Goal: Feedback & Contribution: Contribute content

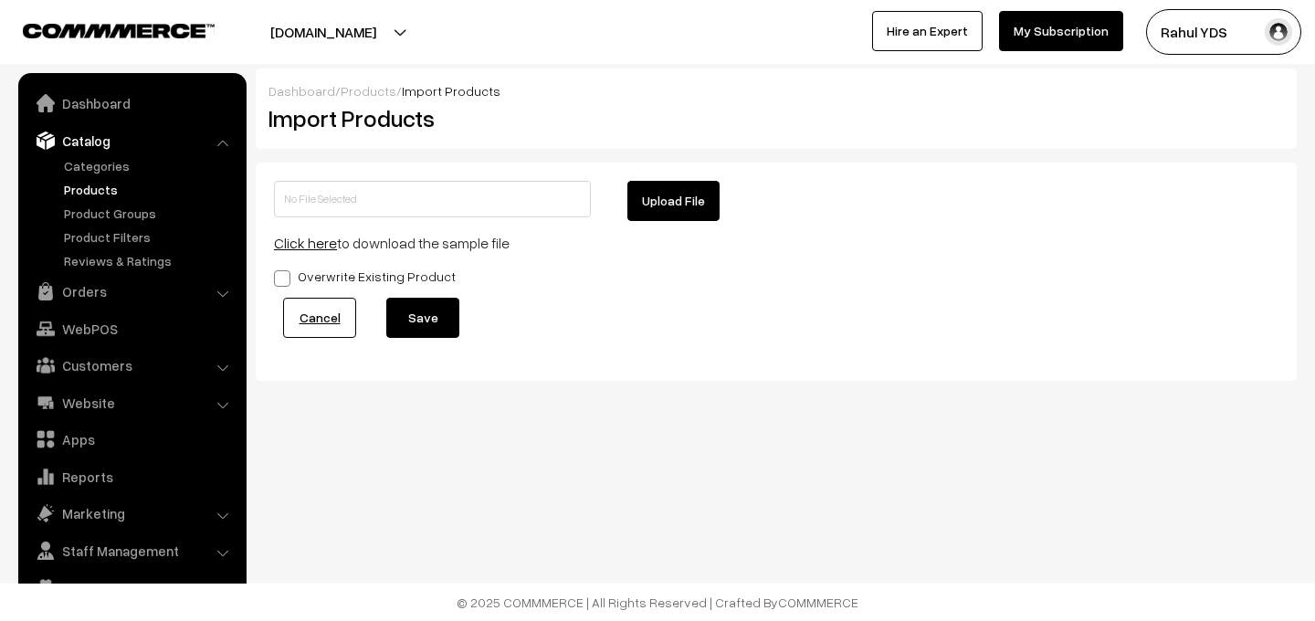
click at [92, 168] on link "Categories" at bounding box center [149, 165] width 181 height 19
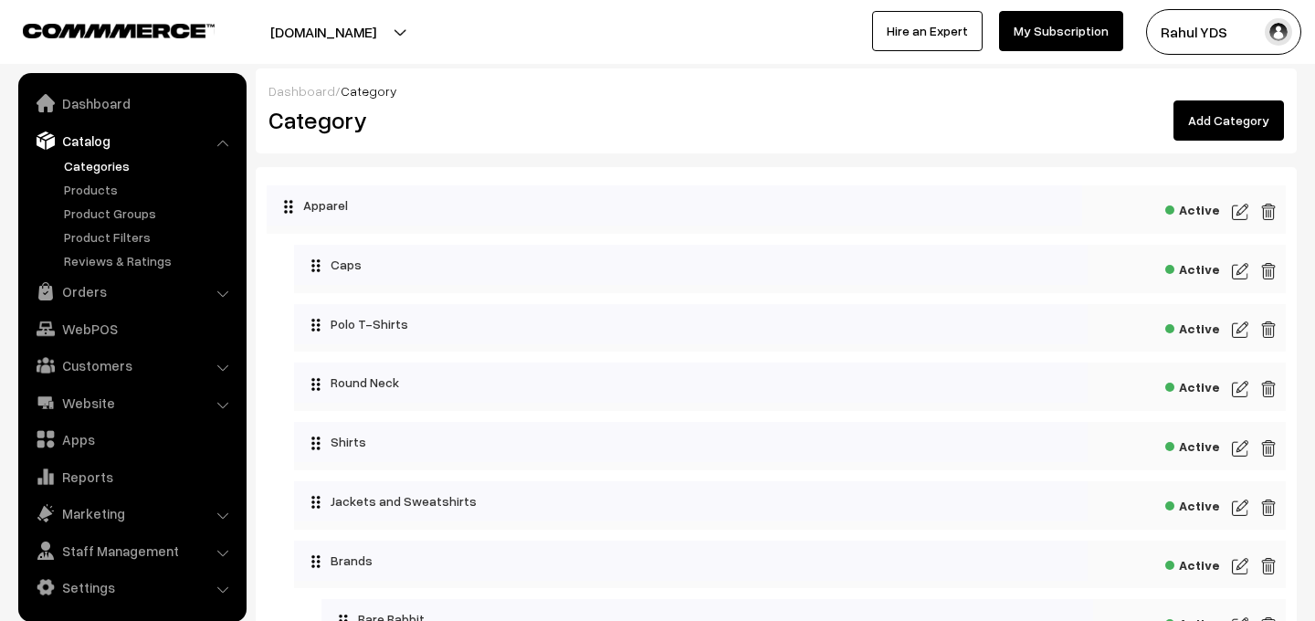
click at [1225, 137] on link "Add Category" at bounding box center [1228, 120] width 110 height 40
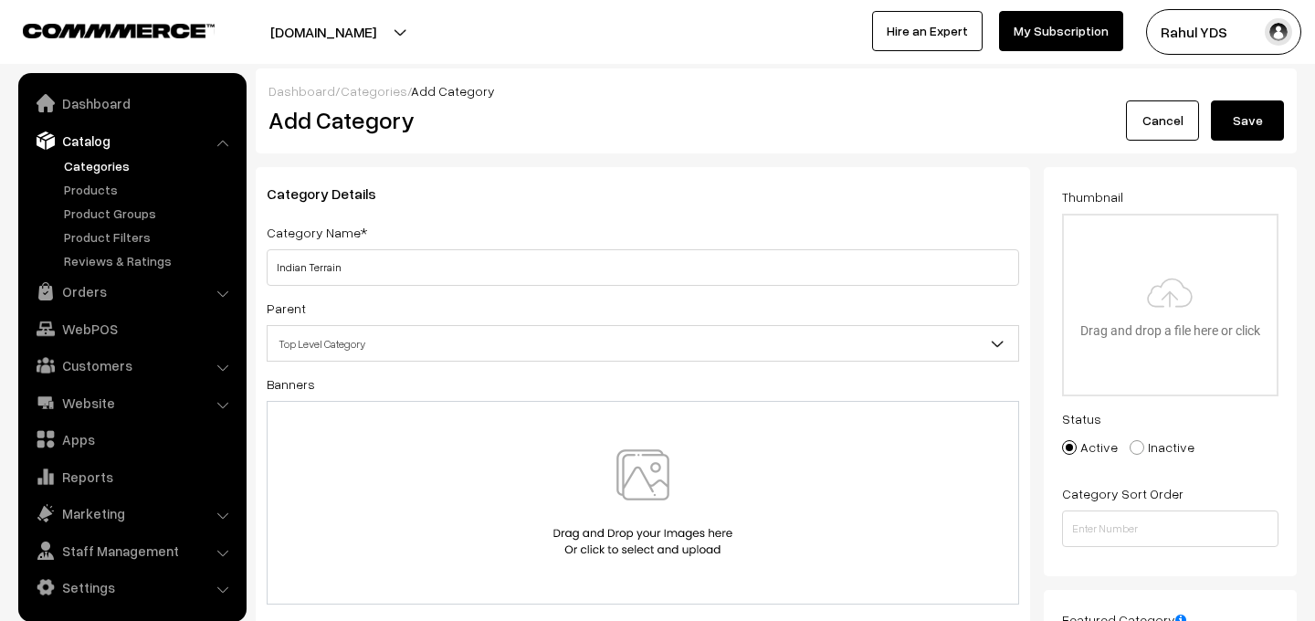
type input "Indian Terrain"
click at [433, 340] on span "Top Level Category" at bounding box center [642, 344] width 750 height 32
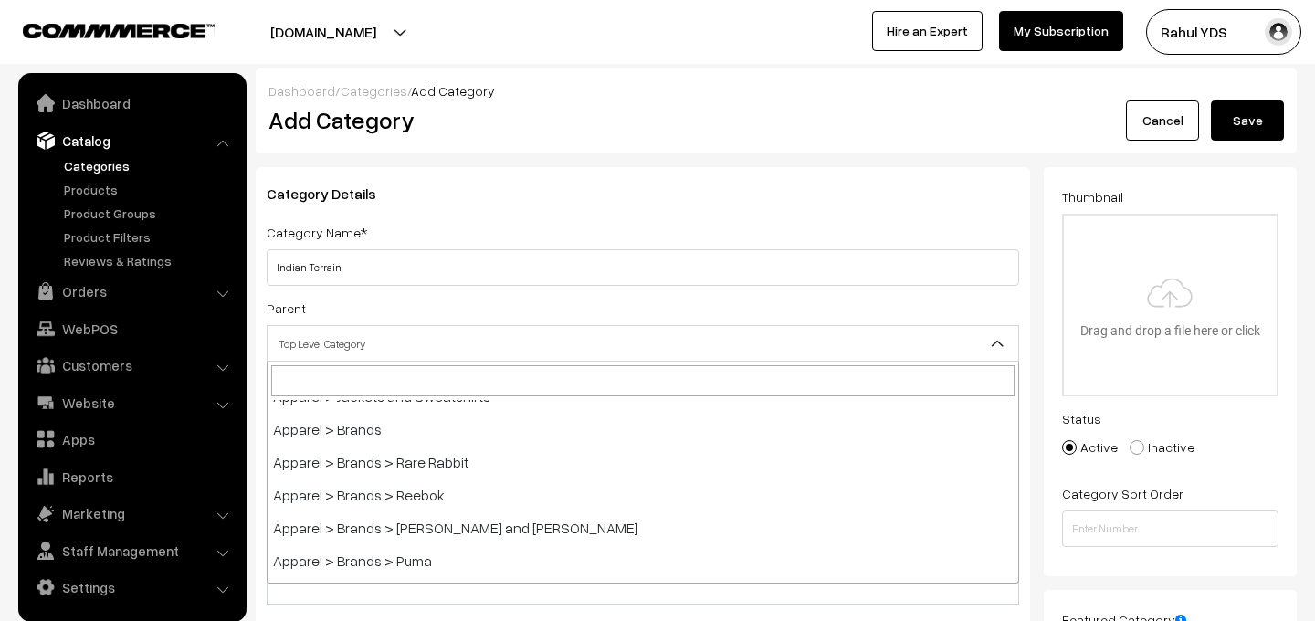
scroll to position [219, 0]
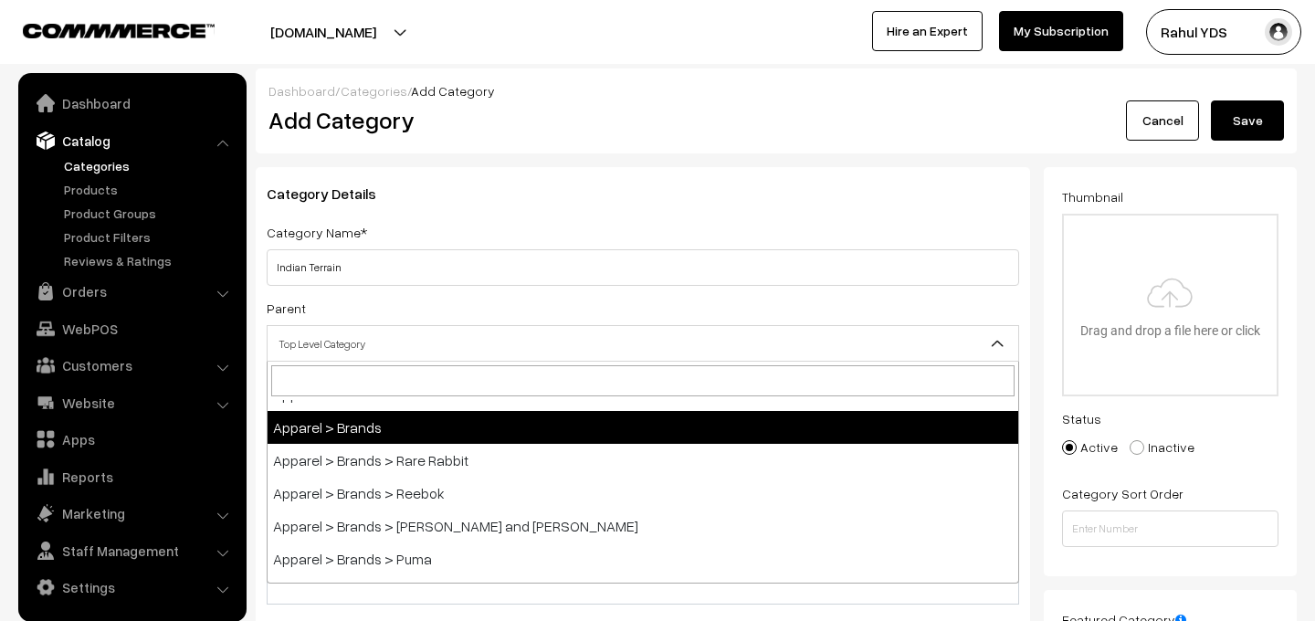
select select "64"
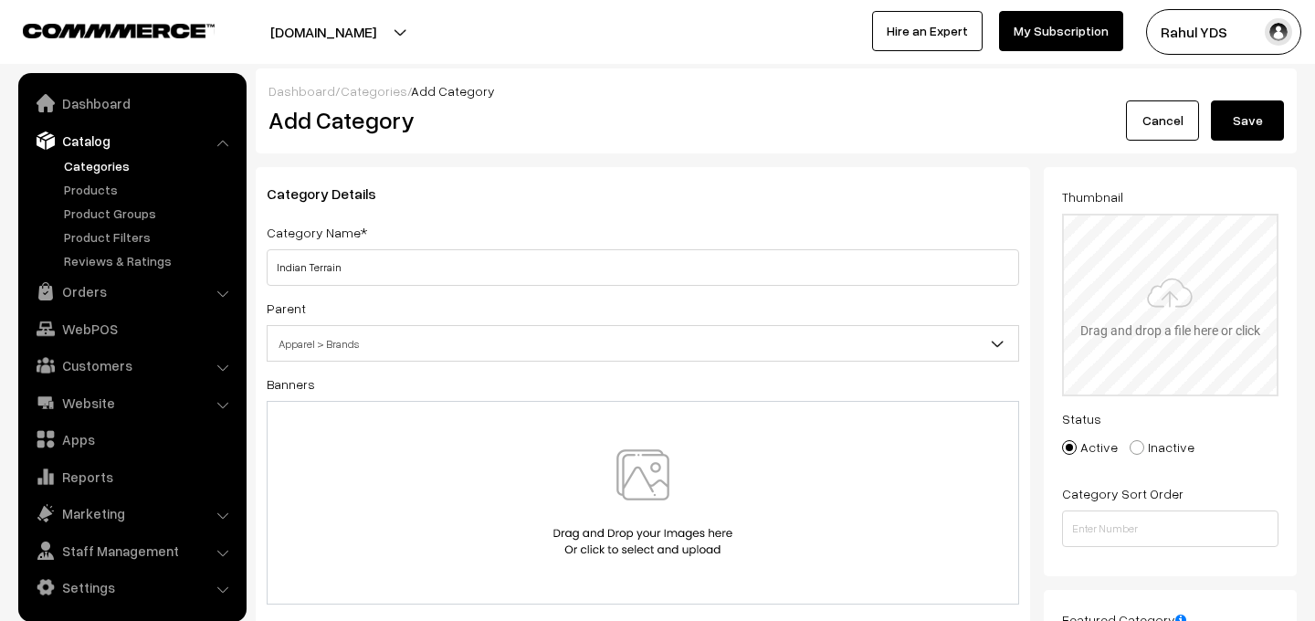
type input "C:\fakepath\imgi_2_default (11).png"
click at [1239, 124] on button "Save" at bounding box center [1247, 120] width 73 height 40
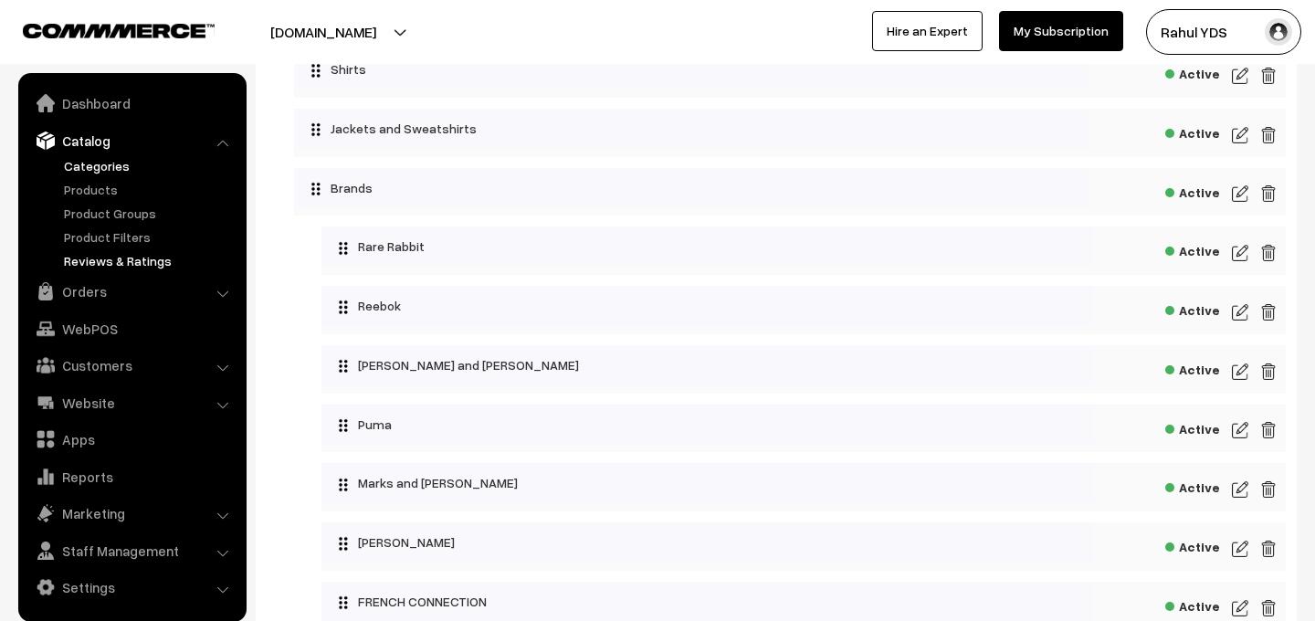
scroll to position [43, 0]
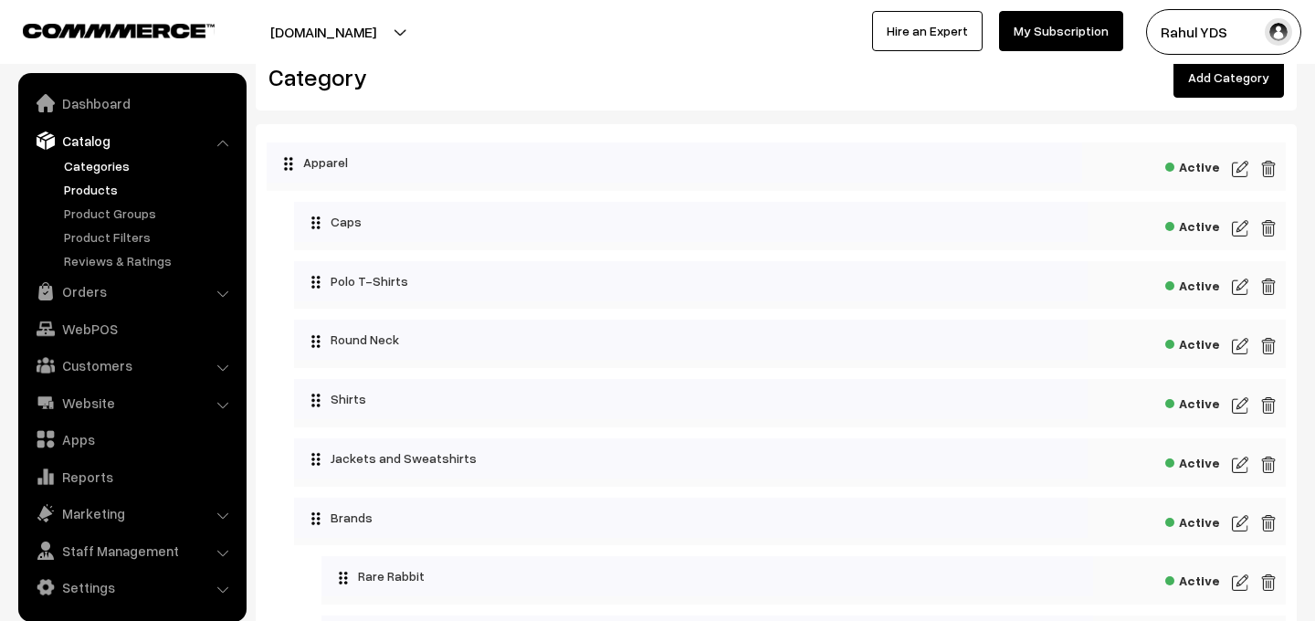
click at [92, 188] on link "Products" at bounding box center [149, 189] width 181 height 19
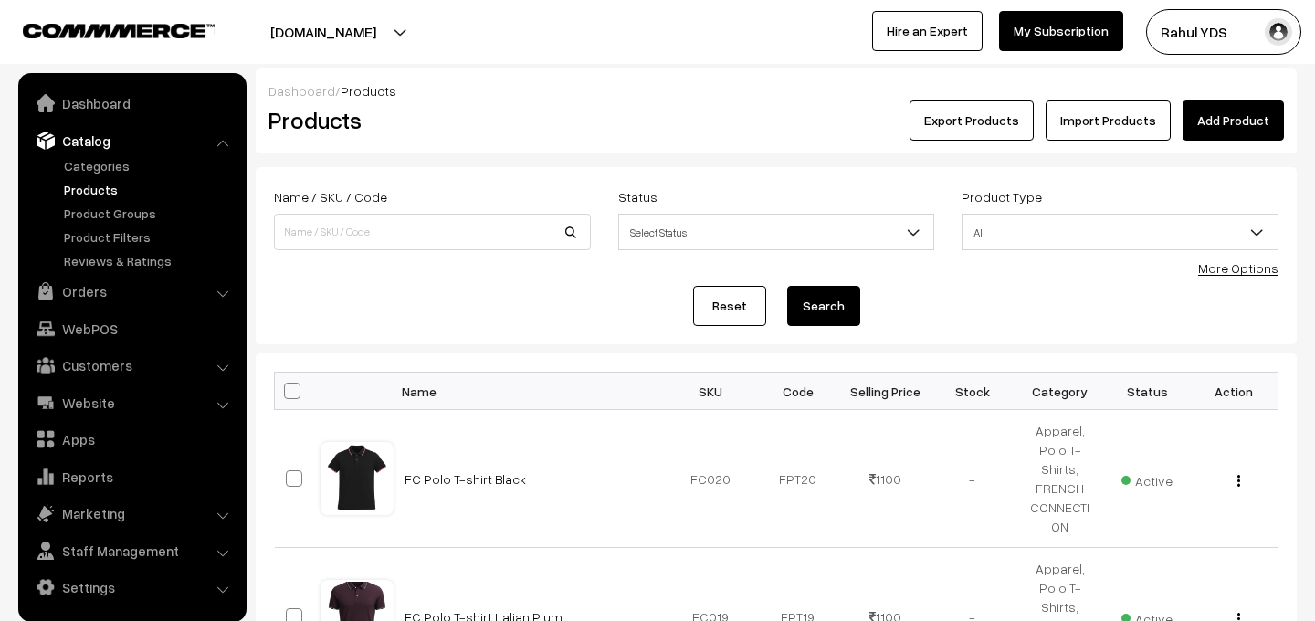
click at [1116, 127] on link "Import Products" at bounding box center [1107, 120] width 125 height 40
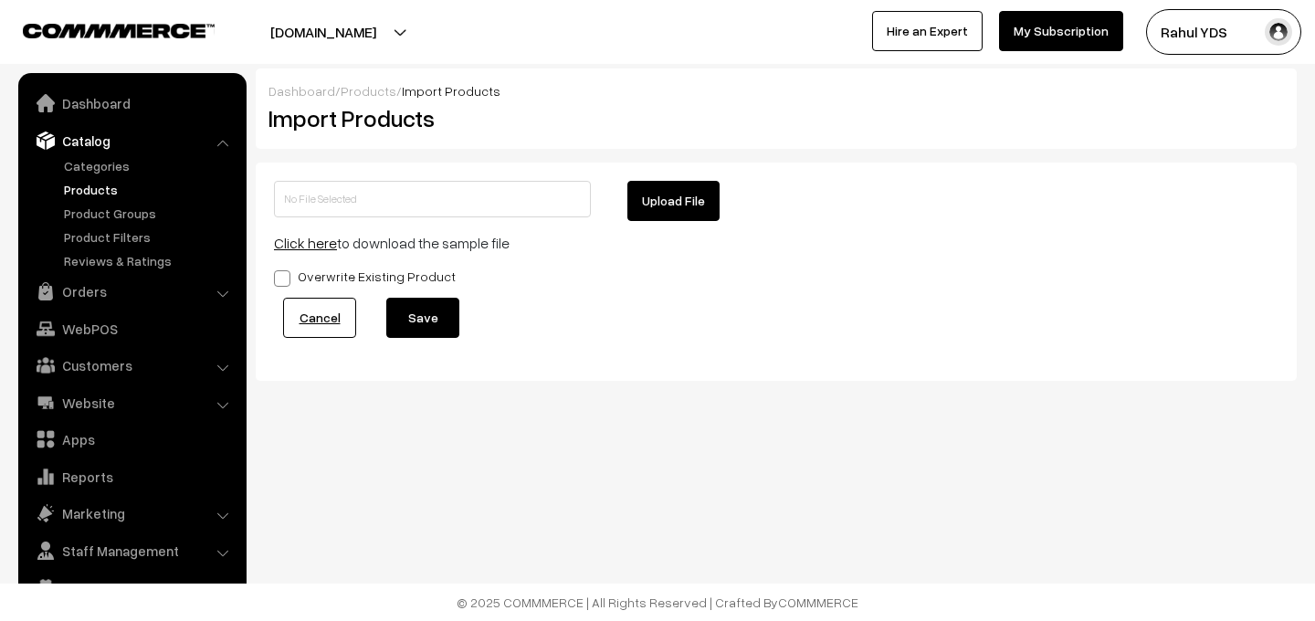
click at [679, 206] on button "Upload File" at bounding box center [673, 201] width 92 height 40
type input "Indian Treeain MDMD.zip"
click at [426, 314] on button "Save" at bounding box center [422, 318] width 73 height 40
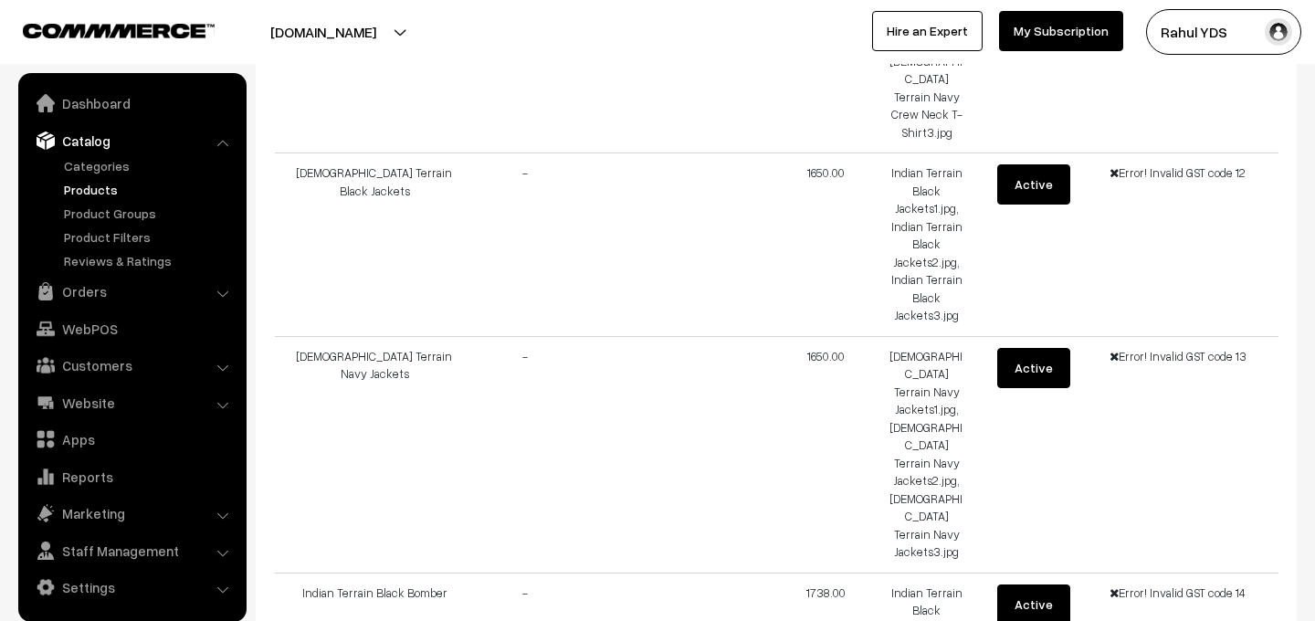
scroll to position [2464, 0]
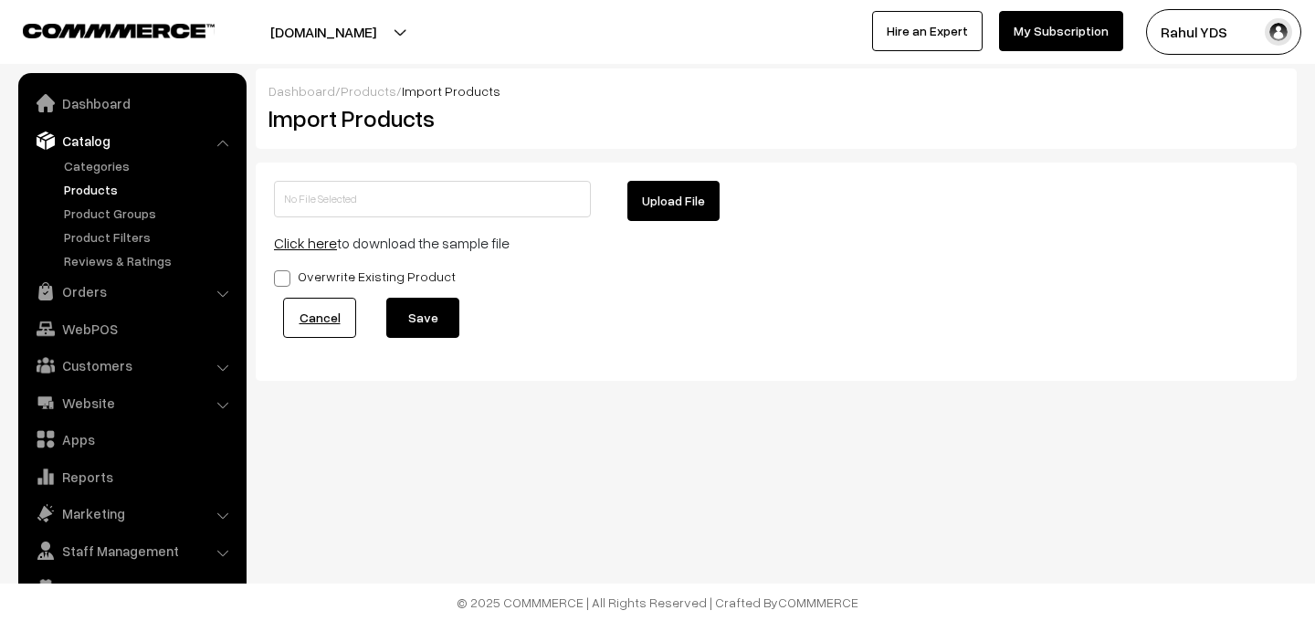
scroll to position [0, 0]
click at [107, 170] on link "Categories" at bounding box center [149, 165] width 181 height 19
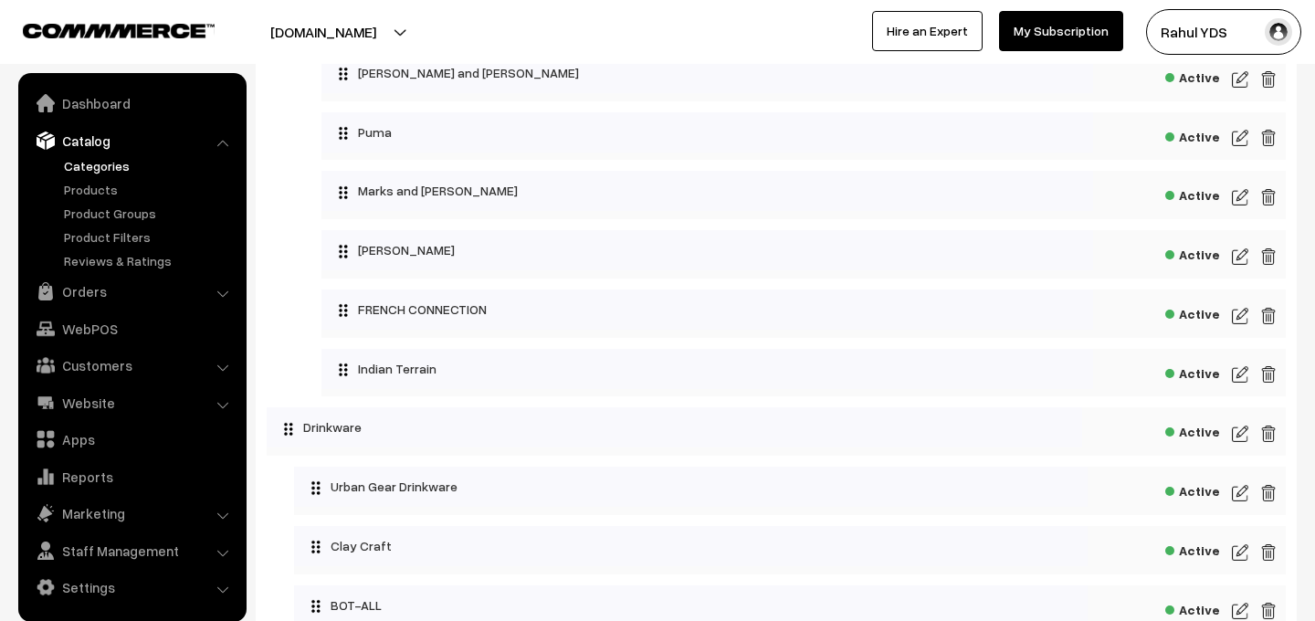
scroll to position [677, 0]
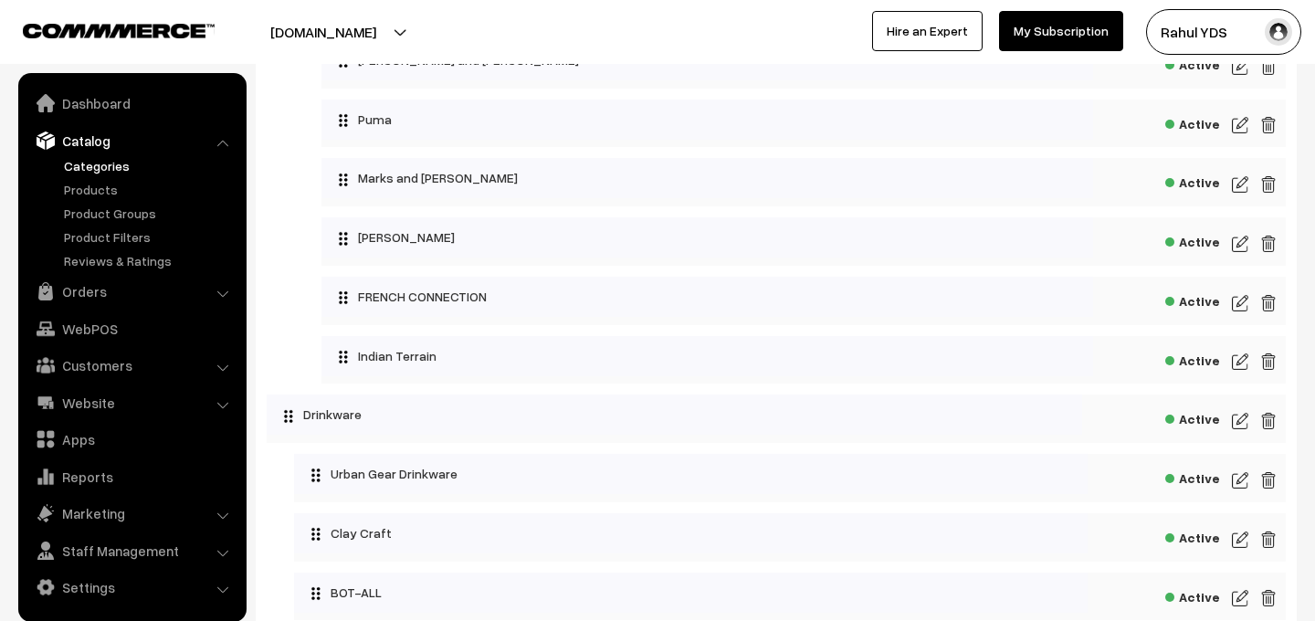
click at [1238, 366] on img at bounding box center [1240, 362] width 16 height 22
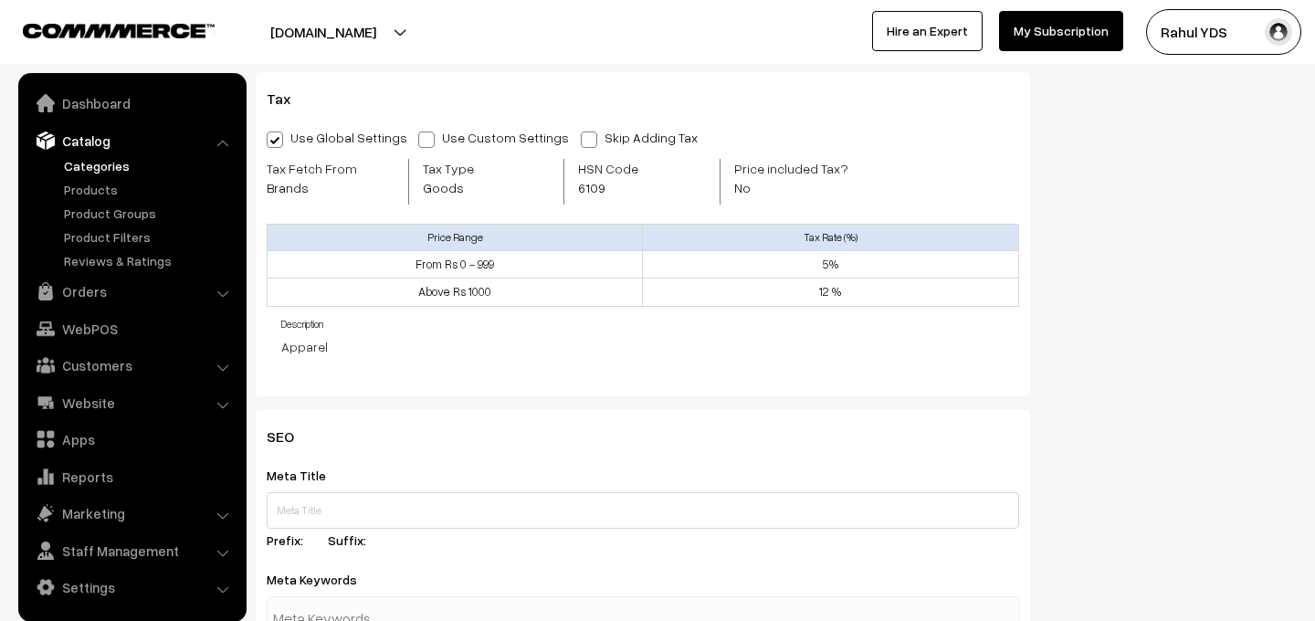
scroll to position [699, 0]
click at [586, 186] on span "6109" at bounding box center [622, 189] width 88 height 19
copy span "6109"
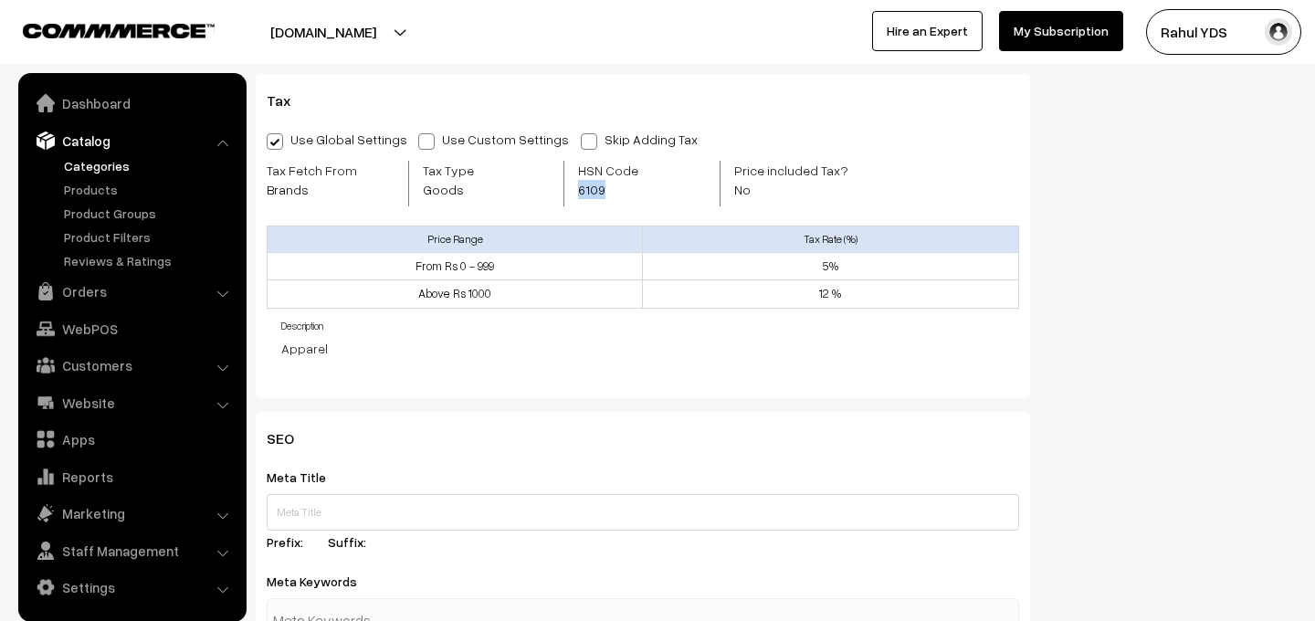
copy span "6109"
click at [81, 196] on link "Products" at bounding box center [149, 189] width 181 height 19
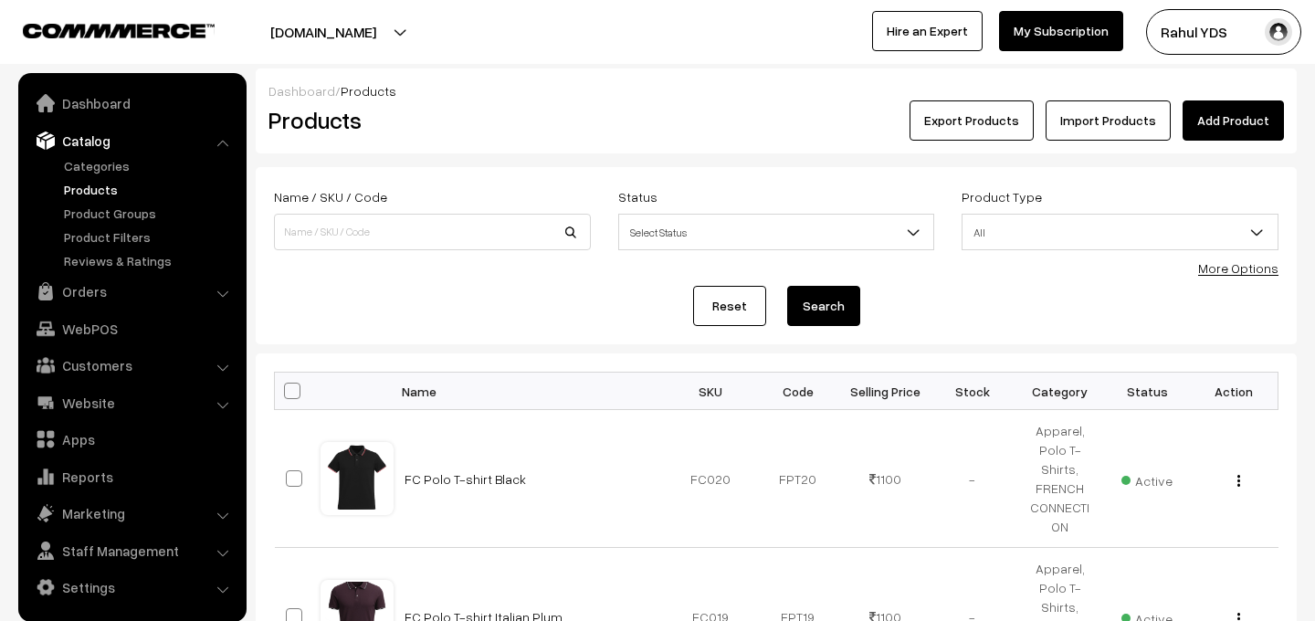
click at [1132, 131] on link "Import Products" at bounding box center [1107, 120] width 125 height 40
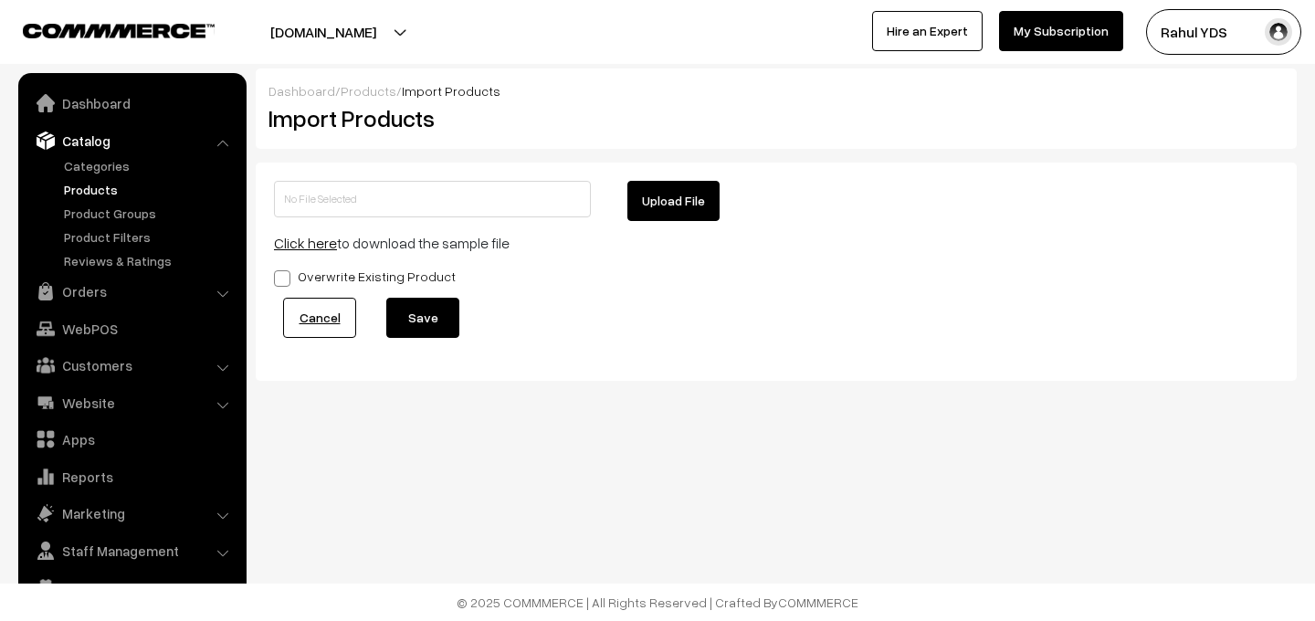
click at [654, 204] on button "Upload File" at bounding box center [673, 201] width 92 height 40
type input "Indian Treeain MDMD.zip"
click at [435, 310] on button "Save" at bounding box center [422, 318] width 73 height 40
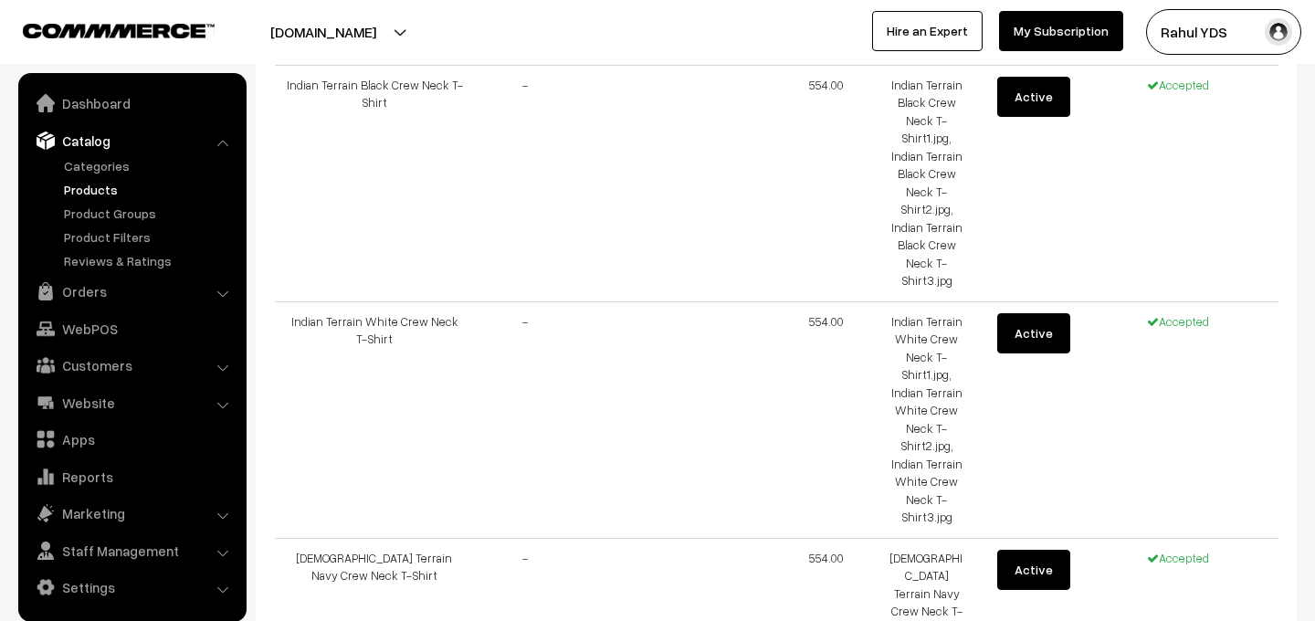
scroll to position [2493, 0]
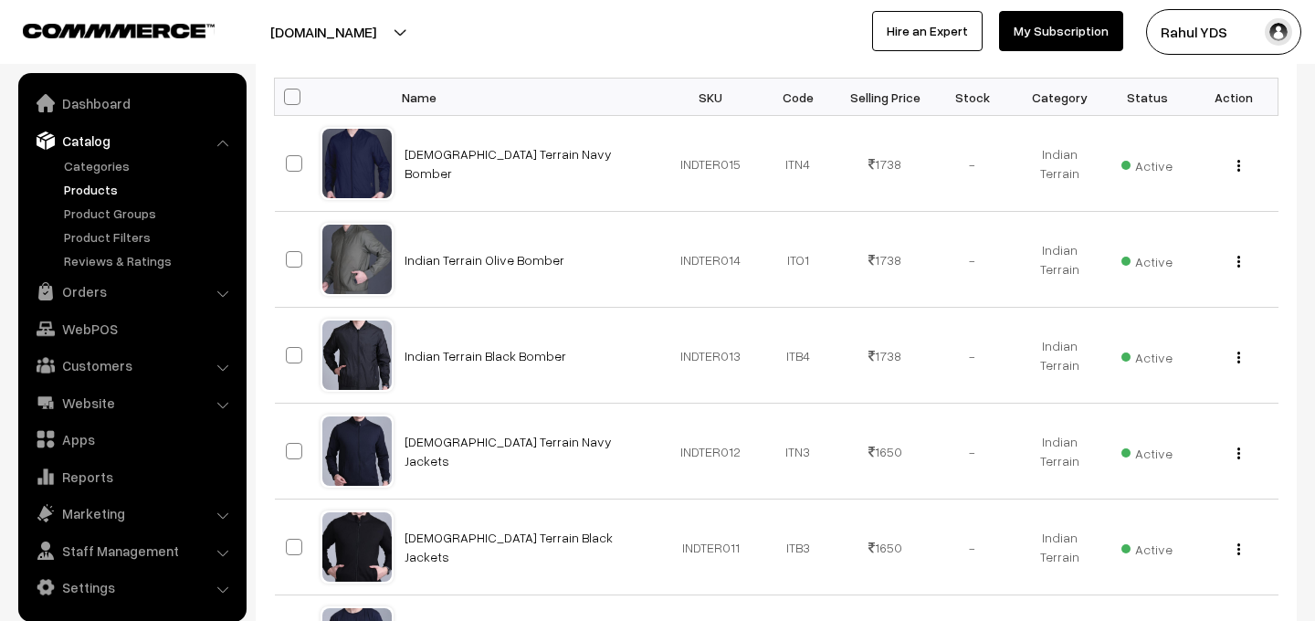
scroll to position [977, 0]
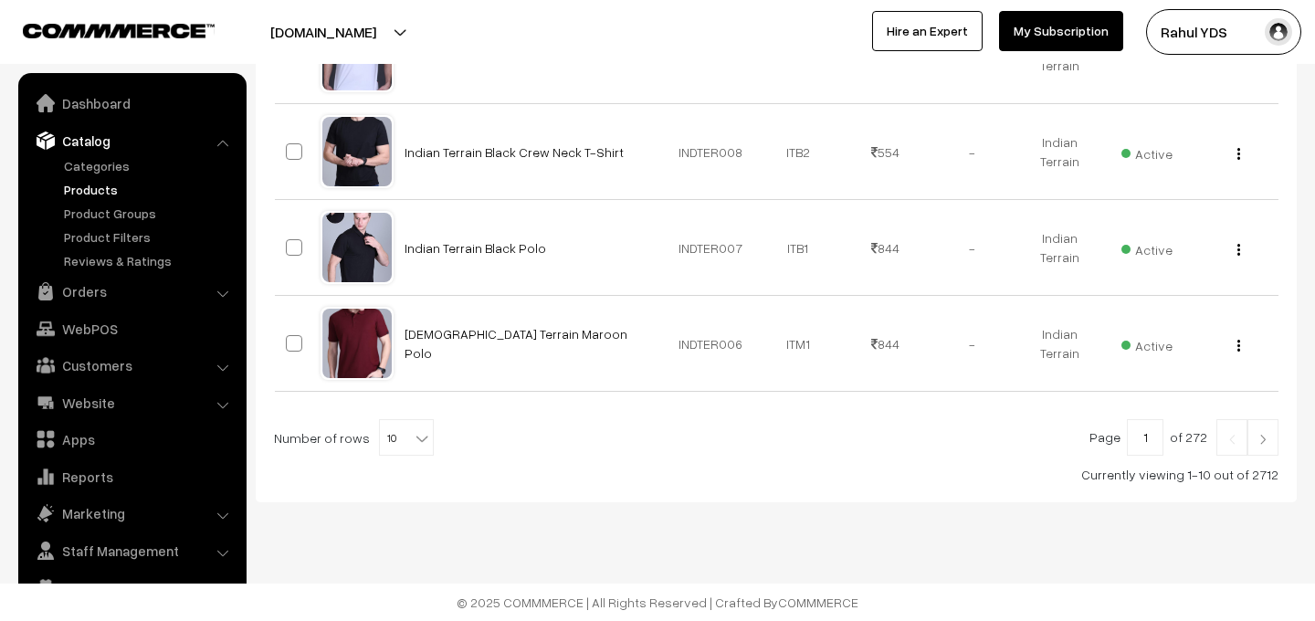
click at [388, 441] on span "10" at bounding box center [406, 438] width 53 height 37
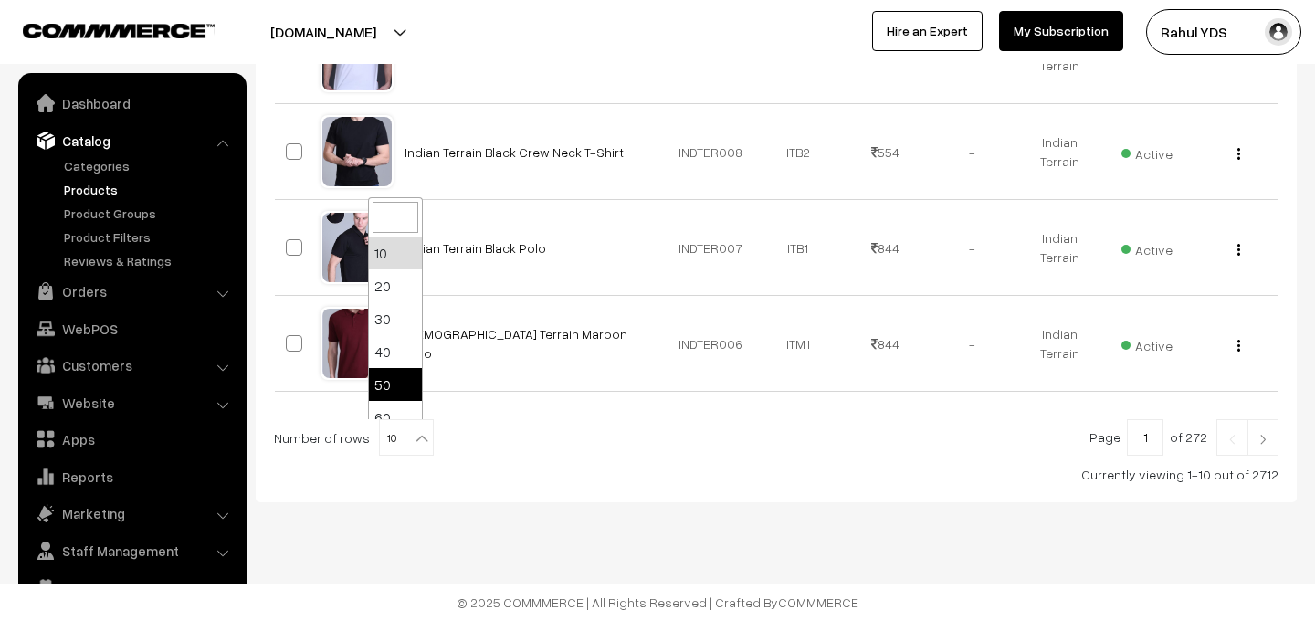
select select "50"
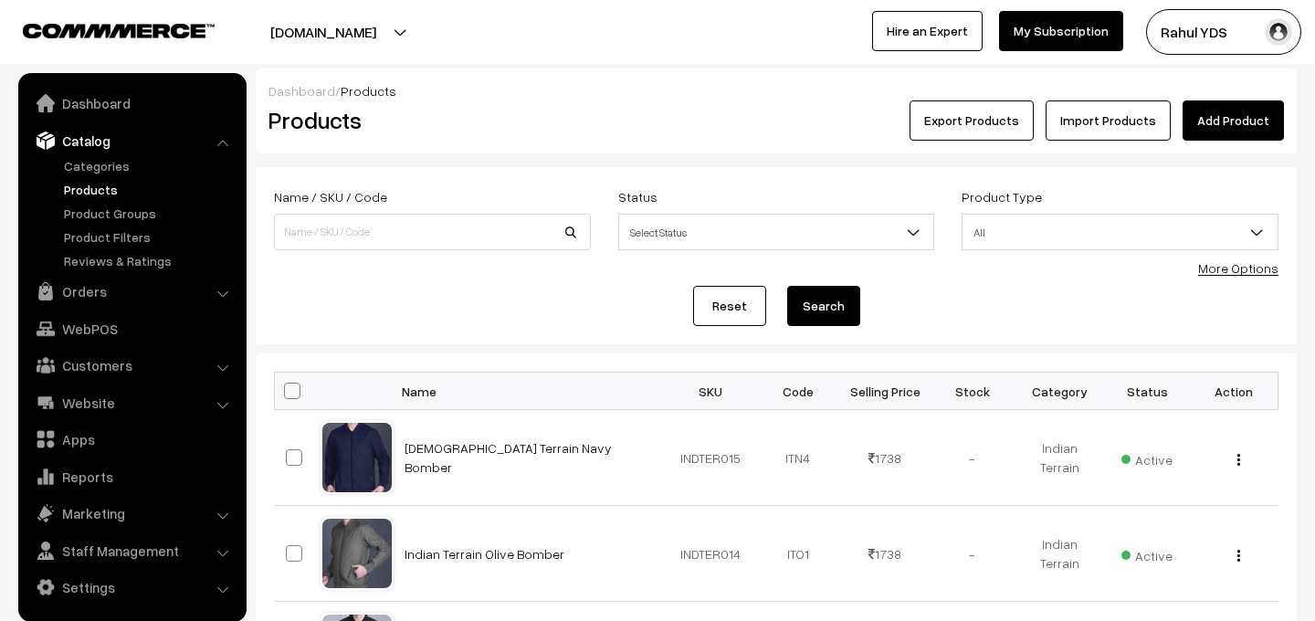
click at [1238, 267] on link "More Options" at bounding box center [1238, 268] width 80 height 16
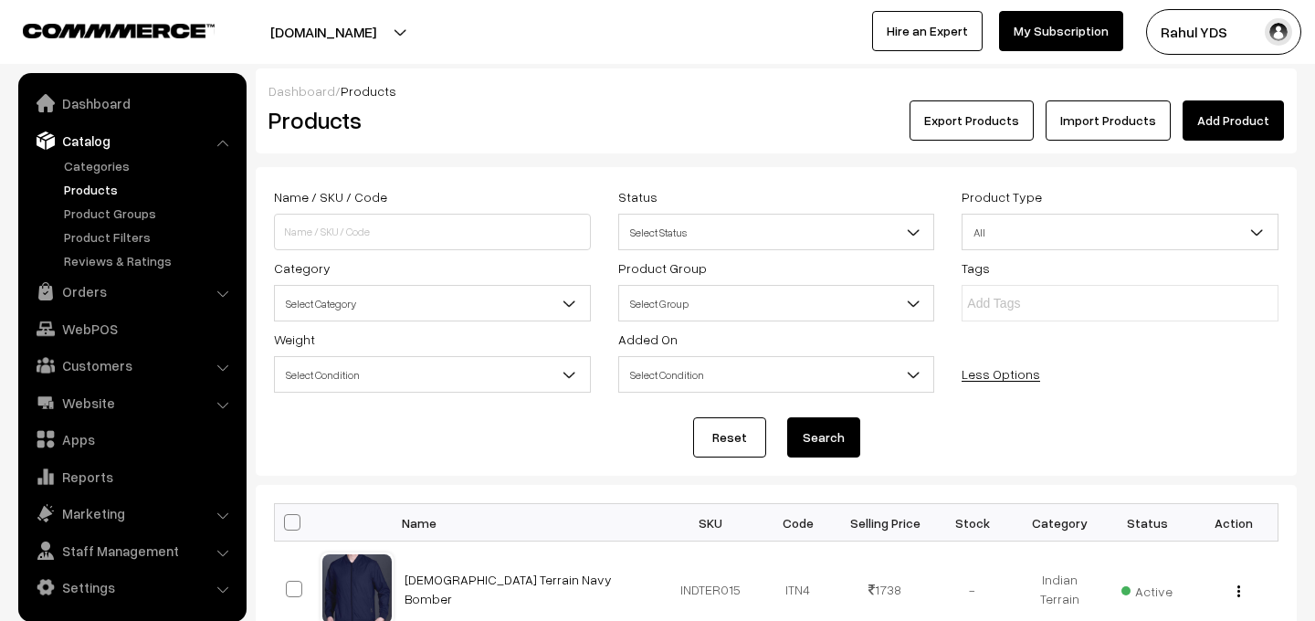
click at [502, 301] on span "Select Category" at bounding box center [432, 304] width 315 height 32
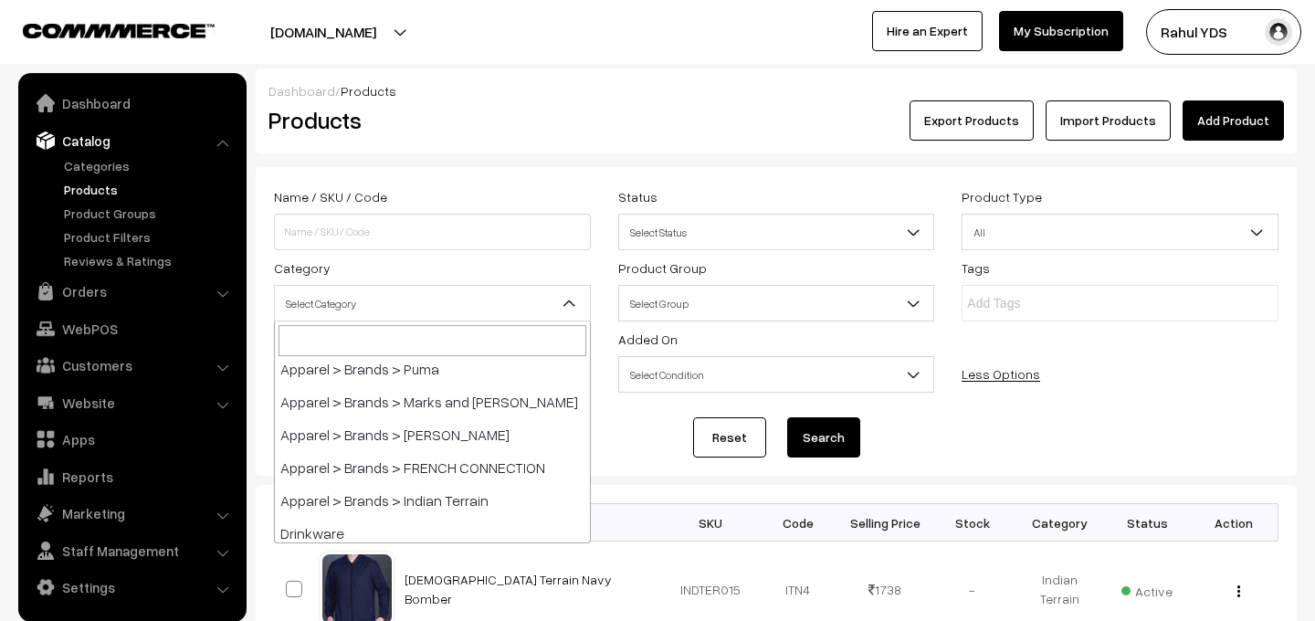
scroll to position [395, 0]
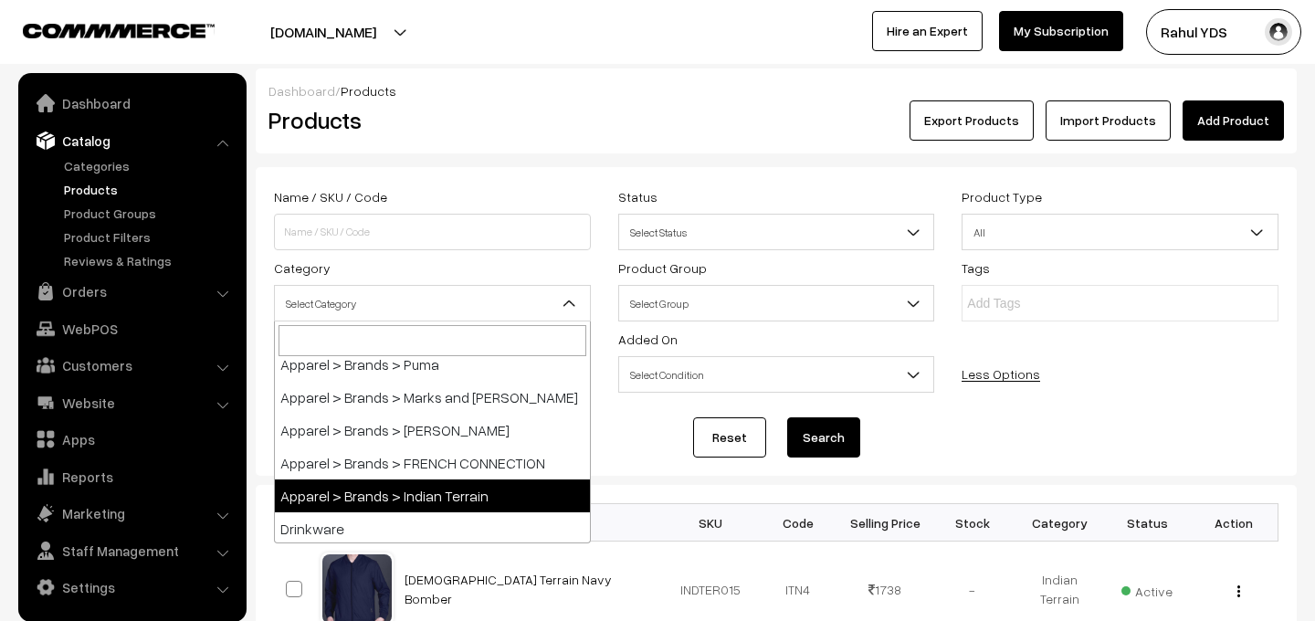
select select "114"
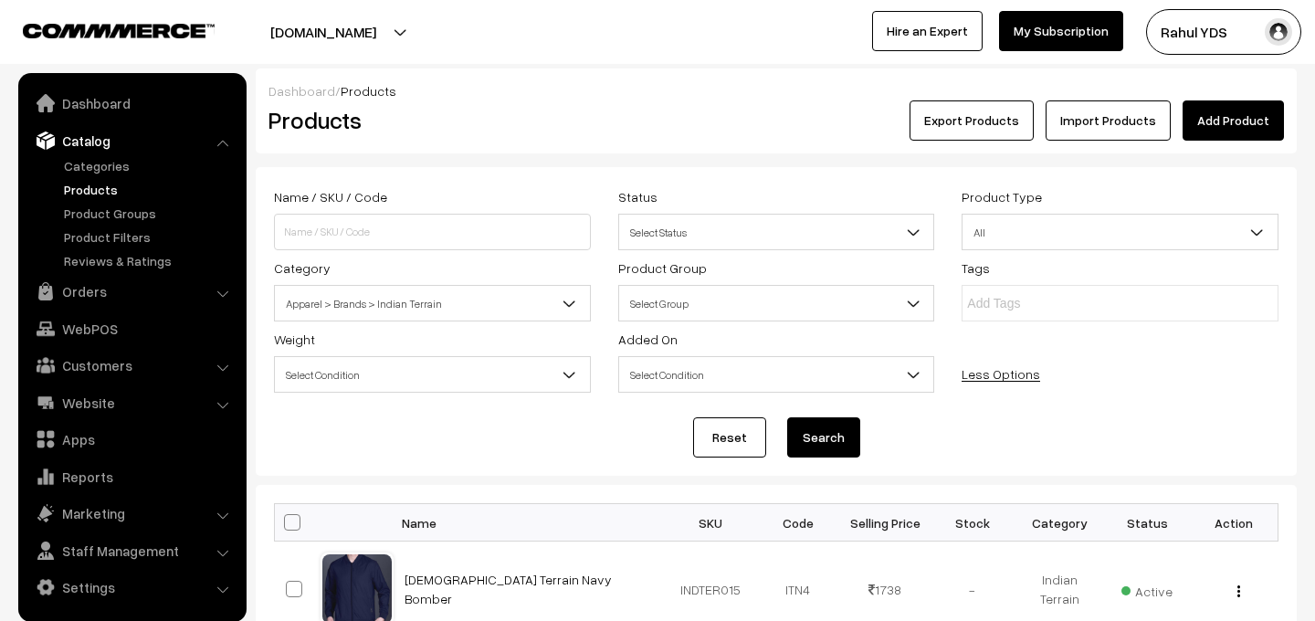
click at [823, 445] on button "Search" at bounding box center [823, 437] width 73 height 40
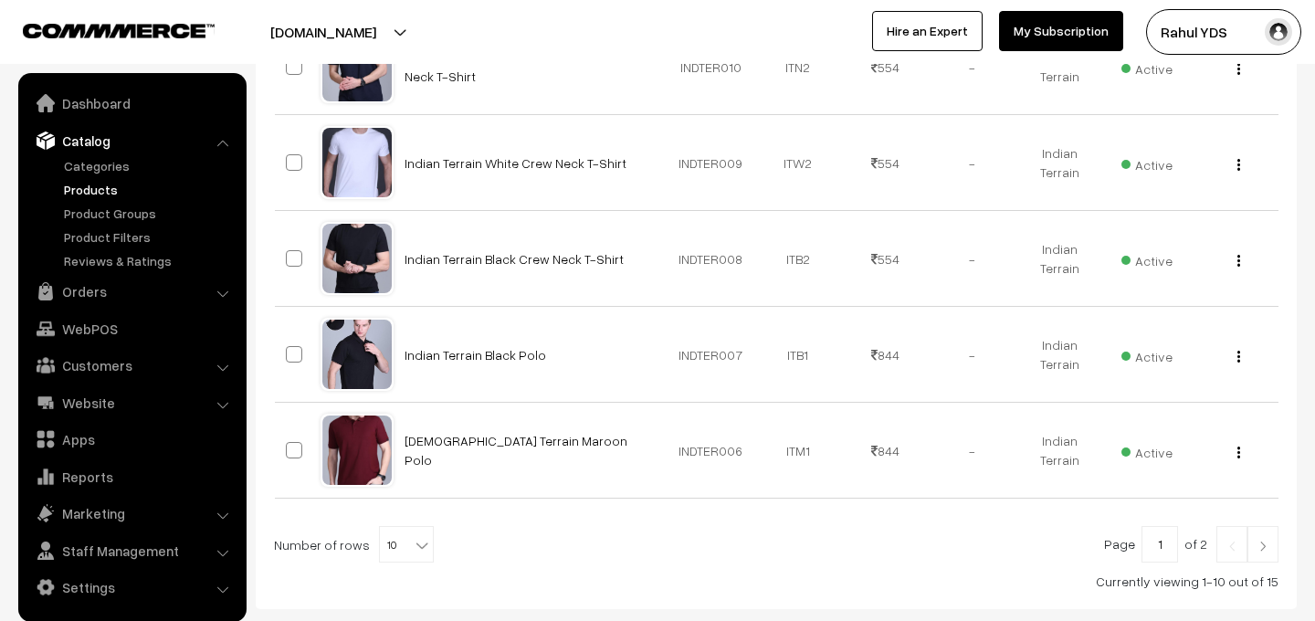
scroll to position [1108, 0]
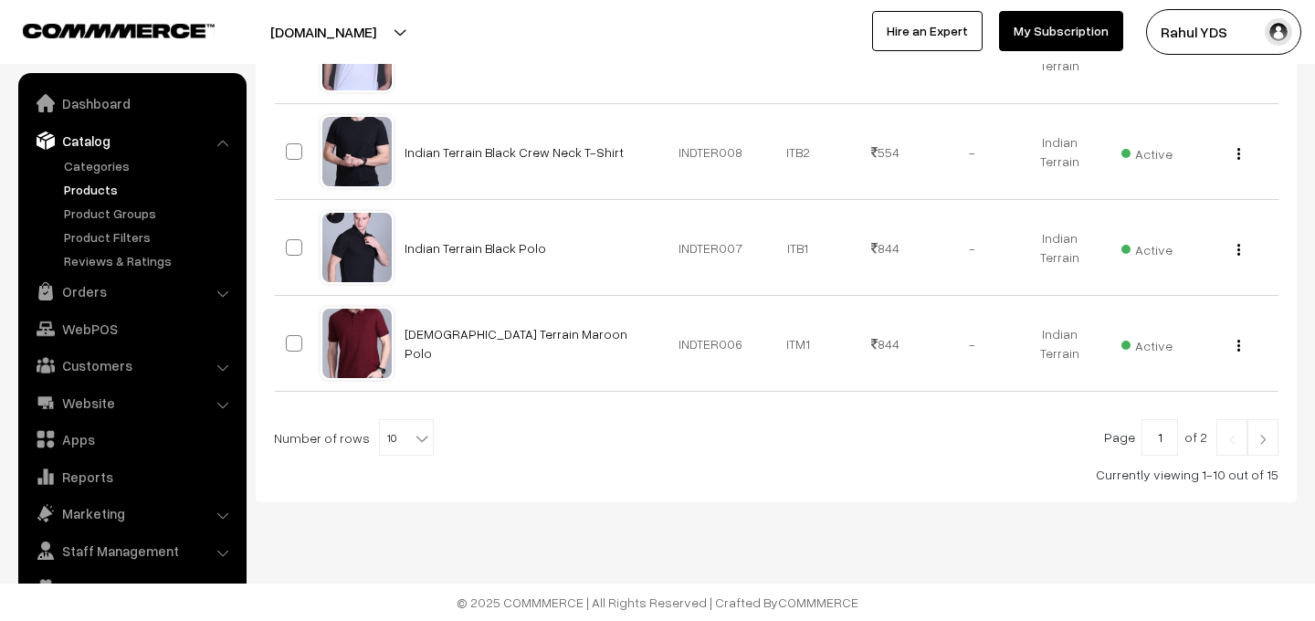
click at [413, 436] on b at bounding box center [422, 438] width 18 height 18
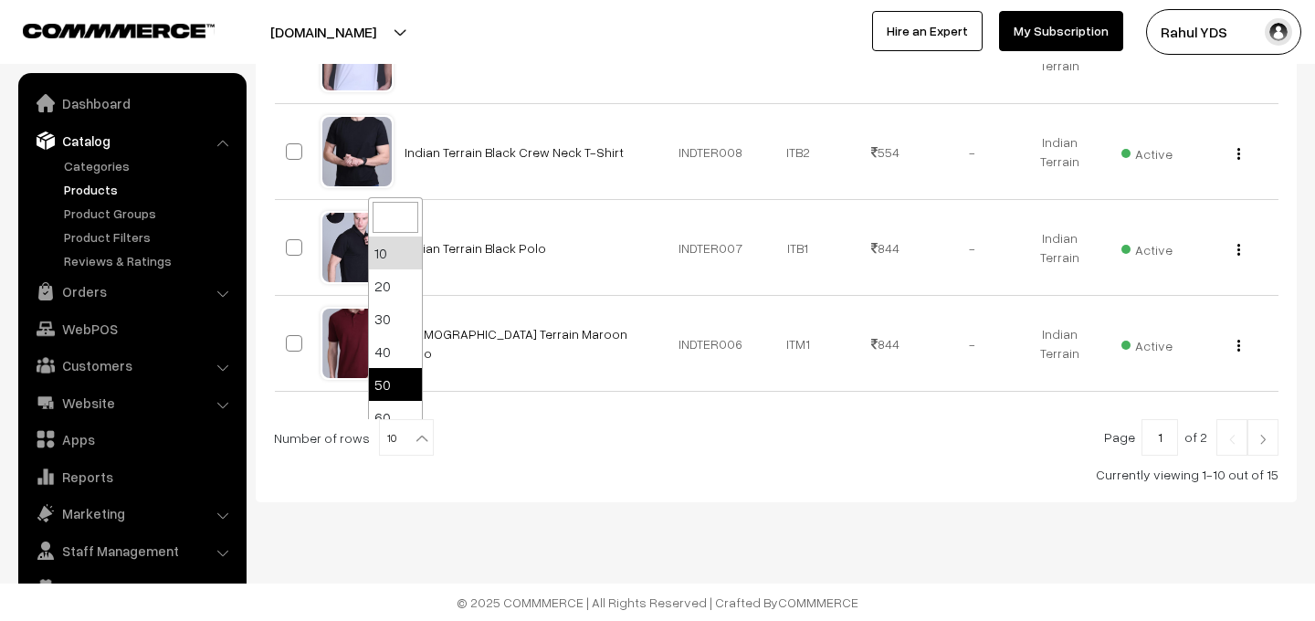
select select "50"
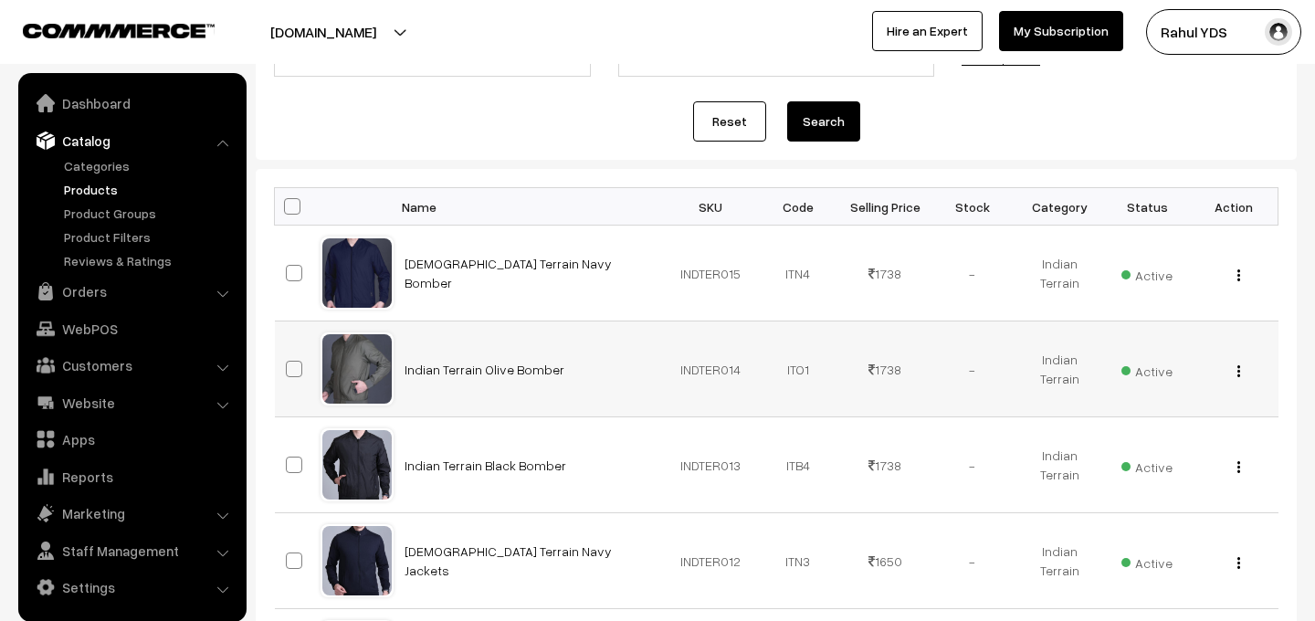
scroll to position [335, 0]
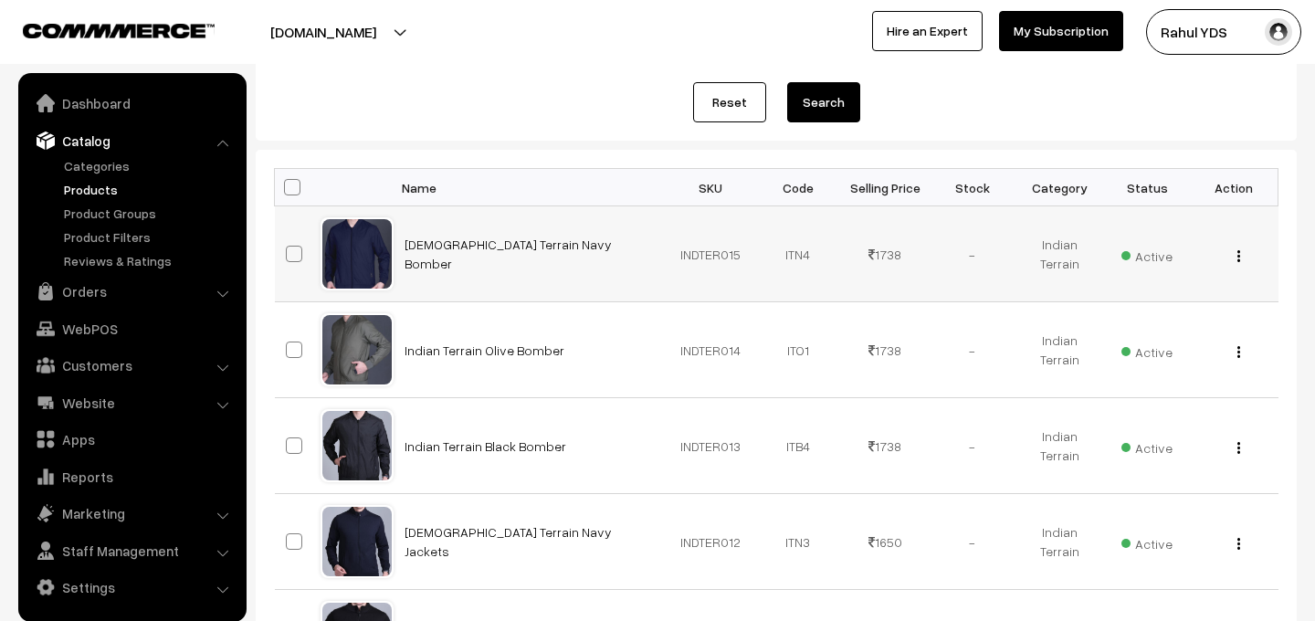
click at [291, 260] on span at bounding box center [294, 254] width 16 height 16
click at [288, 248] on input "checkbox" at bounding box center [283, 242] width 12 height 12
checkbox input "true"
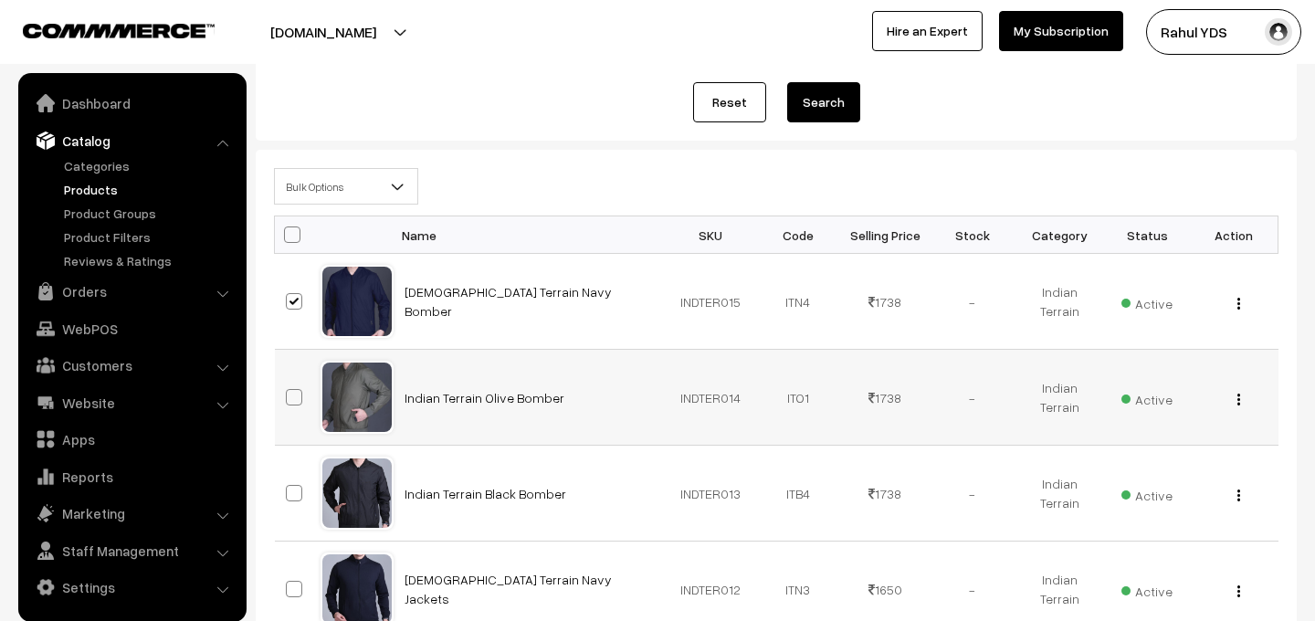
click at [297, 399] on span at bounding box center [294, 397] width 16 height 16
click at [288, 392] on input "checkbox" at bounding box center [283, 386] width 12 height 12
checkbox input "true"
click at [297, 500] on span at bounding box center [294, 493] width 16 height 16
click at [288, 487] on input "checkbox" at bounding box center [283, 482] width 12 height 12
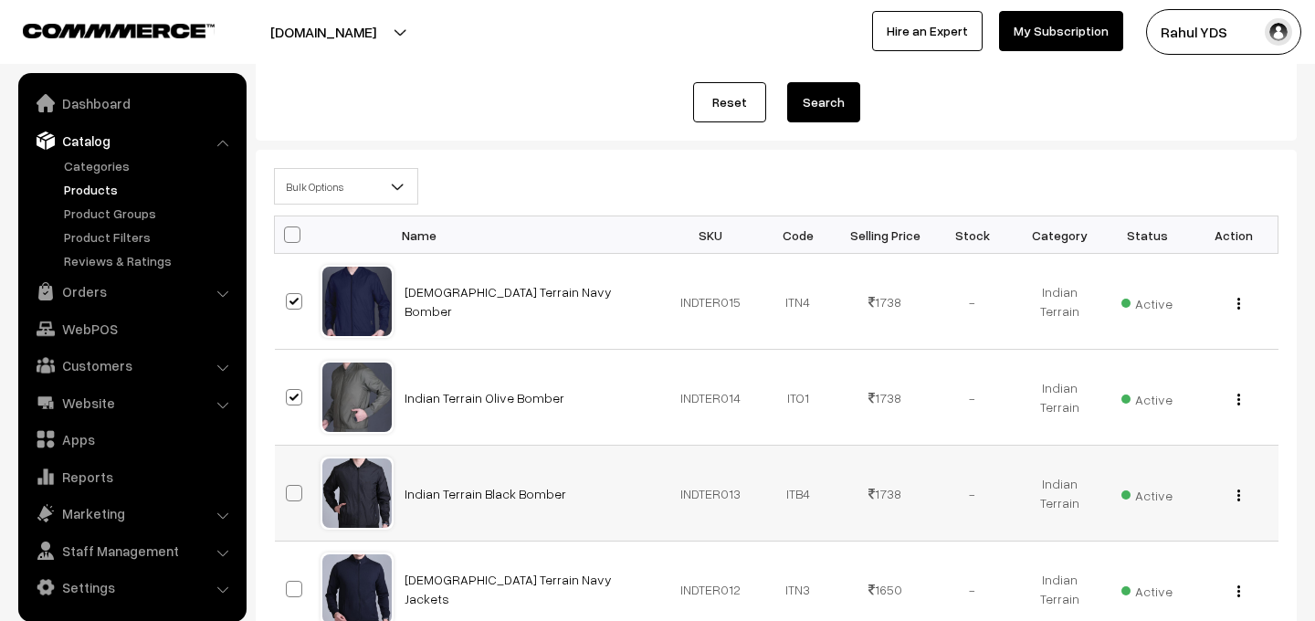
checkbox input "true"
click at [295, 232] on span at bounding box center [292, 234] width 16 height 16
click at [287, 232] on input "checkbox" at bounding box center [281, 234] width 12 height 12
checkbox input "true"
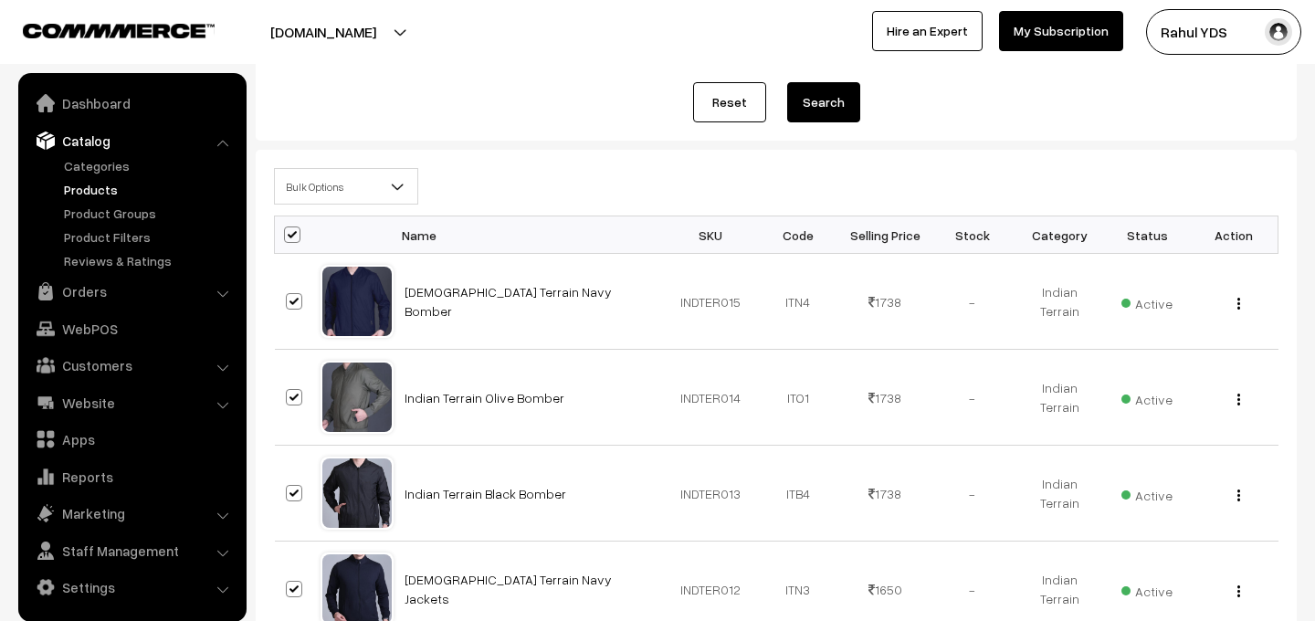
checkbox input "true"
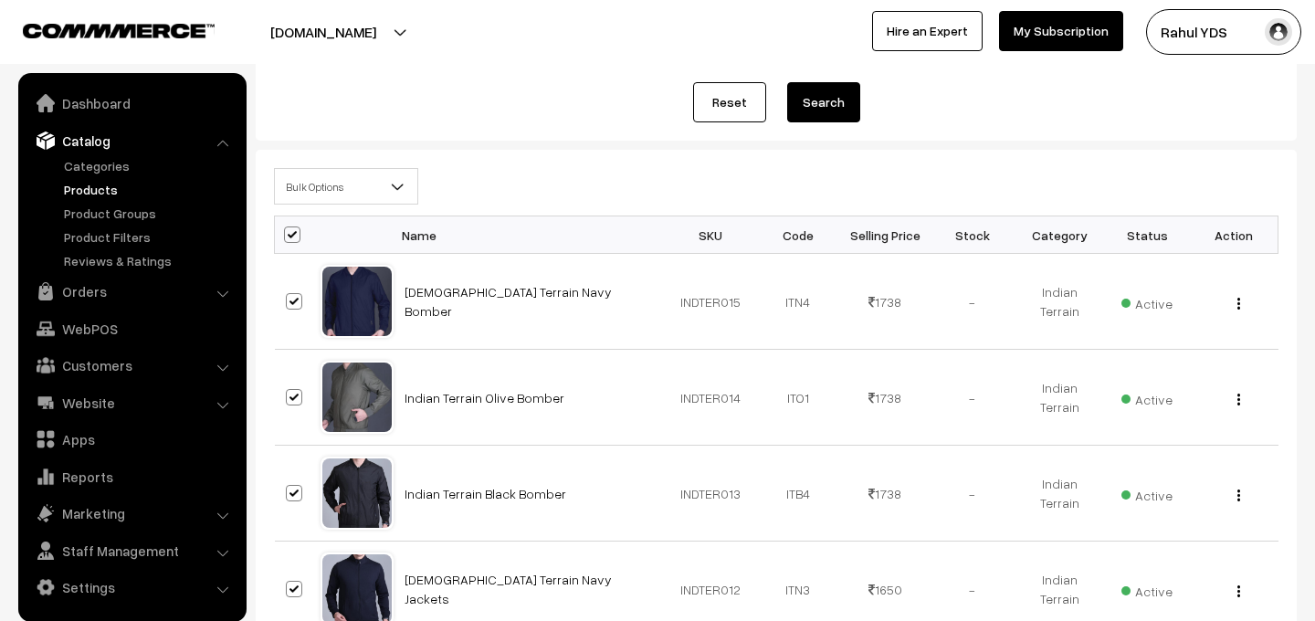
checkbox input "true"
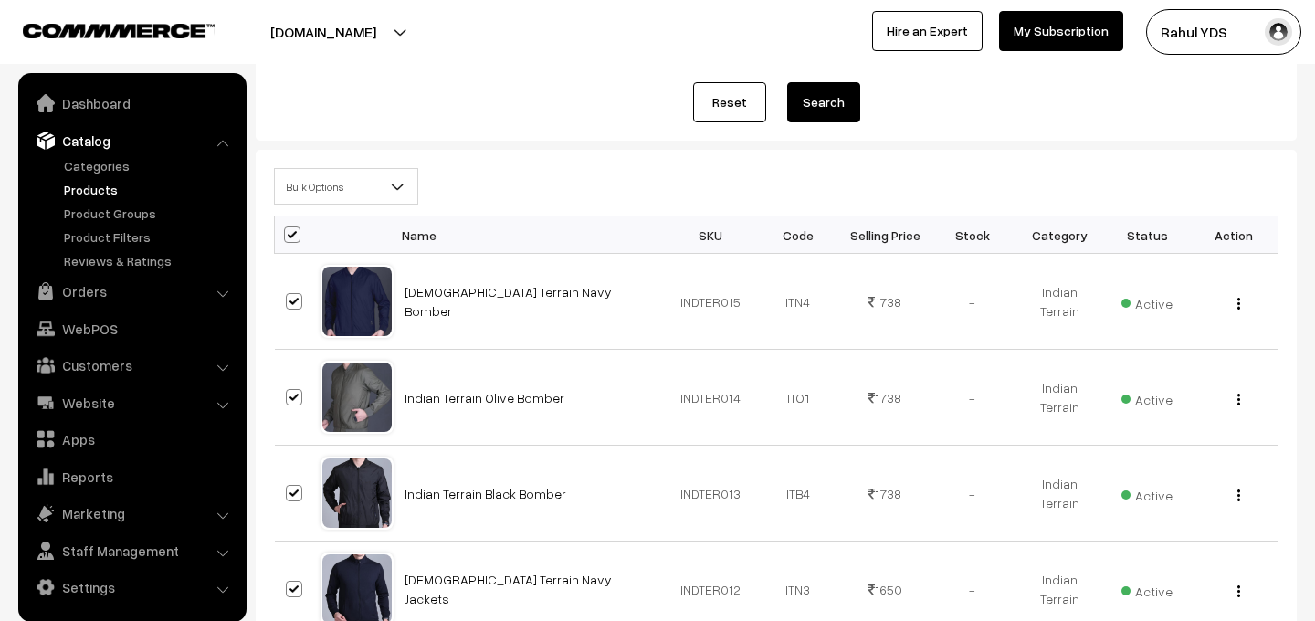
checkbox input "true"
click at [325, 196] on span "Bulk Options" at bounding box center [346, 187] width 142 height 32
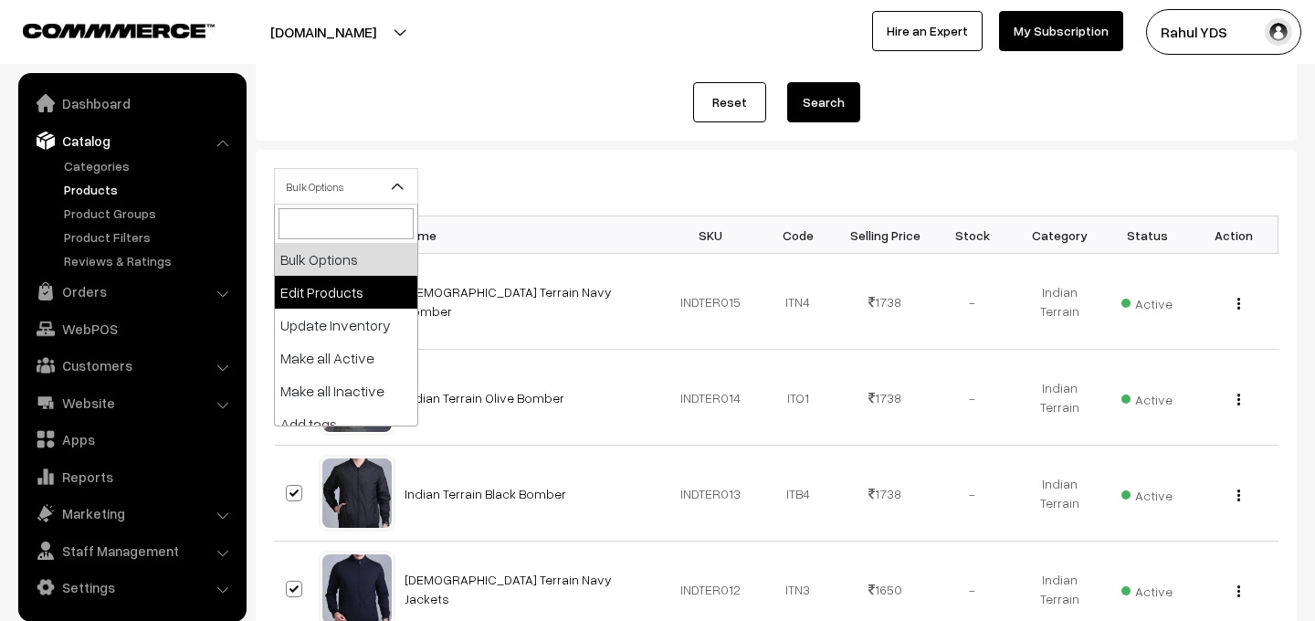
select select "editProduct"
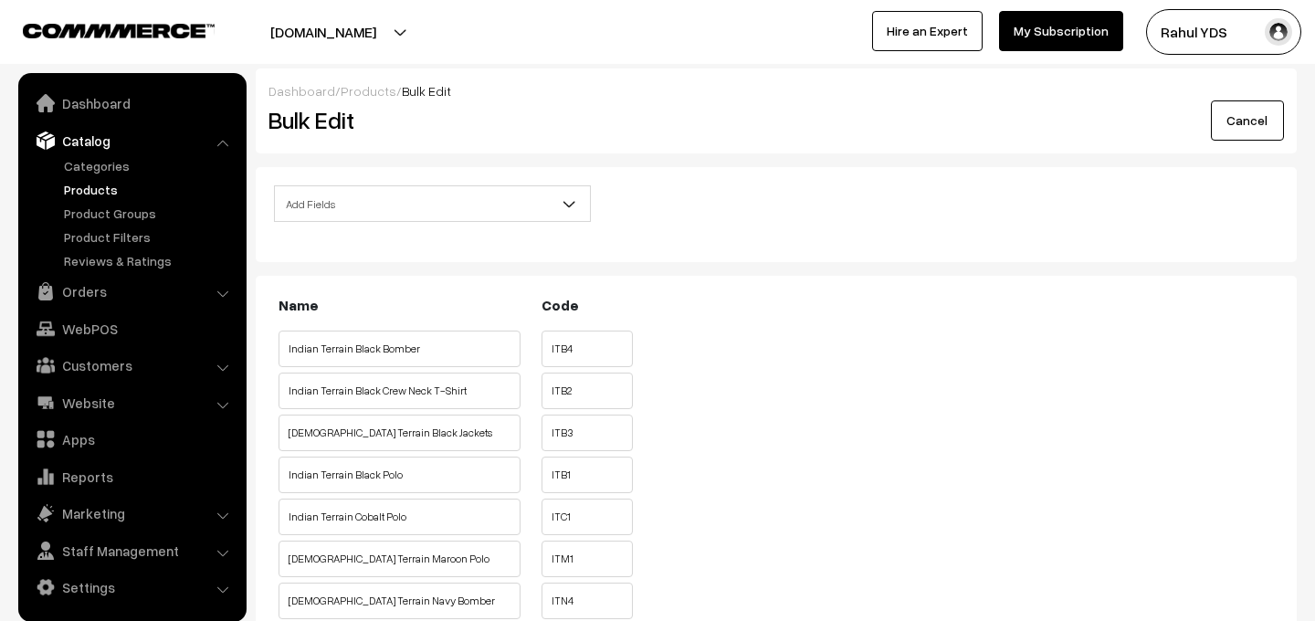
click at [410, 194] on span "Add Fields" at bounding box center [432, 204] width 315 height 32
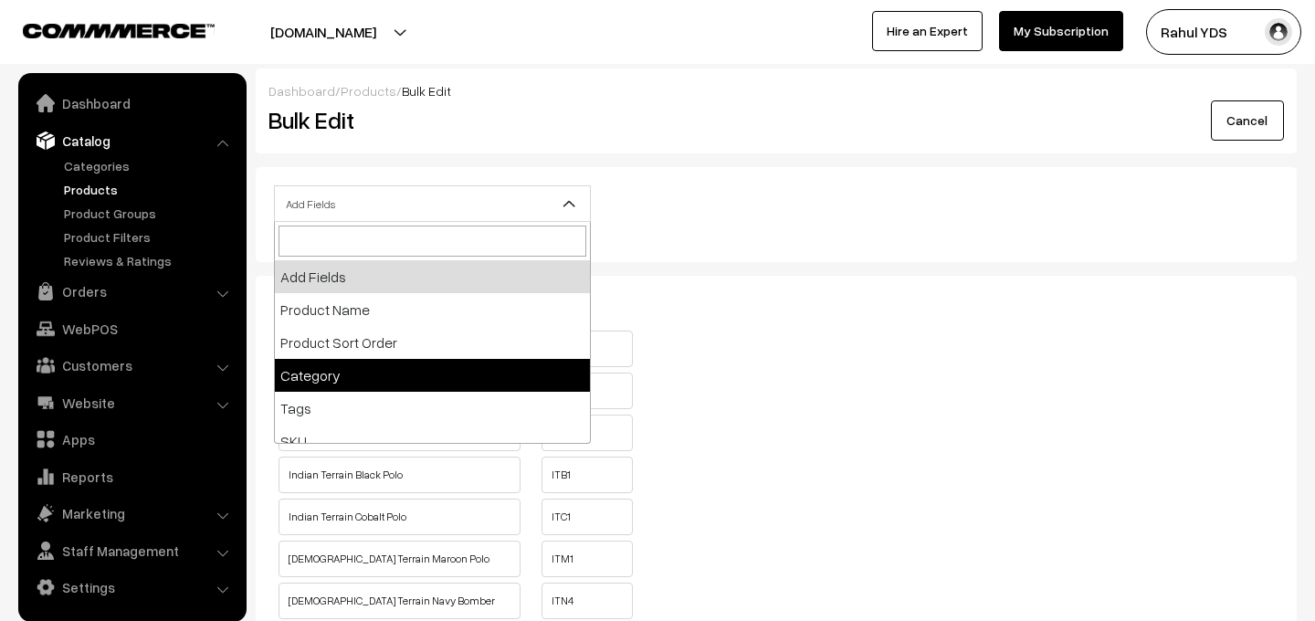
select select "category"
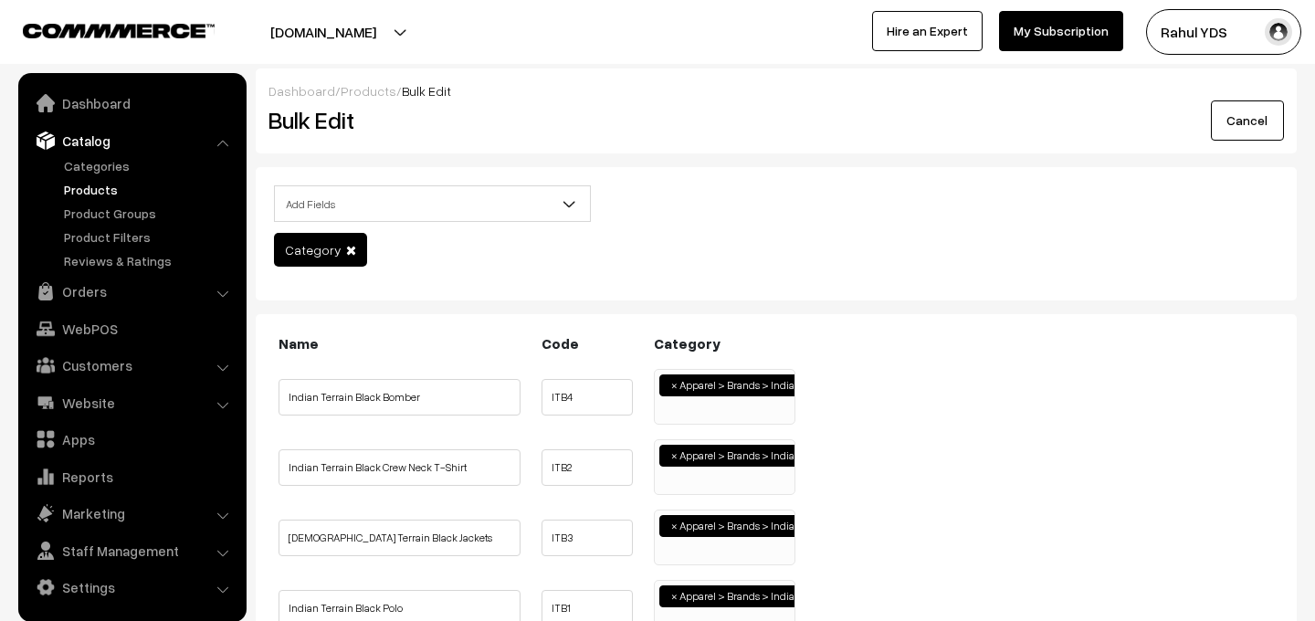
click at [671, 414] on ul "× Apparel > Brands > Indian Terrain" at bounding box center [725, 394] width 140 height 49
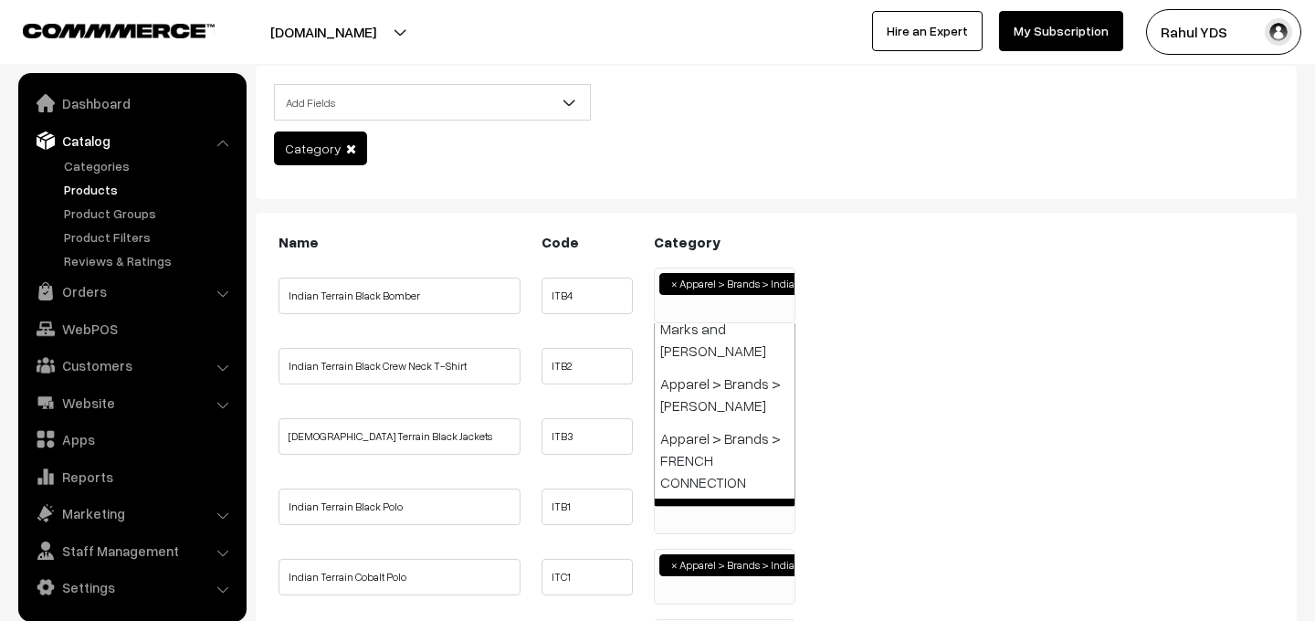
scroll to position [102, 0]
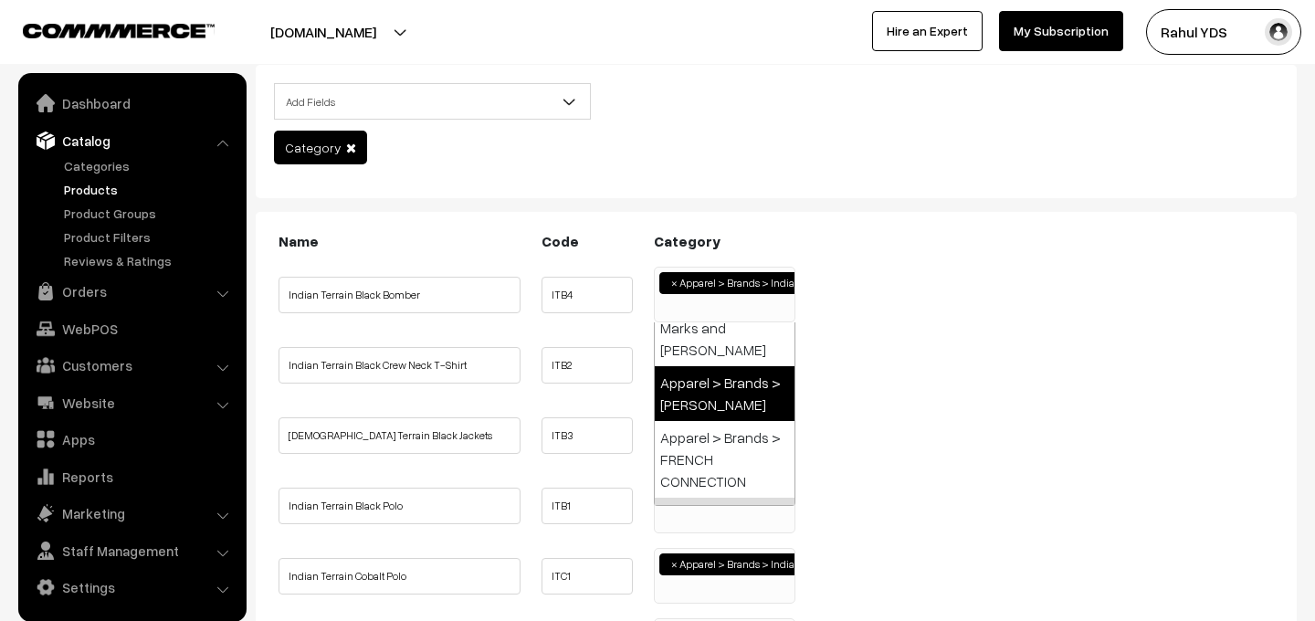
click at [717, 309] on ul "× Apparel > Brands > Indian Terrain" at bounding box center [725, 291] width 140 height 49
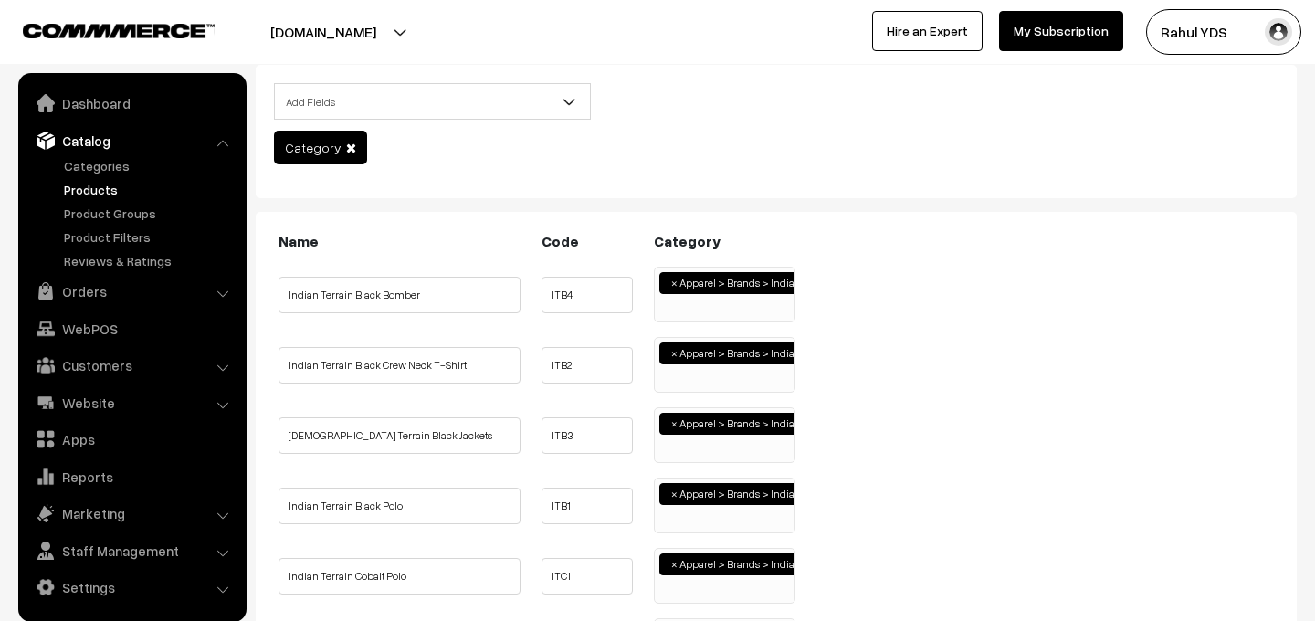
click at [717, 309] on ul "× Apparel > Brands > Indian Terrain" at bounding box center [725, 291] width 140 height 49
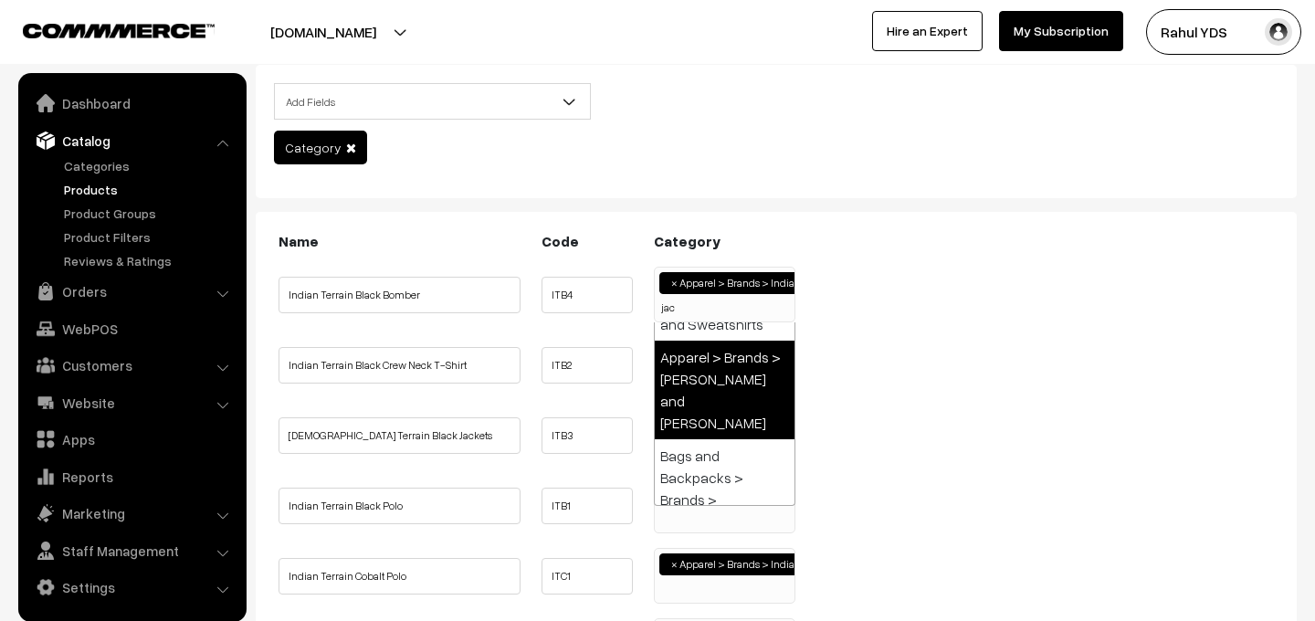
scroll to position [0, 0]
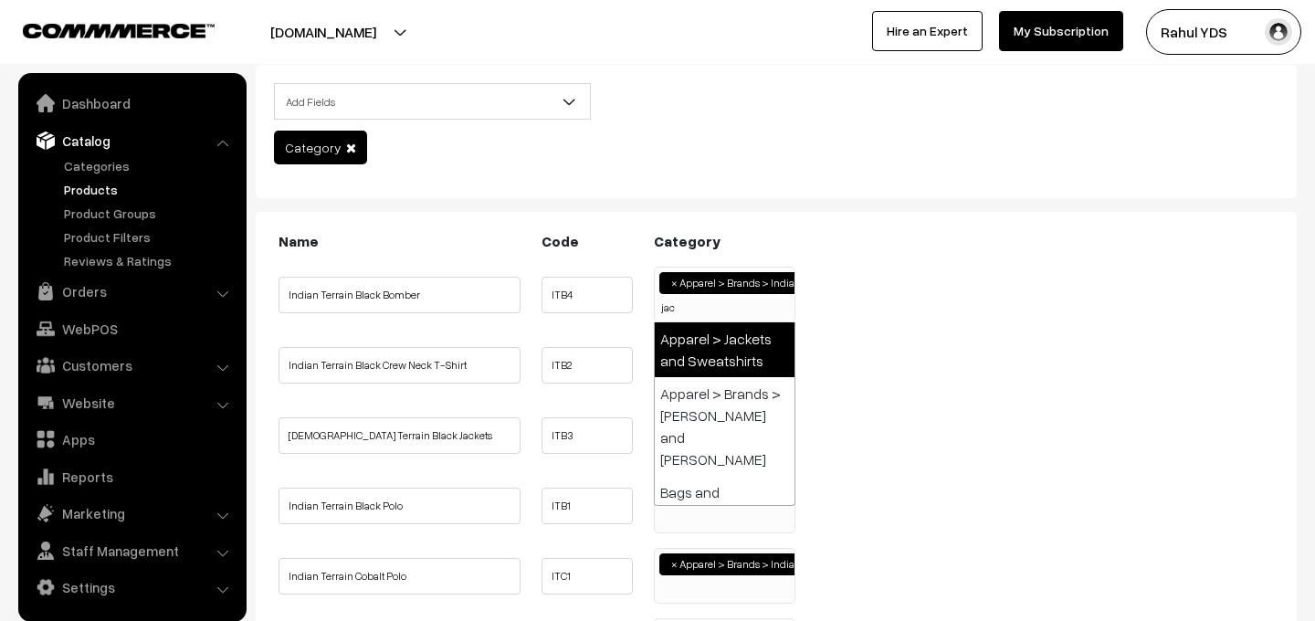
type input "jac"
select select "52"
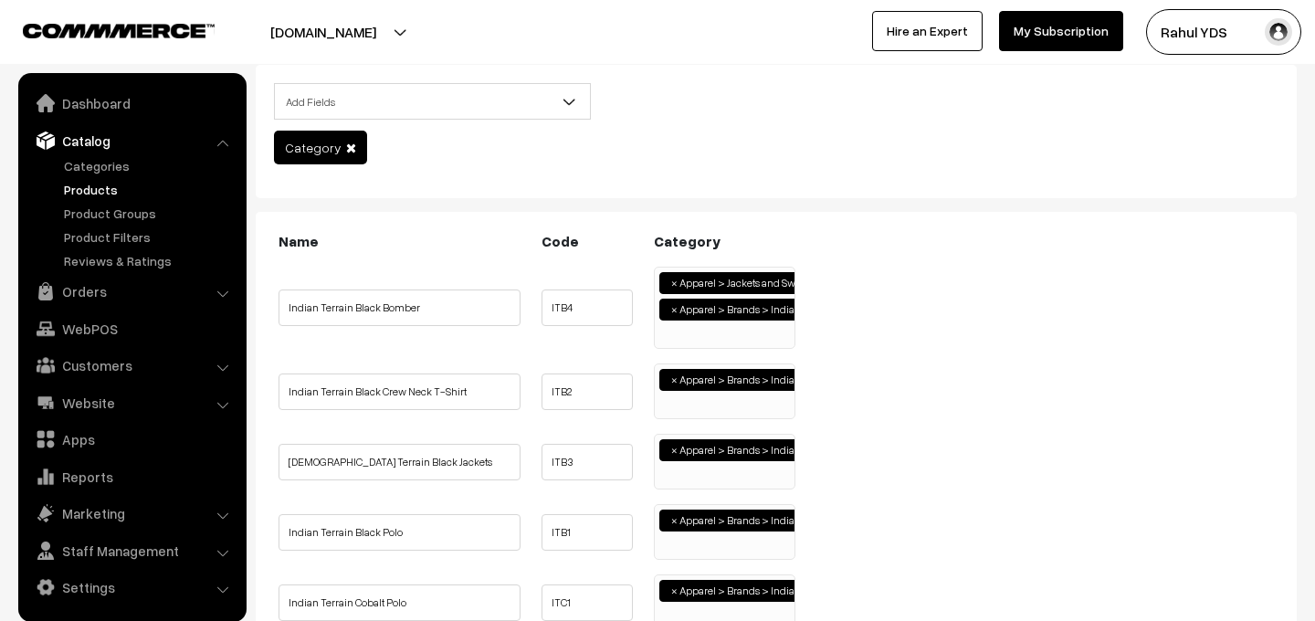
scroll to position [171, 0]
type input "Apparel > Brands > Indian Terrain"
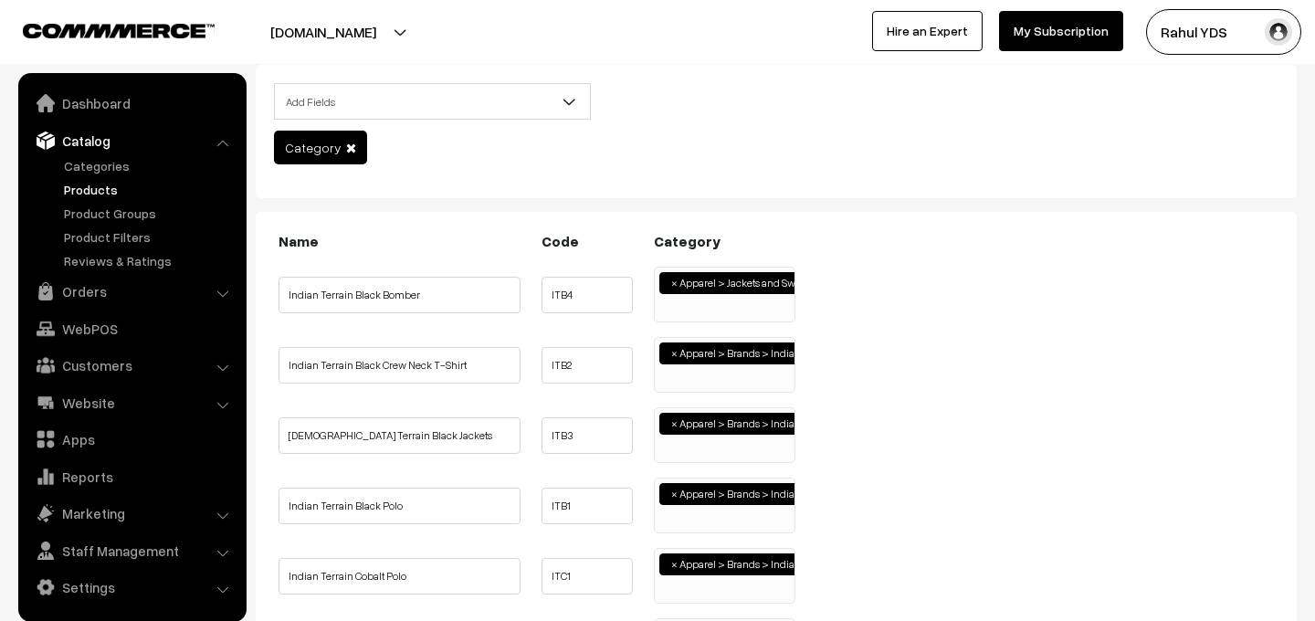
click at [724, 311] on ul "× Apparel > Jackets and Sweatshirts" at bounding box center [725, 291] width 140 height 49
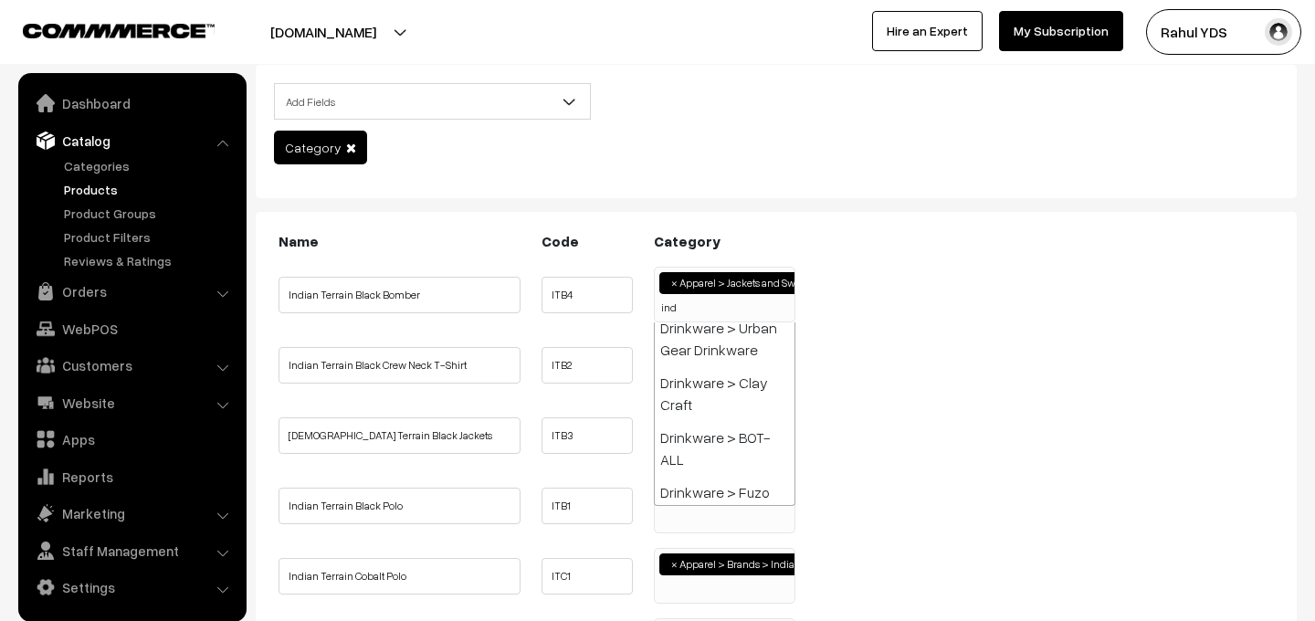
scroll to position [0, 0]
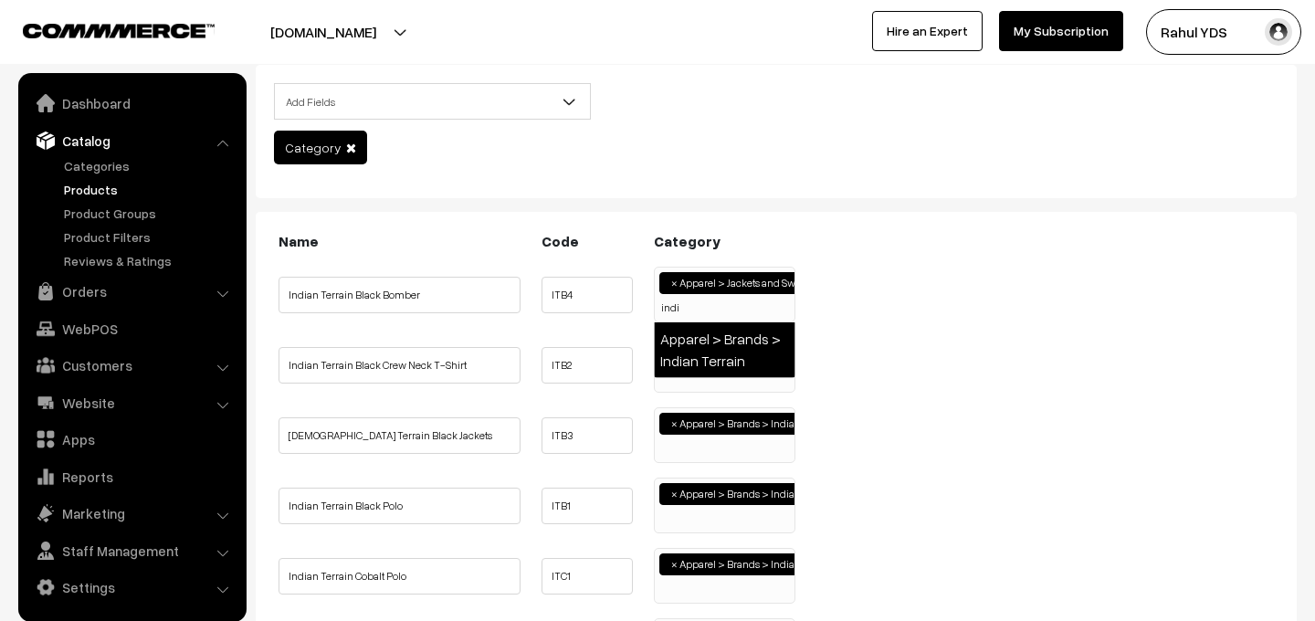
type input "indi"
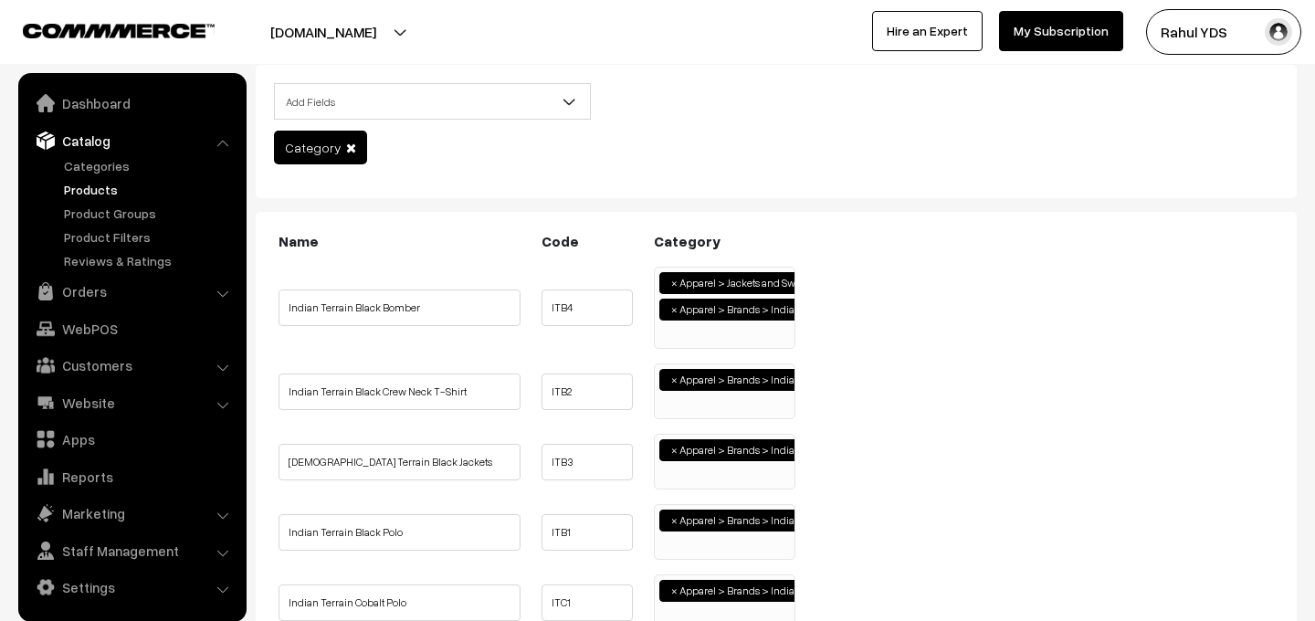
click at [709, 411] on ul "× Apparel > Brands > Indian Terrain" at bounding box center [725, 388] width 140 height 49
type input "Rou"
select select "50"
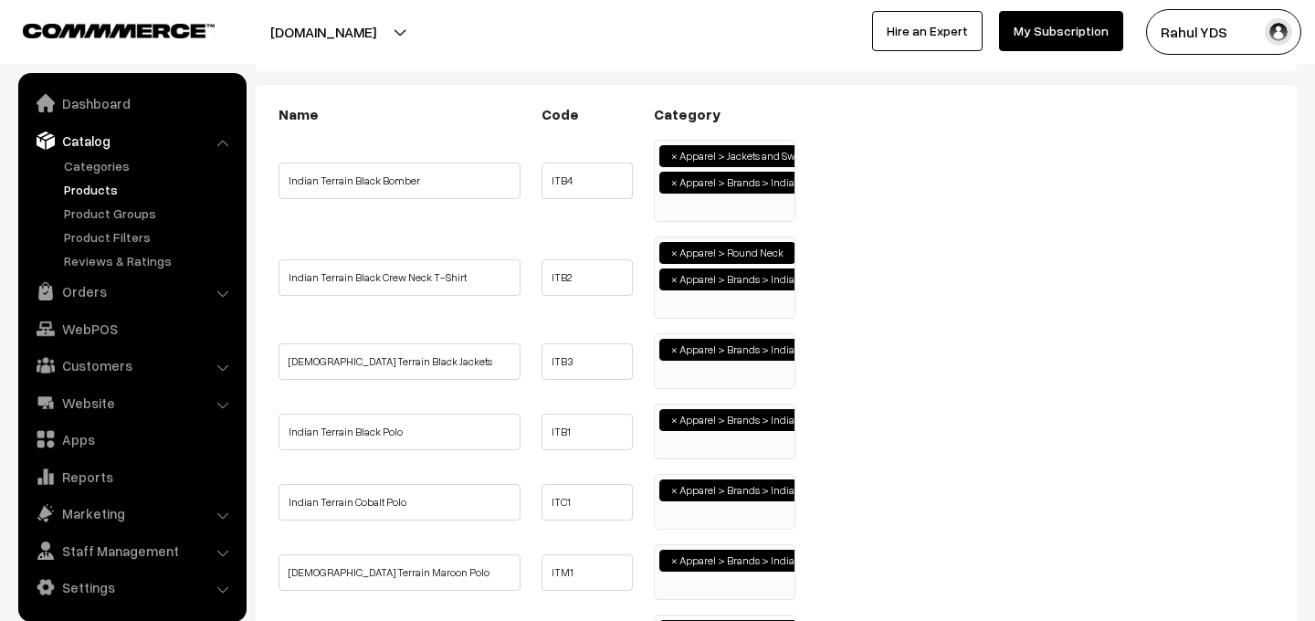
scroll to position [236, 0]
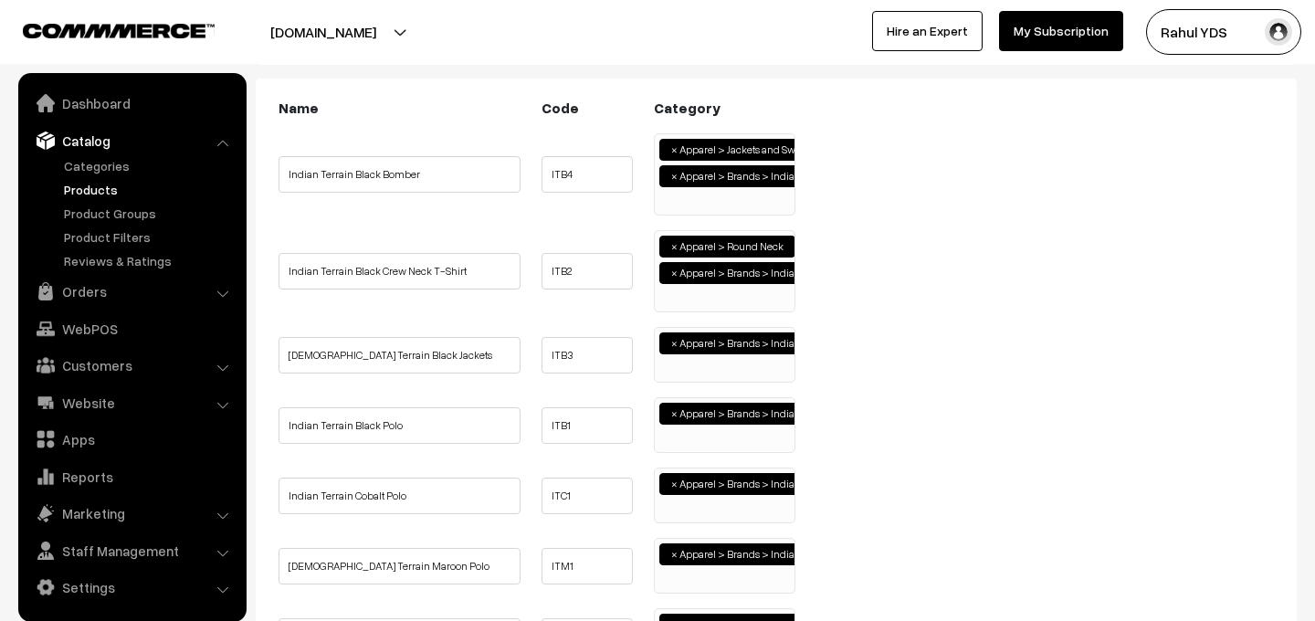
click at [705, 367] on ul "× Apparel > Brands > Indian Terrain" at bounding box center [725, 352] width 140 height 49
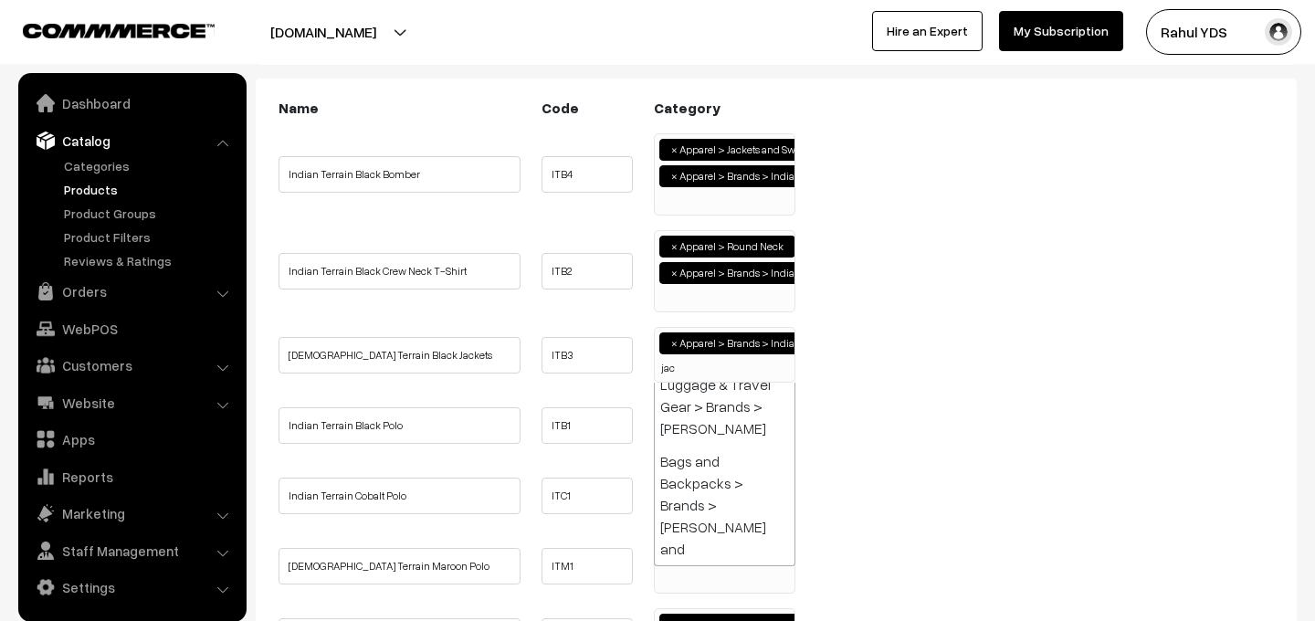
scroll to position [37, 0]
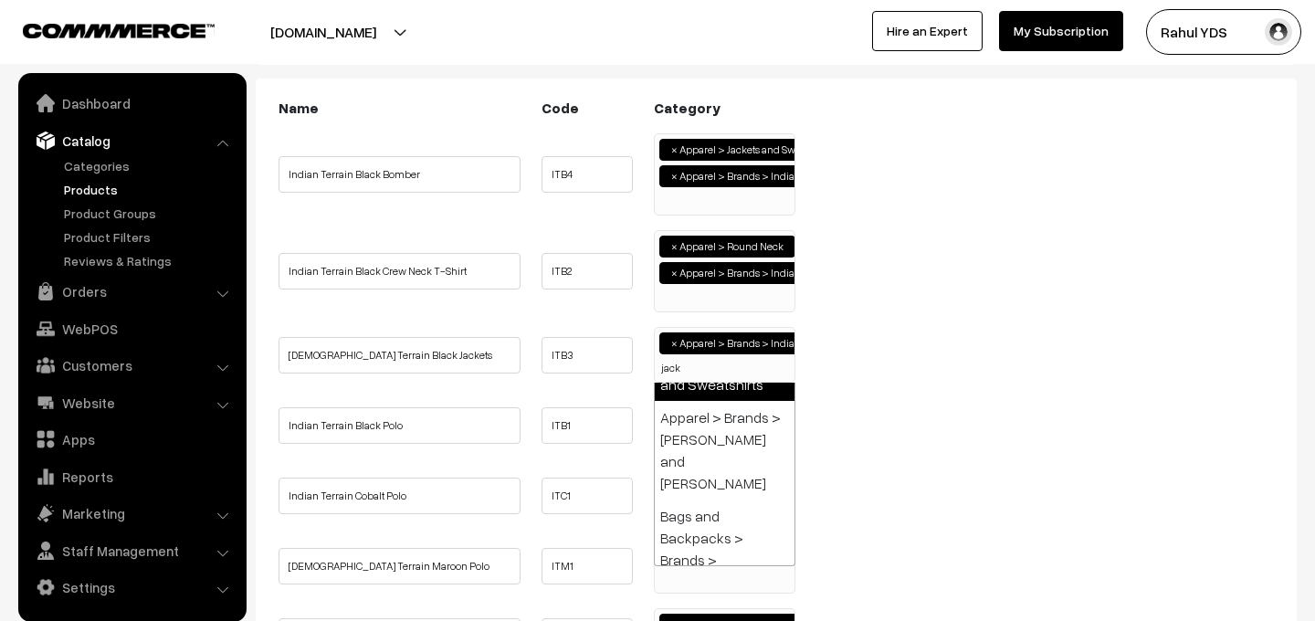
type input "jack"
select select "52"
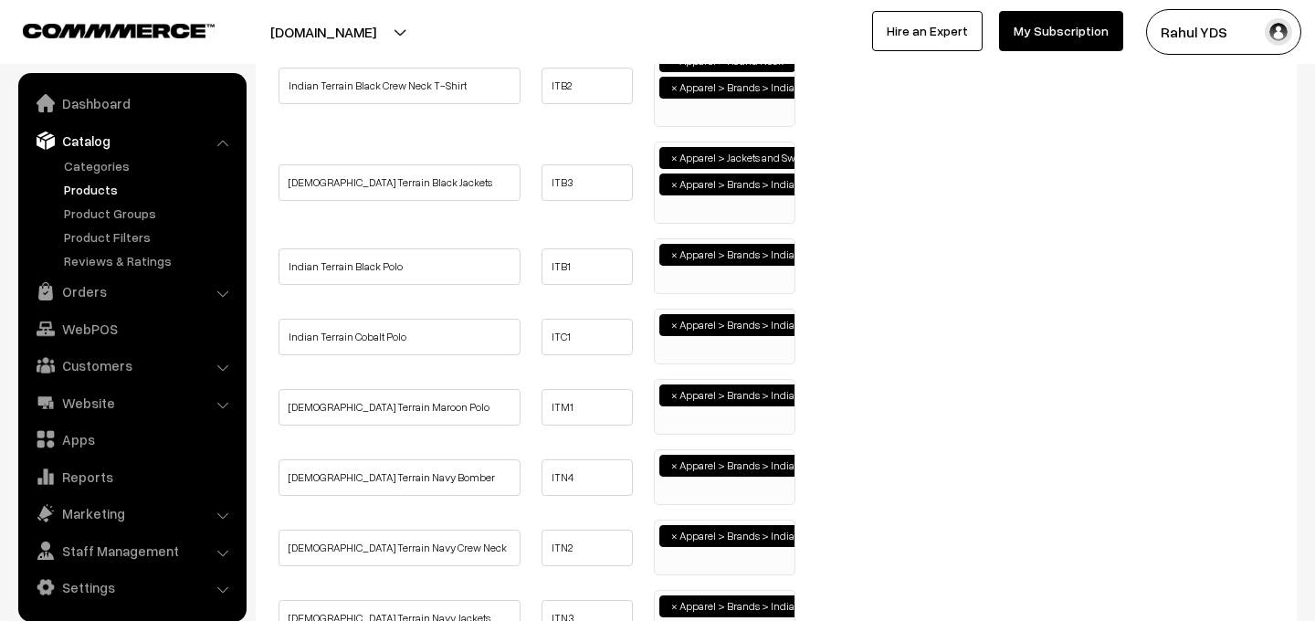
click at [687, 279] on ul "× Apparel > Brands > Indian Terrain" at bounding box center [725, 263] width 140 height 49
type input "polo"
select select "49"
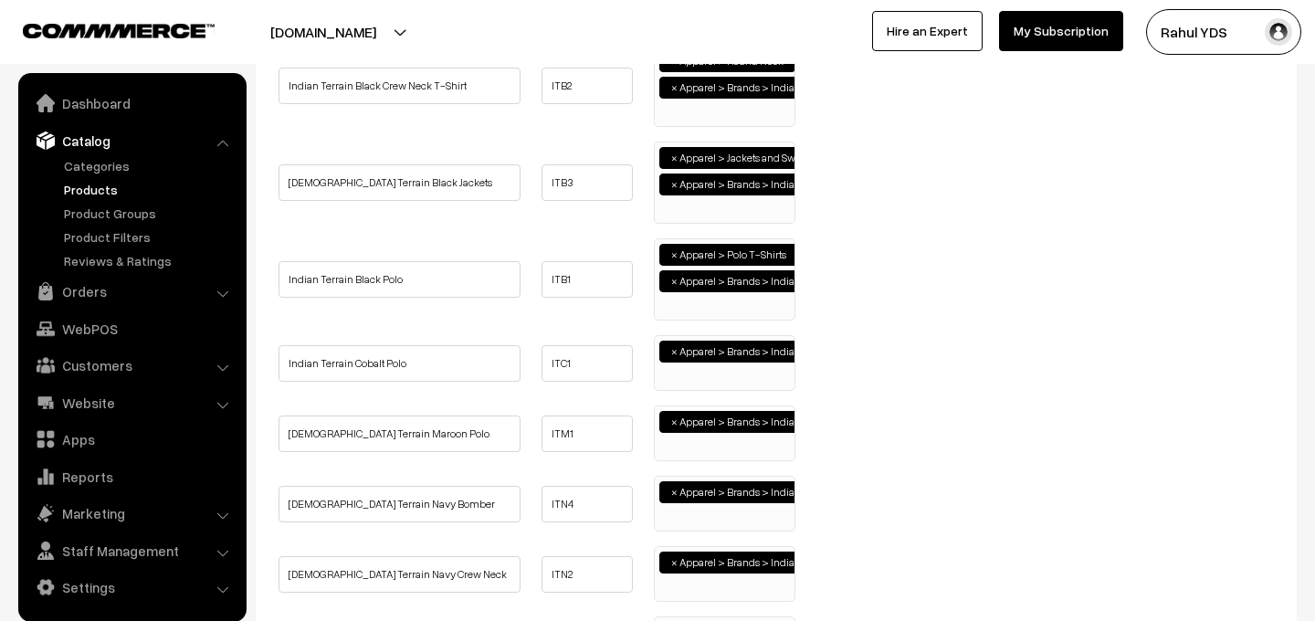
click at [703, 371] on ul "× Apparel > Brands > Indian Terrain" at bounding box center [725, 360] width 140 height 49
type input "polo"
select select "49"
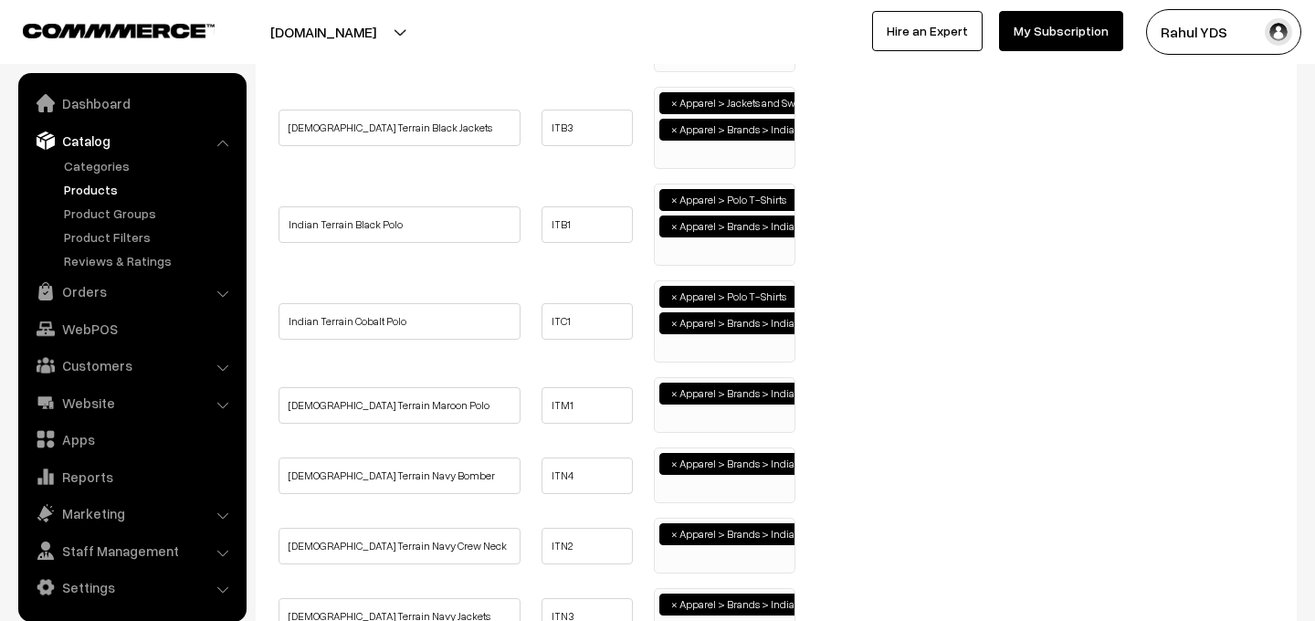
click at [713, 419] on ul "× Apparel > Brands > Indian Terrain" at bounding box center [725, 402] width 140 height 49
type input "polo"
select select "49"
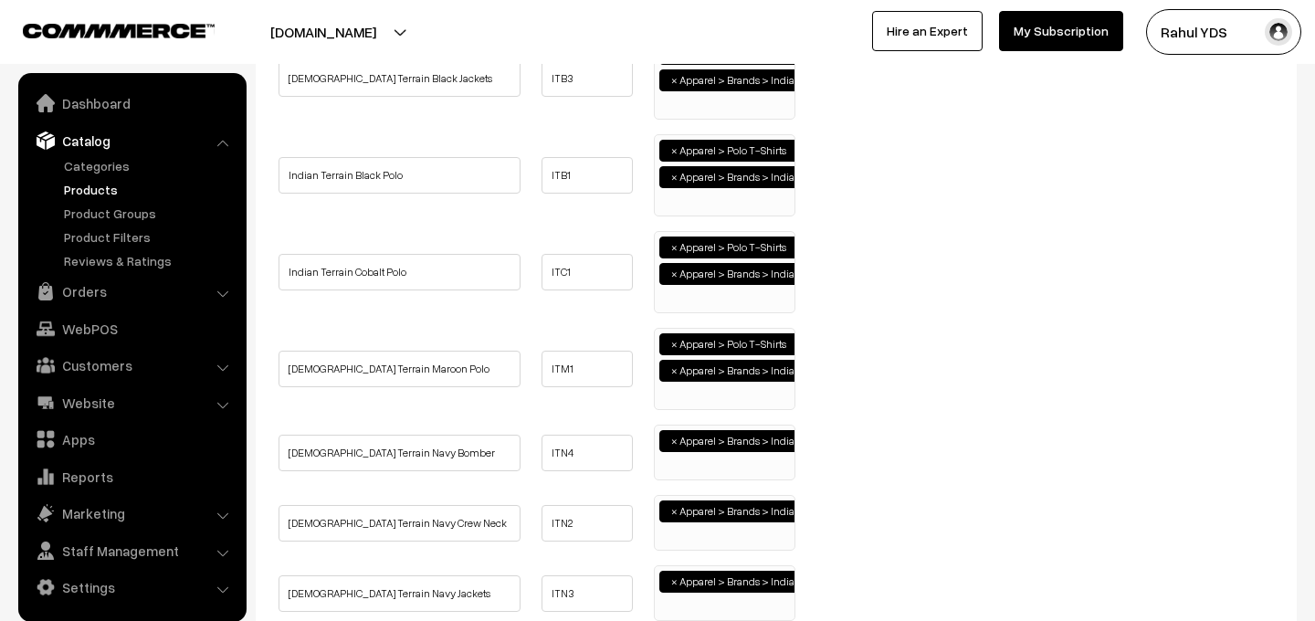
click at [708, 477] on span "× Apparel > Brands > Indian Terrain" at bounding box center [725, 453] width 142 height 56
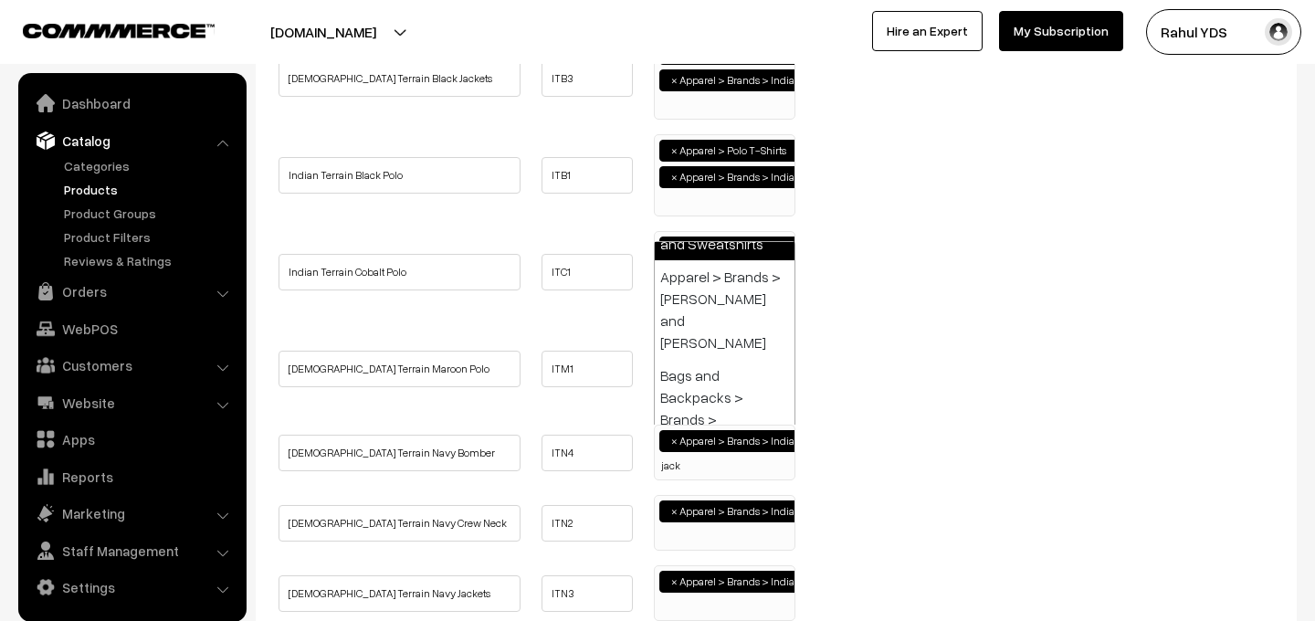
type input "jack"
select select "52"
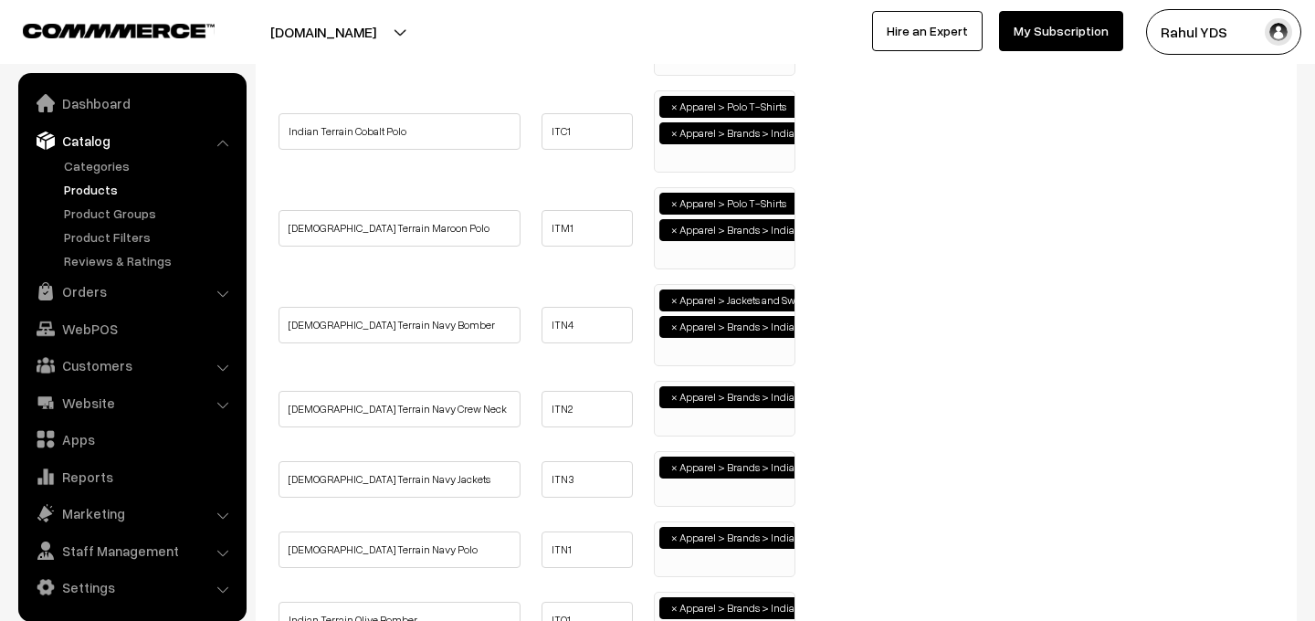
click at [698, 423] on ul "× Apparel > Brands > Indian Terrain" at bounding box center [725, 406] width 140 height 49
type input "roun"
select select "50"
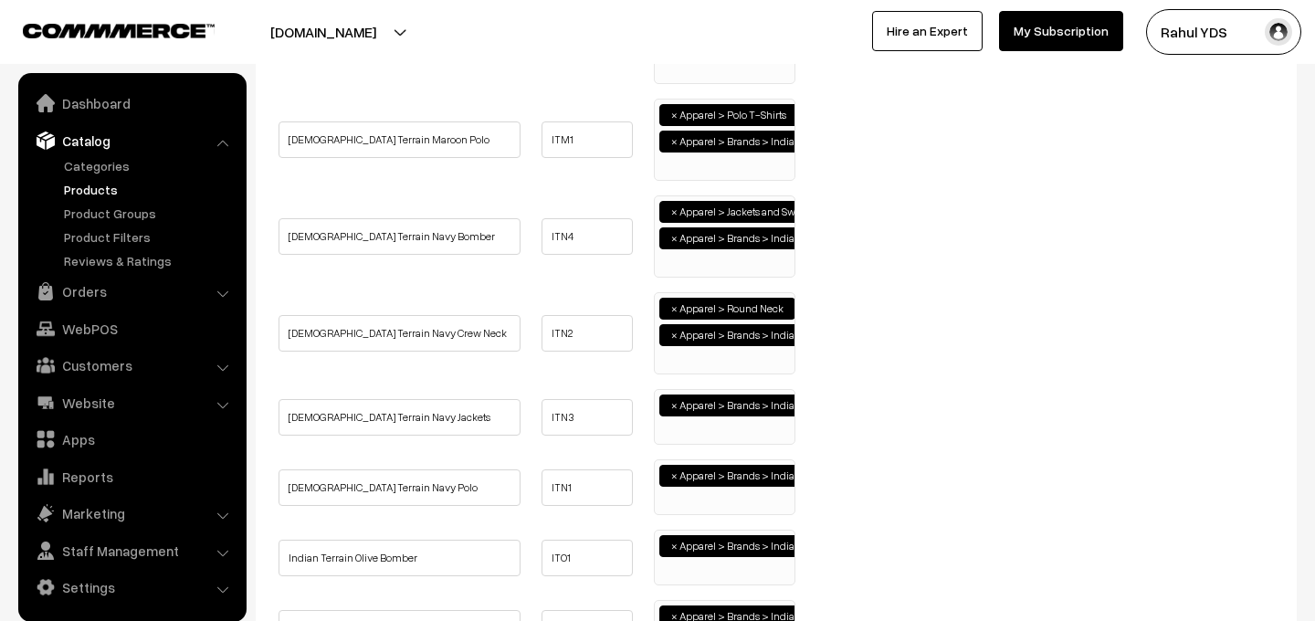
click at [706, 436] on ul "× Apparel > Brands > Indian Terrain" at bounding box center [725, 414] width 140 height 49
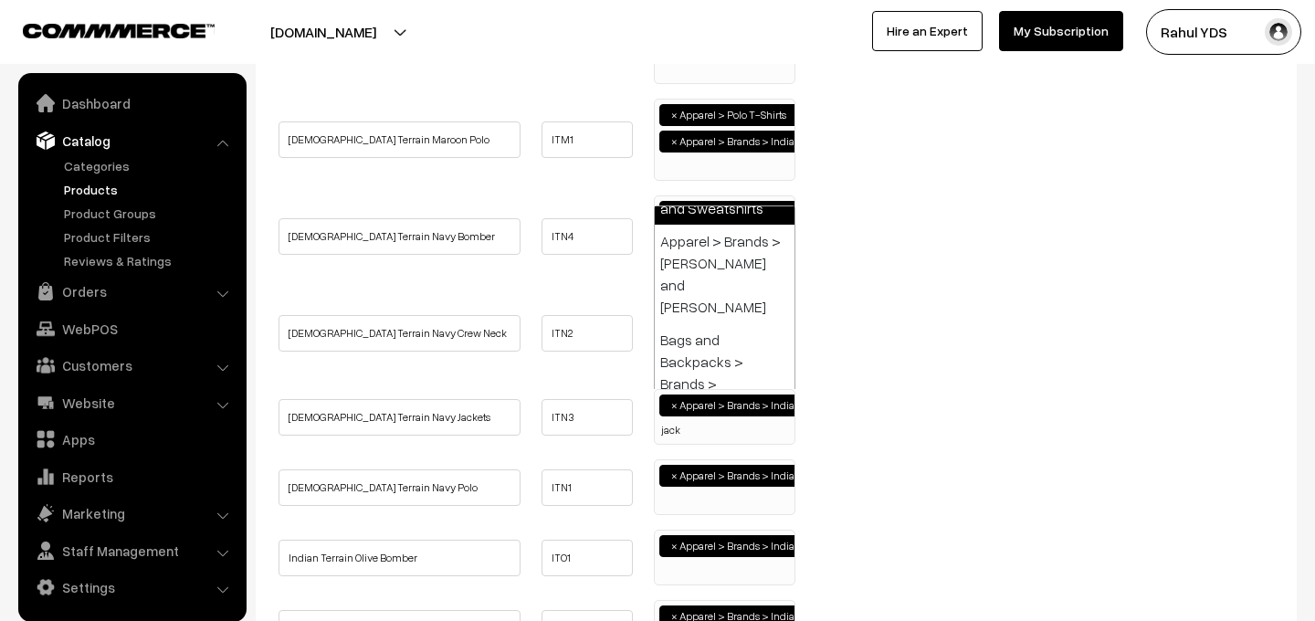
type input "jack"
select select "52"
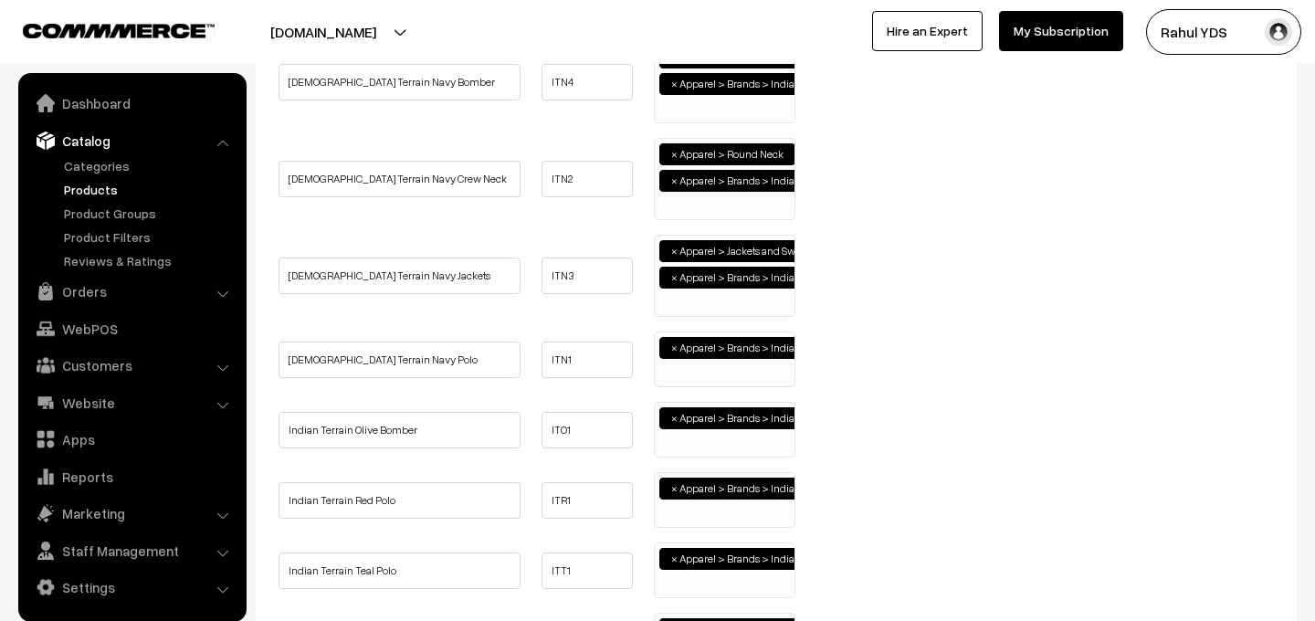
click at [702, 370] on ul "× Apparel > Brands > Indian Terrain" at bounding box center [725, 356] width 140 height 49
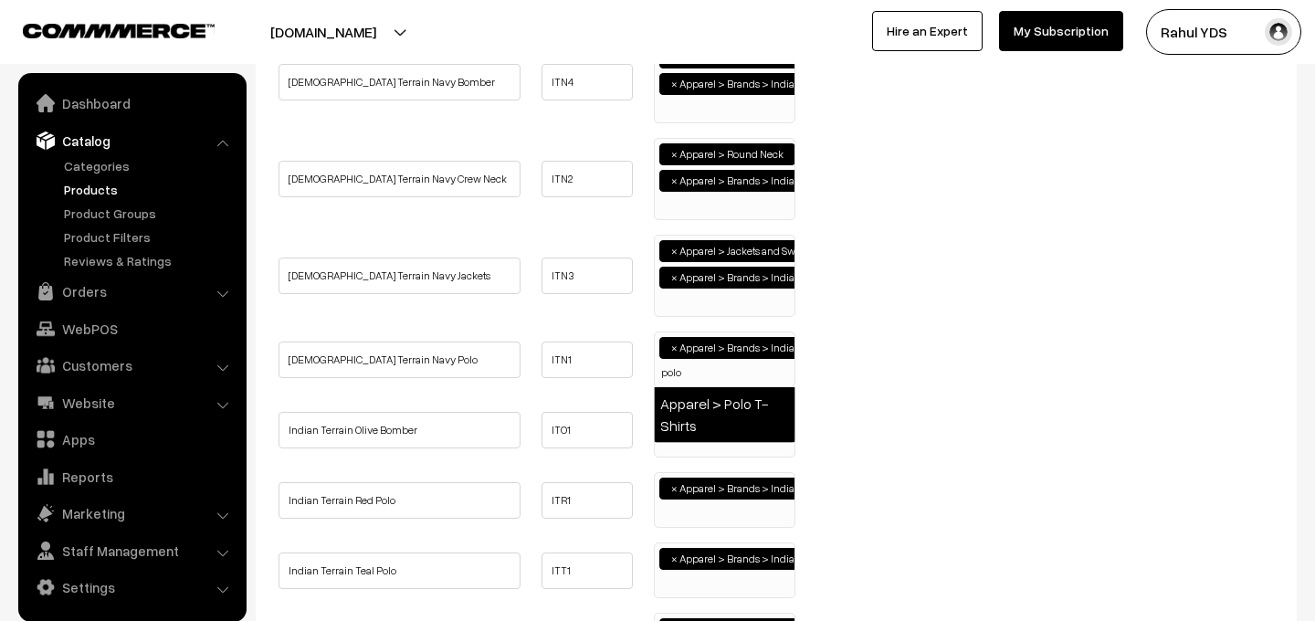
type input "polo"
select select "49"
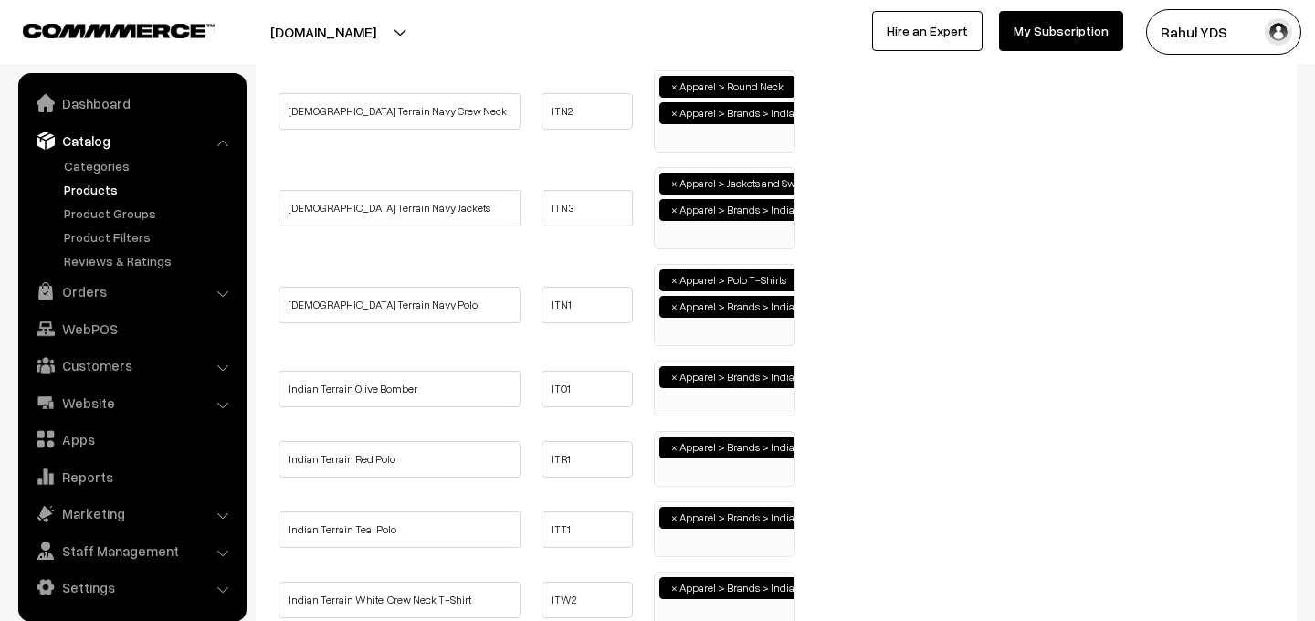
click at [713, 404] on ul "× Apparel > Brands > Indian Terrain" at bounding box center [725, 386] width 140 height 49
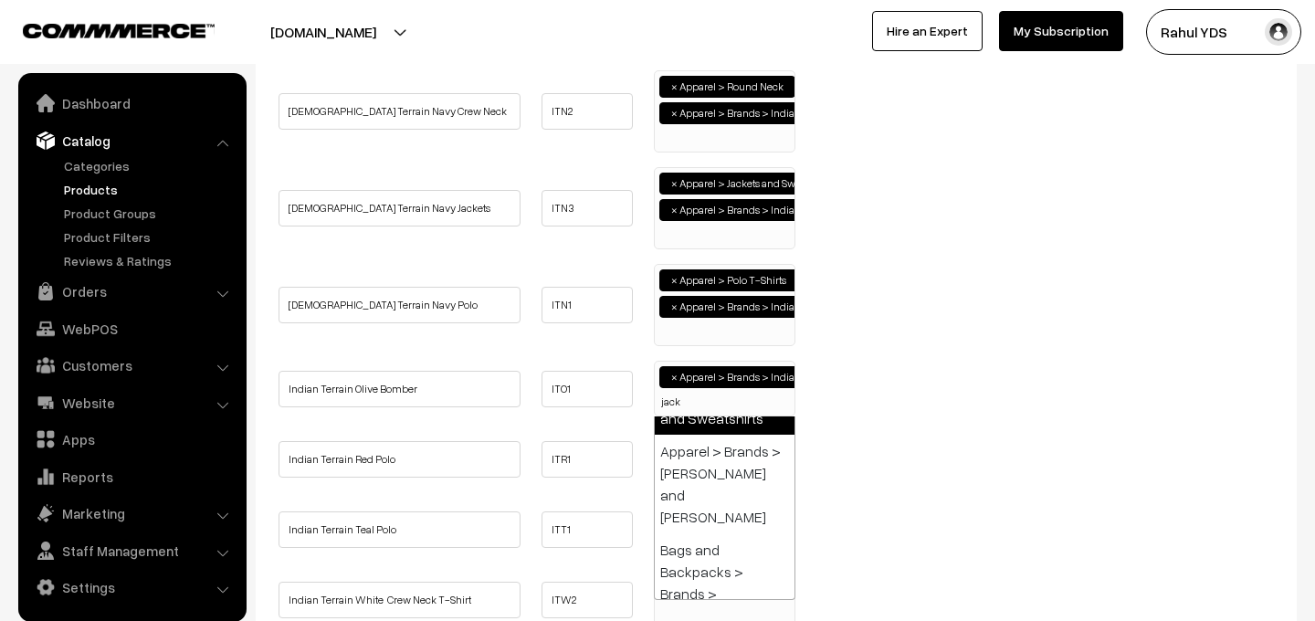
type input "jack"
select select "52"
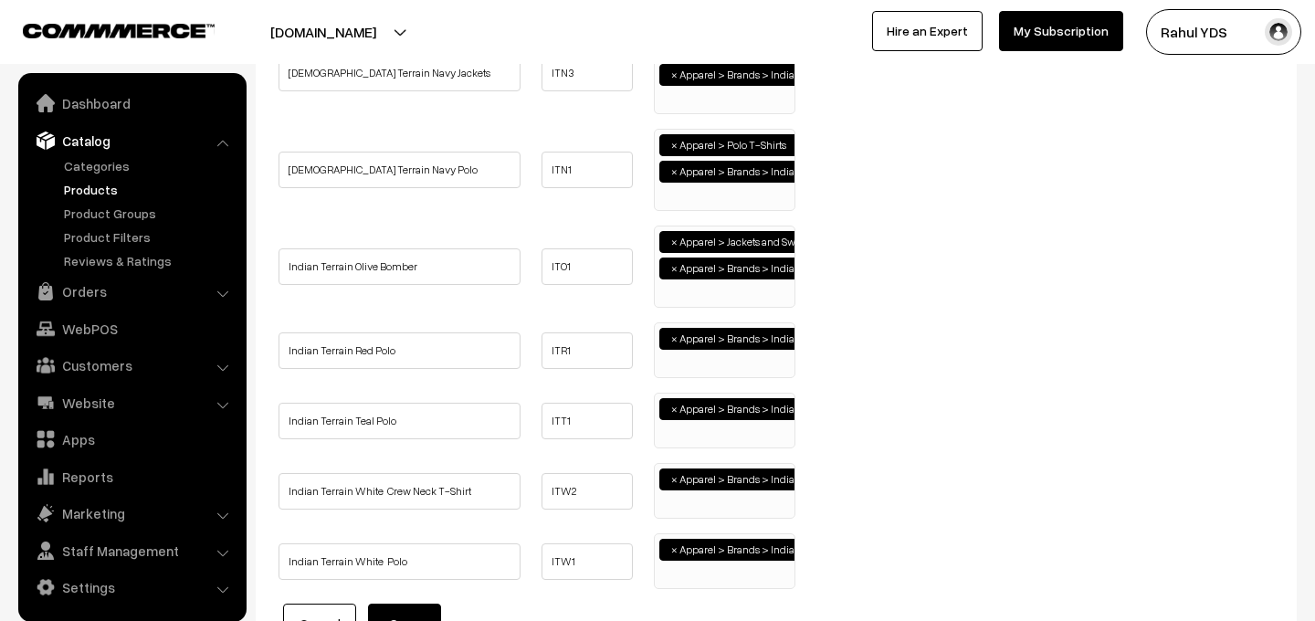
click at [698, 356] on ul "× Apparel > Brands > Indian Terrain" at bounding box center [725, 347] width 140 height 49
type input "polo"
select select "49"
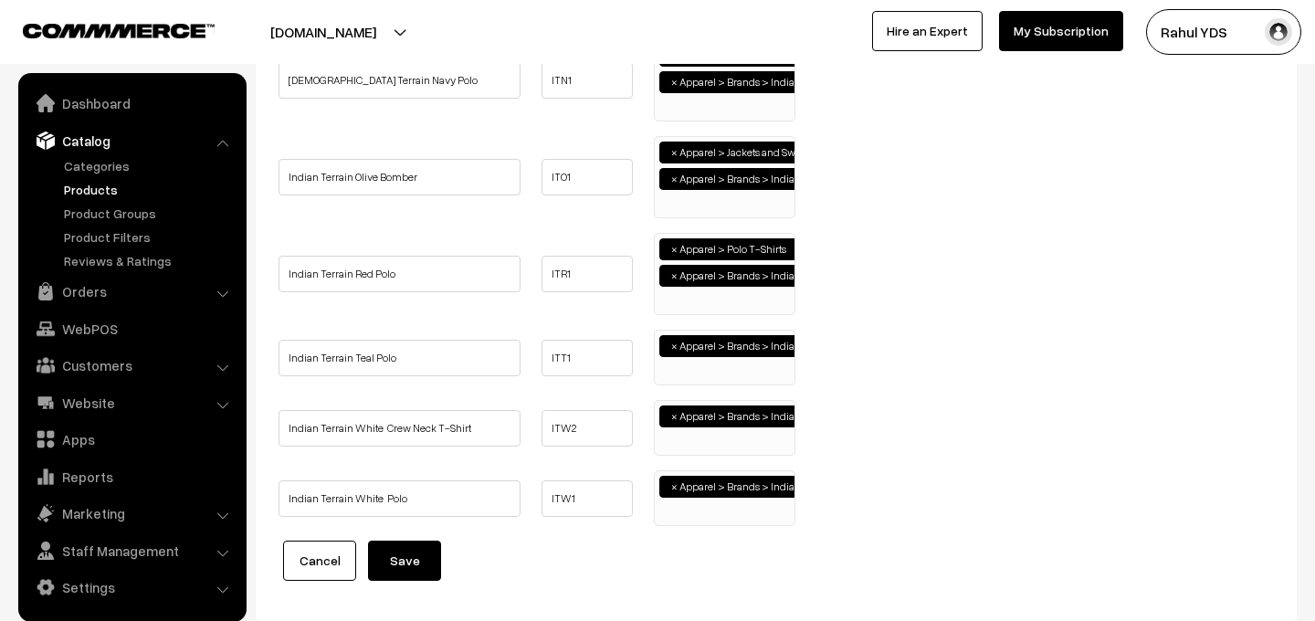
click at [711, 370] on ul "× Apparel > Brands > Indian Terrain" at bounding box center [725, 354] width 140 height 49
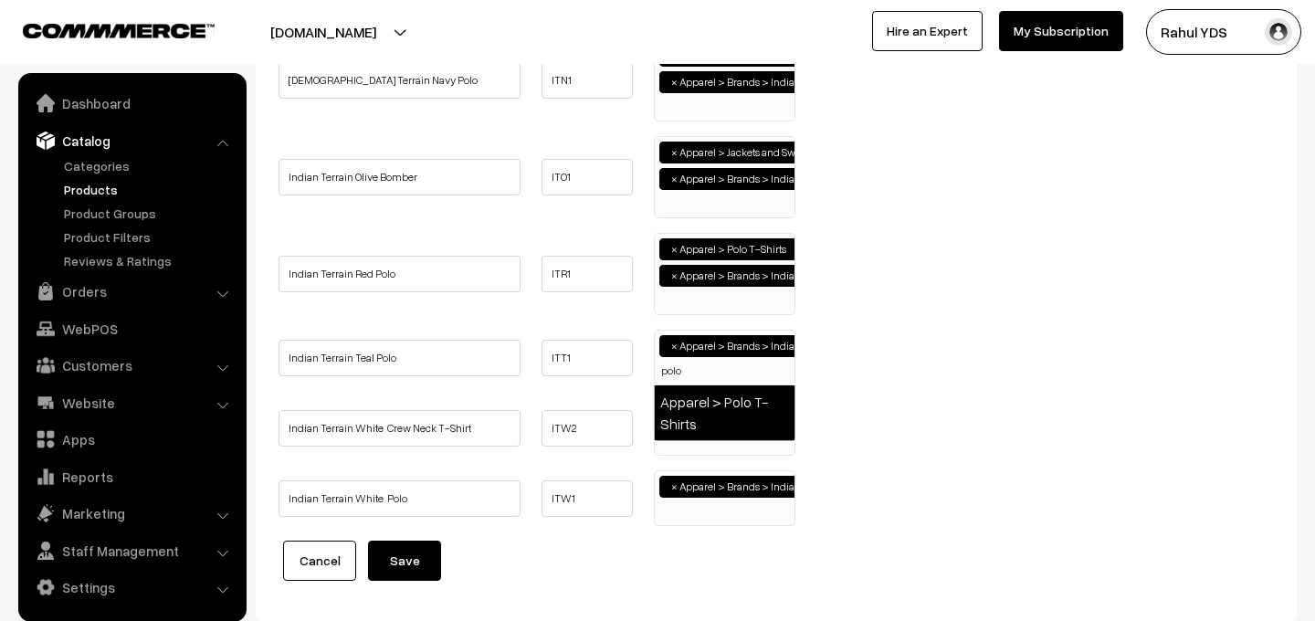
type input "polo"
select select "49"
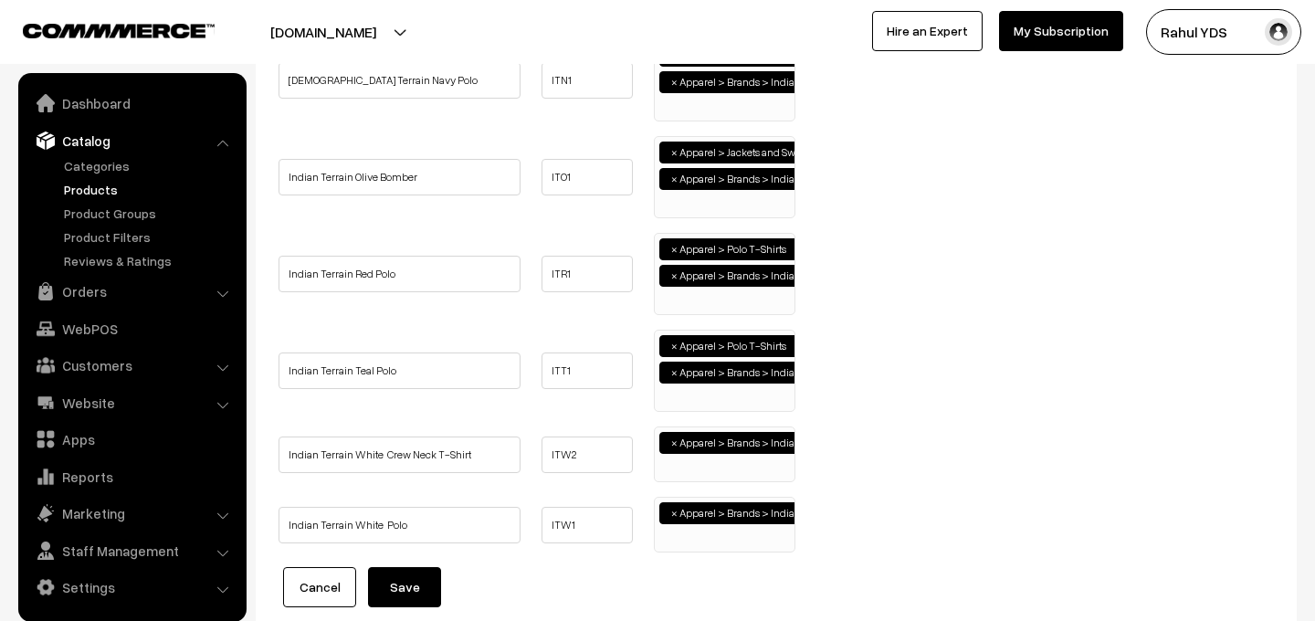
click at [715, 466] on ul "× Apparel > Brands > Indian Terrain" at bounding box center [725, 451] width 140 height 49
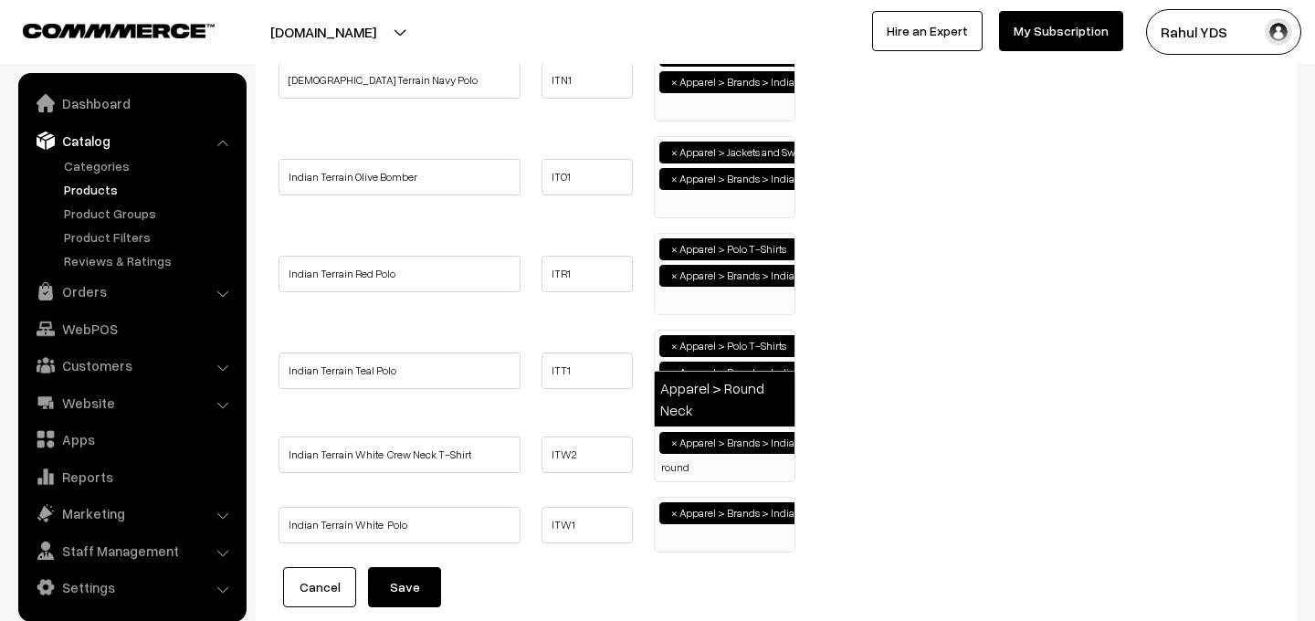
type input "round"
select select "50"
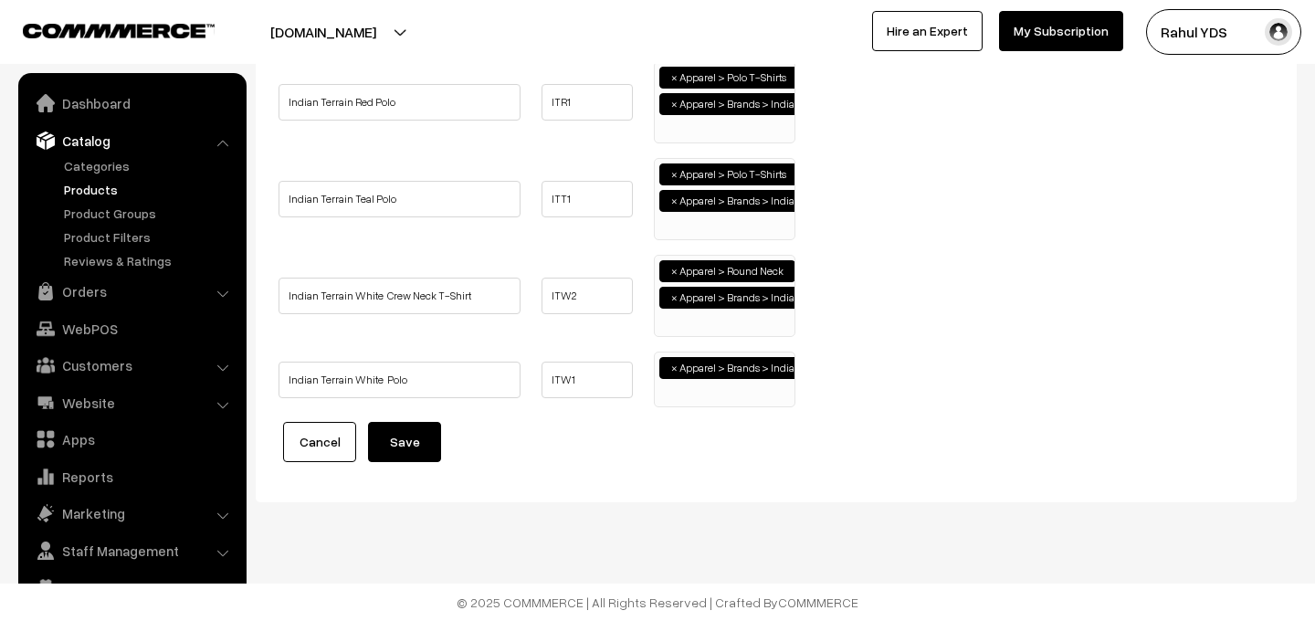
click at [697, 392] on ul "× Apparel > Brands > Indian Terrain" at bounding box center [725, 376] width 140 height 49
type input "polo"
select select "49"
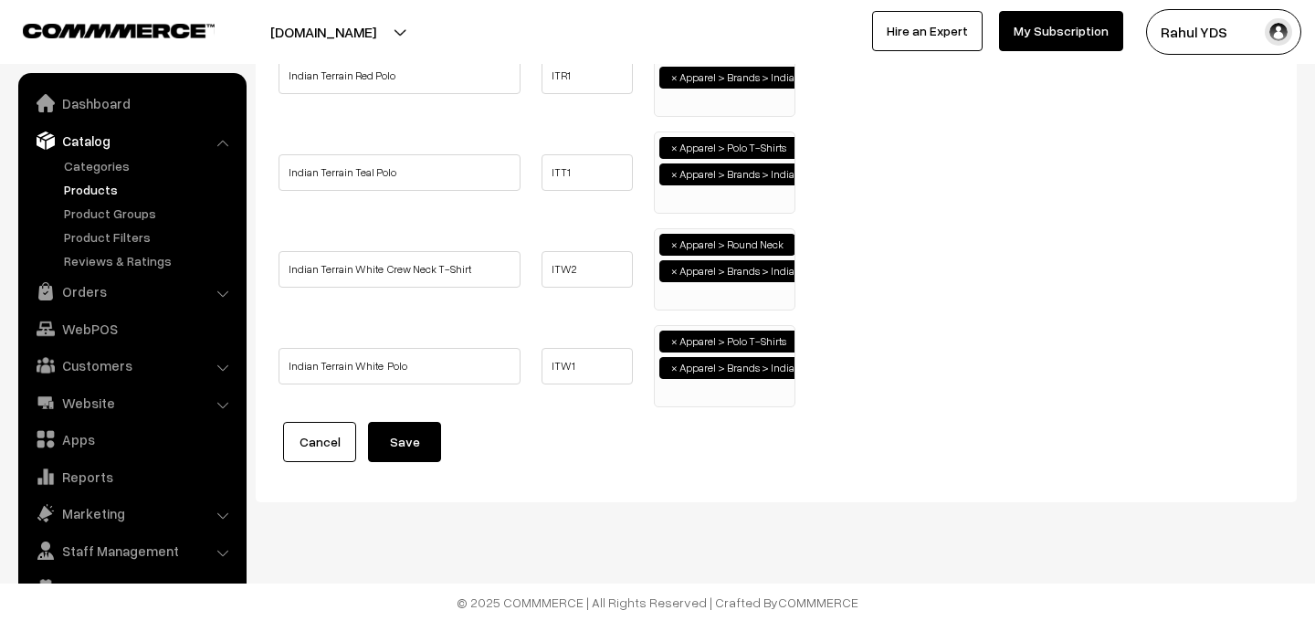
click at [393, 449] on button "Save" at bounding box center [404, 442] width 73 height 40
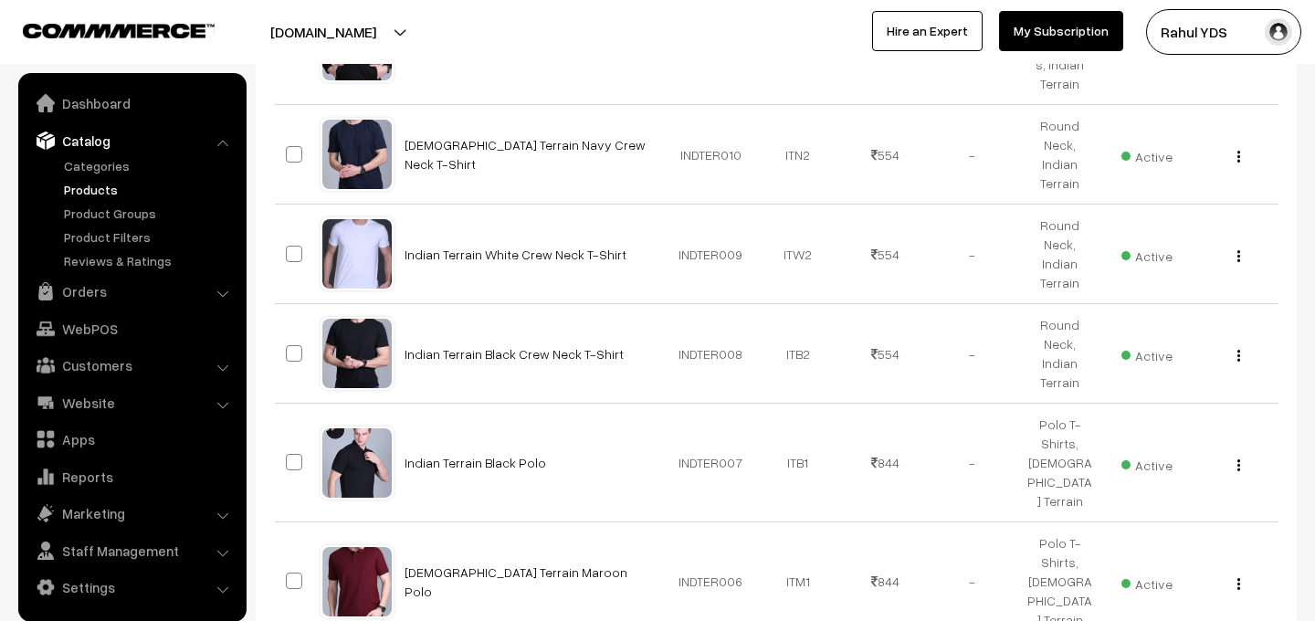
scroll to position [1002, 0]
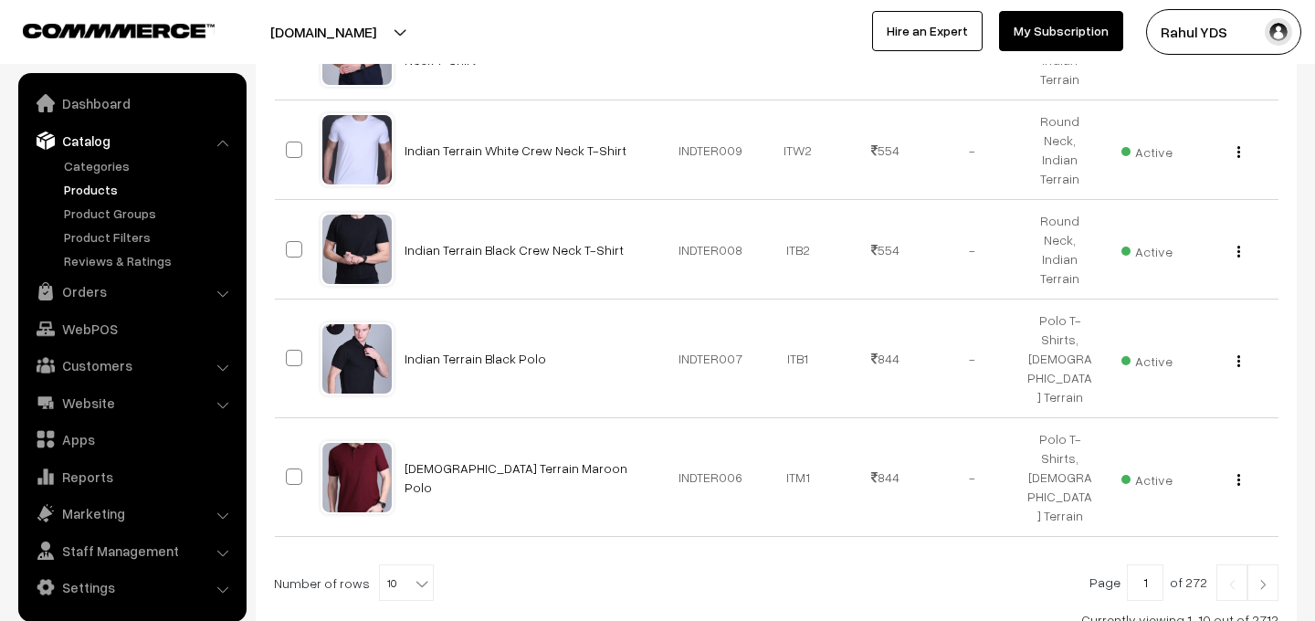
click at [414, 565] on span at bounding box center [423, 577] width 18 height 24
select select "50"
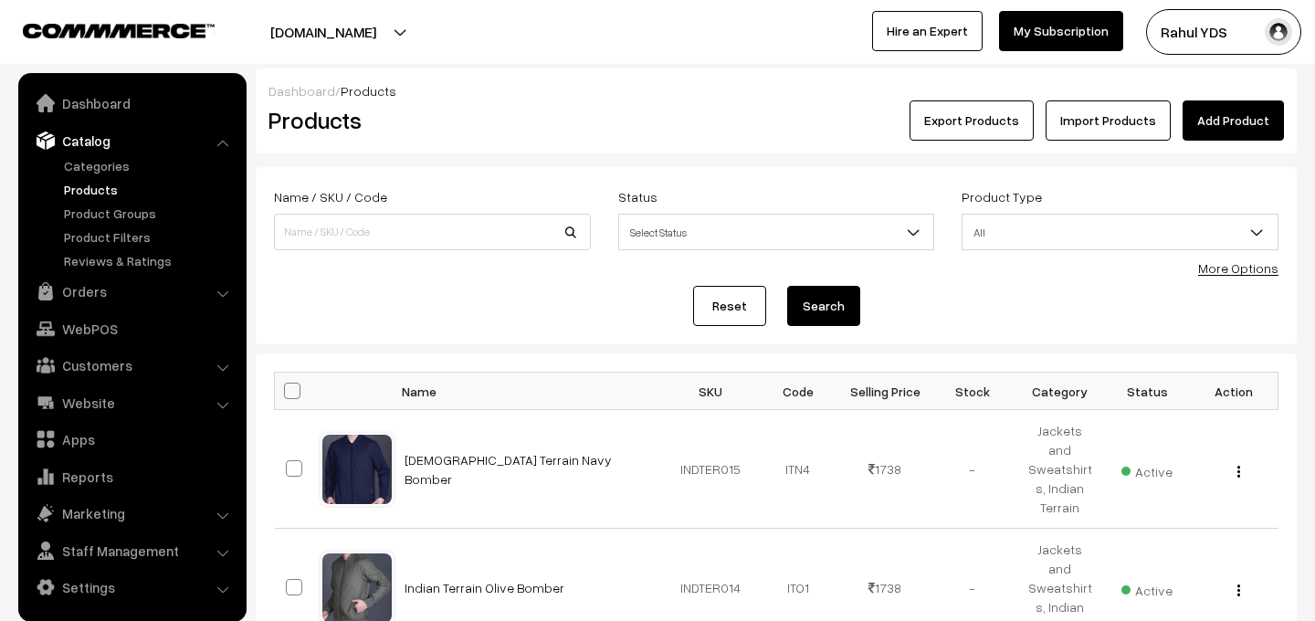
click at [1231, 269] on link "More Options" at bounding box center [1238, 268] width 80 height 16
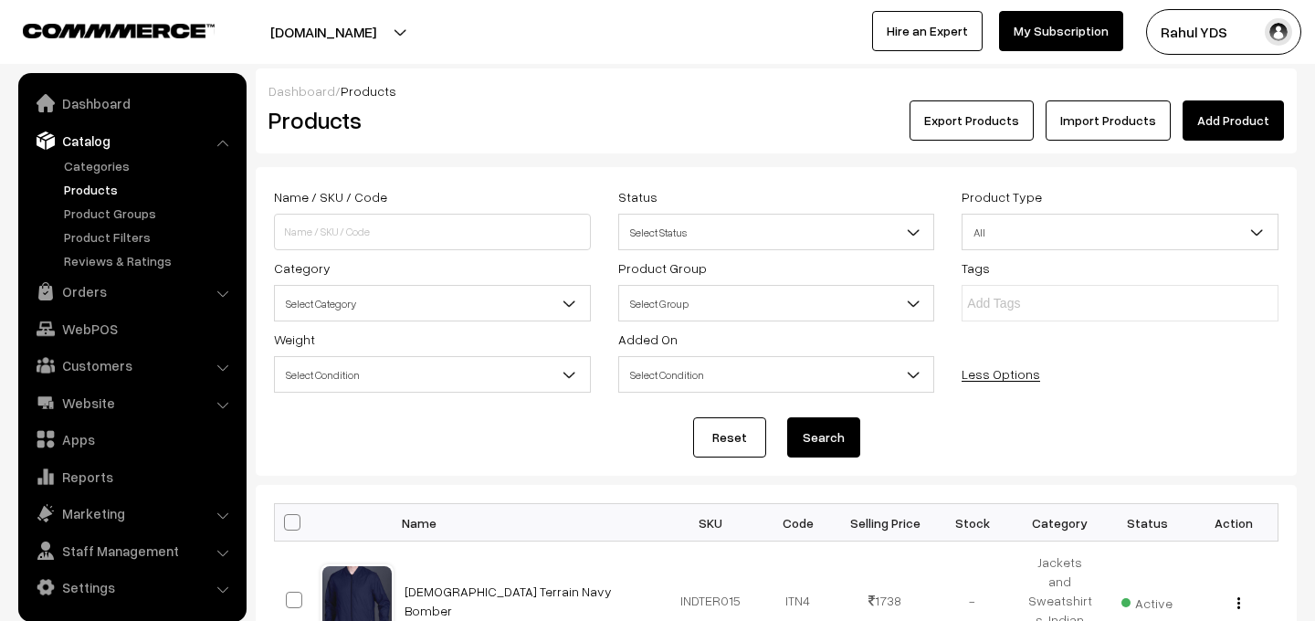
click at [417, 323] on div "Name / SKU / Code Status Select Status Active Inactive Select Status Product Ty…" at bounding box center [776, 292] width 1032 height 214
click at [412, 309] on span "Select Category" at bounding box center [432, 304] width 315 height 32
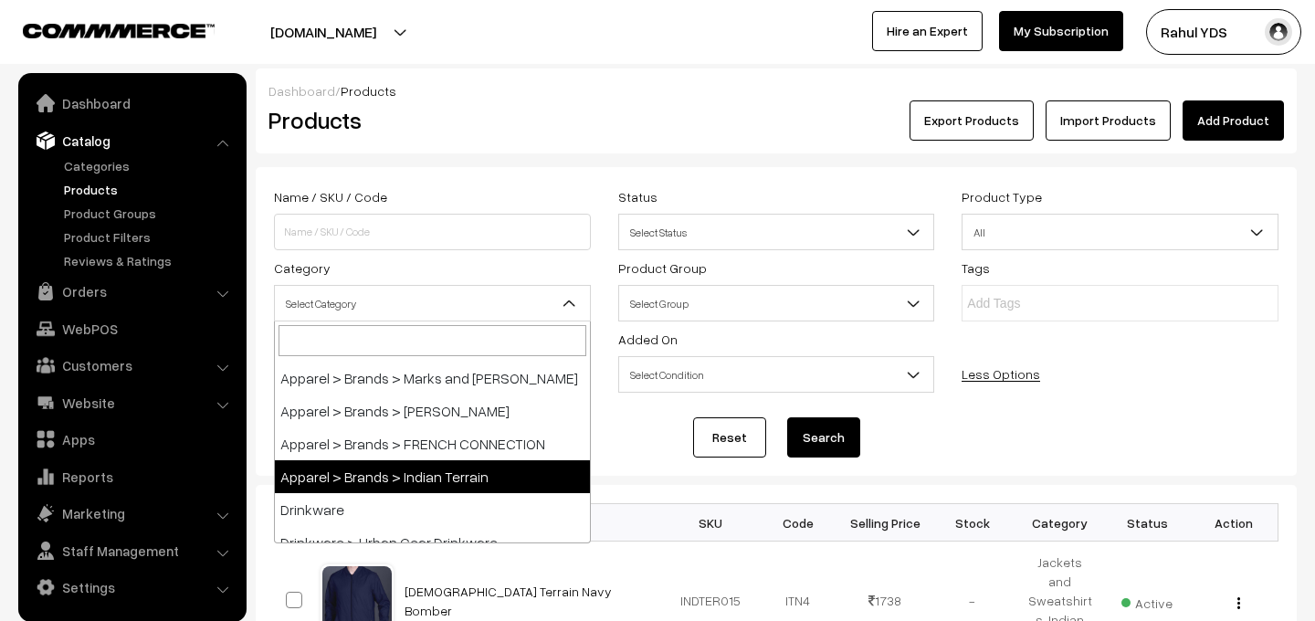
scroll to position [423, 0]
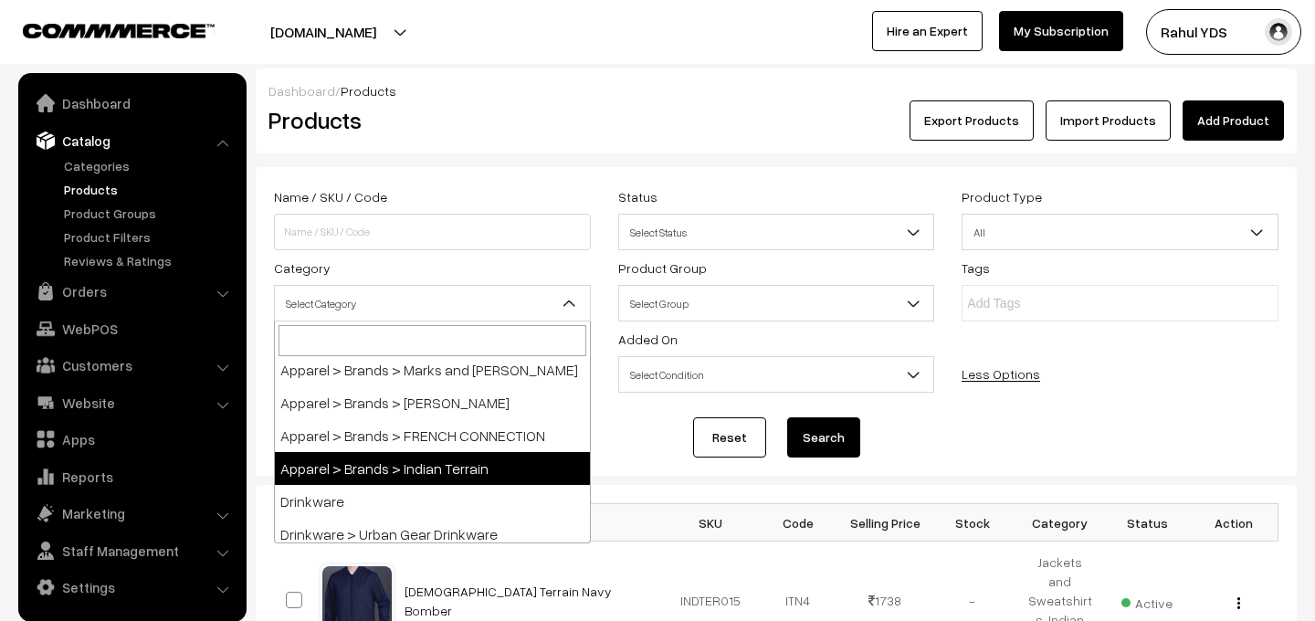
select select "114"
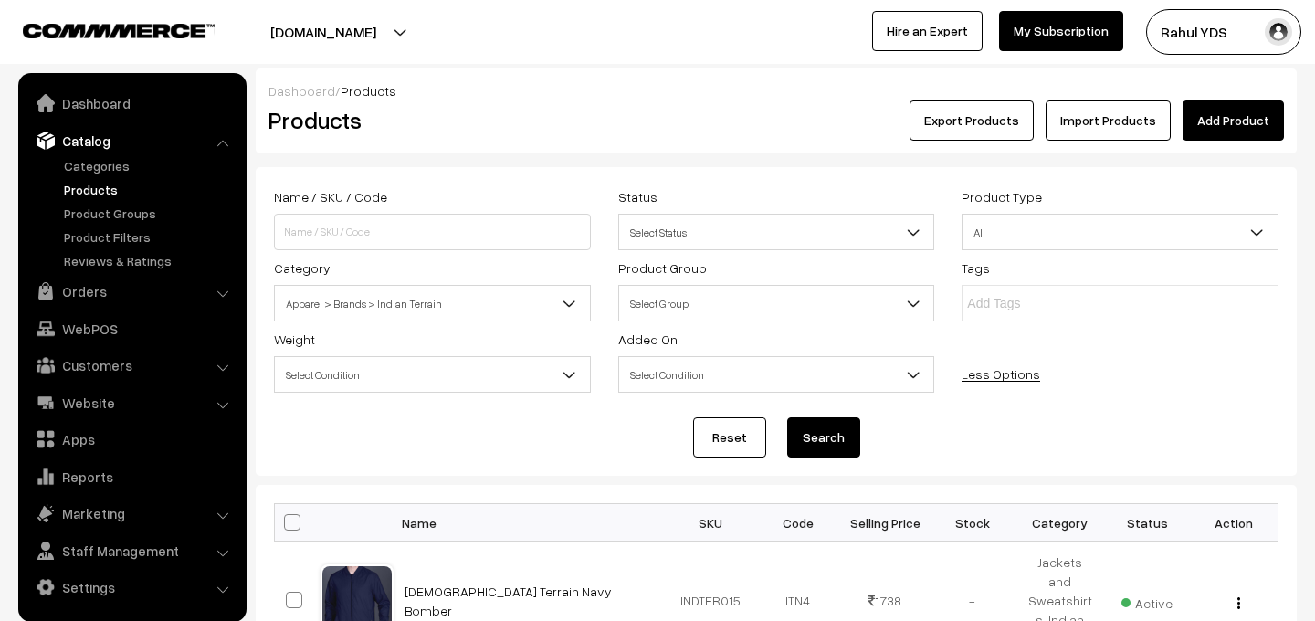
click at [848, 439] on button "Search" at bounding box center [823, 437] width 73 height 40
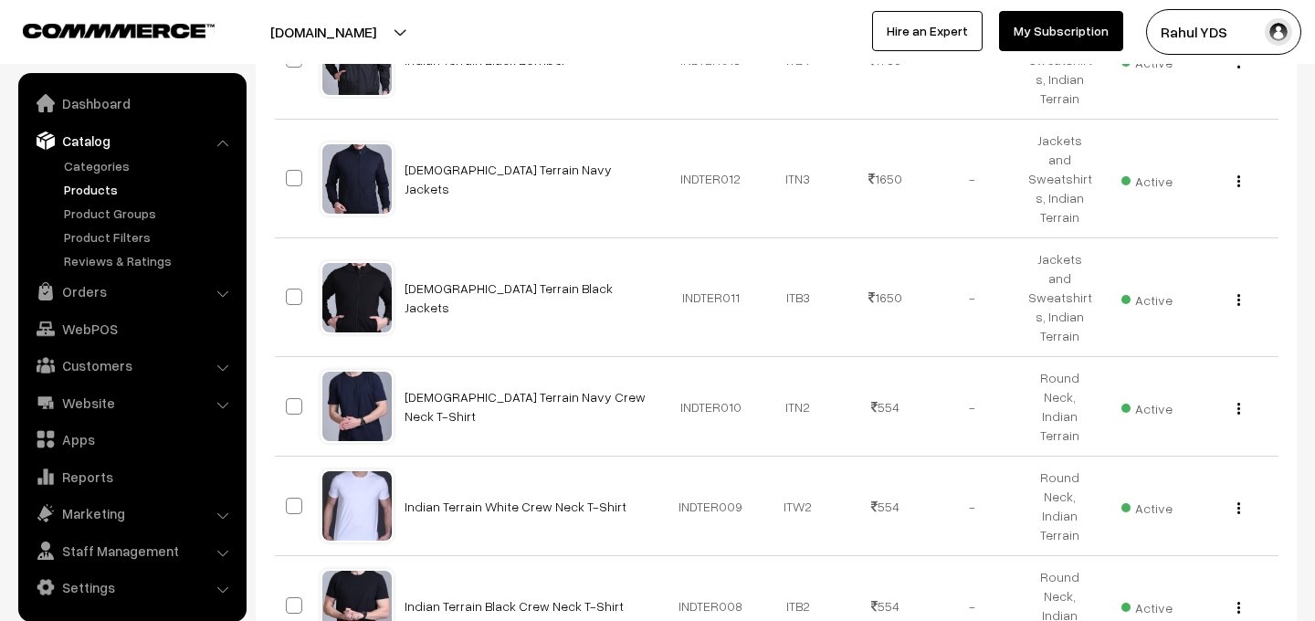
scroll to position [1134, 0]
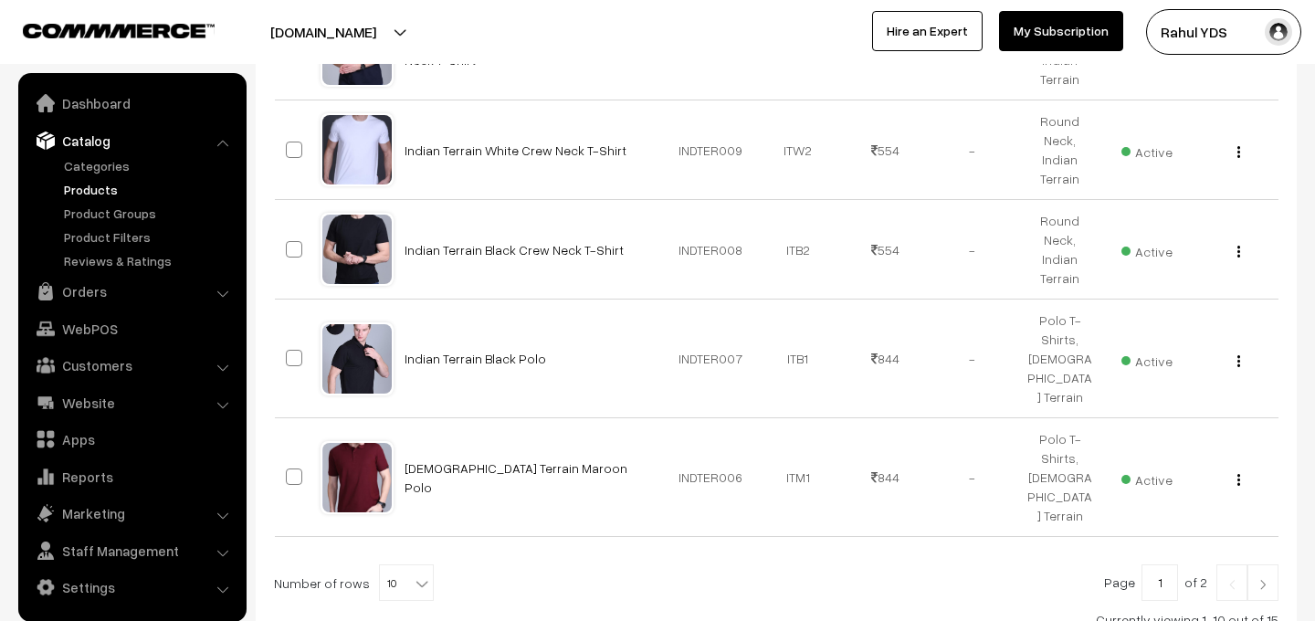
click at [393, 565] on span "10" at bounding box center [406, 583] width 53 height 37
select select "30"
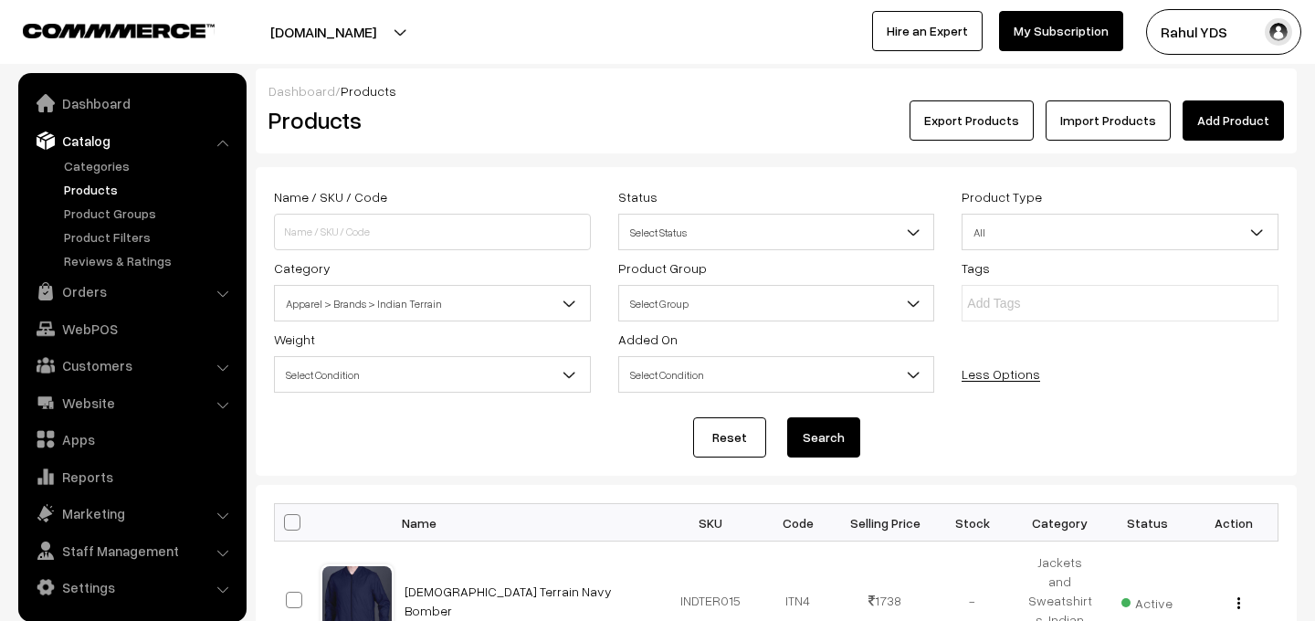
click at [289, 525] on span at bounding box center [292, 522] width 16 height 16
click at [287, 525] on input "checkbox" at bounding box center [281, 522] width 12 height 12
checkbox input "true"
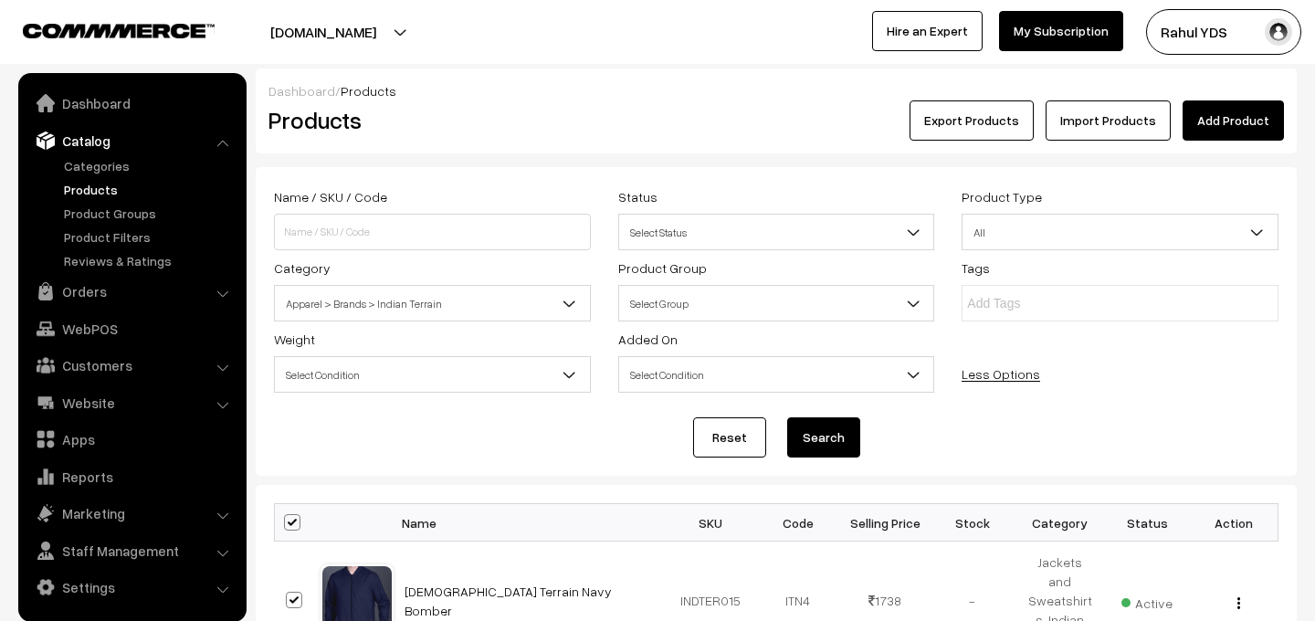
checkbox input "true"
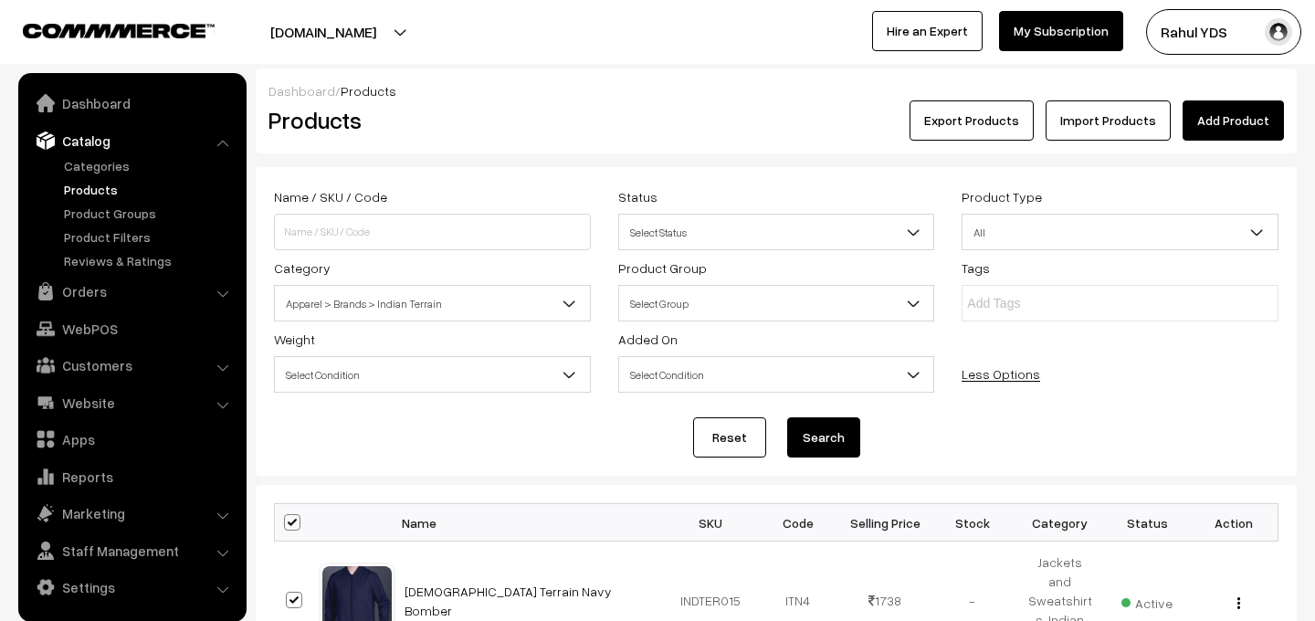
checkbox input "true"
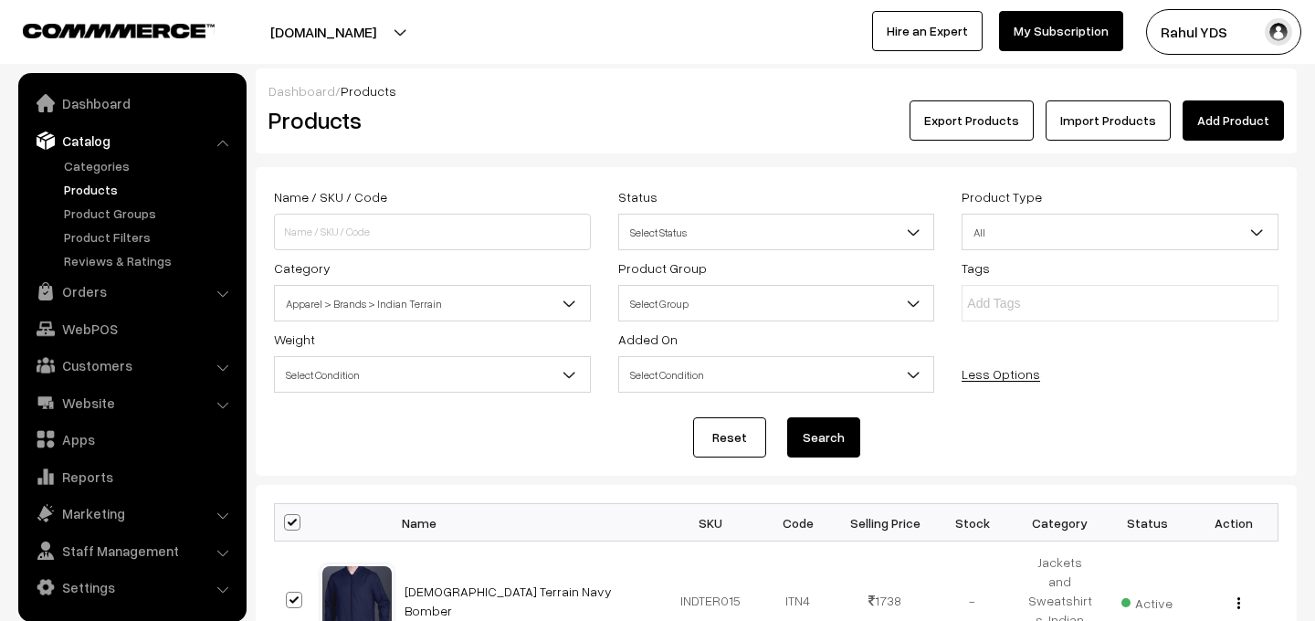
checkbox input "true"
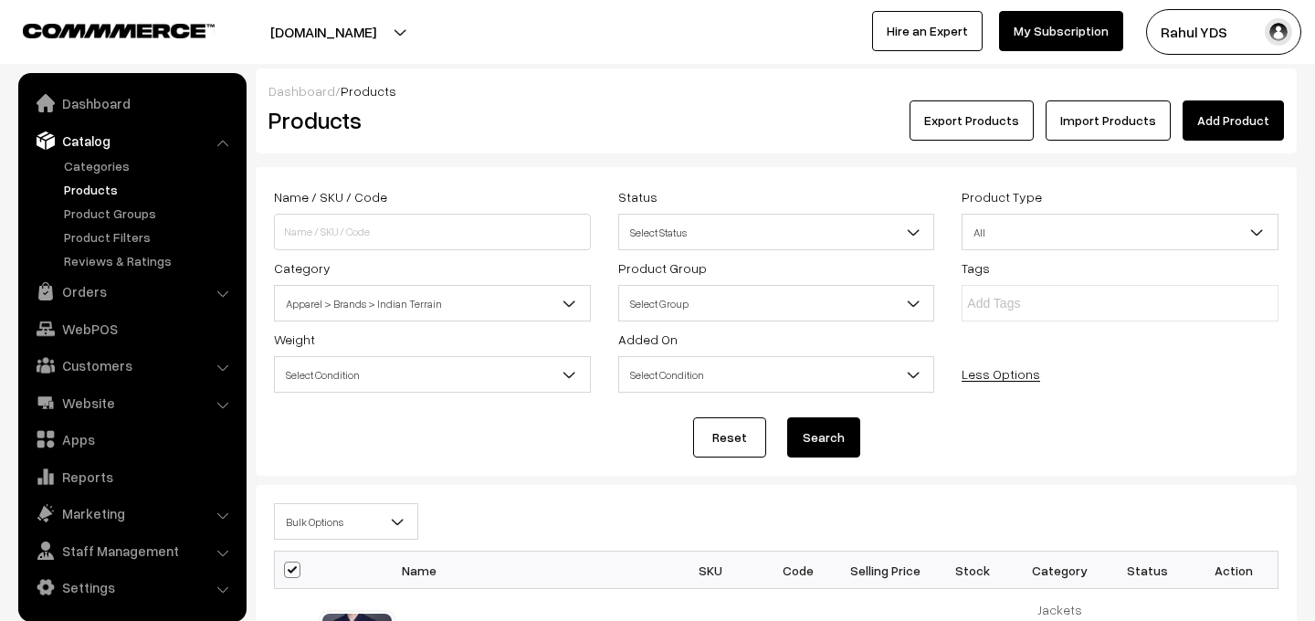
click at [333, 523] on span "Bulk Options" at bounding box center [346, 522] width 142 height 32
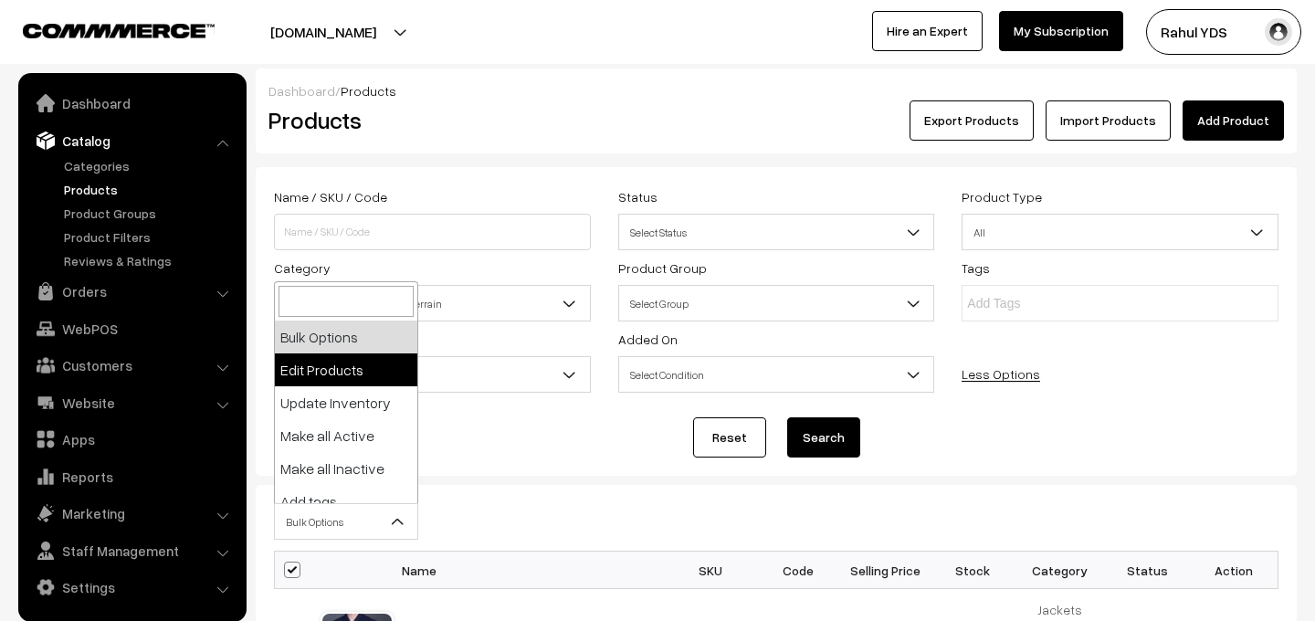
select select "editProduct"
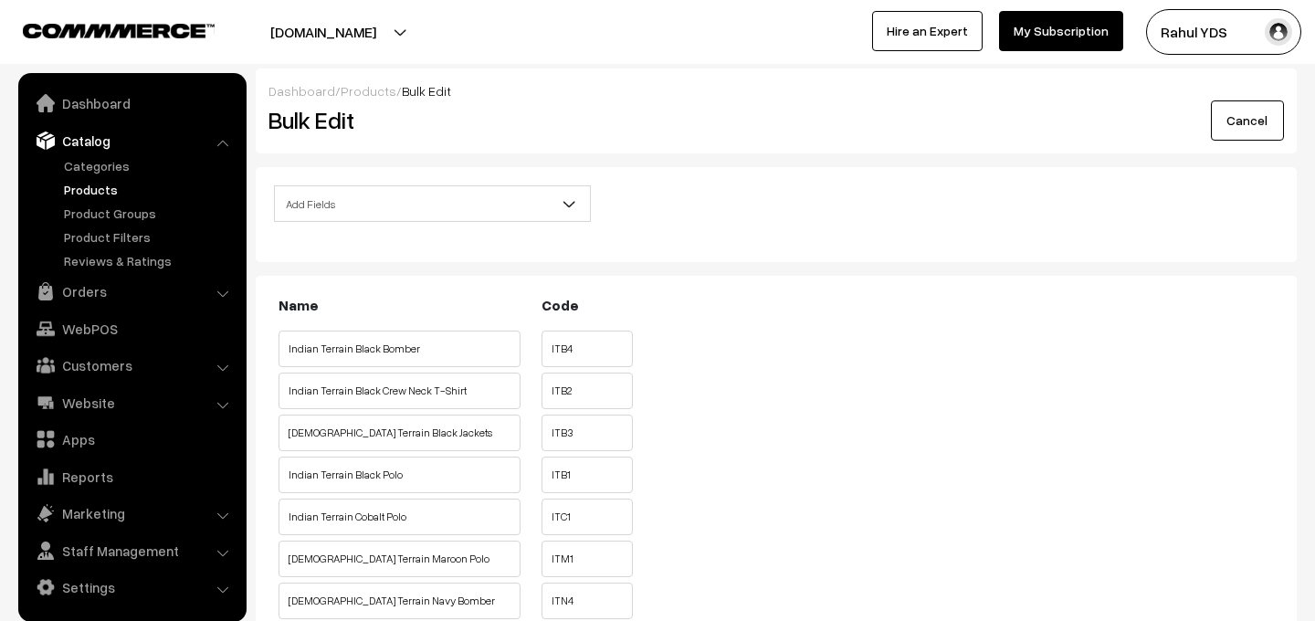
click at [466, 196] on span "Add Fields" at bounding box center [432, 204] width 315 height 32
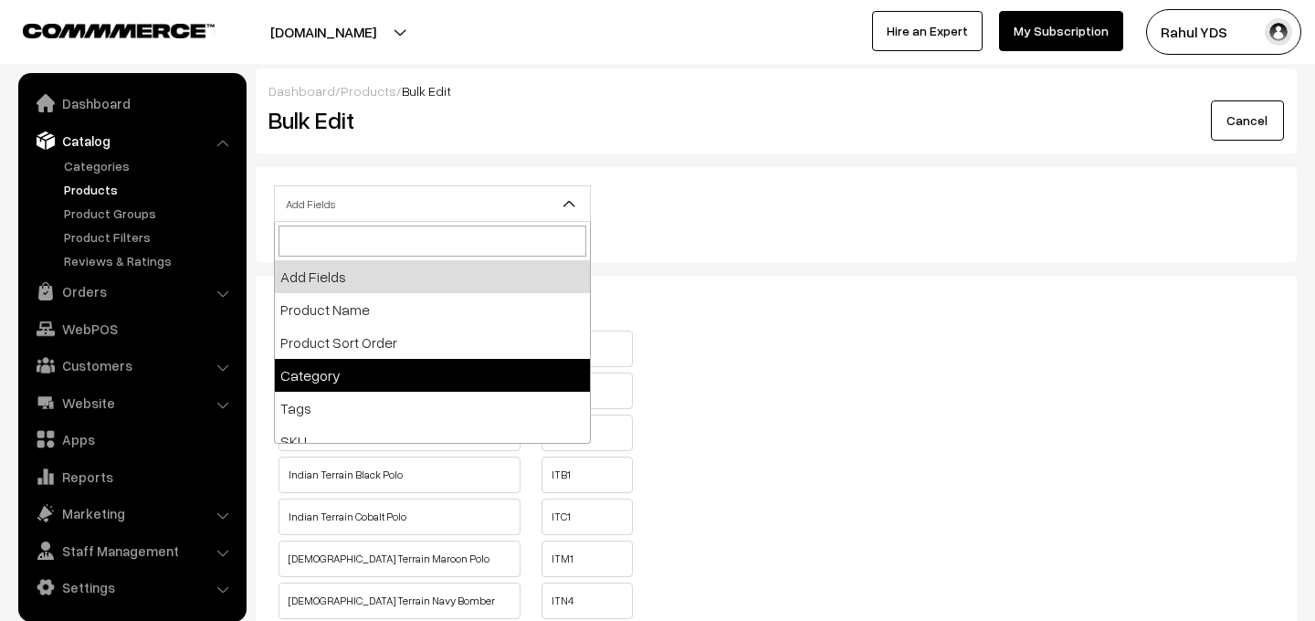
select select "category"
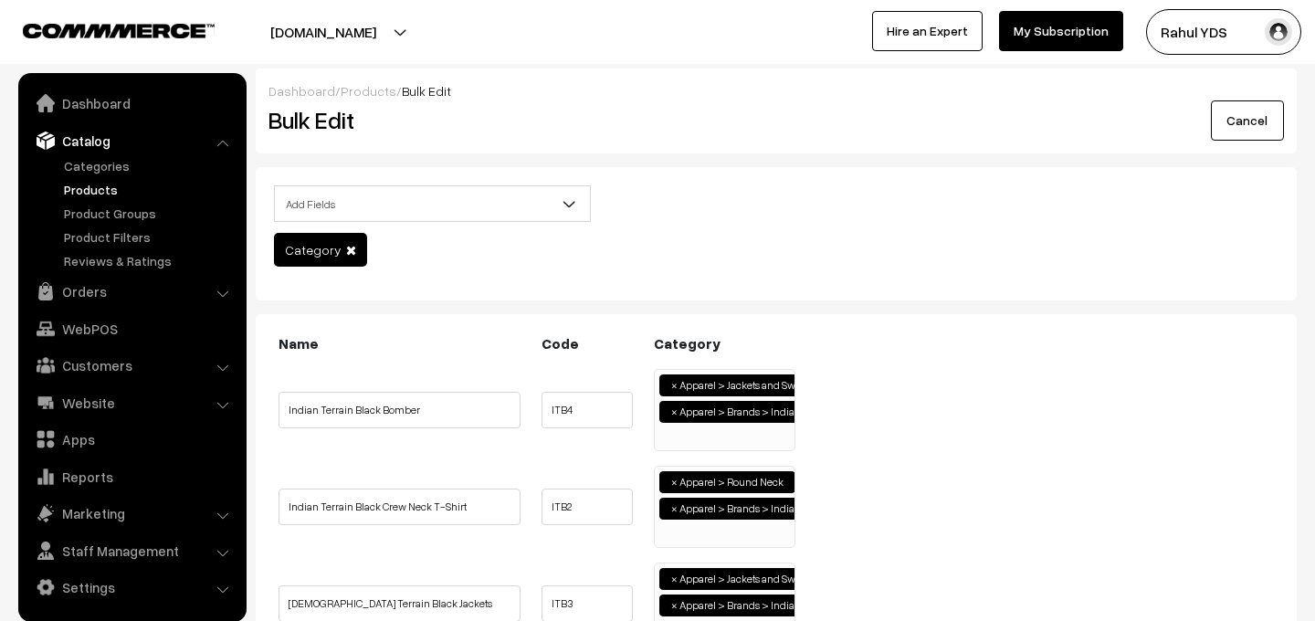
scroll to position [26, 0]
click at [693, 439] on ul "× Apparel > Jackets and Sweatshirts × Apparel > Brands > Indian Terrain" at bounding box center [725, 408] width 140 height 76
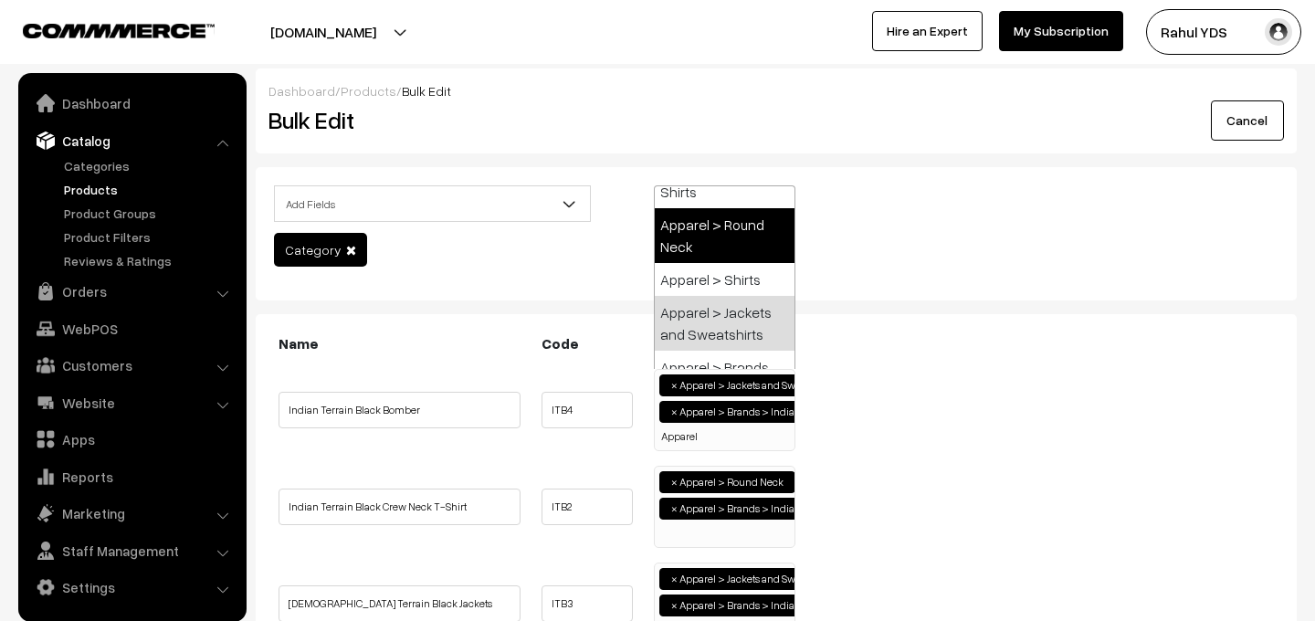
scroll to position [0, 0]
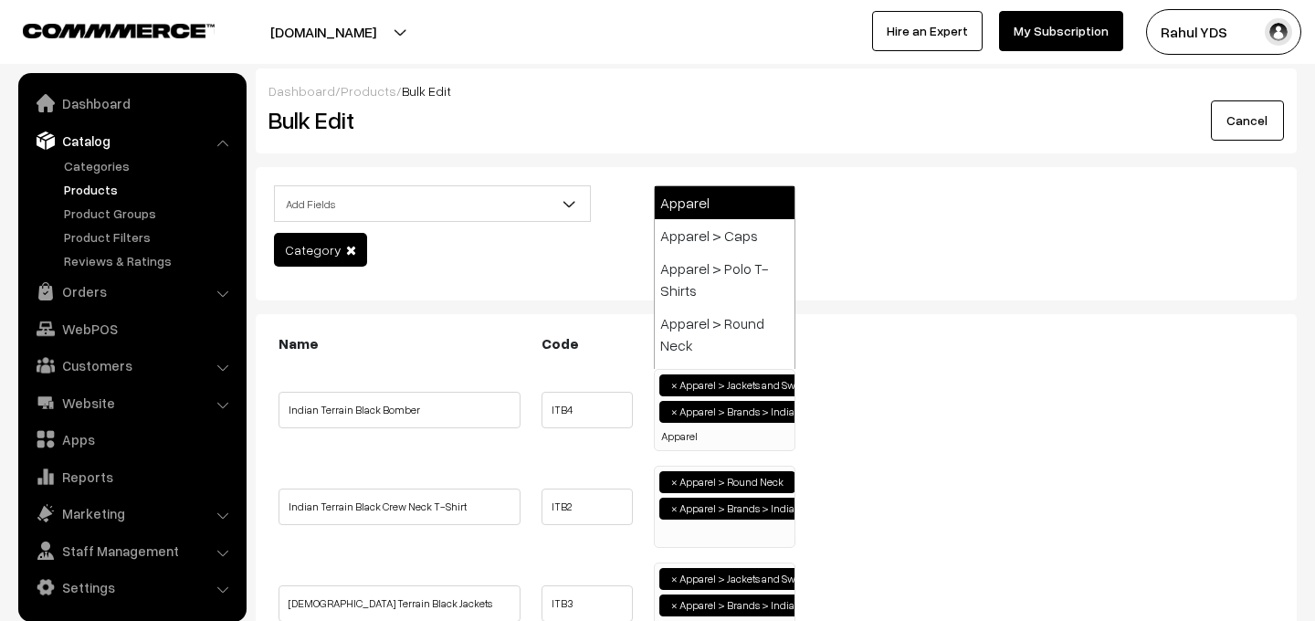
type input "Apparel"
select select "2"
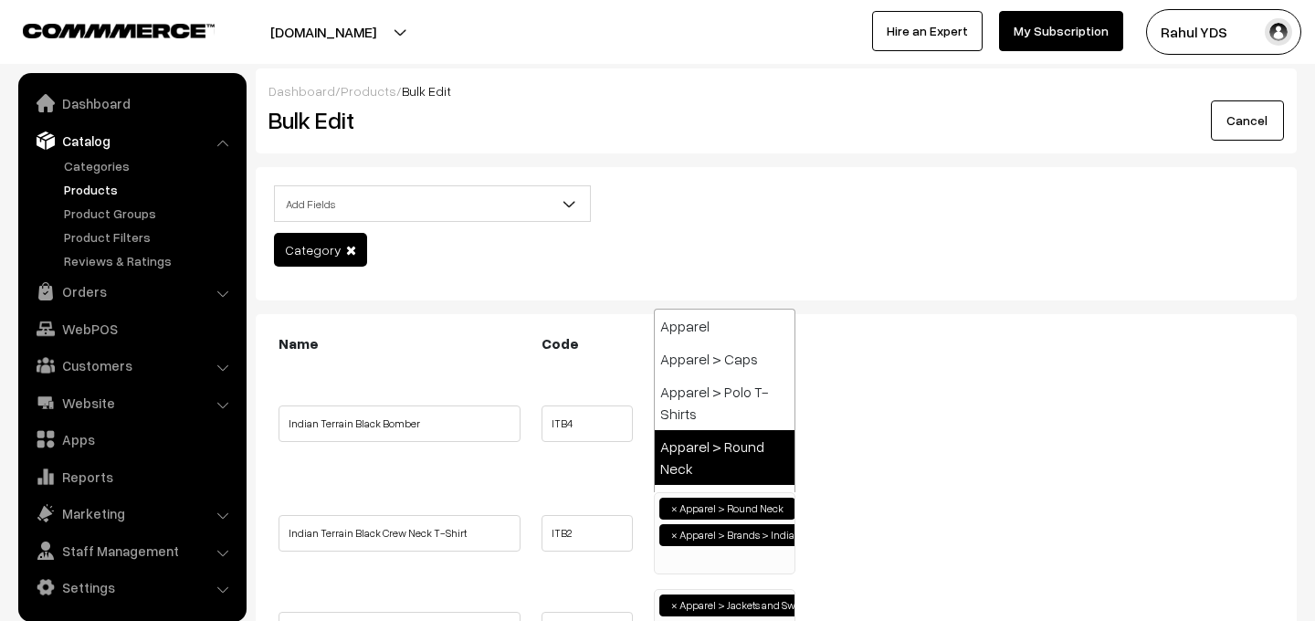
paste input "Apparel"
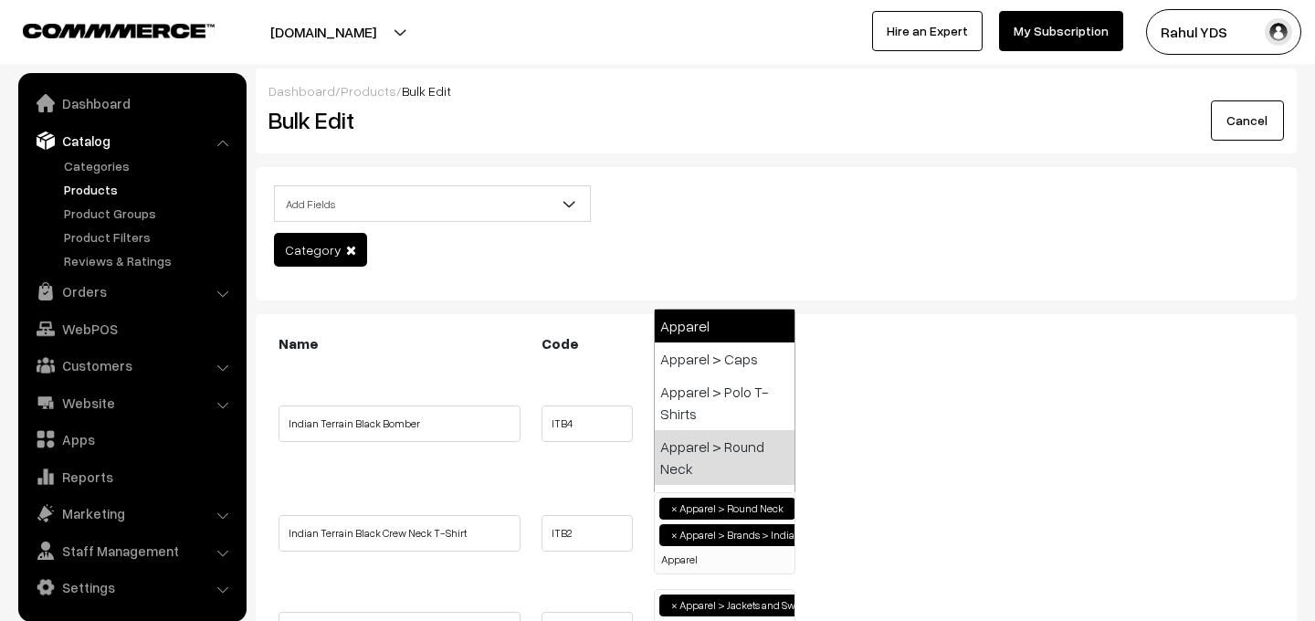
type input "Apparel"
select select "2"
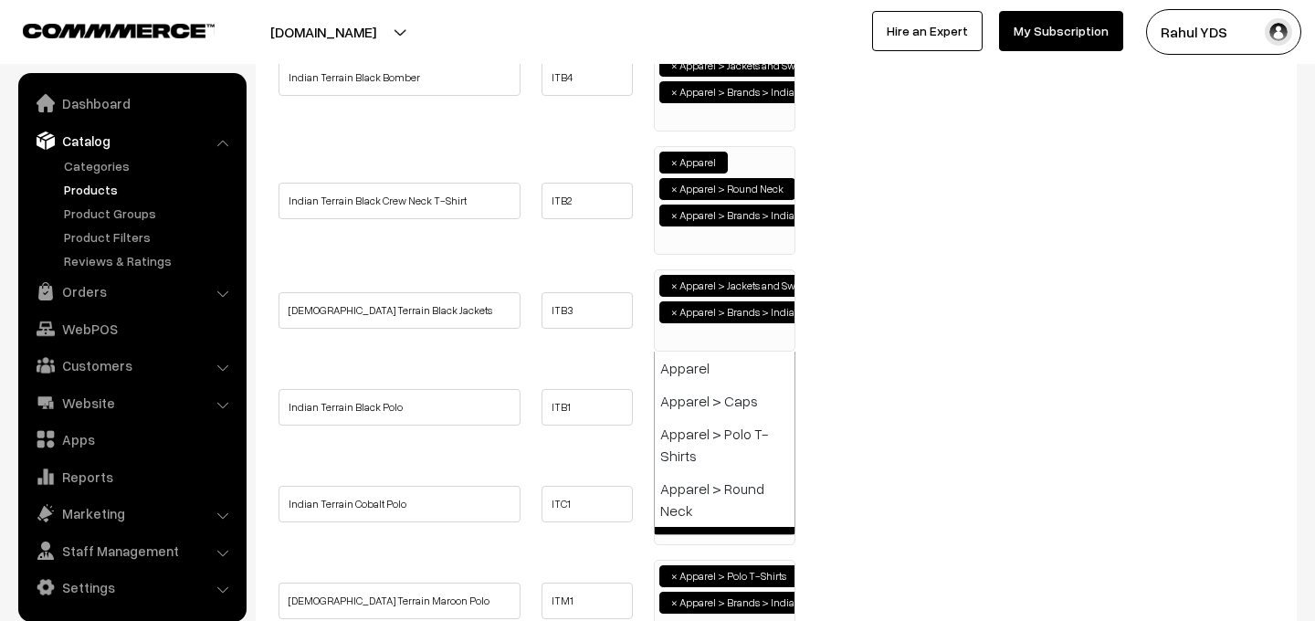
scroll to position [99, 0]
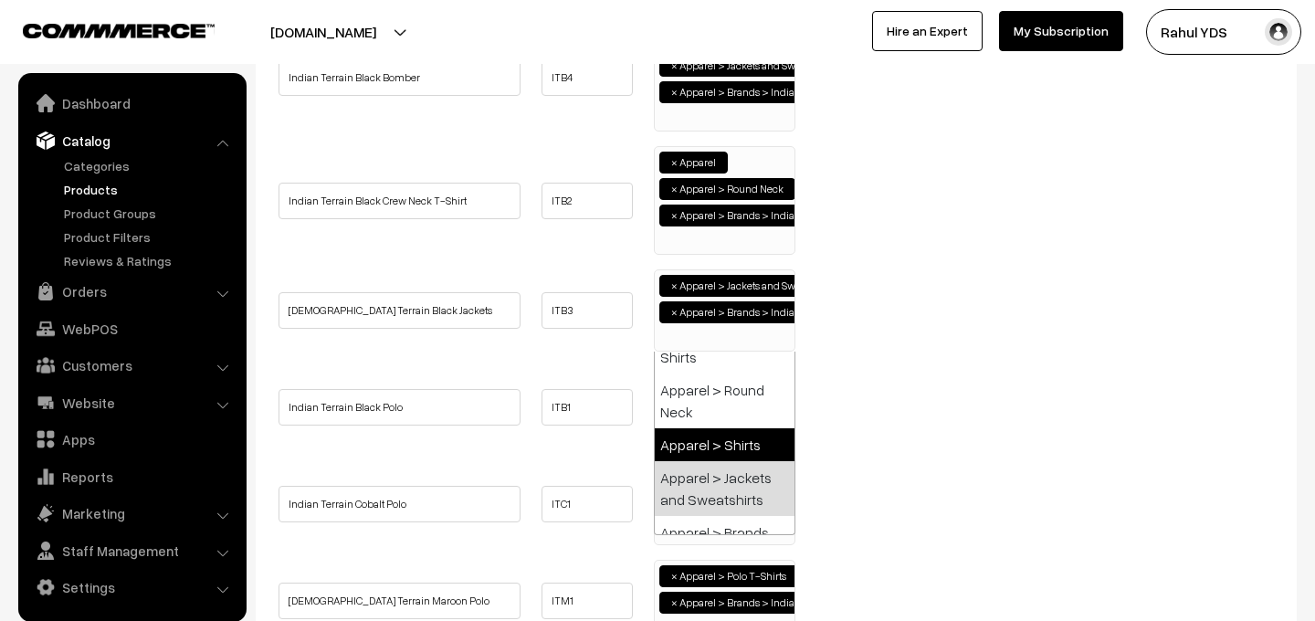
paste input "Apparel"
type input "Apparel"
select select "51"
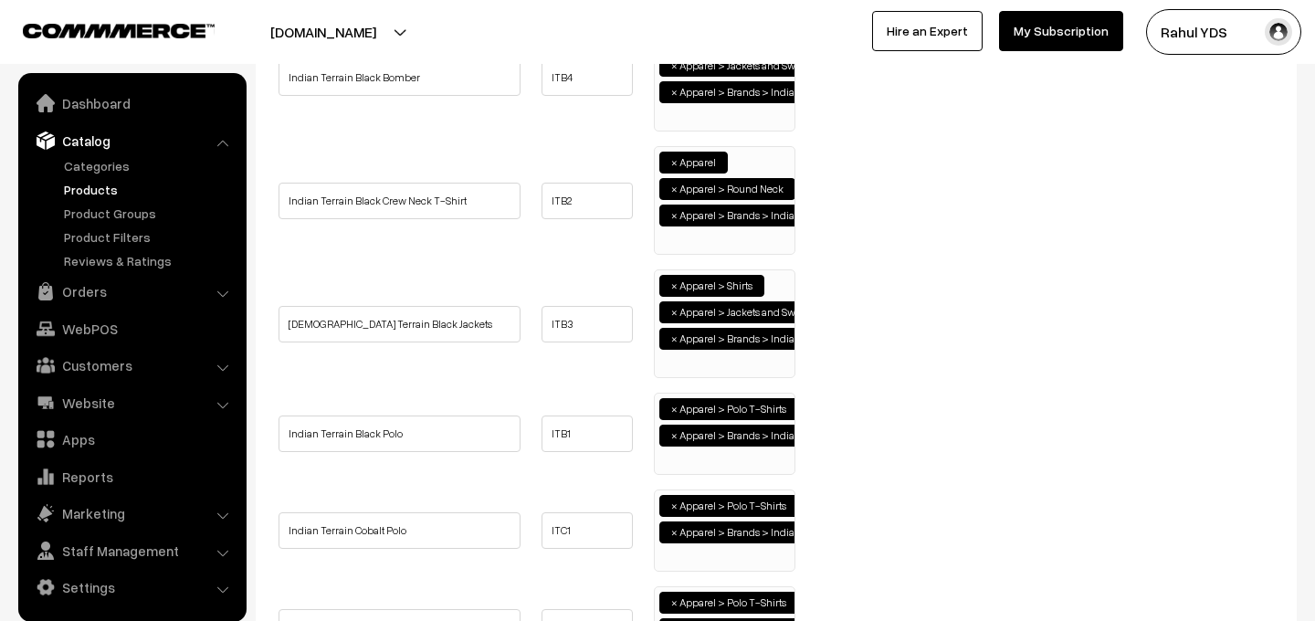
scroll to position [31, 0]
click at [674, 289] on span "×" at bounding box center [674, 286] width 6 height 16
select select "52"
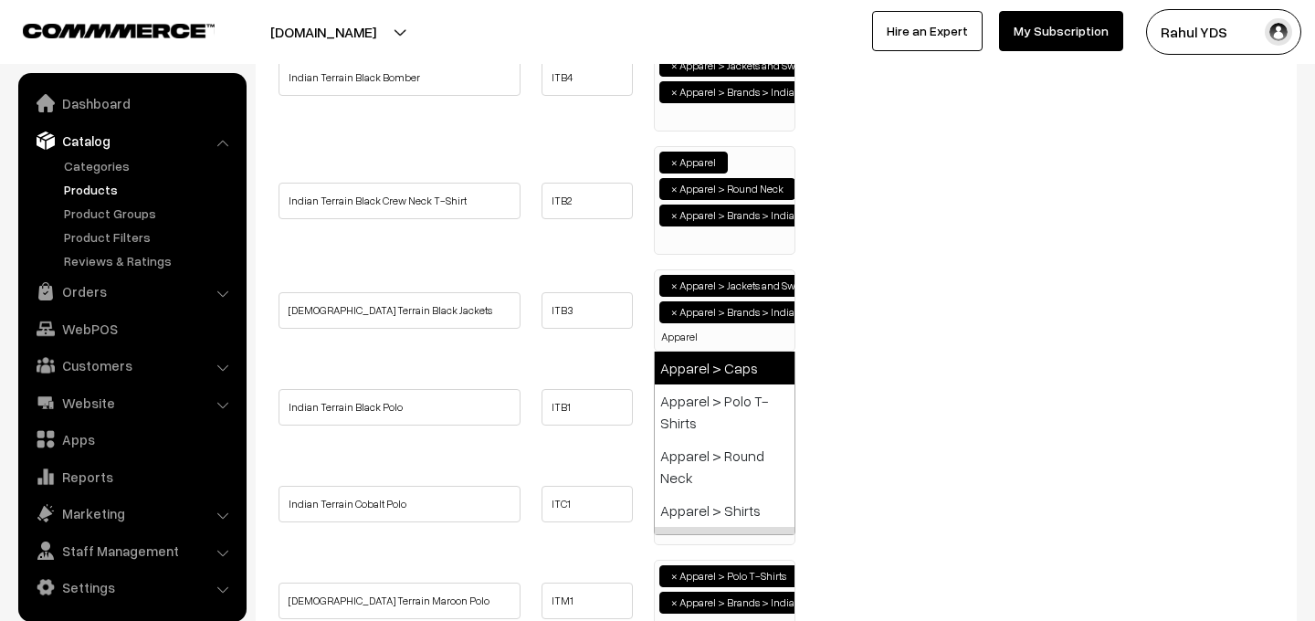
scroll to position [0, 0]
type input "Apparel"
select select "2"
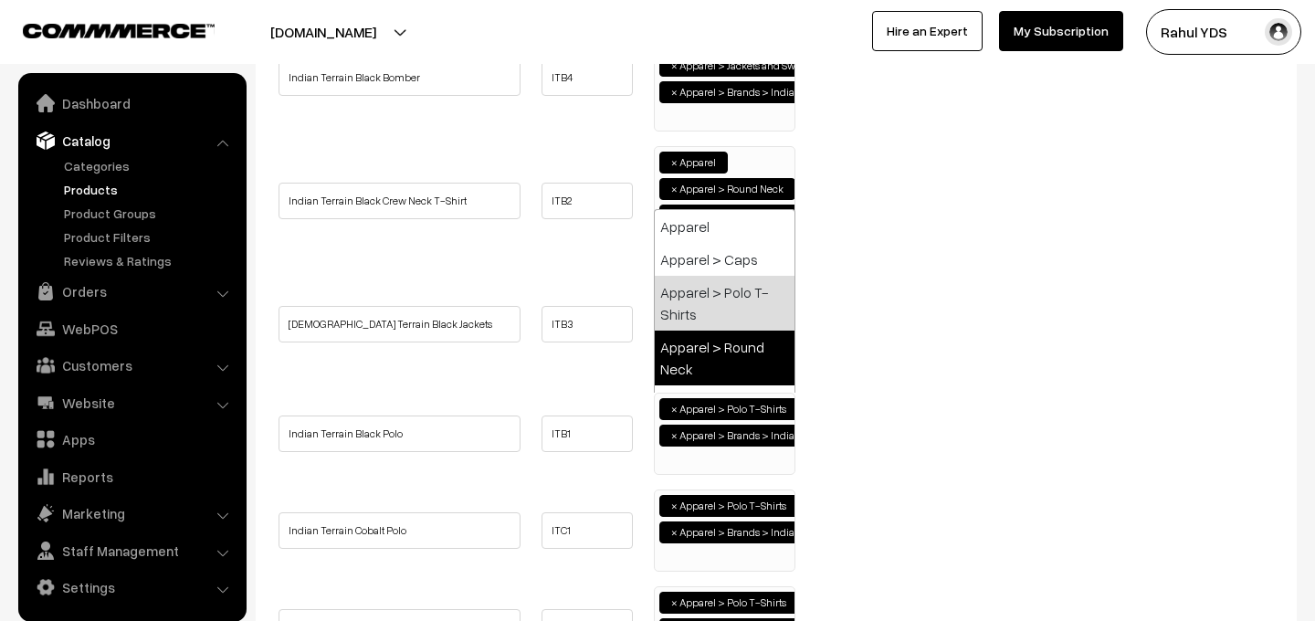
paste input "Apparel"
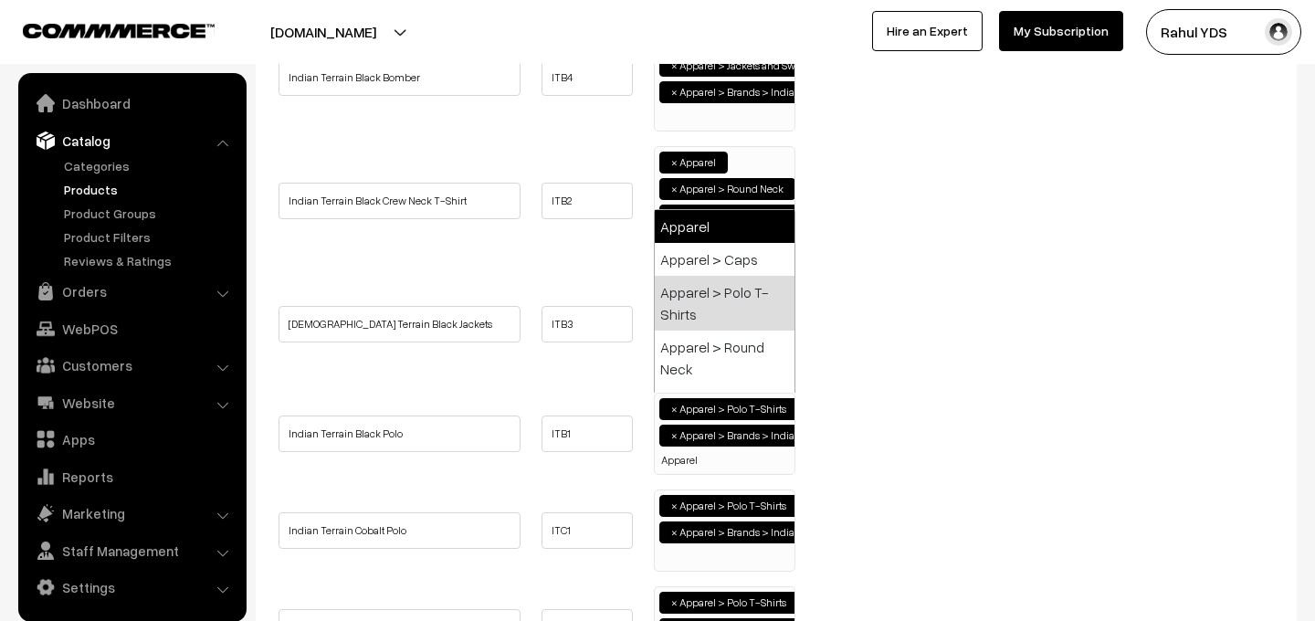
type input "Apparel"
select select "2"
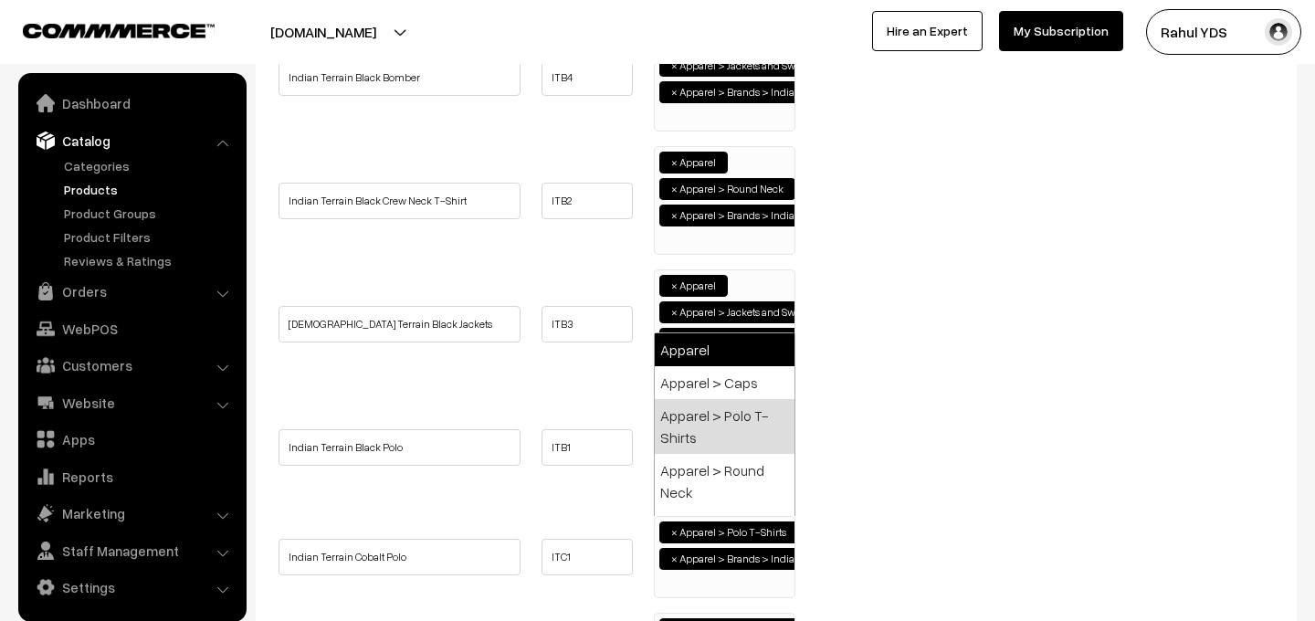
paste input "Apparel"
type input "Apparel"
select select "2"
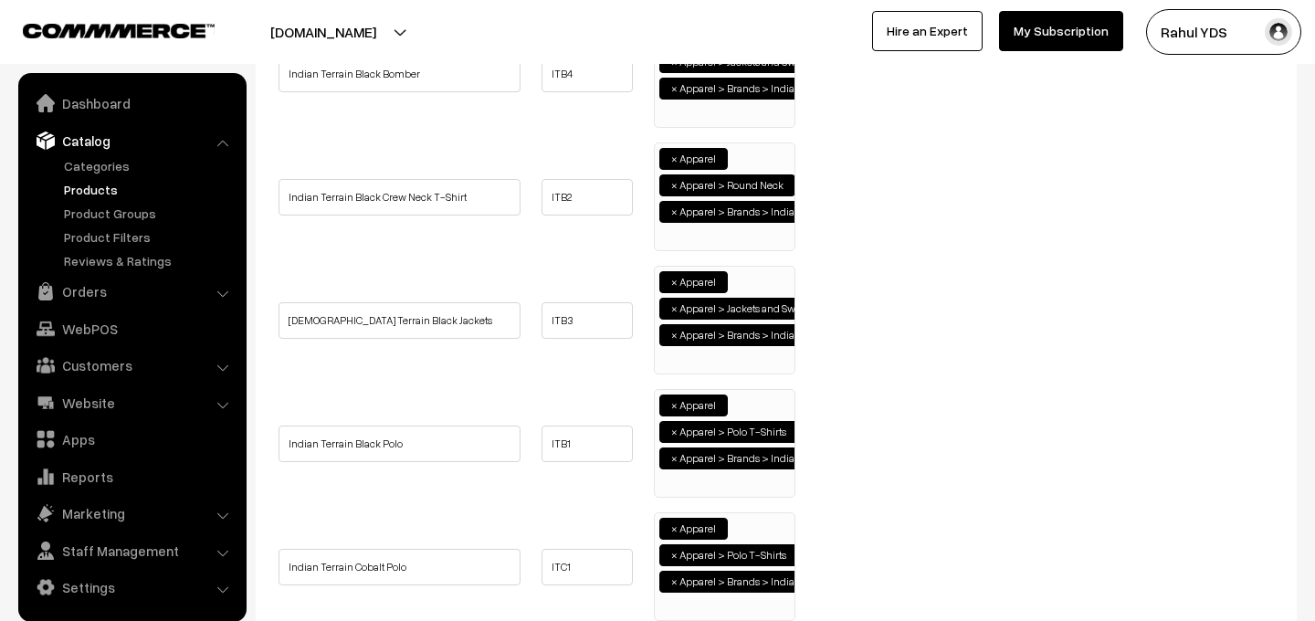
scroll to position [716, 0]
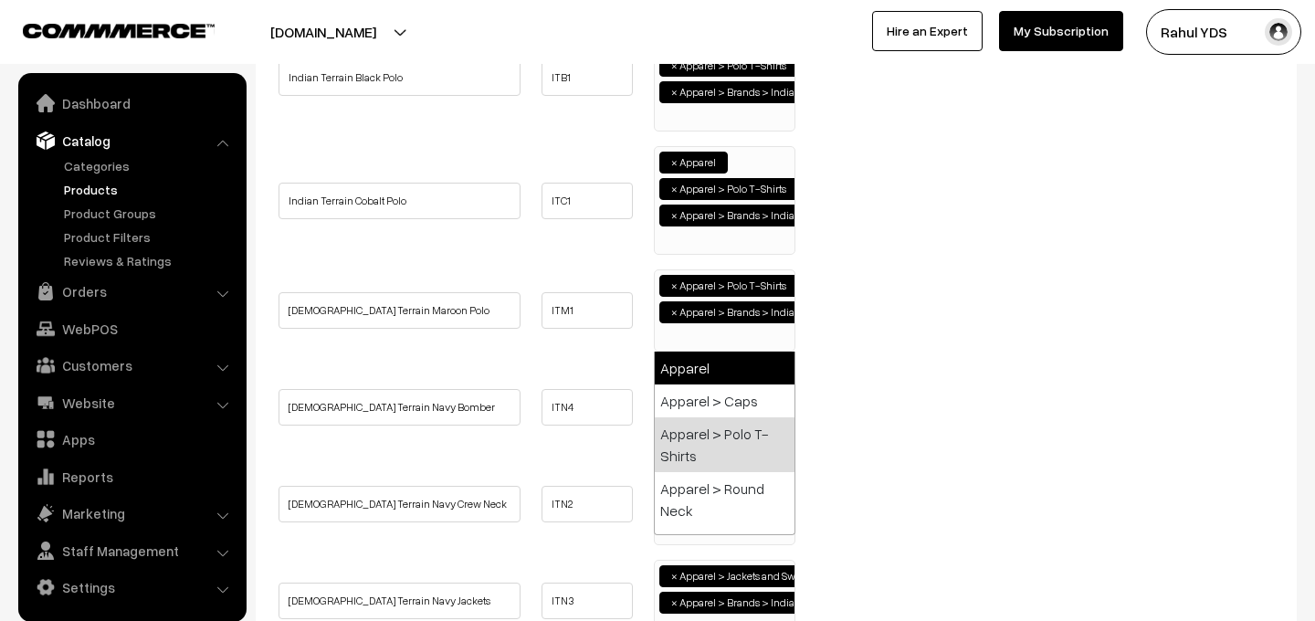
paste input "Apparel"
type input "Apparel"
select select "2"
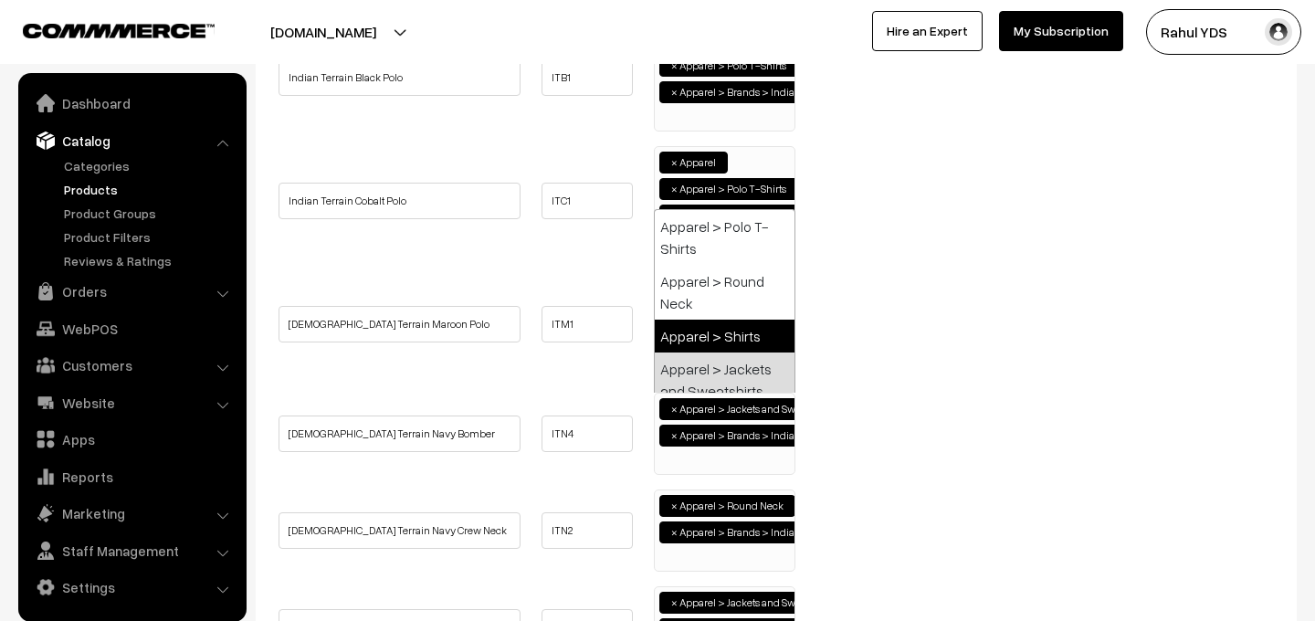
scroll to position [0, 0]
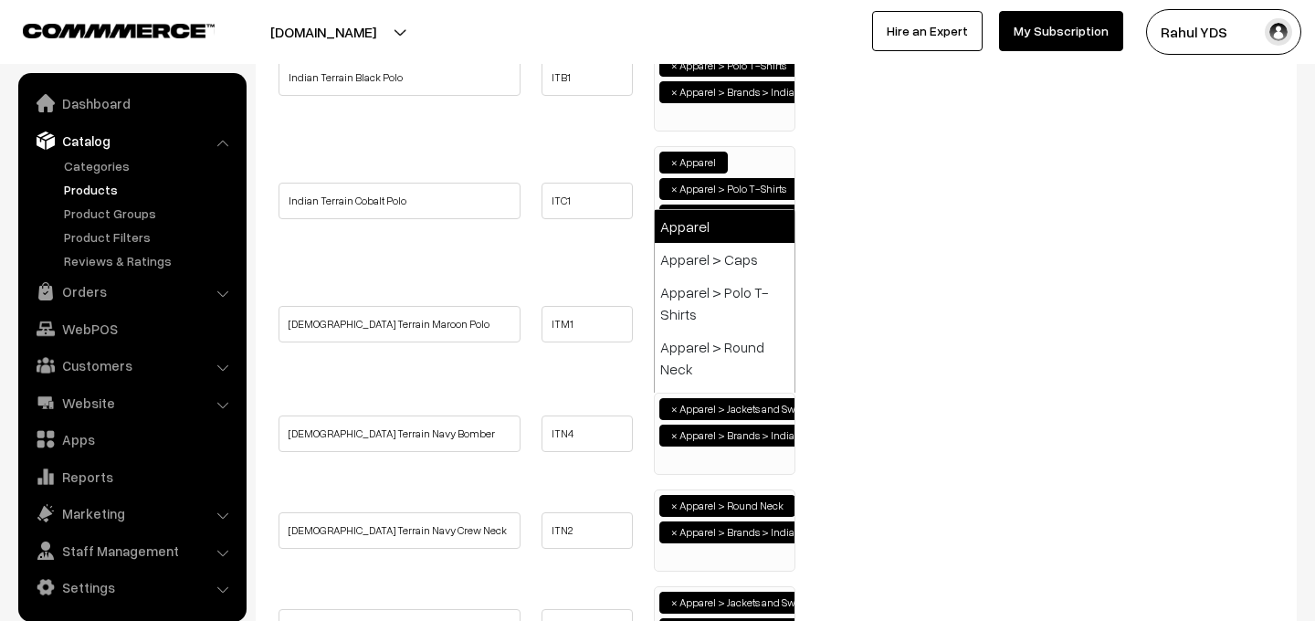
select select "2"
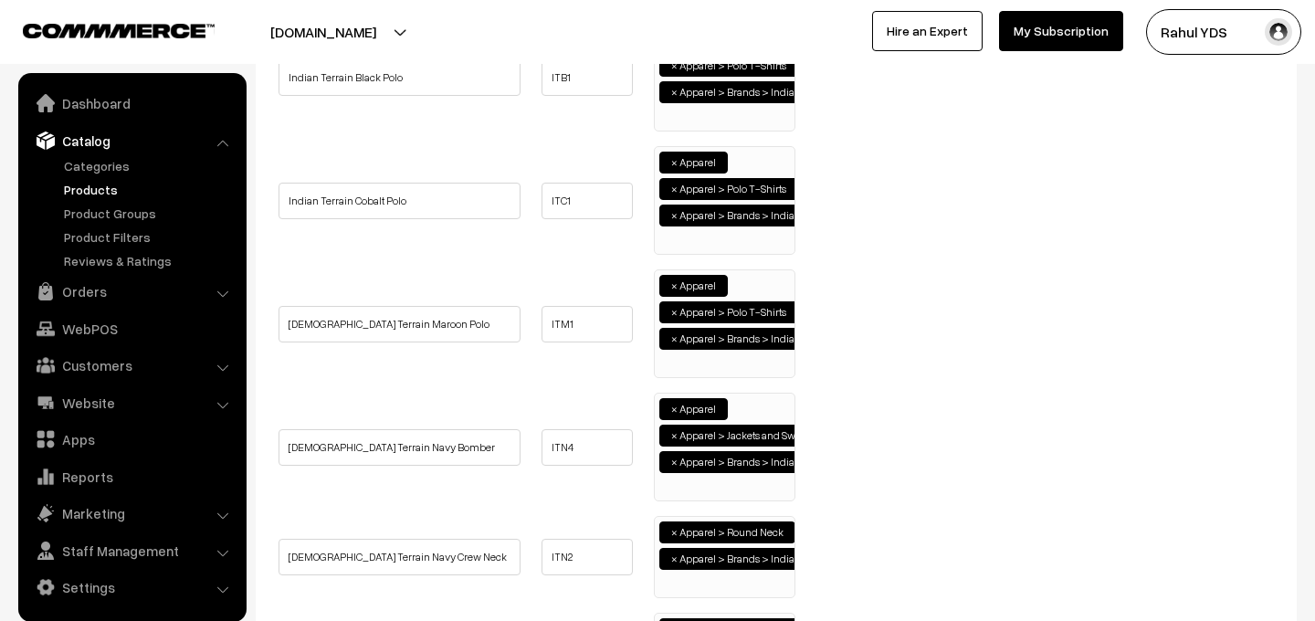
scroll to position [31, 0]
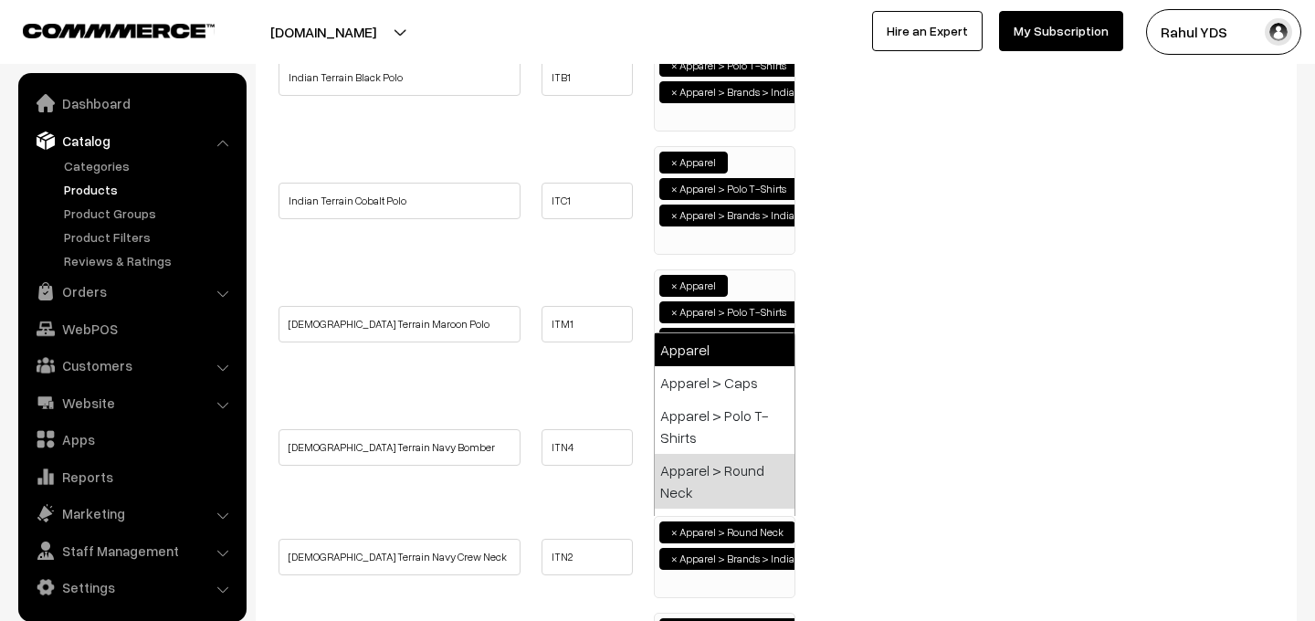
select select "2"
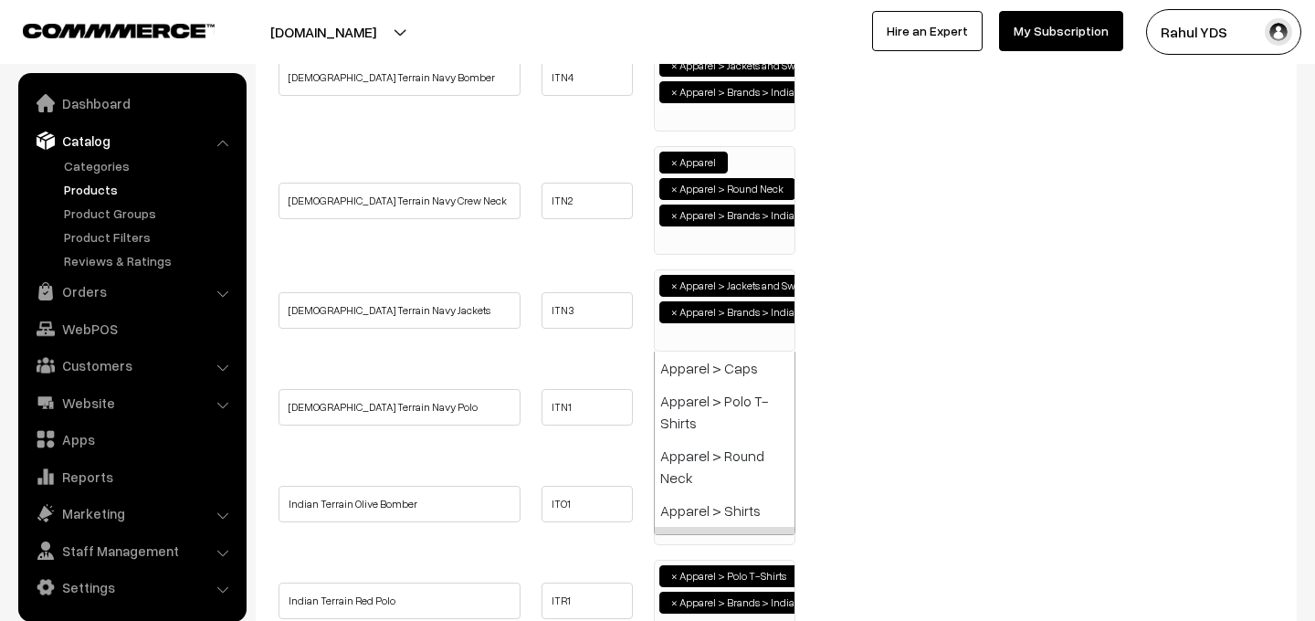
scroll to position [0, 0]
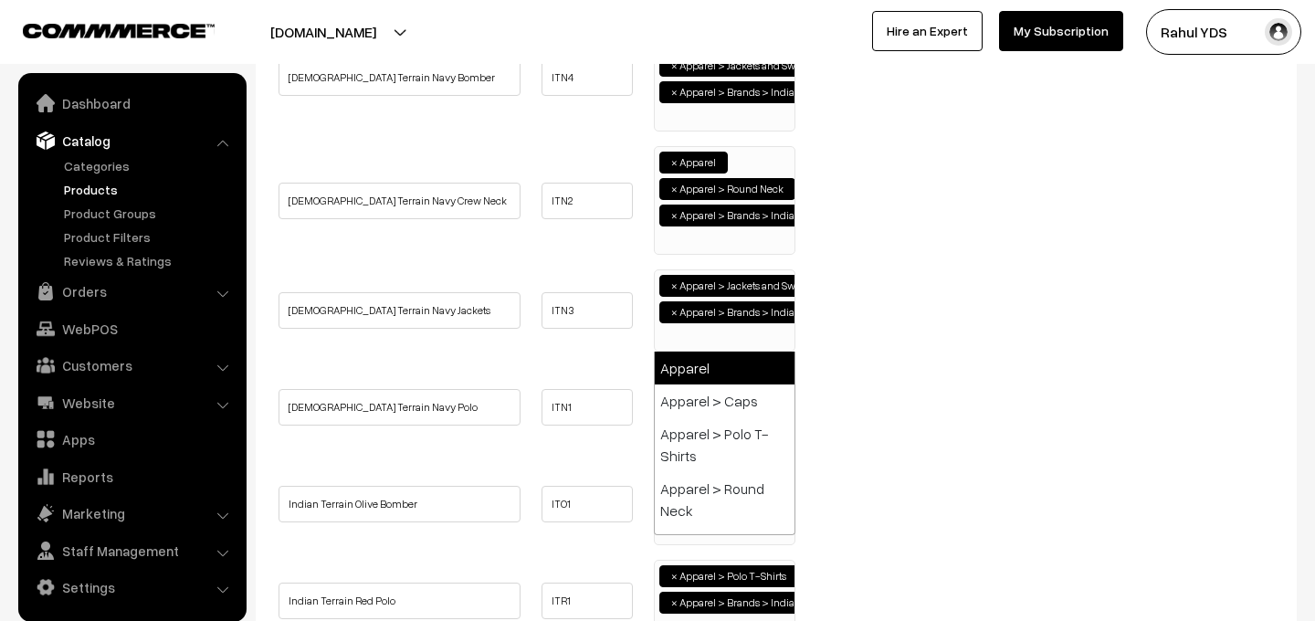
select select "2"
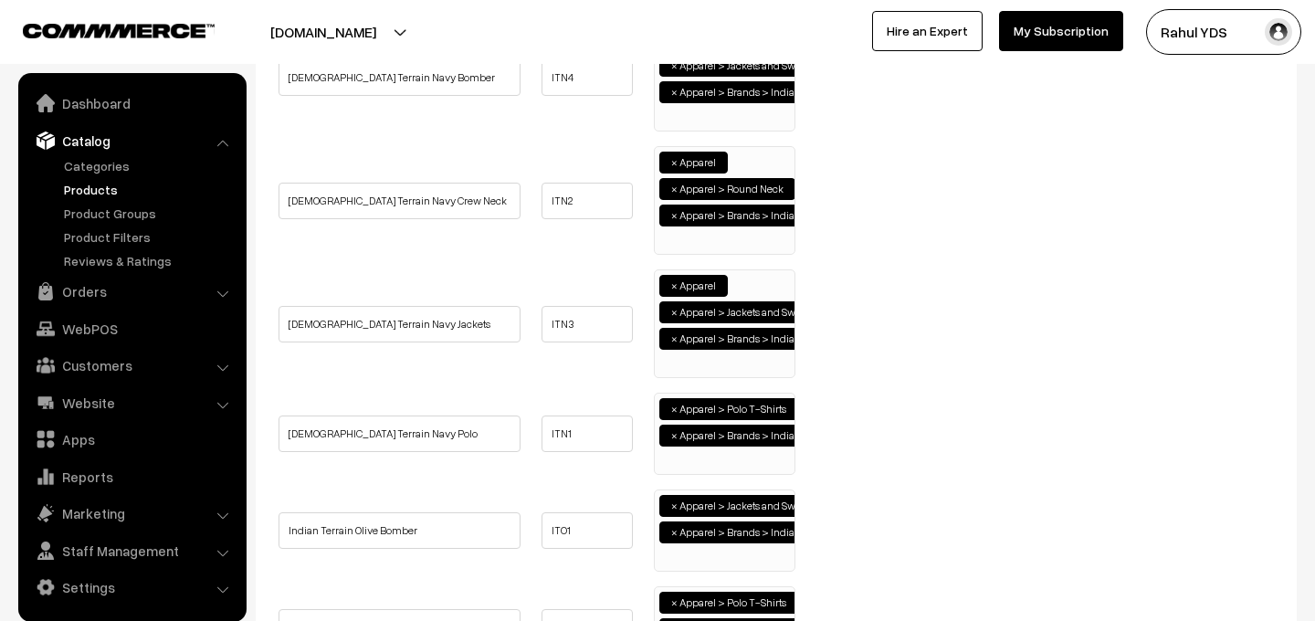
scroll to position [31, 0]
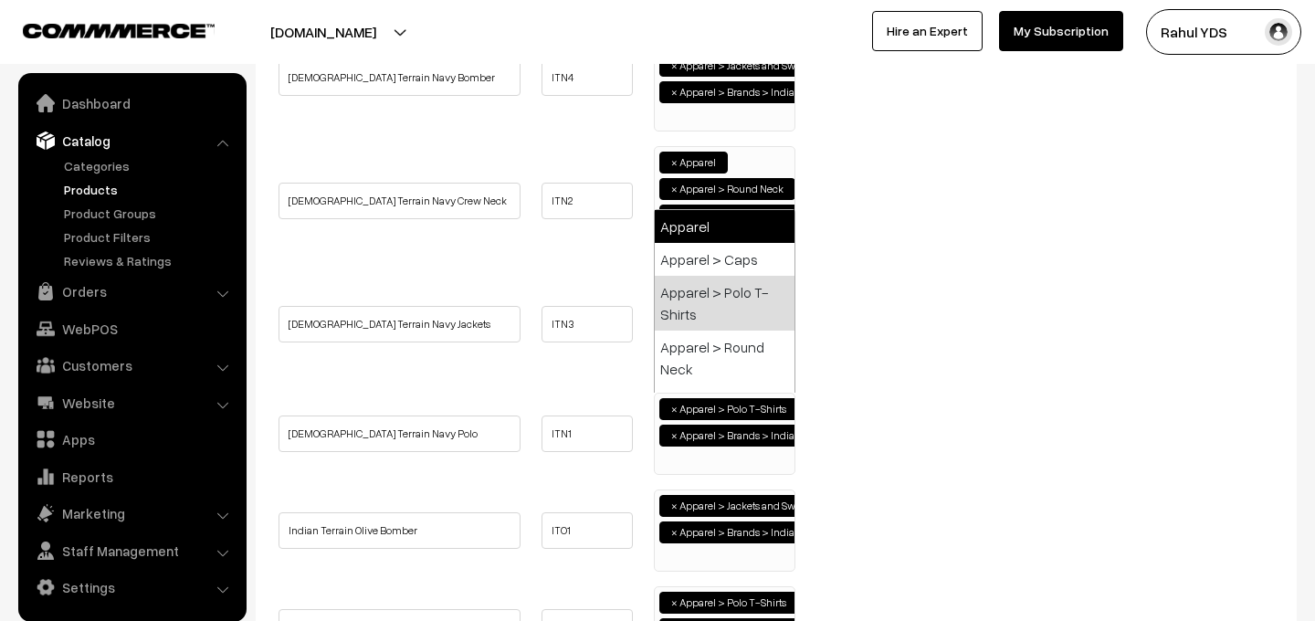
select select "2"
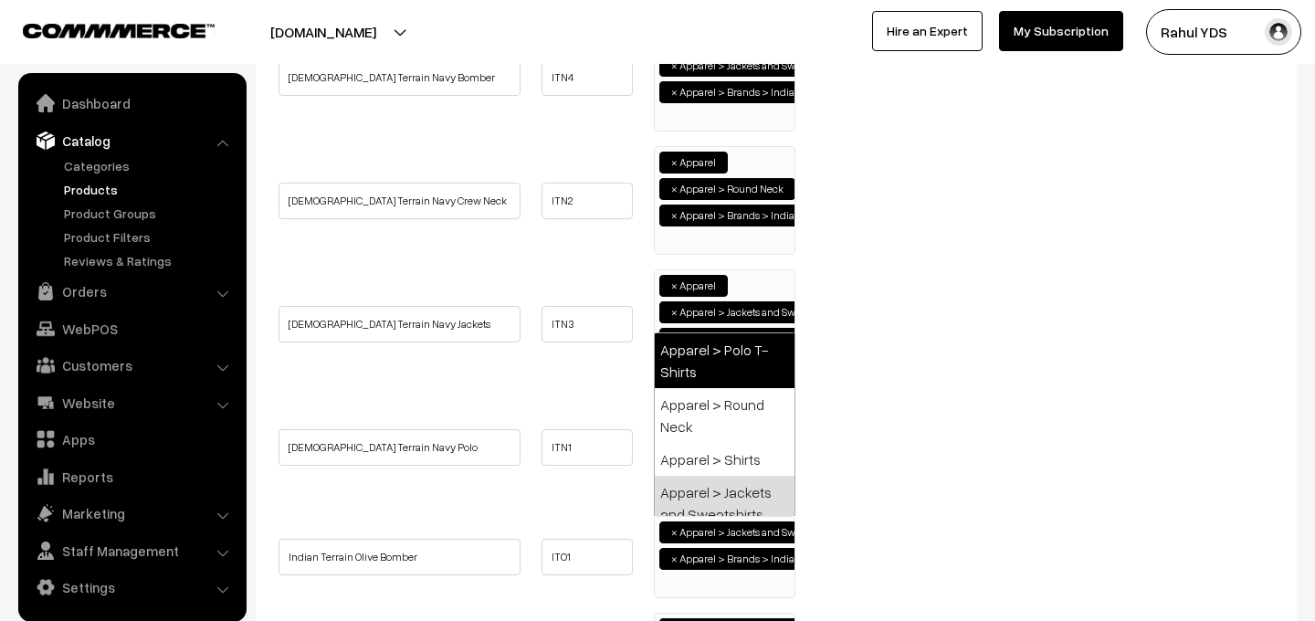
scroll to position [0, 0]
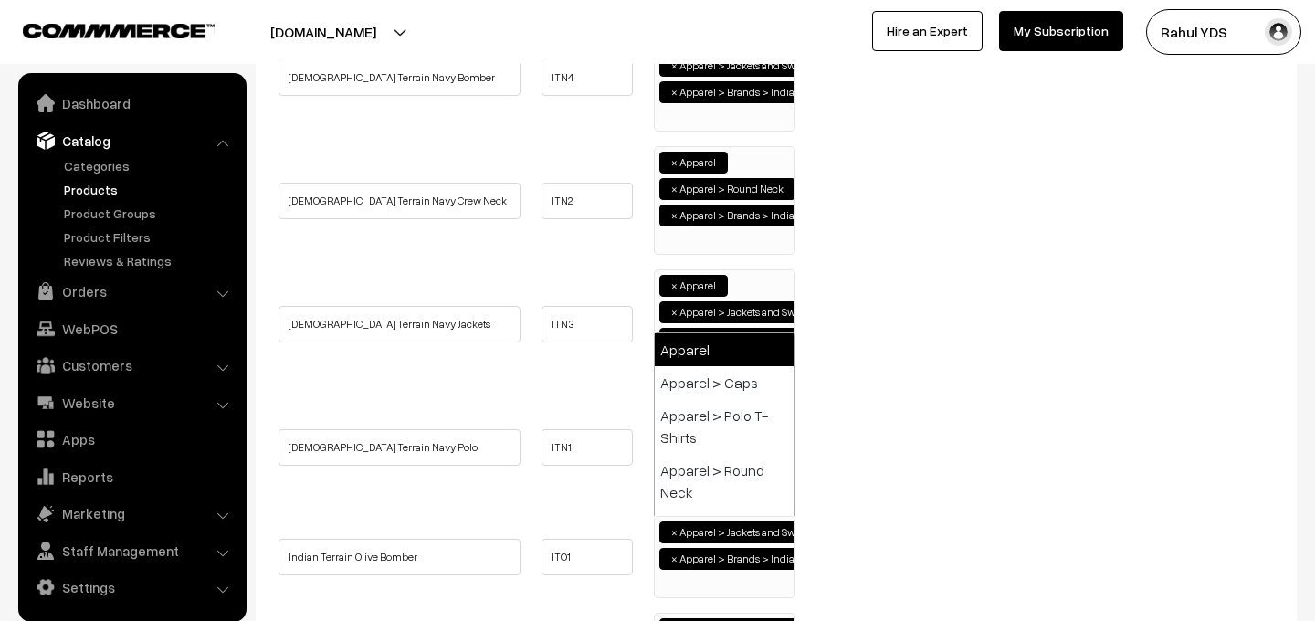
select select "2"
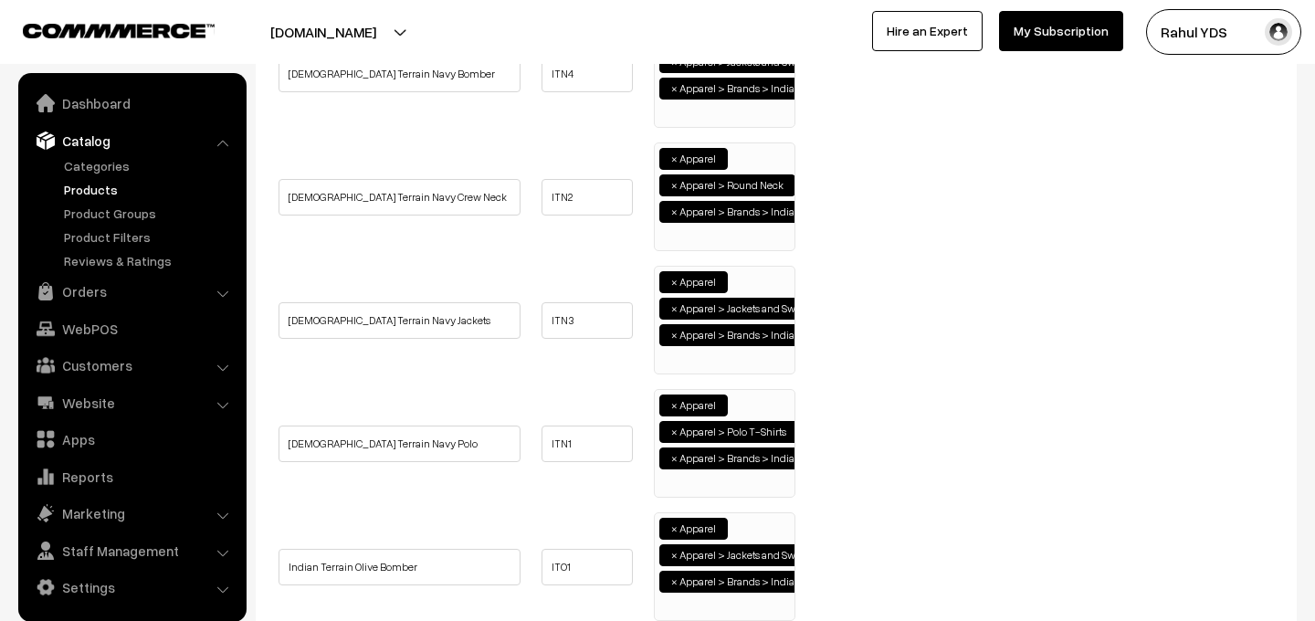
scroll to position [1455, 0]
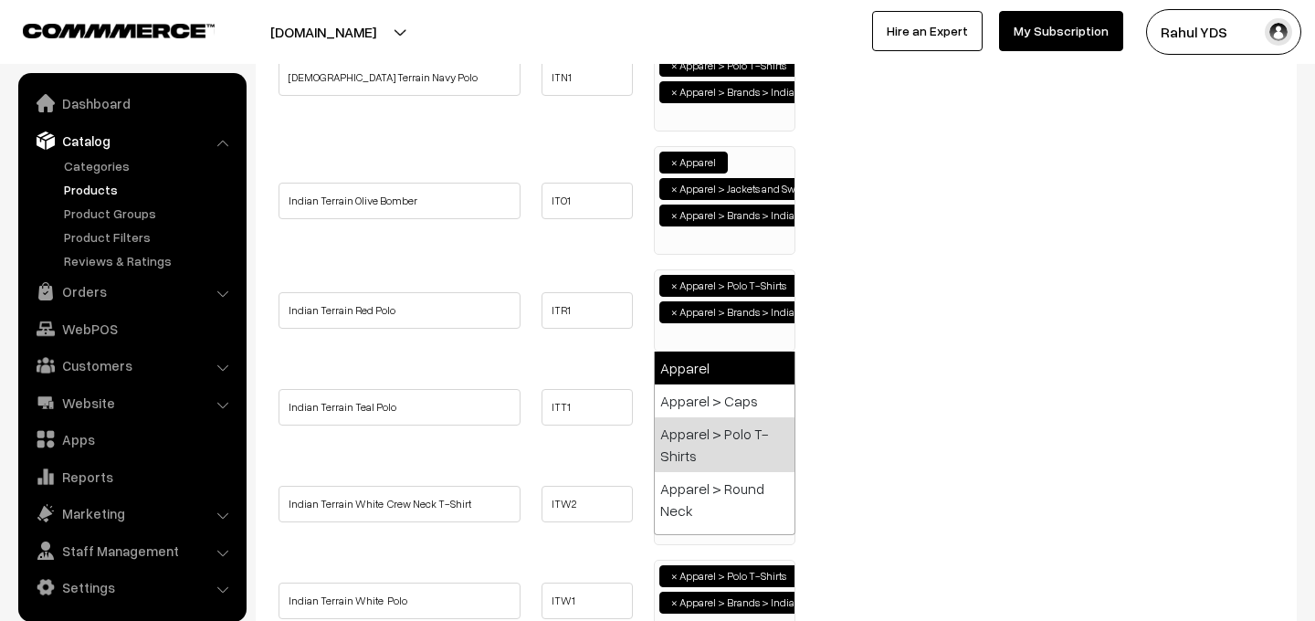
select select "2"
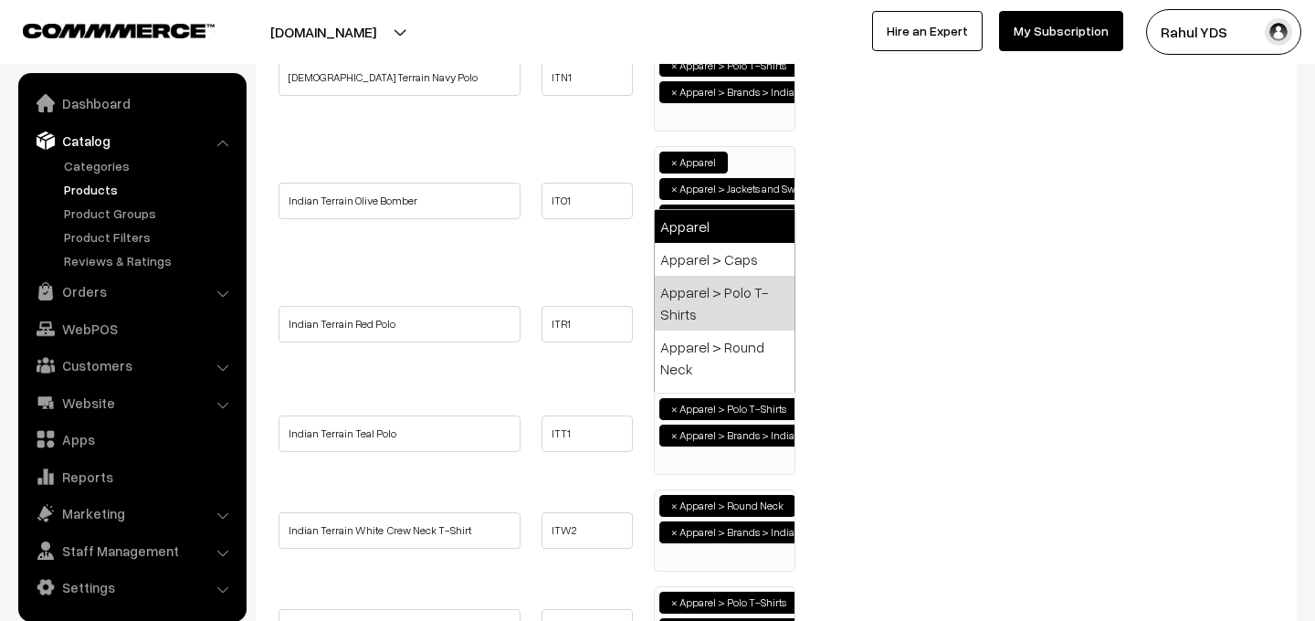
select select "2"
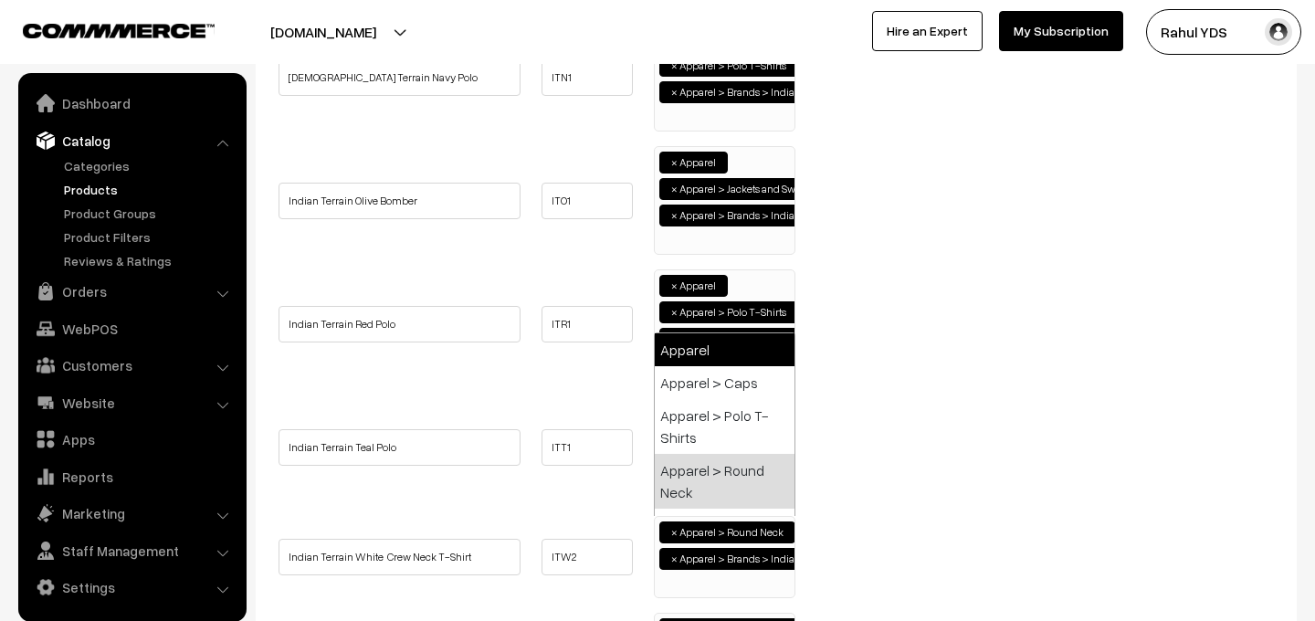
select select "2"
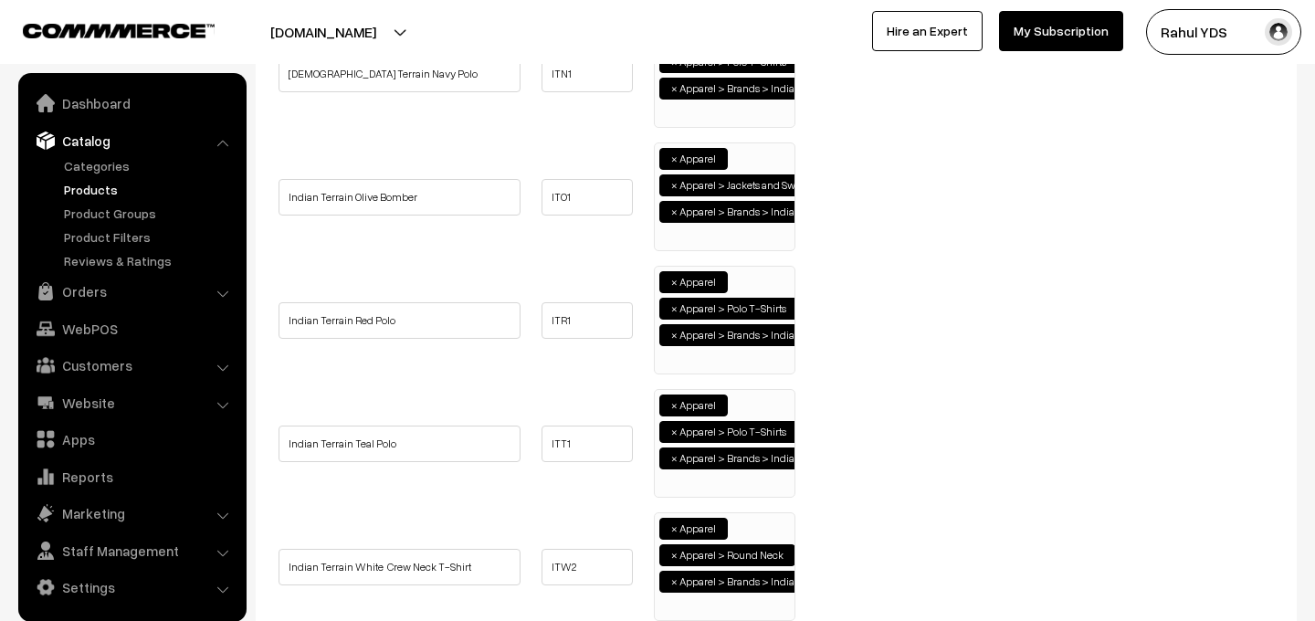
scroll to position [1769, 0]
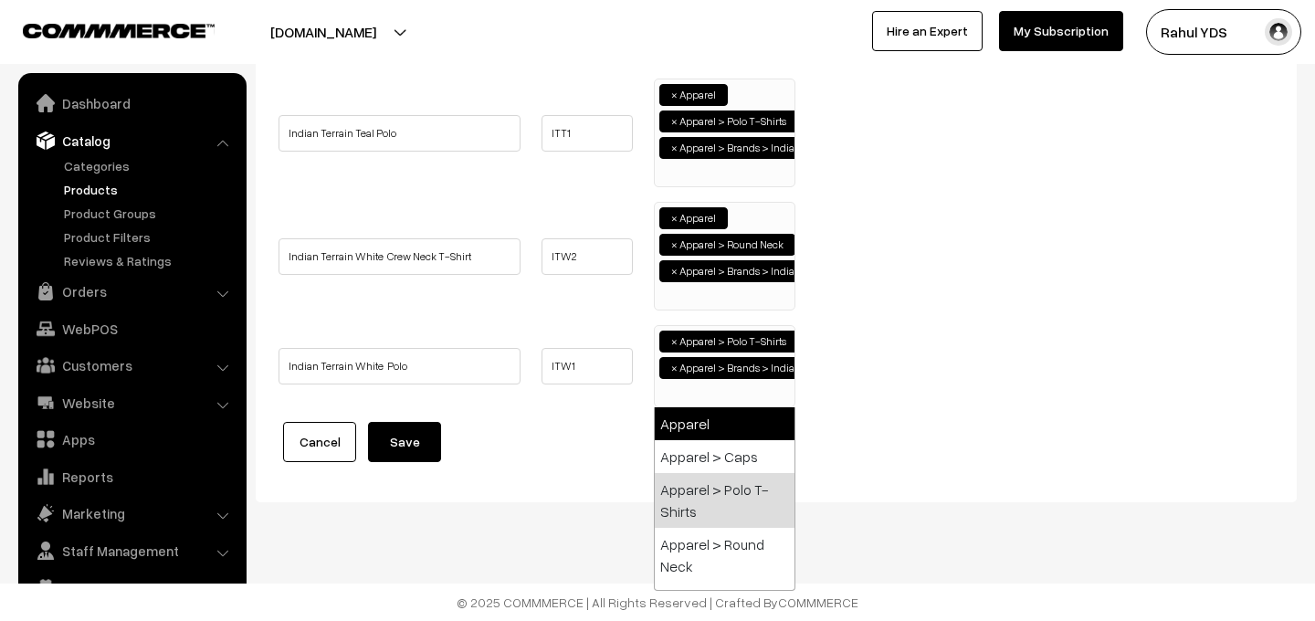
select select "2"
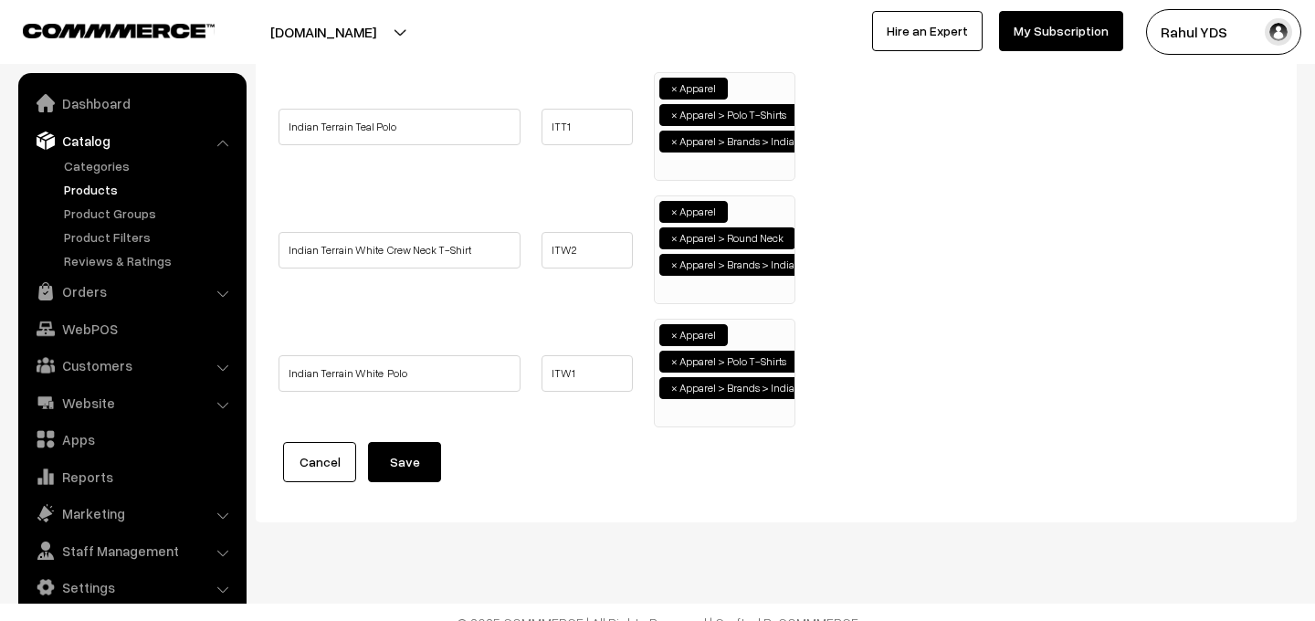
scroll to position [1796, 0]
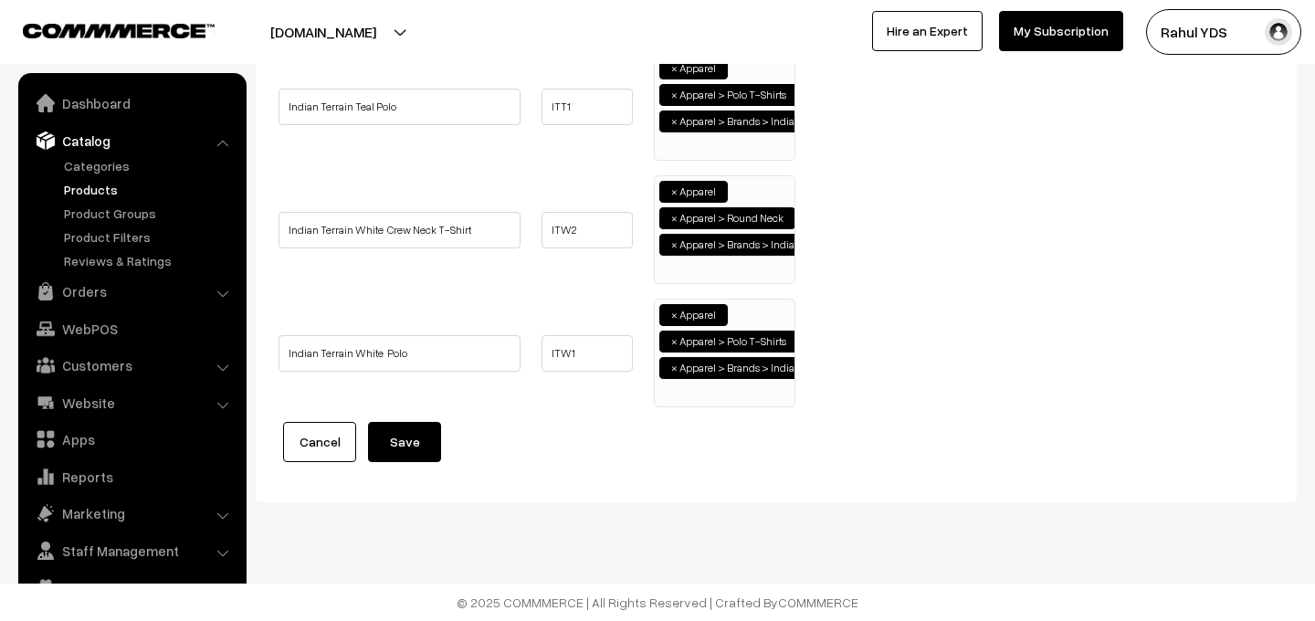
click at [397, 442] on button "Save" at bounding box center [404, 442] width 73 height 40
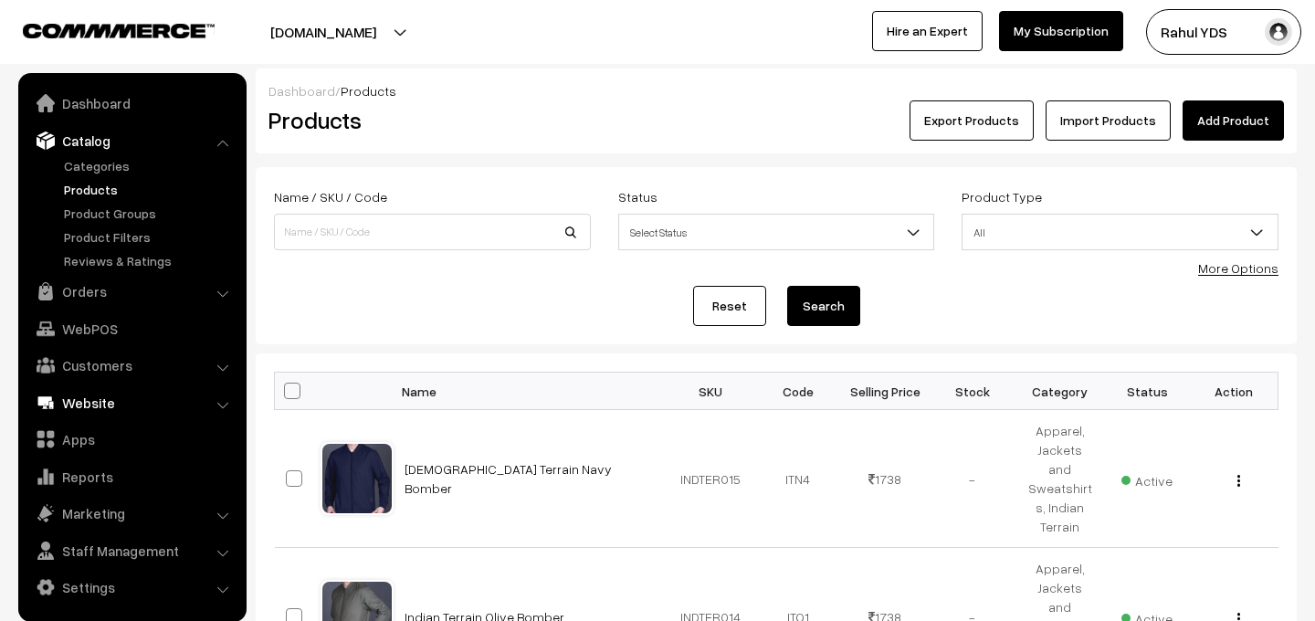
click at [125, 407] on link "Website" at bounding box center [131, 402] width 217 height 33
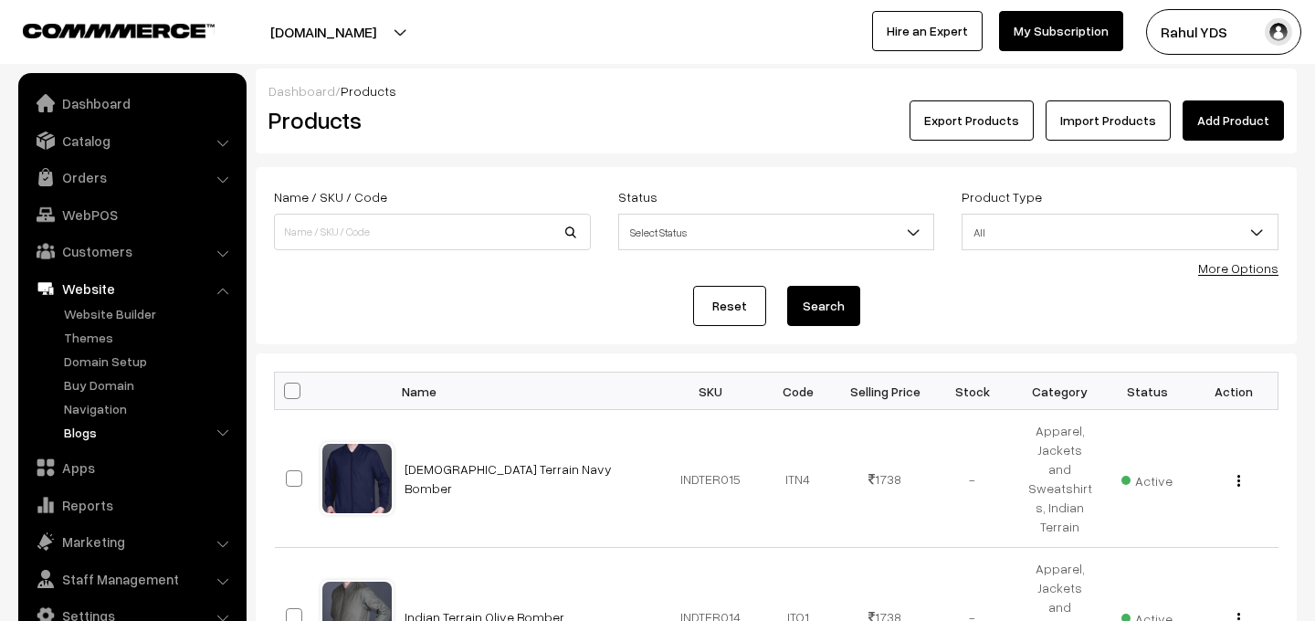
click at [80, 437] on link "Blogs" at bounding box center [149, 432] width 181 height 19
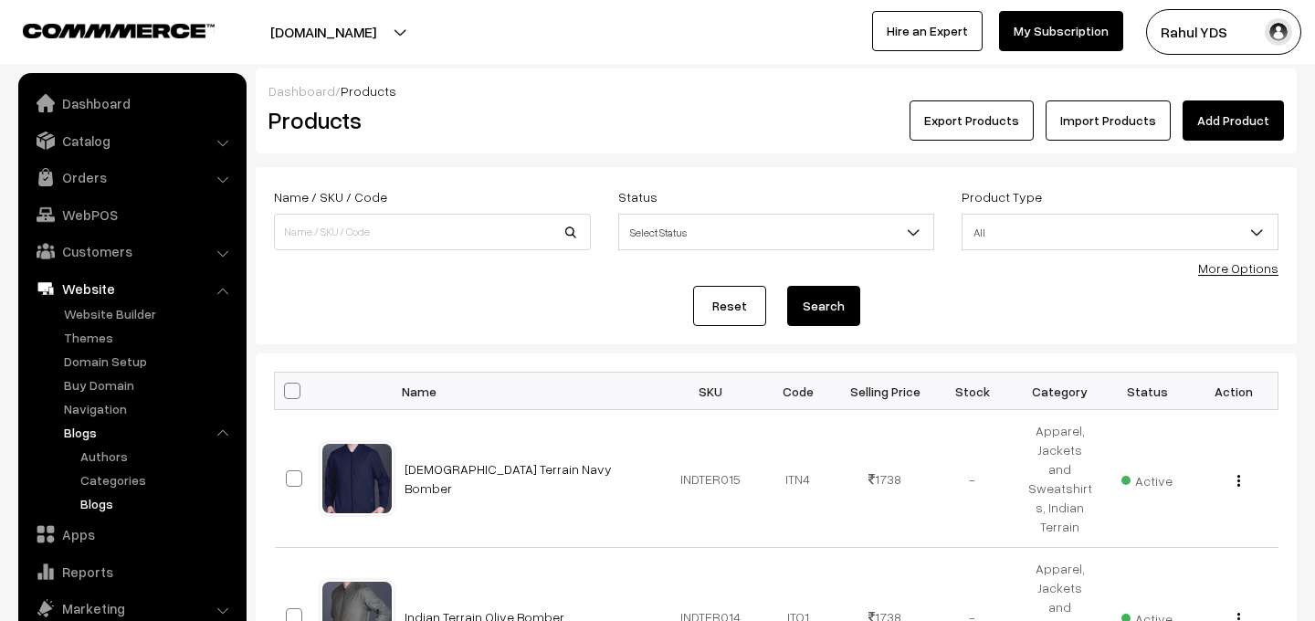
click at [95, 508] on link "Blogs" at bounding box center [158, 503] width 164 height 19
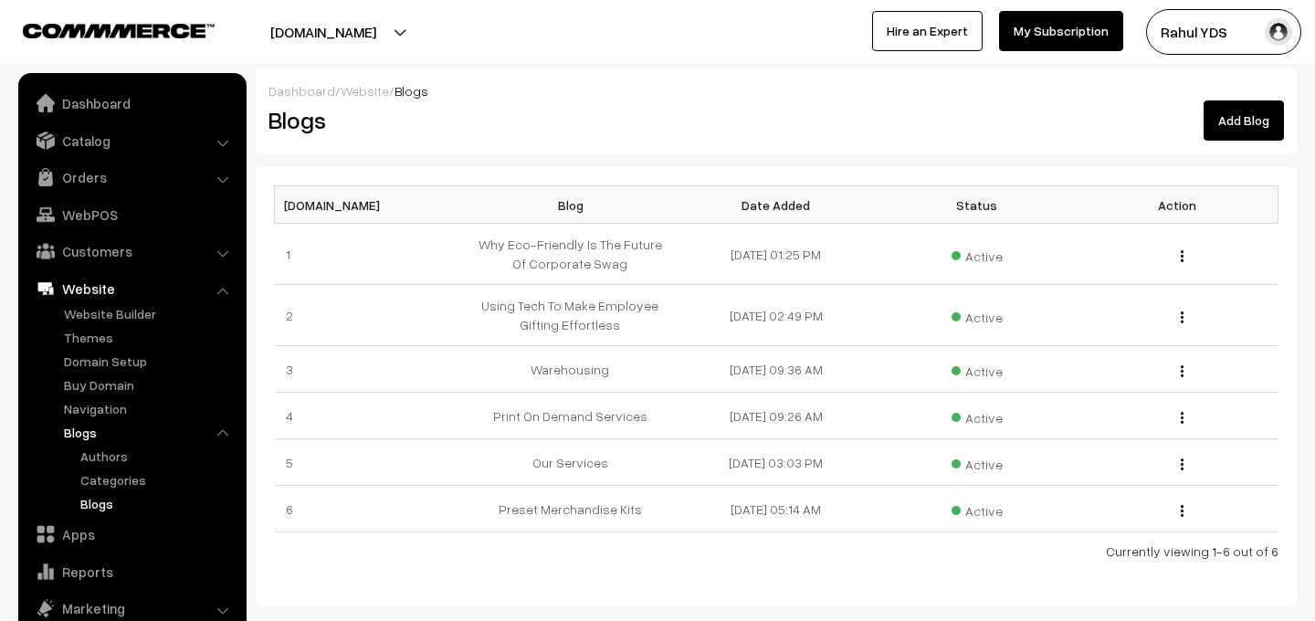
click at [1239, 121] on link "Add Blog" at bounding box center [1243, 120] width 80 height 40
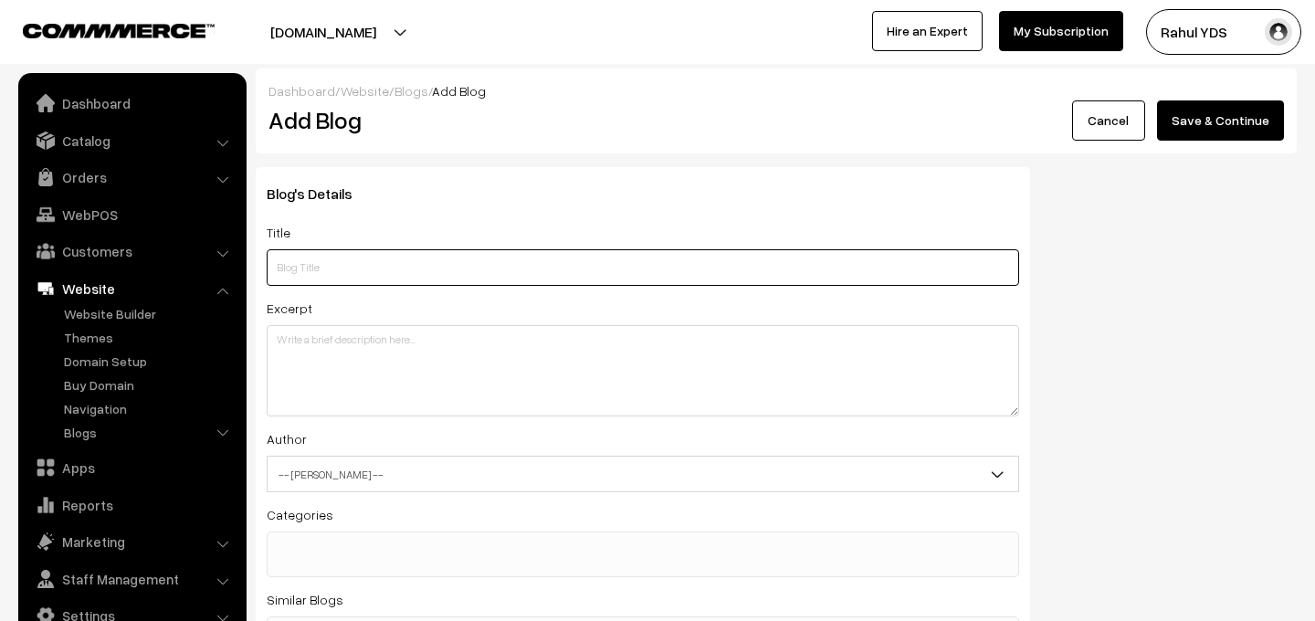
click at [319, 270] on input "text" at bounding box center [643, 267] width 752 height 37
paste input "10 Last-Minute Corporate Gift Ideas You Can Get Delivered in 1–2 Days"
type input "10 Last-Minute Corporate Gift Ideas You Can Get Delivered in 1–2 Days"
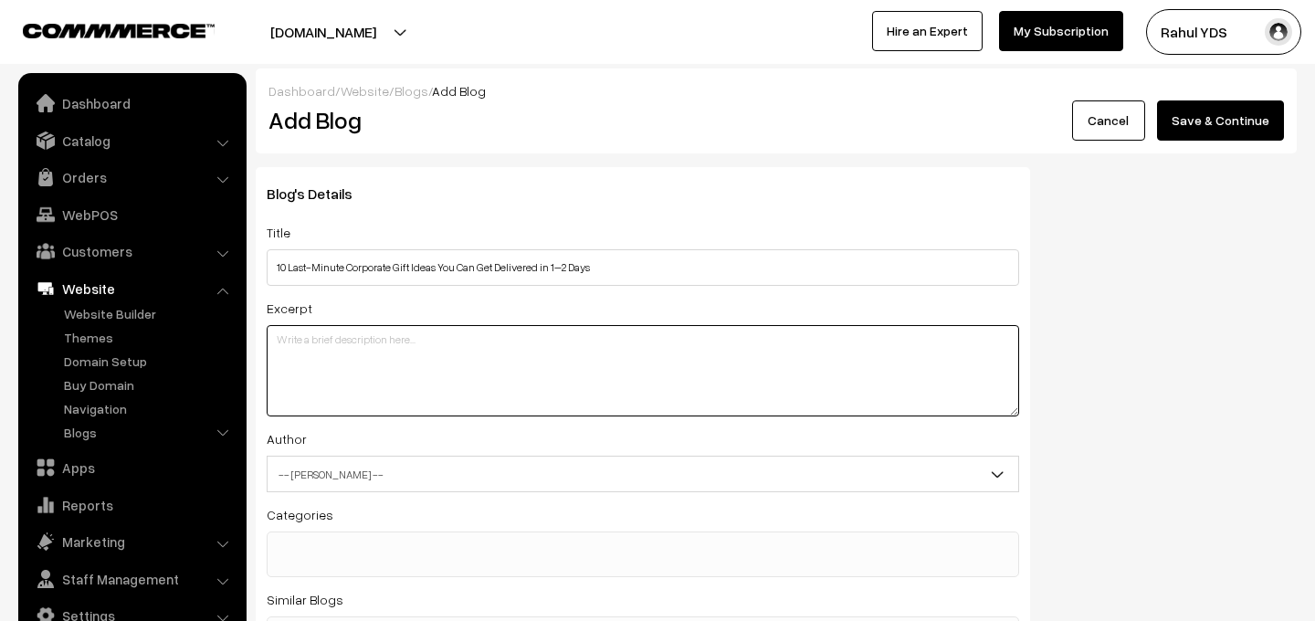
click at [519, 395] on textarea at bounding box center [643, 370] width 752 height 91
paste textarea "Running out of time? These 10 last-minute corporate gift ideas are stylish, cus…"
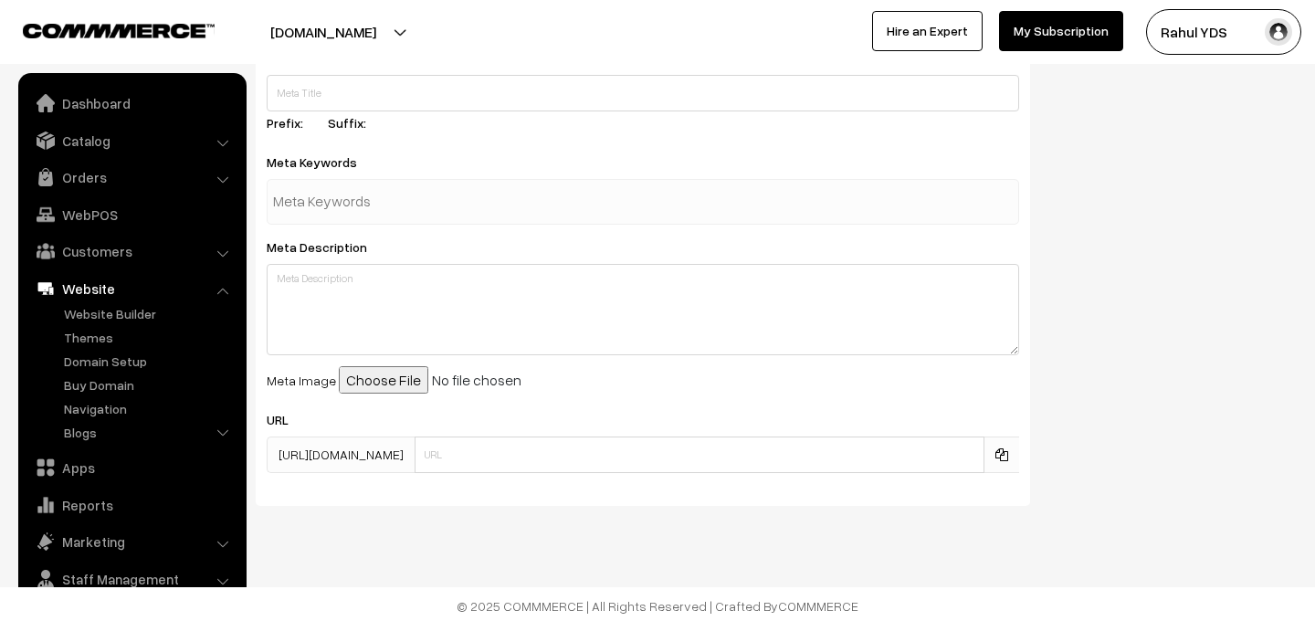
scroll to position [948, 0]
type textarea "Running out of time? These 10 last-minute corporate gift ideas are stylish, cus…"
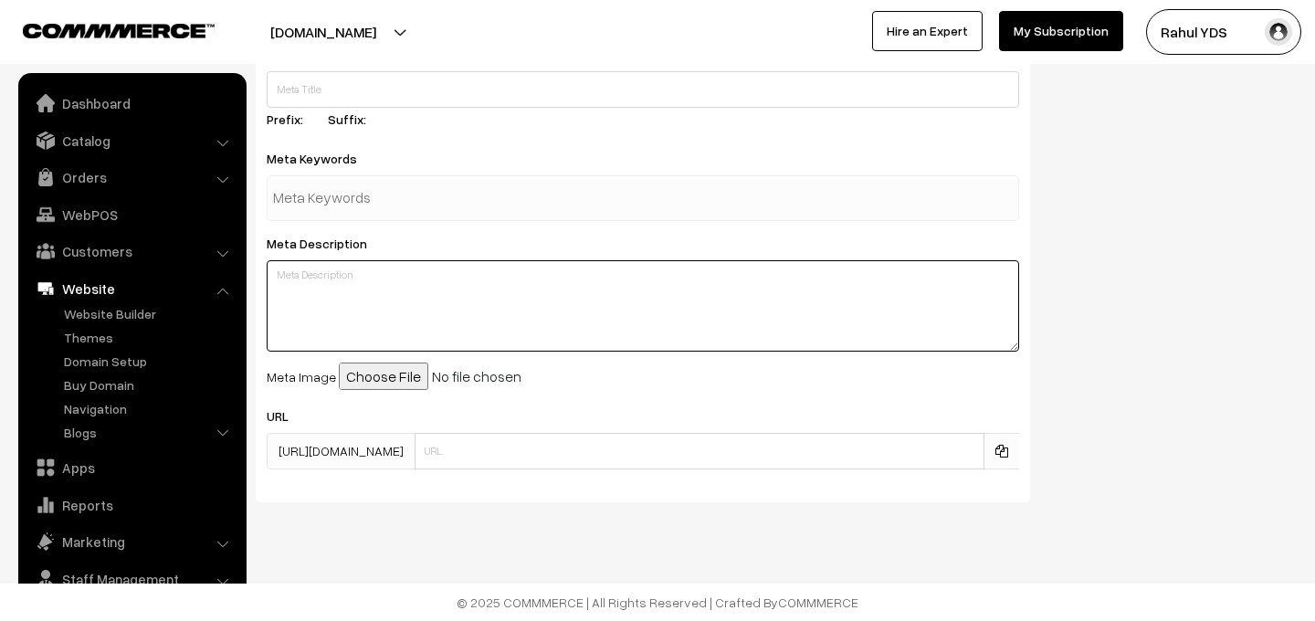
click at [413, 323] on textarea at bounding box center [643, 305] width 752 height 91
paste textarea "Running out of time? These 10 last-minute corporate gift ideas are stylish, cus…"
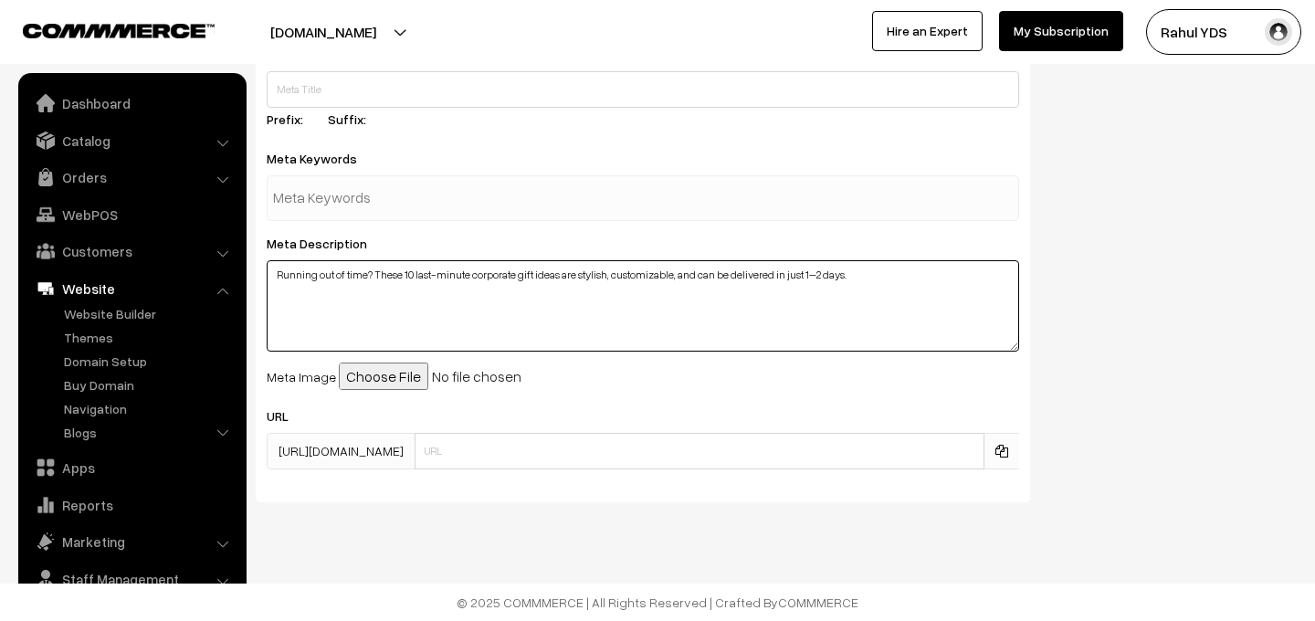
type textarea "Running out of time? These 10 last-minute corporate gift ideas are stylish, cus…"
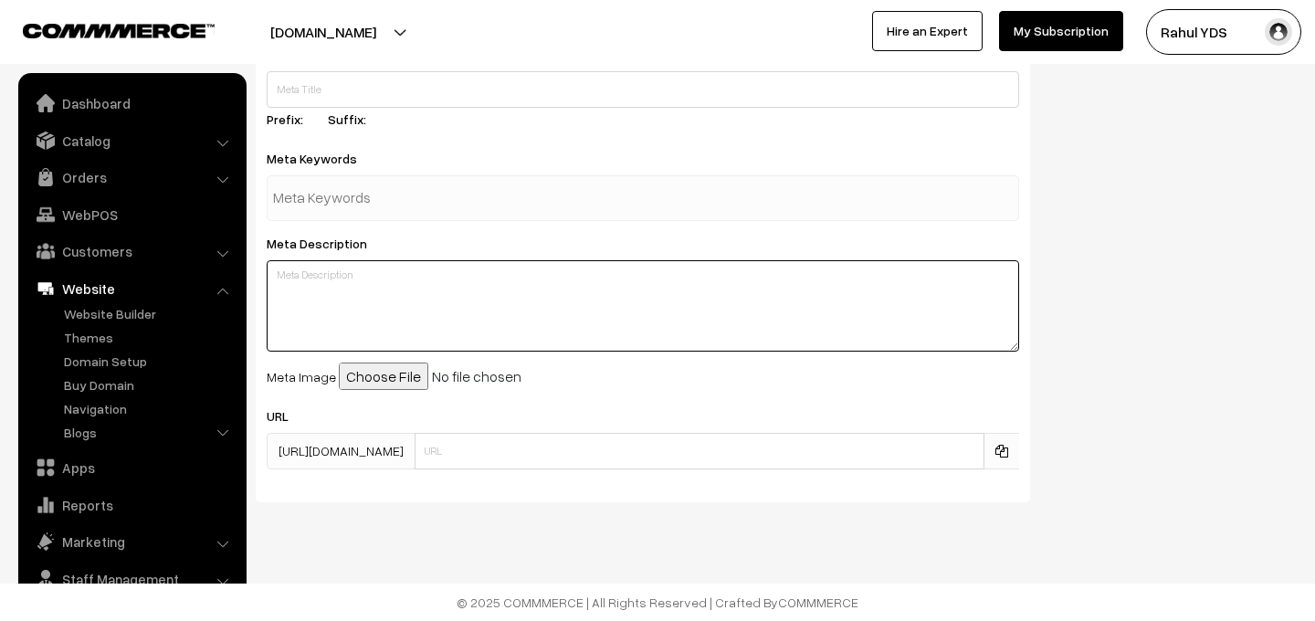
paste textarea "We’ve all been there — a big event is around the corner, and you suddenly reali…"
type textarea "We’ve all been there — a big event is around the corner, and you suddenly reali…"
paste textarea "Running out of time? These 10 last-minute corporate gift ideas are stylish, cus…"
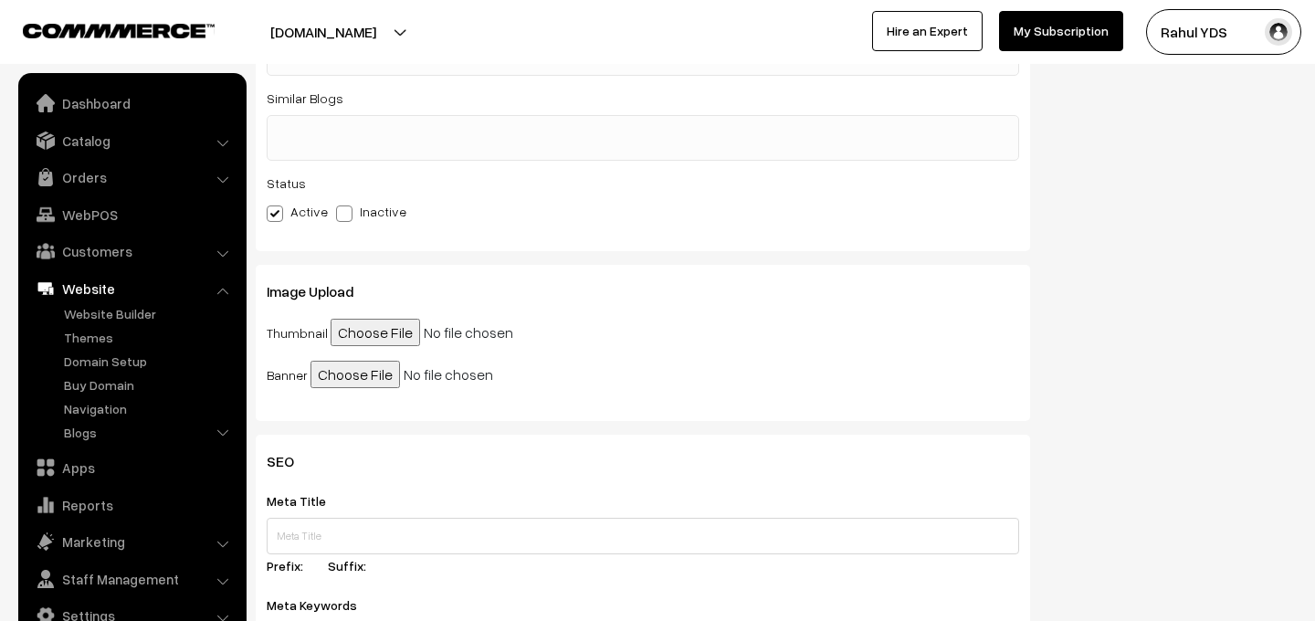
scroll to position [0, 0]
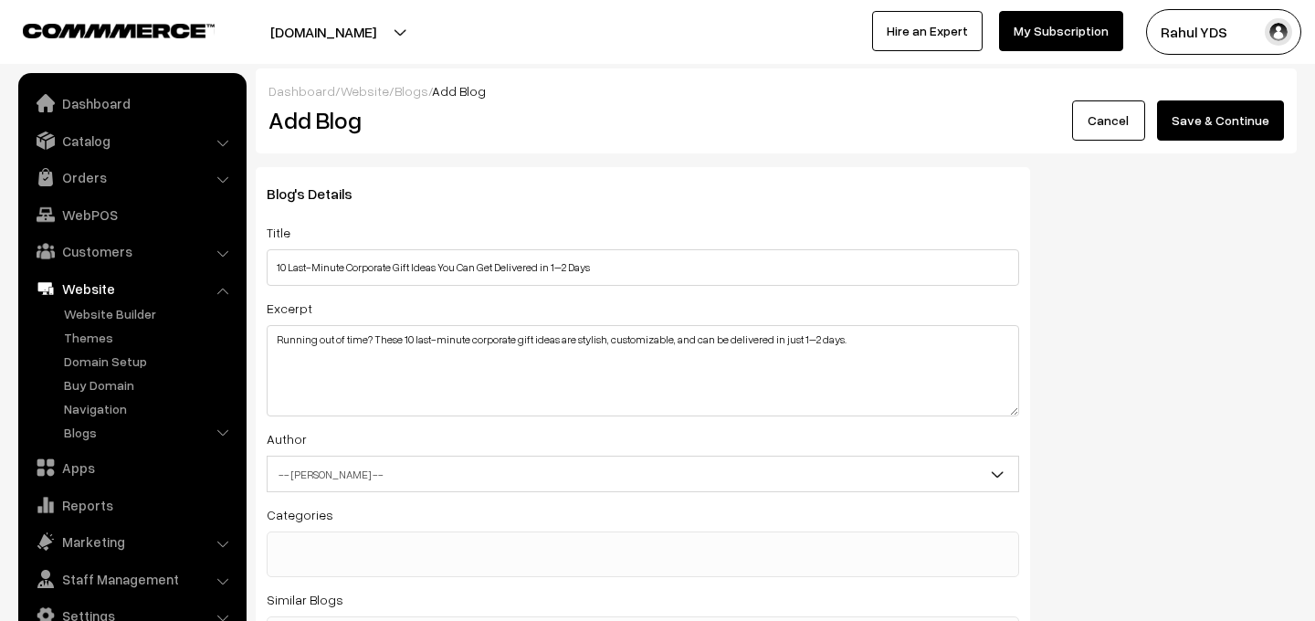
type textarea "Running out of time? These 10 last-minute corporate gift ideas are stylish, cus…"
click at [1198, 128] on button "Save & Continue" at bounding box center [1220, 120] width 127 height 40
click at [545, 473] on span "-- Select Author --" at bounding box center [642, 474] width 750 height 32
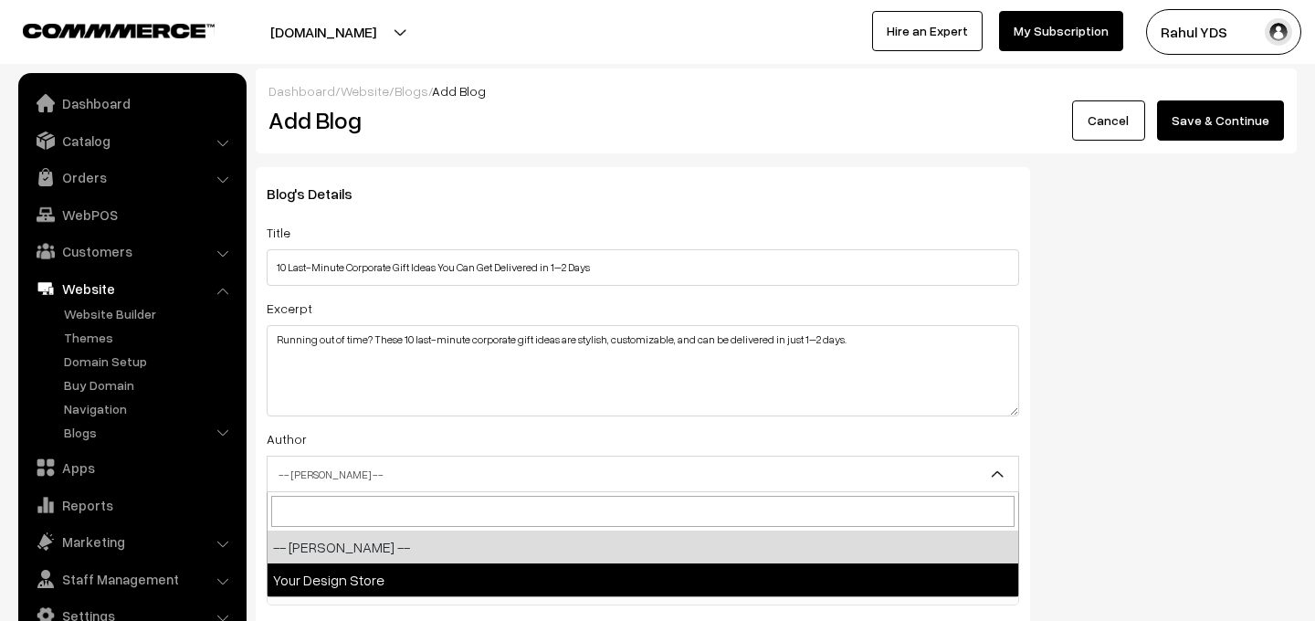
select select "1"
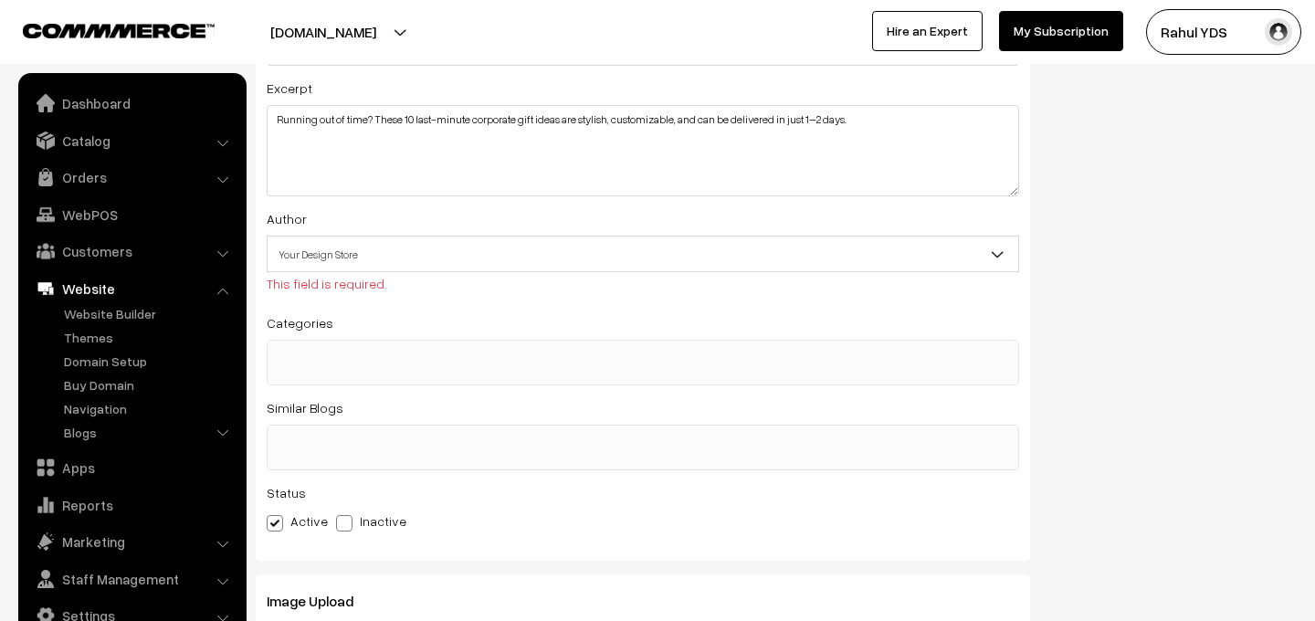
scroll to position [217, 0]
click at [332, 376] on span at bounding box center [643, 365] width 752 height 46
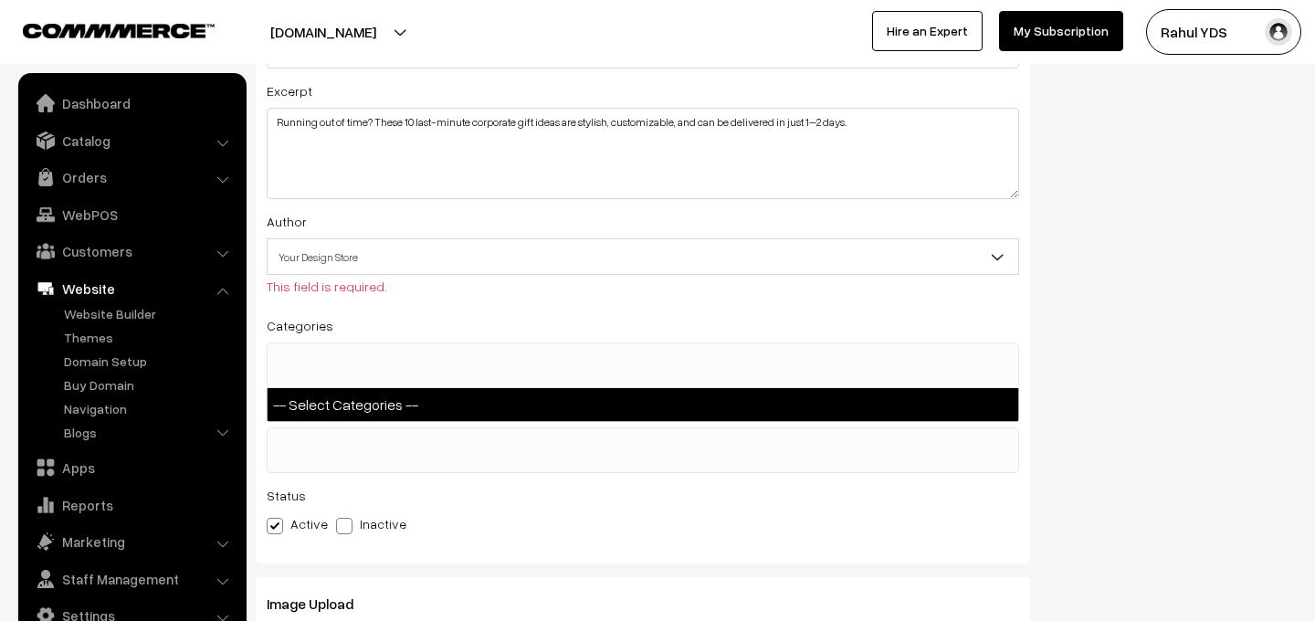
click at [931, 307] on div "Blog's Details Title 10 Last-Minute Corporate Gift Ideas You Can Get Delivered …" at bounding box center [643, 256] width 774 height 613
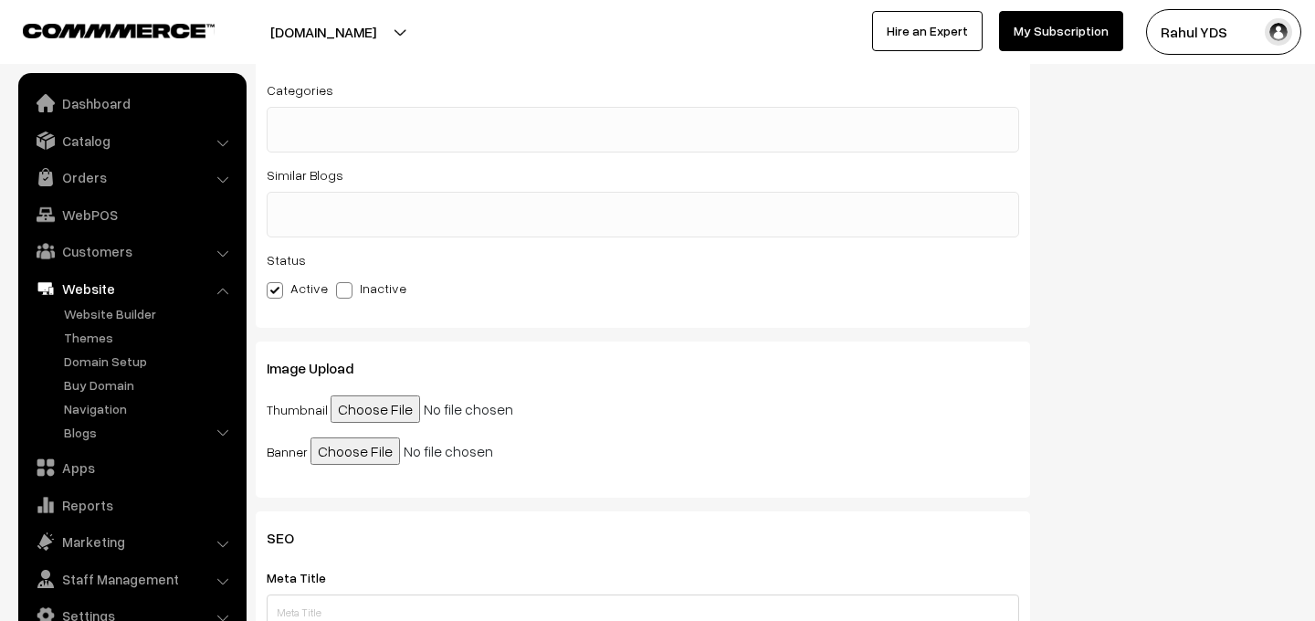
scroll to position [0, 0]
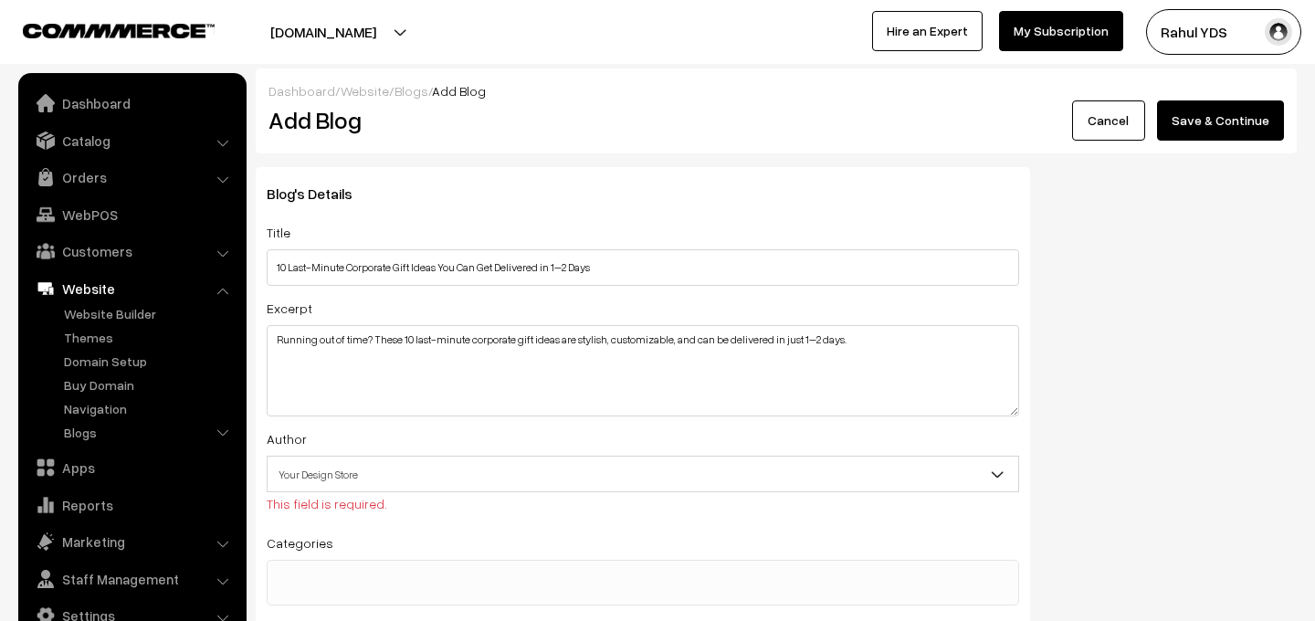
click at [1167, 127] on button "Save & Continue" at bounding box center [1220, 120] width 127 height 40
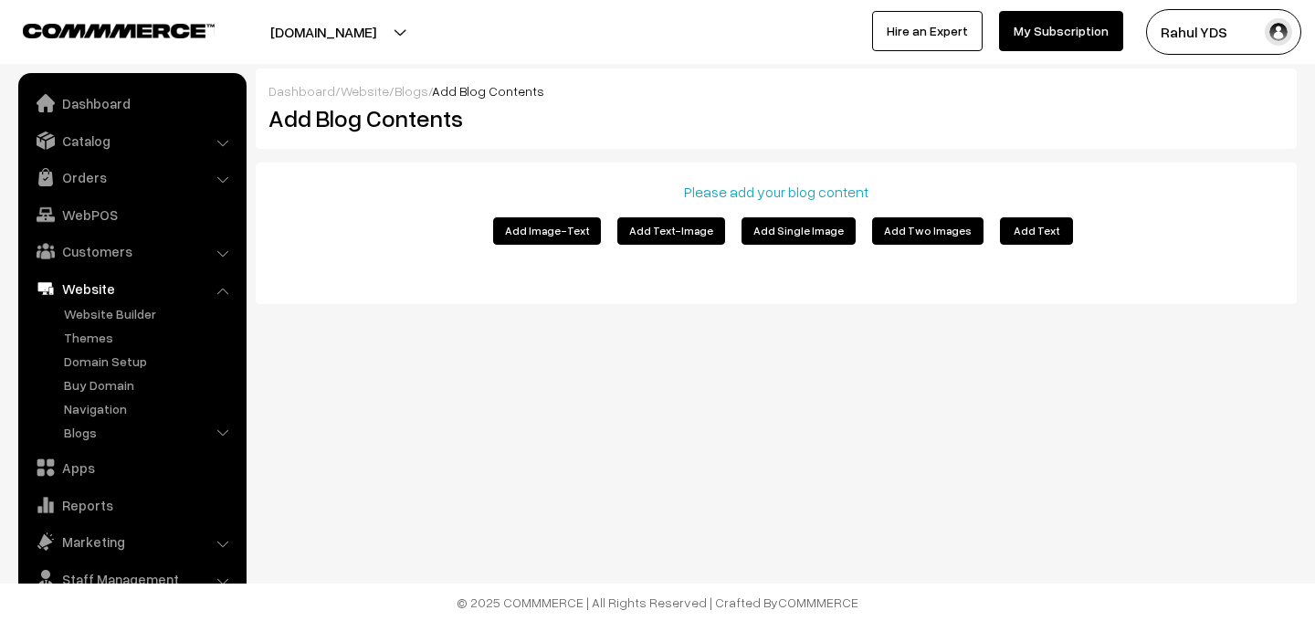
click at [1024, 238] on button "Add Text" at bounding box center [1036, 230] width 73 height 27
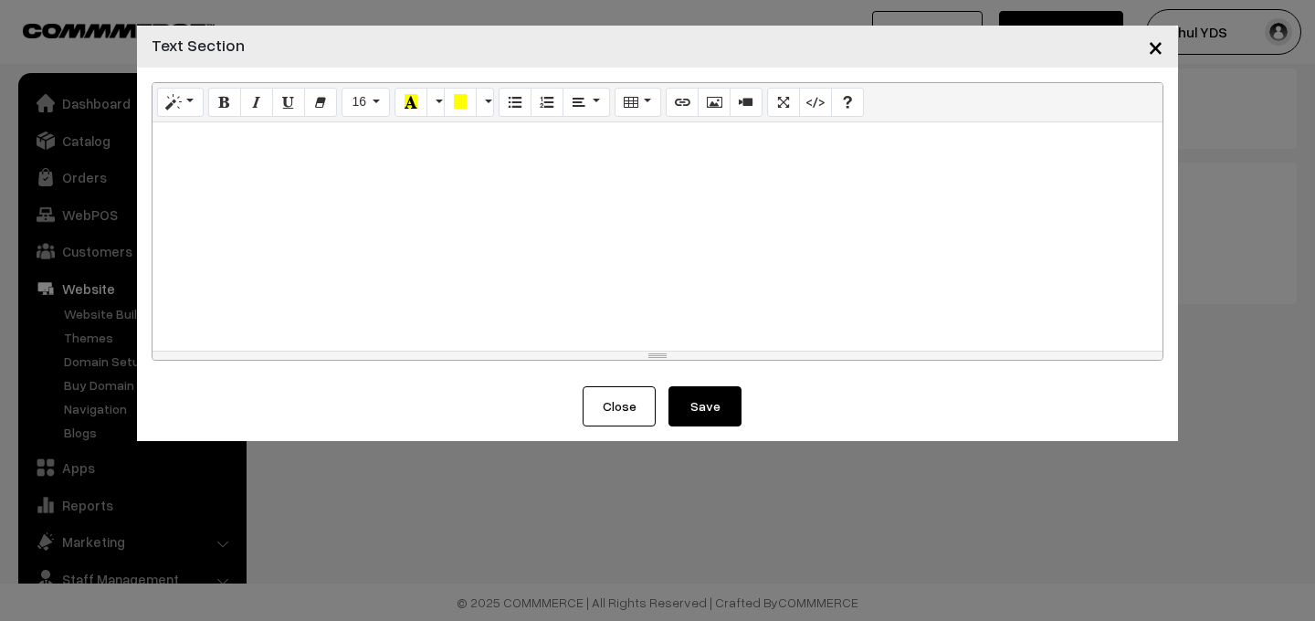
click at [550, 182] on div at bounding box center [657, 236] width 1010 height 228
paste div
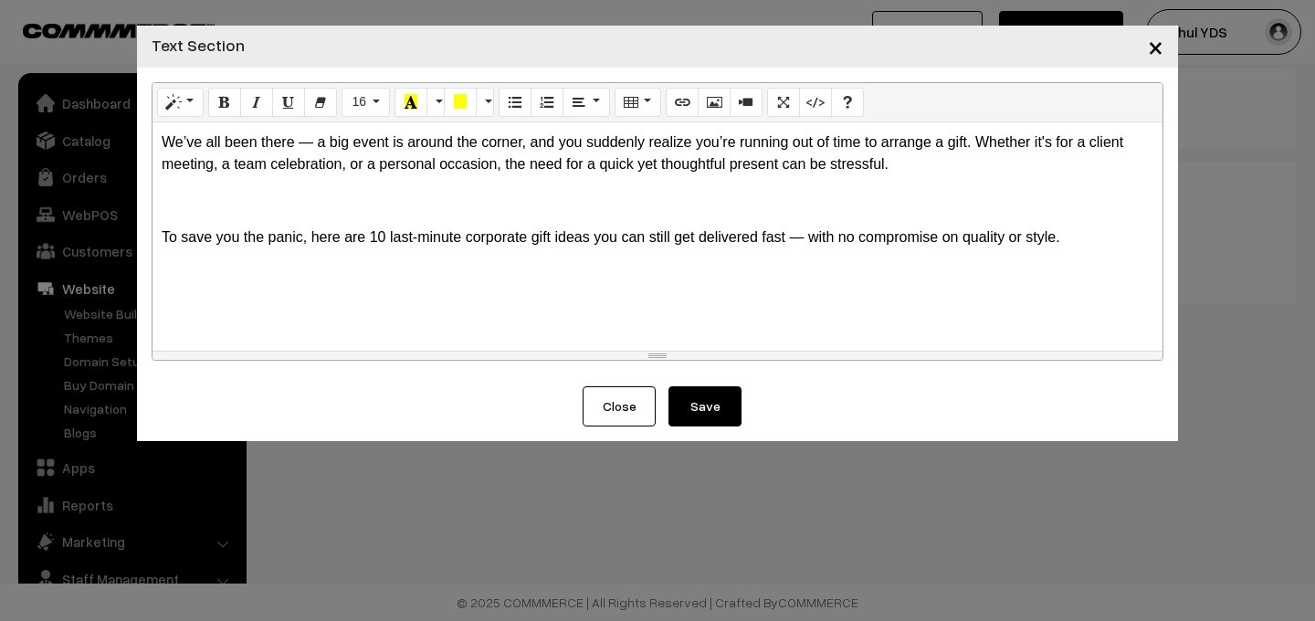
click at [330, 208] on p at bounding box center [657, 201] width 991 height 22
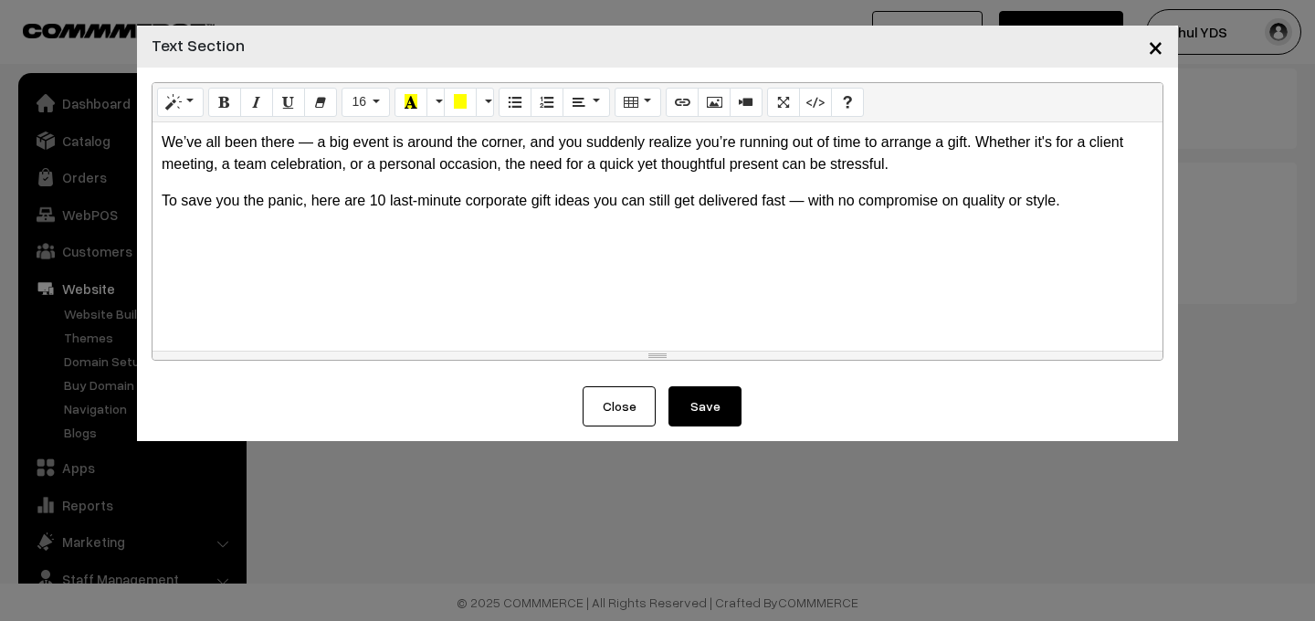
click at [318, 271] on div "We’ve all been there — a big event is around the corner, and you suddenly reali…" at bounding box center [657, 236] width 1010 height 228
click at [704, 407] on button "Save" at bounding box center [704, 406] width 73 height 40
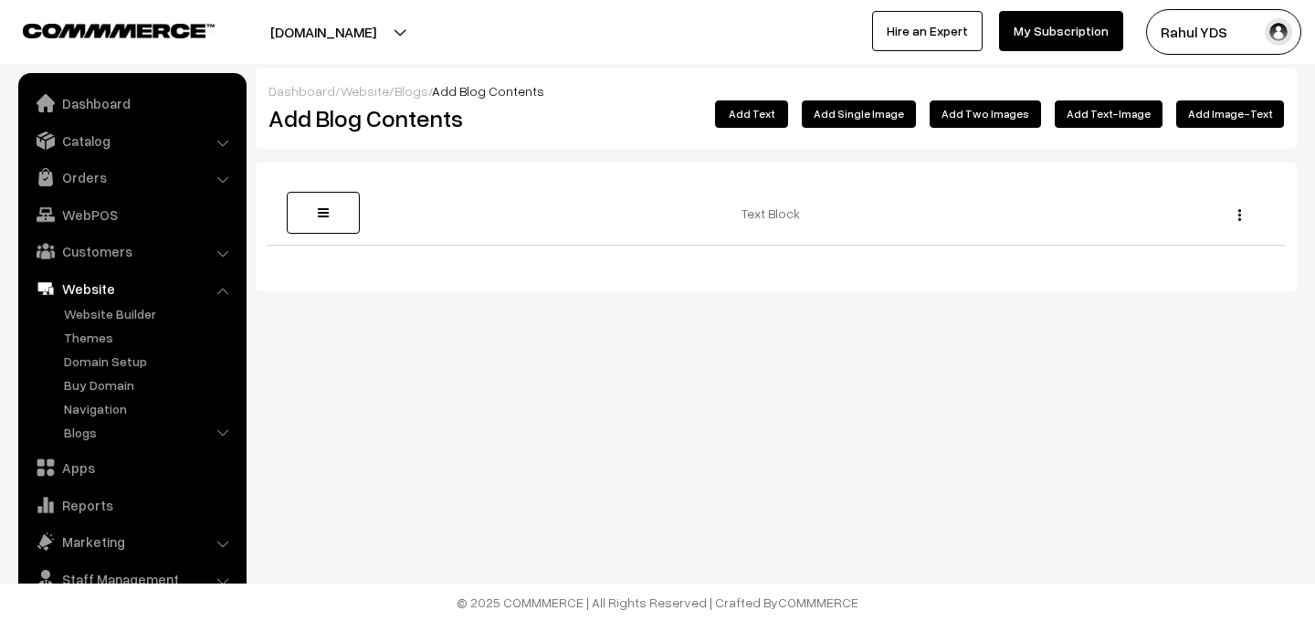
click at [1221, 117] on button "Add Image-Text" at bounding box center [1230, 113] width 108 height 27
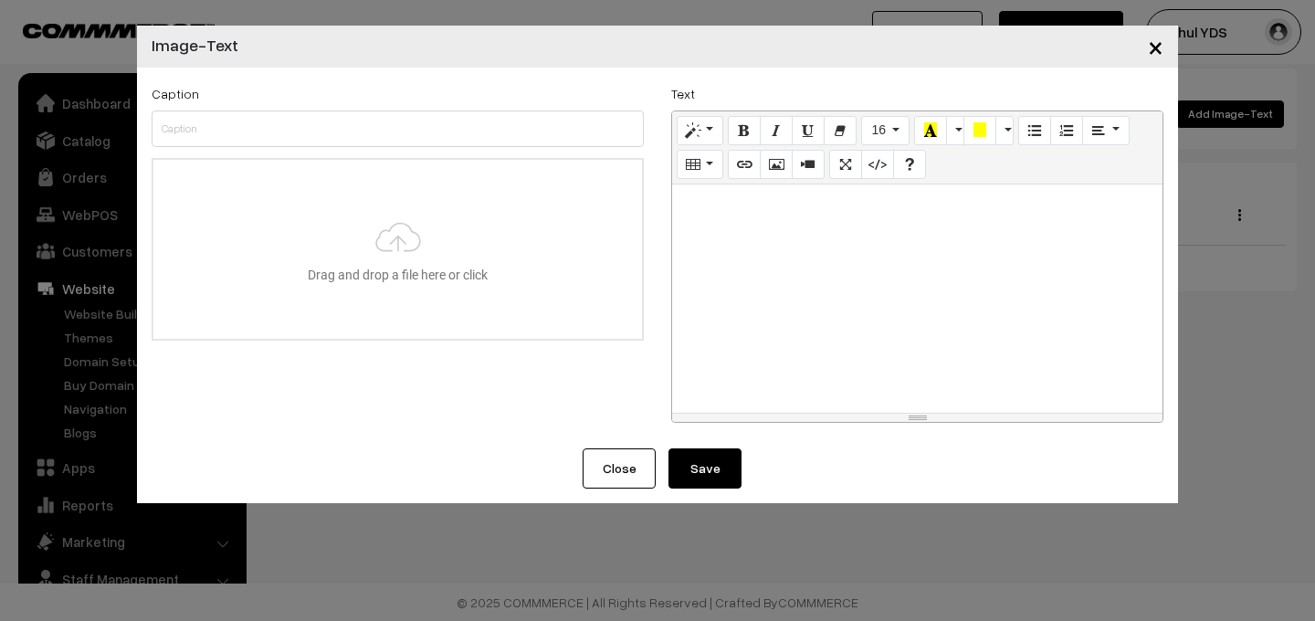
click at [834, 240] on div at bounding box center [917, 298] width 490 height 228
paste div
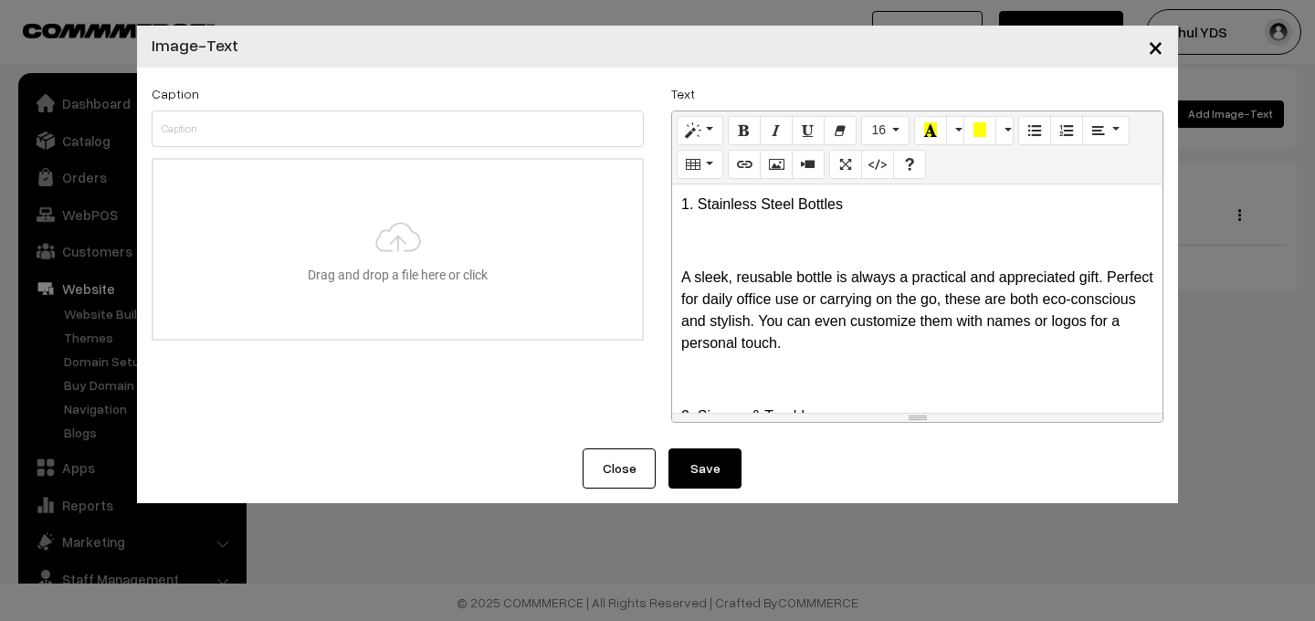
click at [791, 258] on div "1. Stainless Steel Bottles A sleek, reusable bottle is always a practical and a…" at bounding box center [917, 298] width 490 height 228
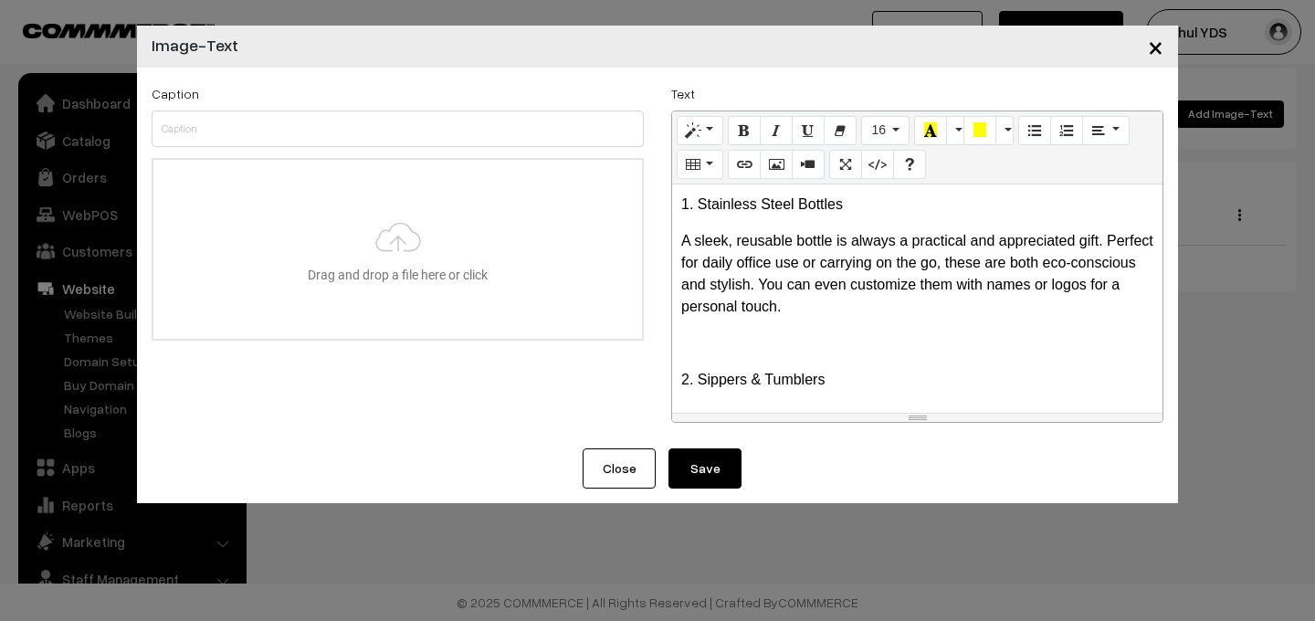
click at [748, 351] on p at bounding box center [917, 343] width 472 height 22
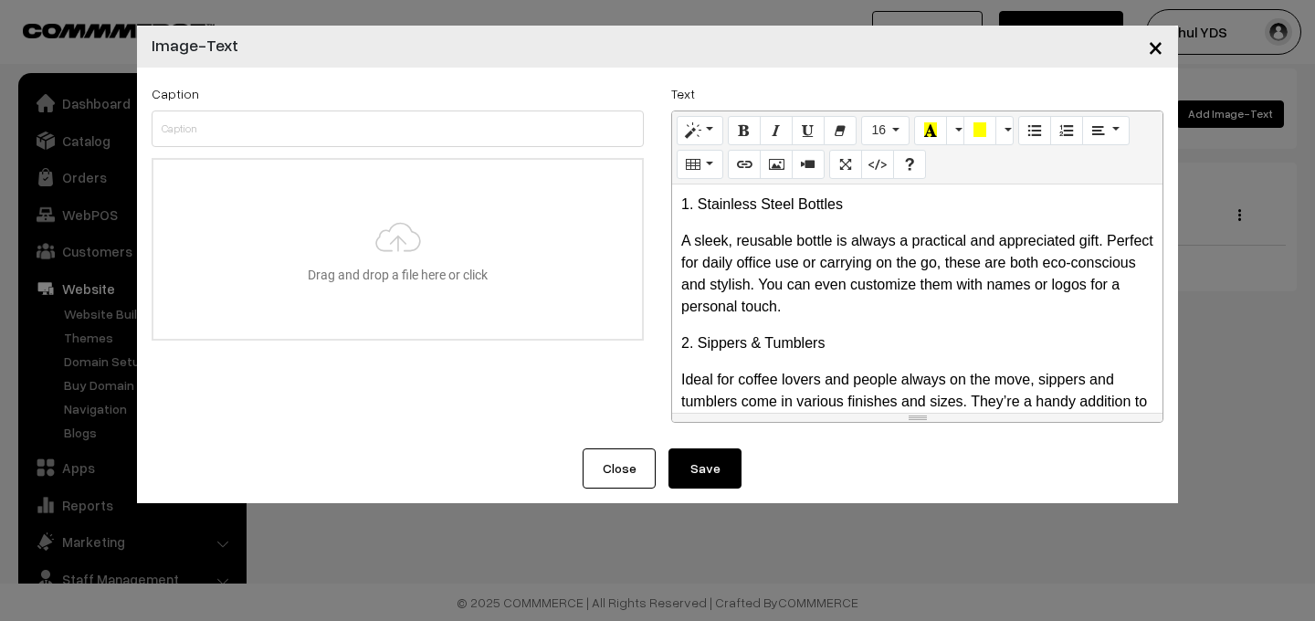
scroll to position [46, 0]
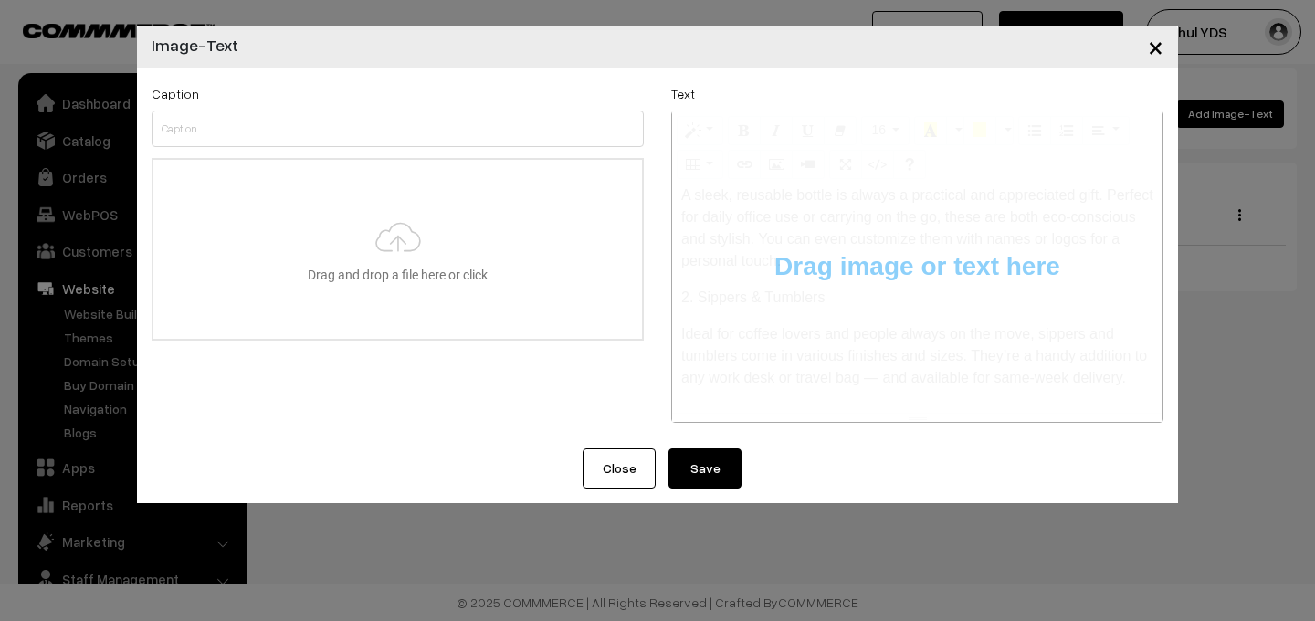
type input "C:\fakepath\ChatGPT Image [DATE], 01_34_26 PM.png"
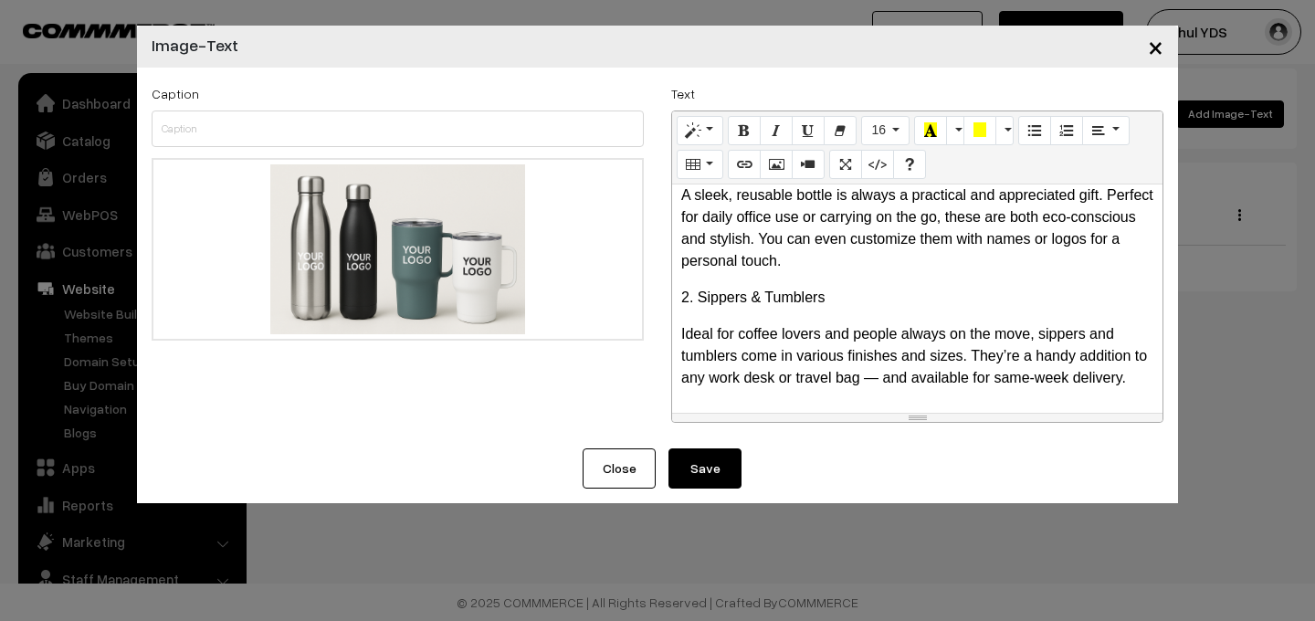
click at [837, 403] on div "1. Stainless Steel Bottles A sleek, reusable bottle is always a practical and a…" at bounding box center [917, 298] width 490 height 228
click at [749, 157] on icon "Link (⌘+K)" at bounding box center [744, 163] width 13 height 15
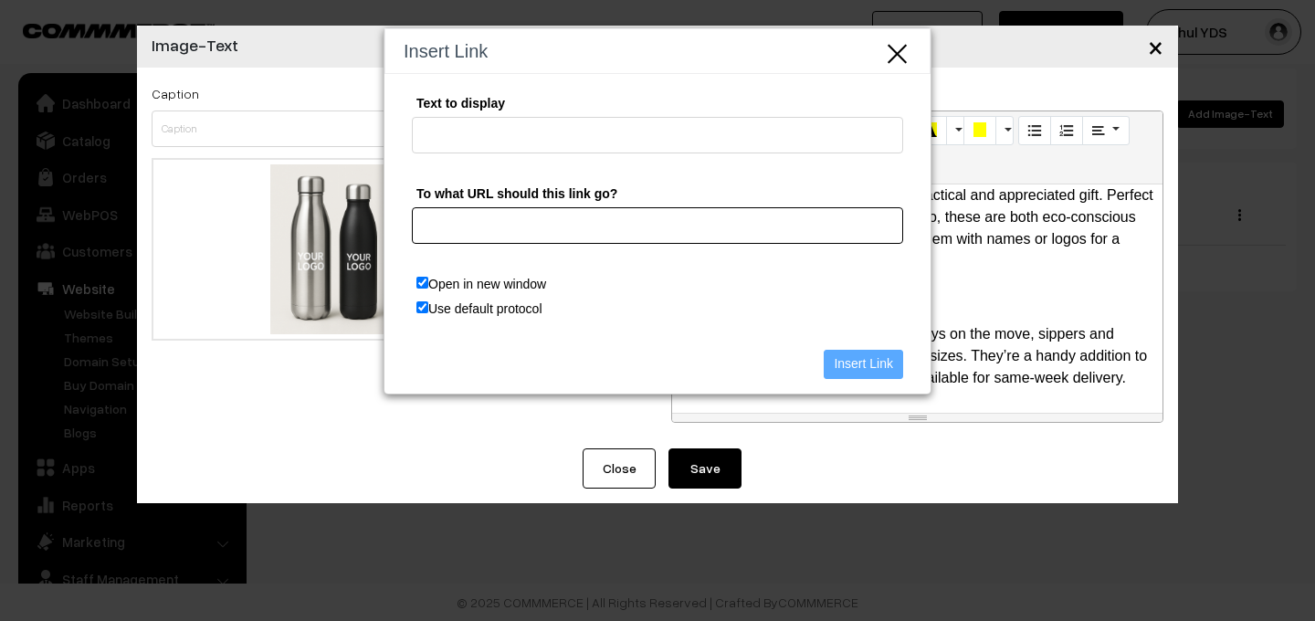
paste input "https://yourdesign.business/categories/drinkware-1"
type input "https://yourdesign.business/categories/drinkware-1"
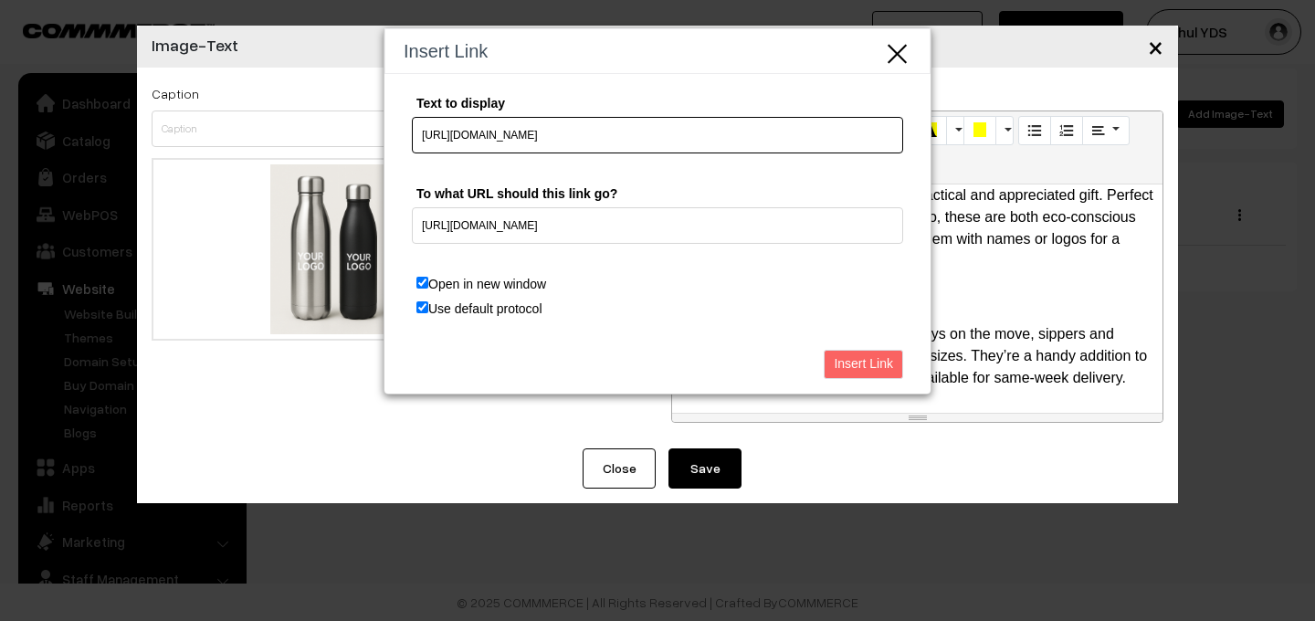
click at [718, 130] on input "https://yourdesign.business/categories/drinkware-1" at bounding box center [657, 135] width 491 height 37
type input "h"
type input "Check out Drinkware at Your Design Store"
click at [504, 136] on input "Check out Drinkware at Your Design Store" at bounding box center [657, 135] width 491 height 37
click at [854, 366] on input "Insert Link" at bounding box center [862, 364] width 79 height 29
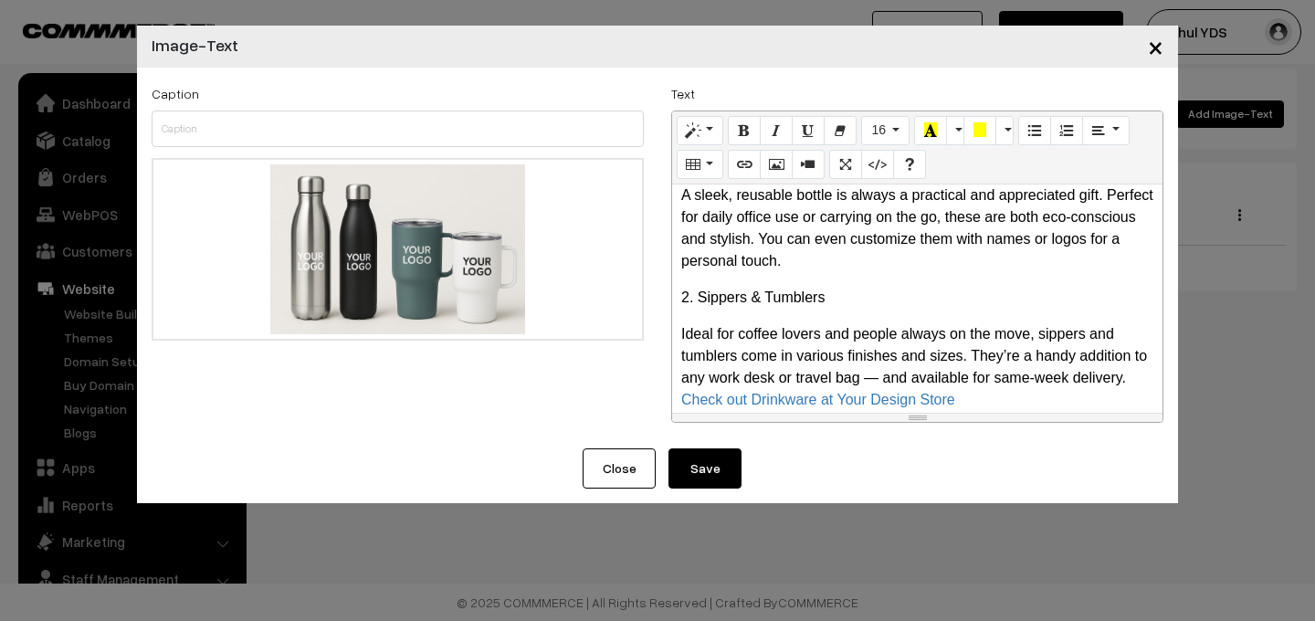
scroll to position [68, 0]
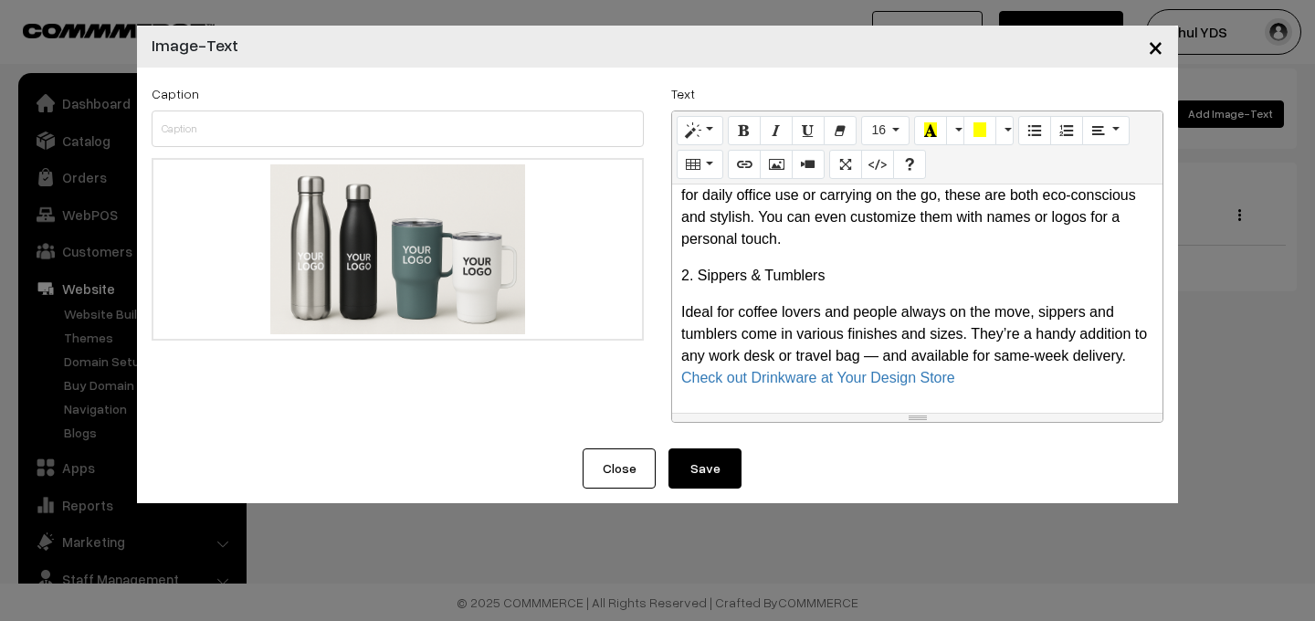
click at [1019, 380] on p "Ideal for coffee lovers and people always on the move, sippers and tumblers com…" at bounding box center [917, 345] width 472 height 88
click at [727, 470] on button "Save" at bounding box center [704, 468] width 73 height 40
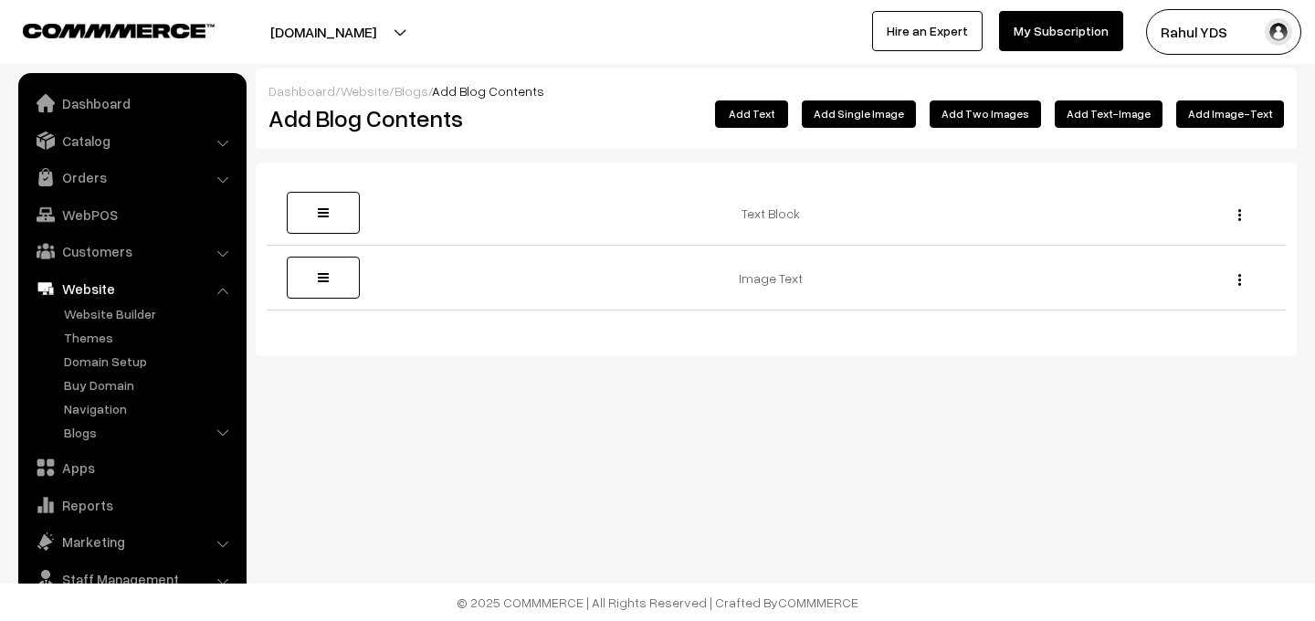
click at [1124, 115] on button "Add Text-Image" at bounding box center [1108, 113] width 108 height 27
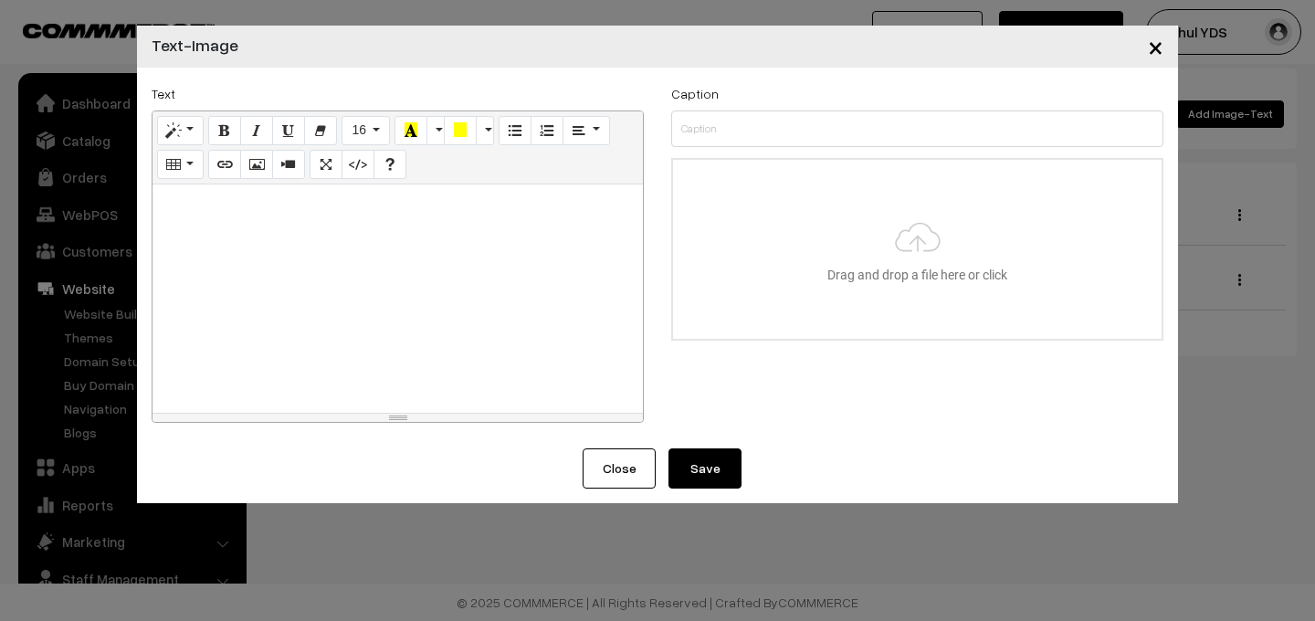
click at [315, 261] on div at bounding box center [397, 298] width 490 height 228
paste div
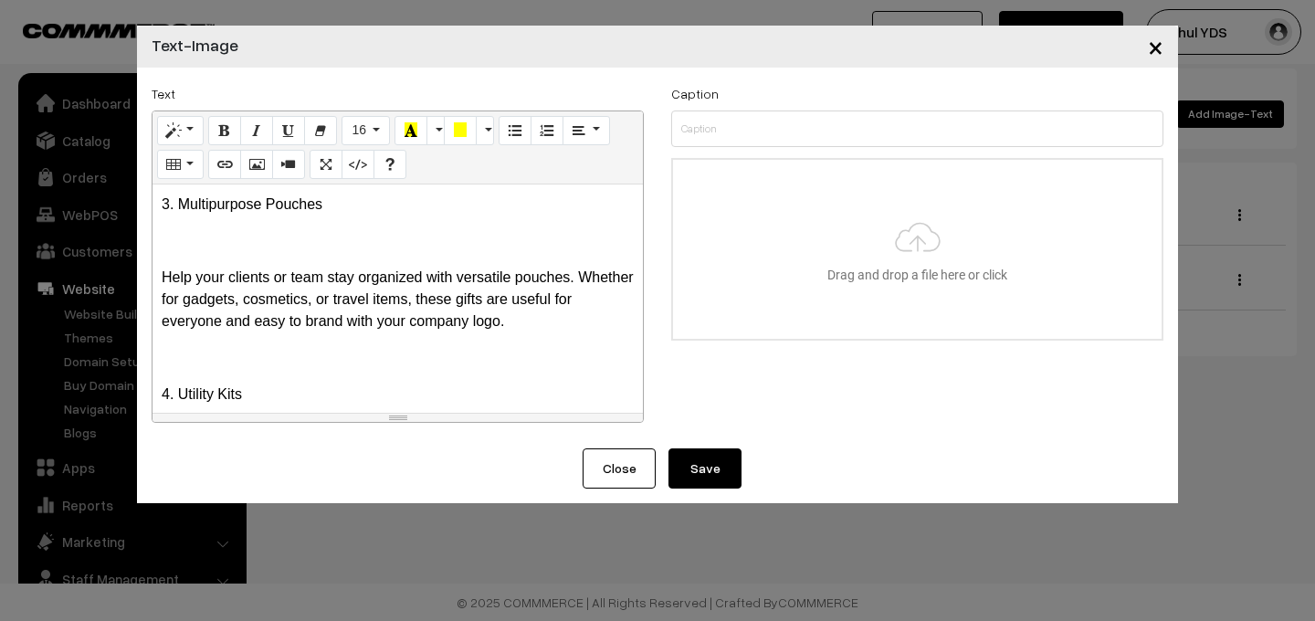
click at [233, 255] on div "3. Multipurpose Pouches Help your clients or team stay organized with versatile…" at bounding box center [397, 298] width 490 height 228
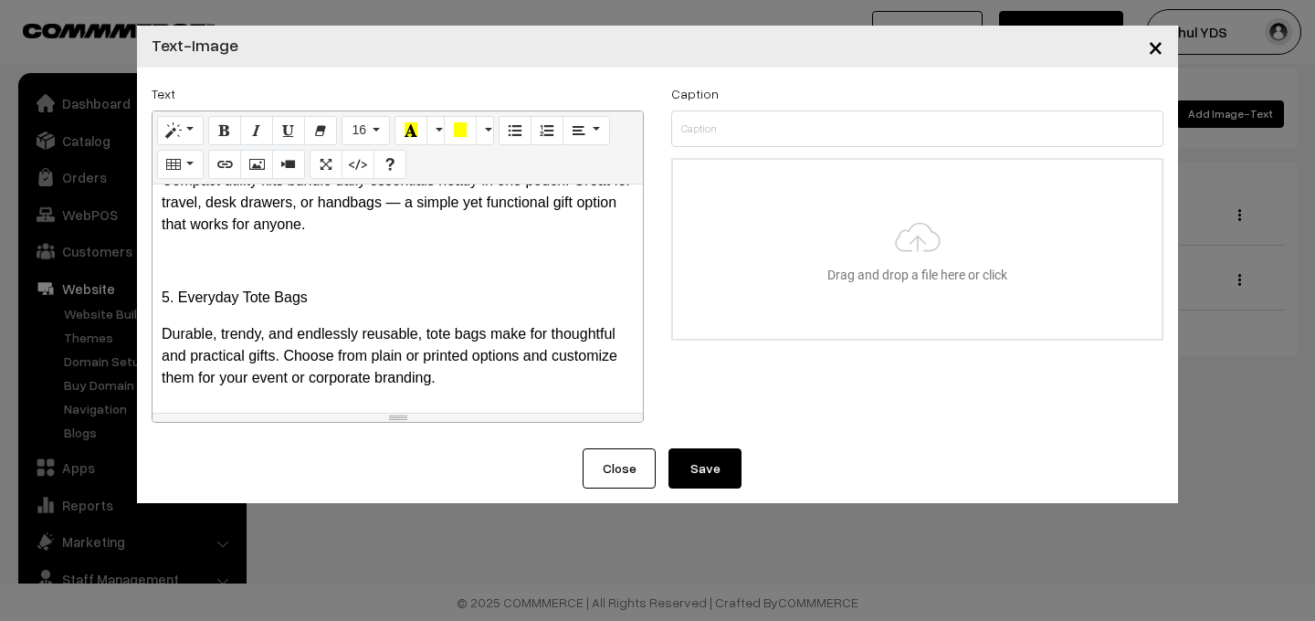
scroll to position [177, 0]
click at [233, 260] on p at bounding box center [398, 261] width 472 height 22
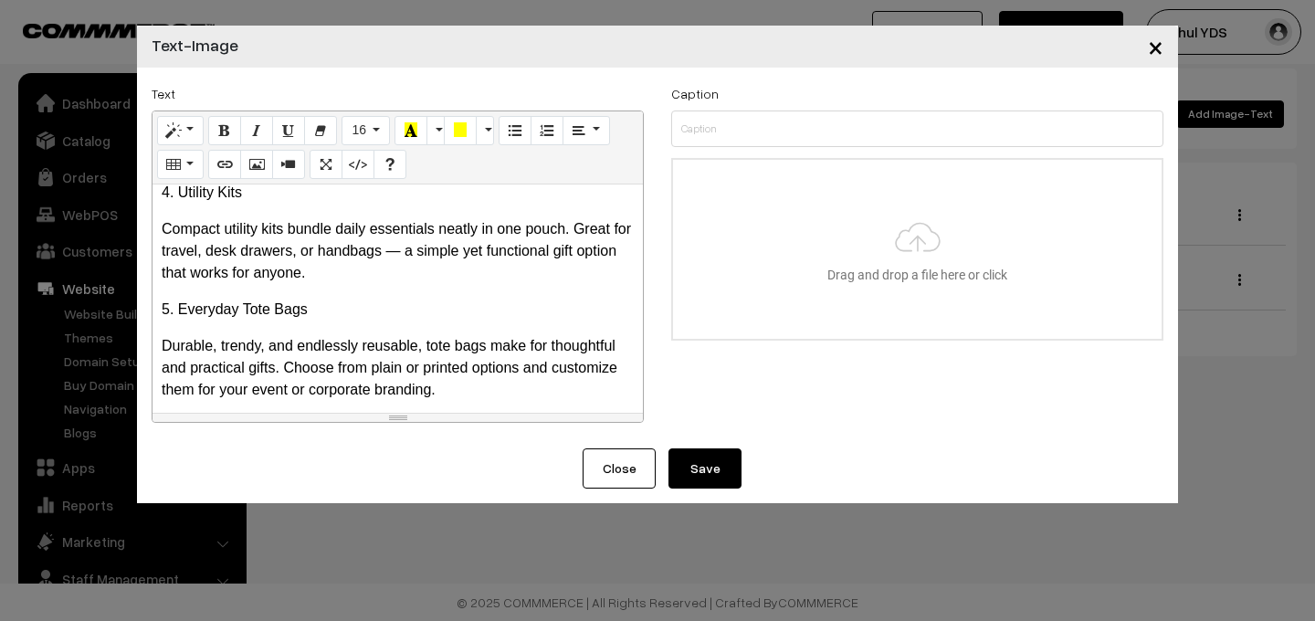
scroll to position [141, 0]
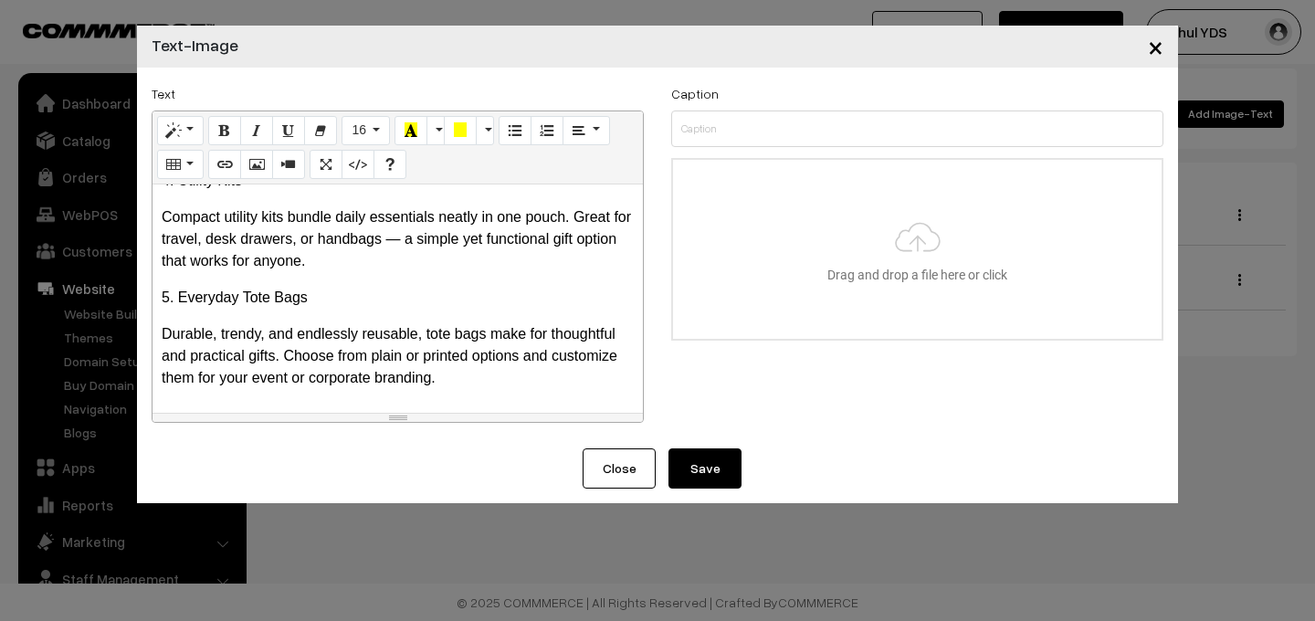
click at [457, 401] on div "3. Multipurpose Pouches Help your clients or team stay organized with versatile…" at bounding box center [397, 298] width 490 height 228
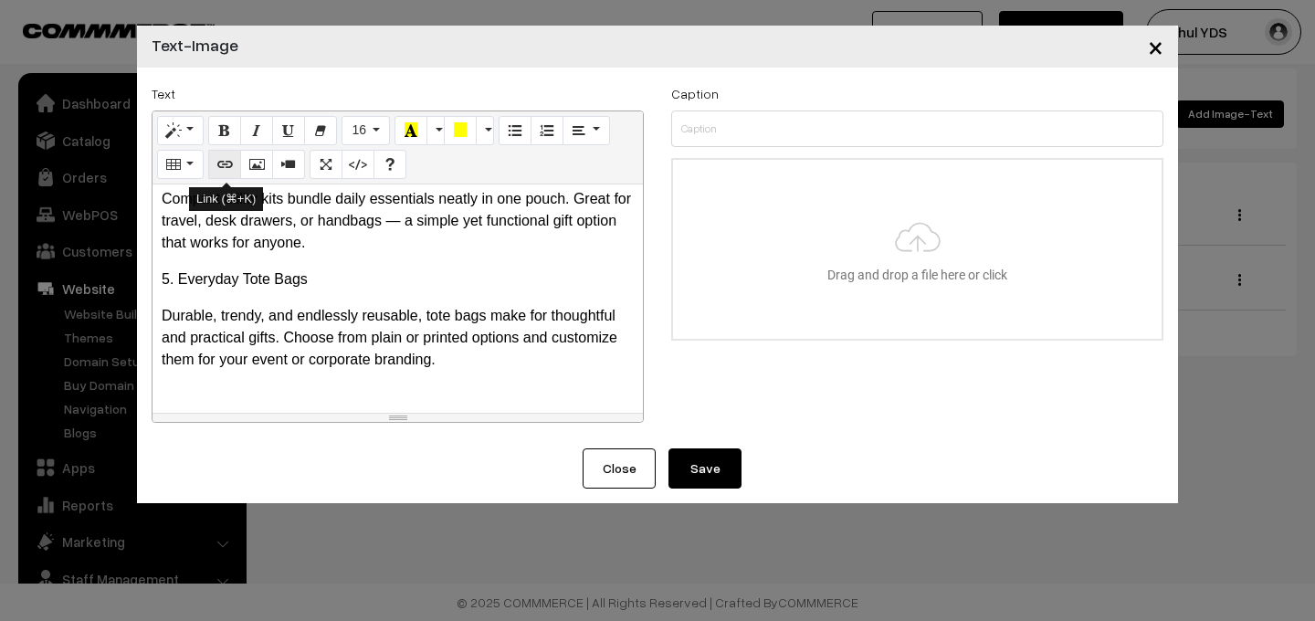
click at [221, 164] on icon "Link (⌘+K)" at bounding box center [224, 163] width 13 height 15
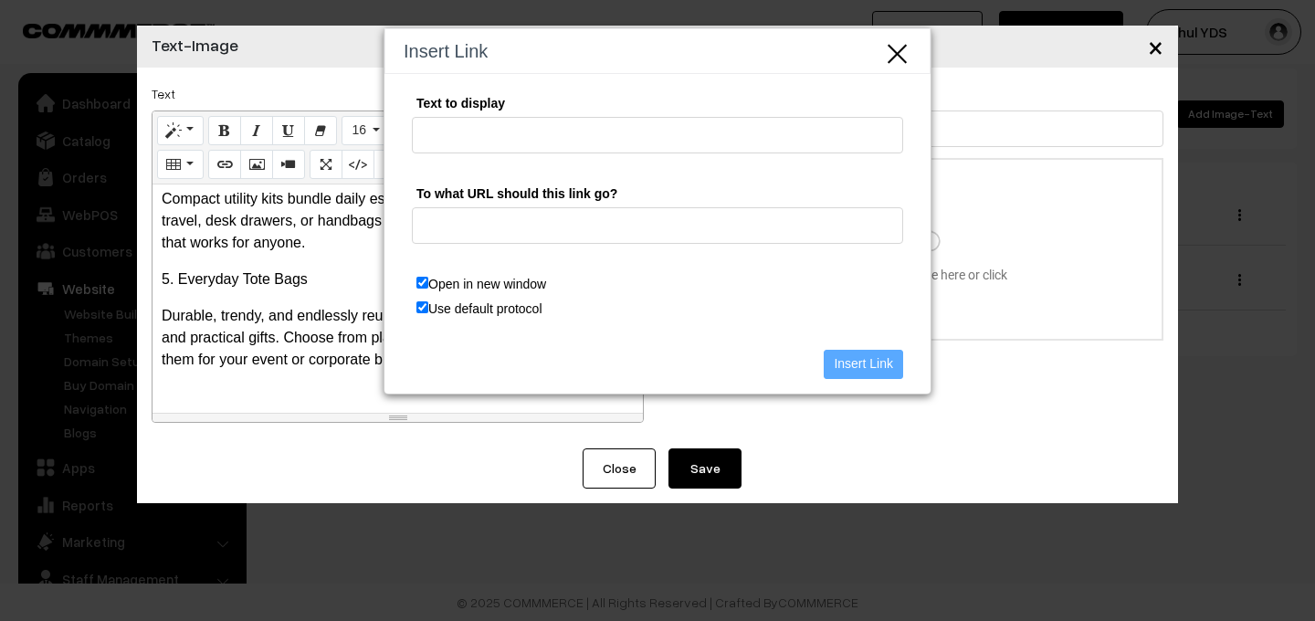
click at [903, 56] on icon "Close" at bounding box center [897, 52] width 27 height 30
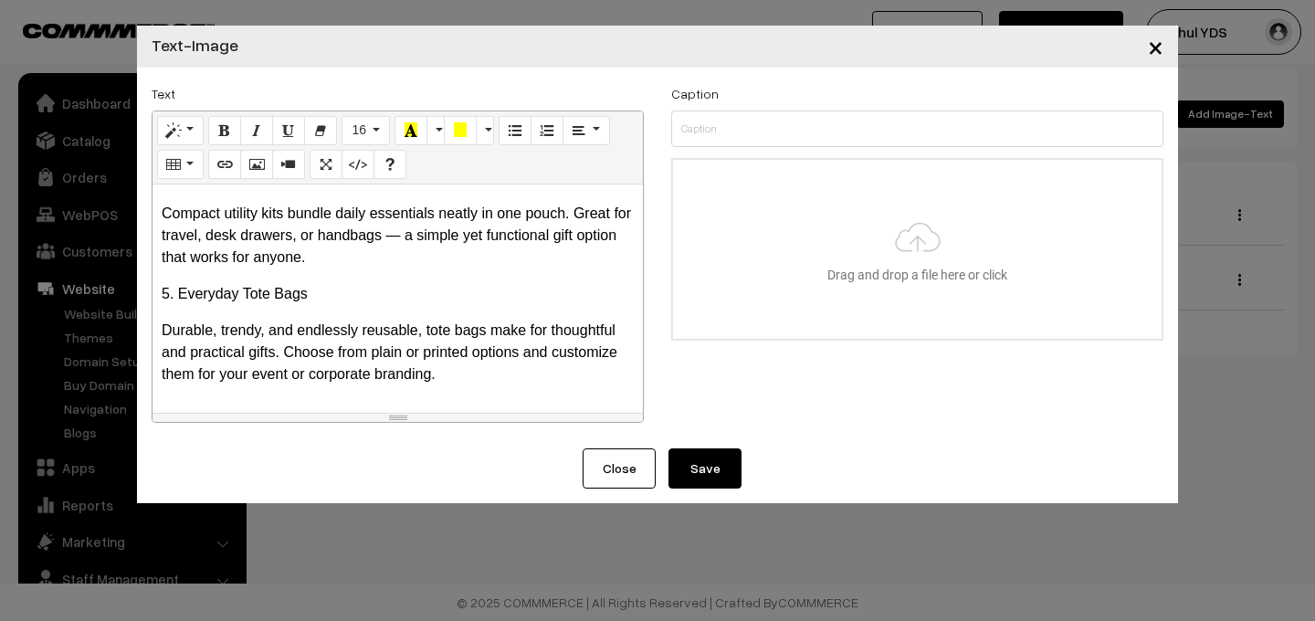
scroll to position [184, 0]
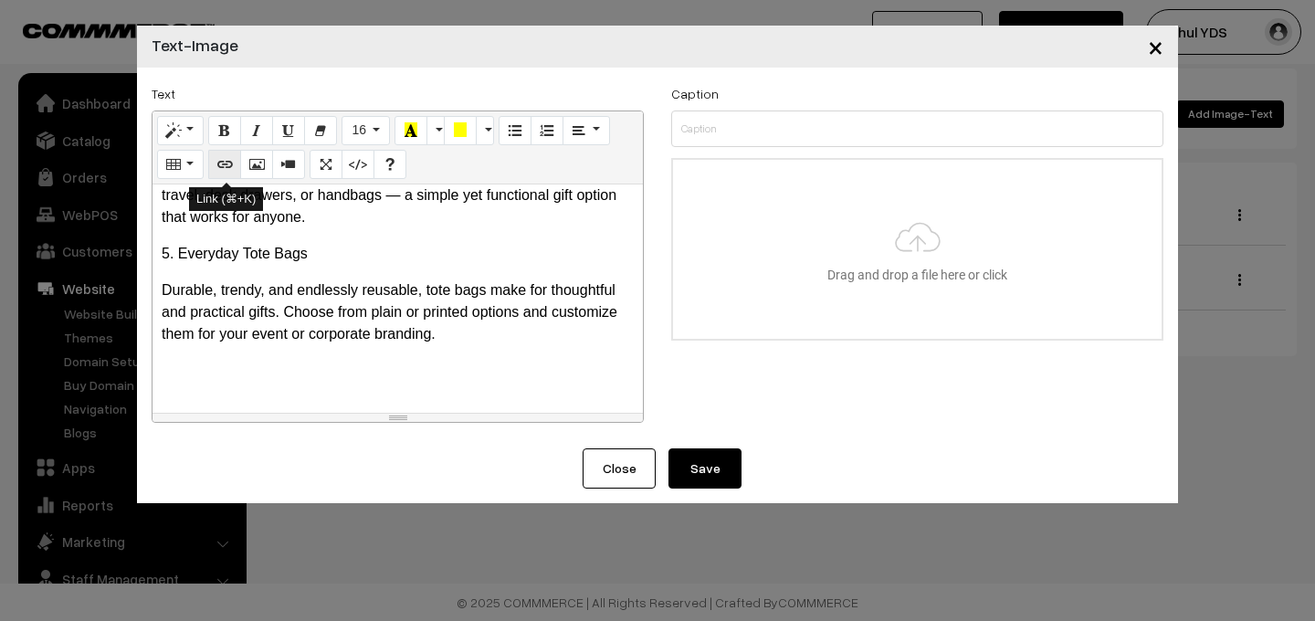
click at [229, 156] on icon "Link (⌘+K)" at bounding box center [224, 163] width 13 height 15
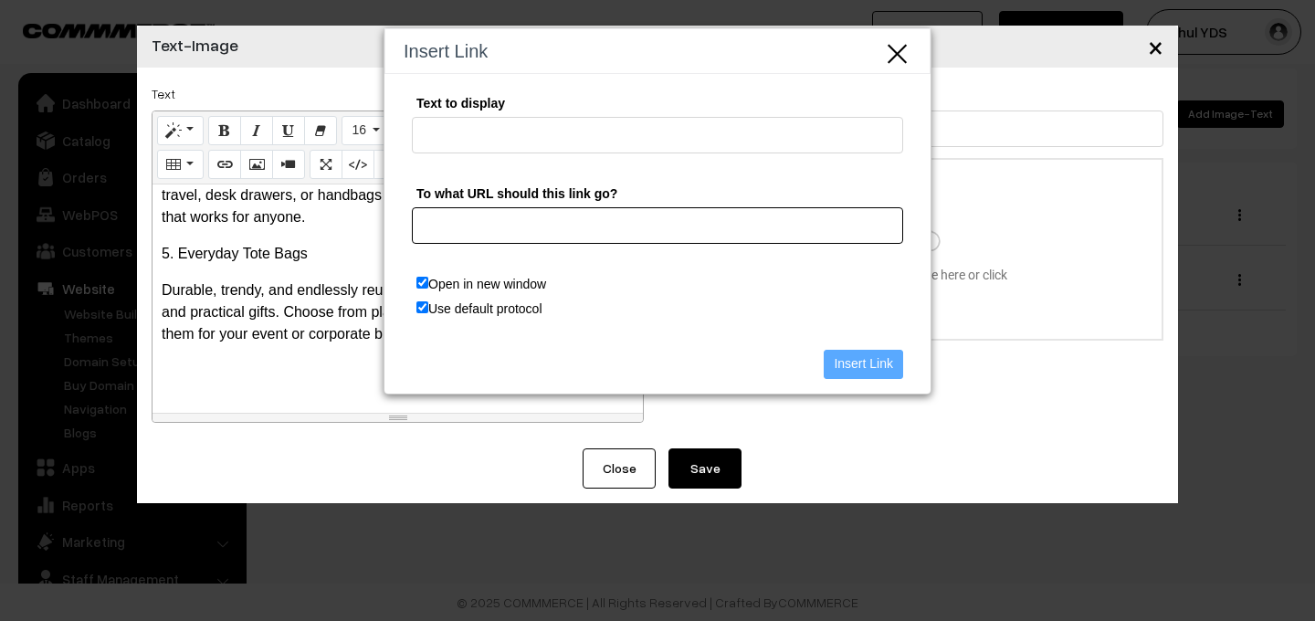
paste input "https://yourdesign.business/categories/sling-bags"
type input "https://yourdesign.business/categories/sling-bags"
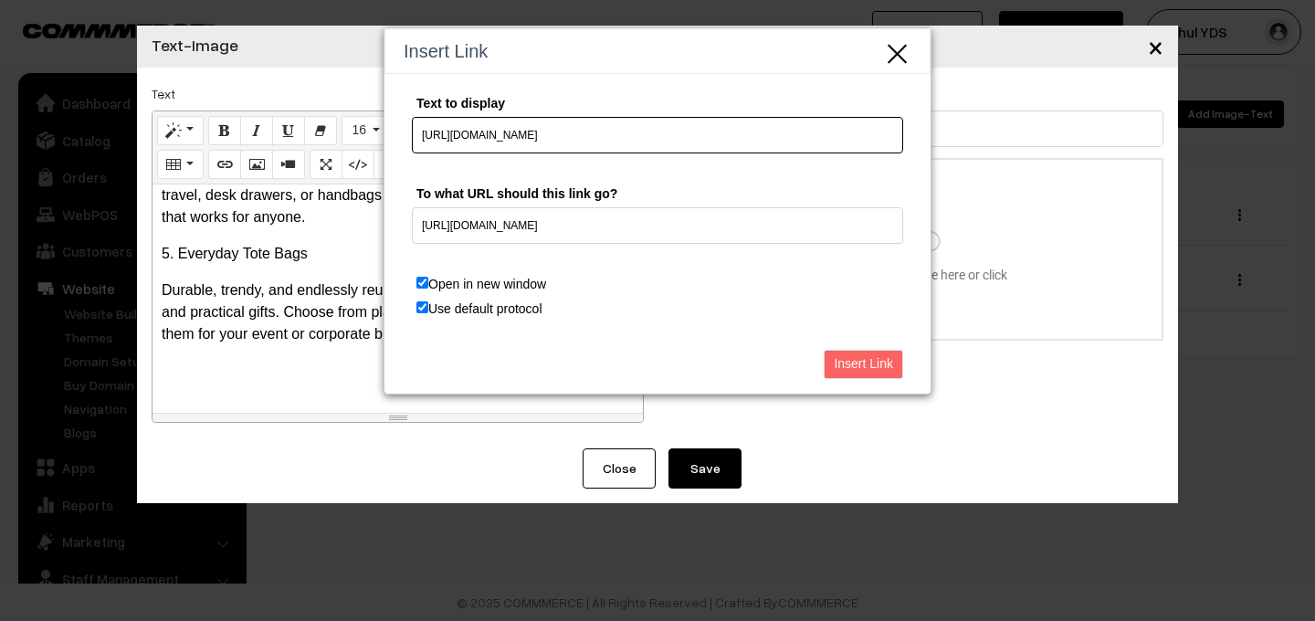
click at [704, 137] on input "https://yourdesign.business/categories/sling-bags" at bounding box center [657, 135] width 491 height 37
type input "h"
click at [557, 131] on input "Check out Bags at Your Desgn Store" at bounding box center [657, 135] width 491 height 37
type input "Check out Bags at Your Design Store"
click at [857, 367] on input "Insert Link" at bounding box center [862, 364] width 79 height 29
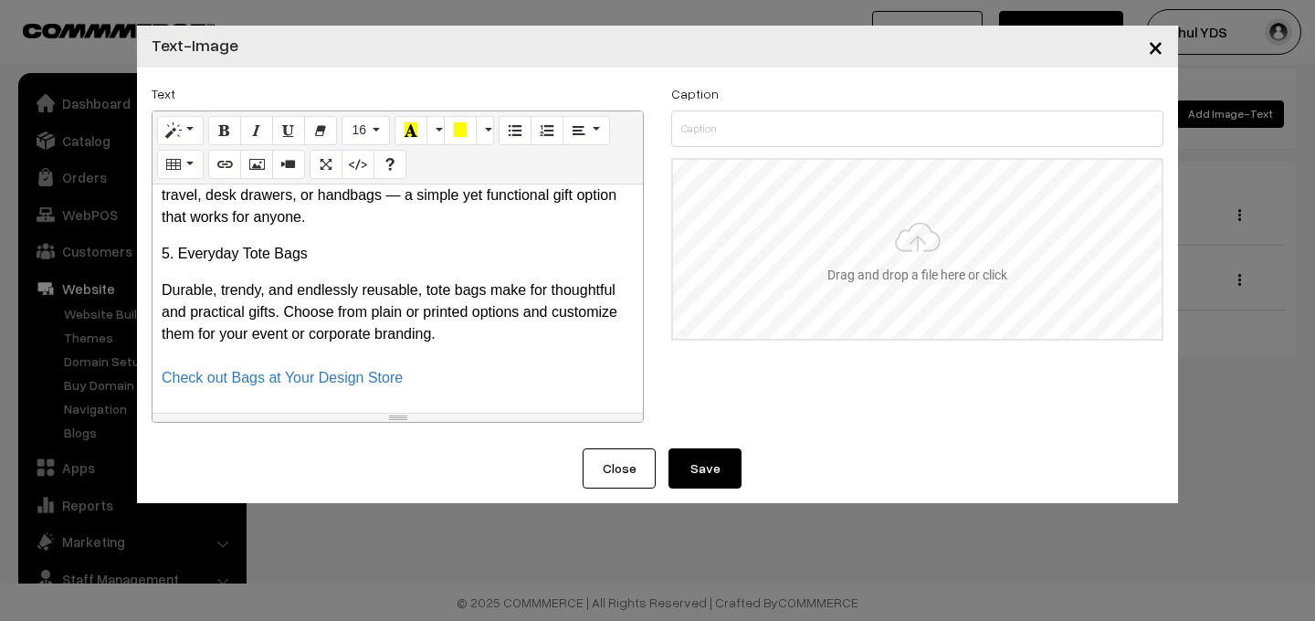
click at [801, 255] on input "file" at bounding box center [917, 249] width 488 height 179
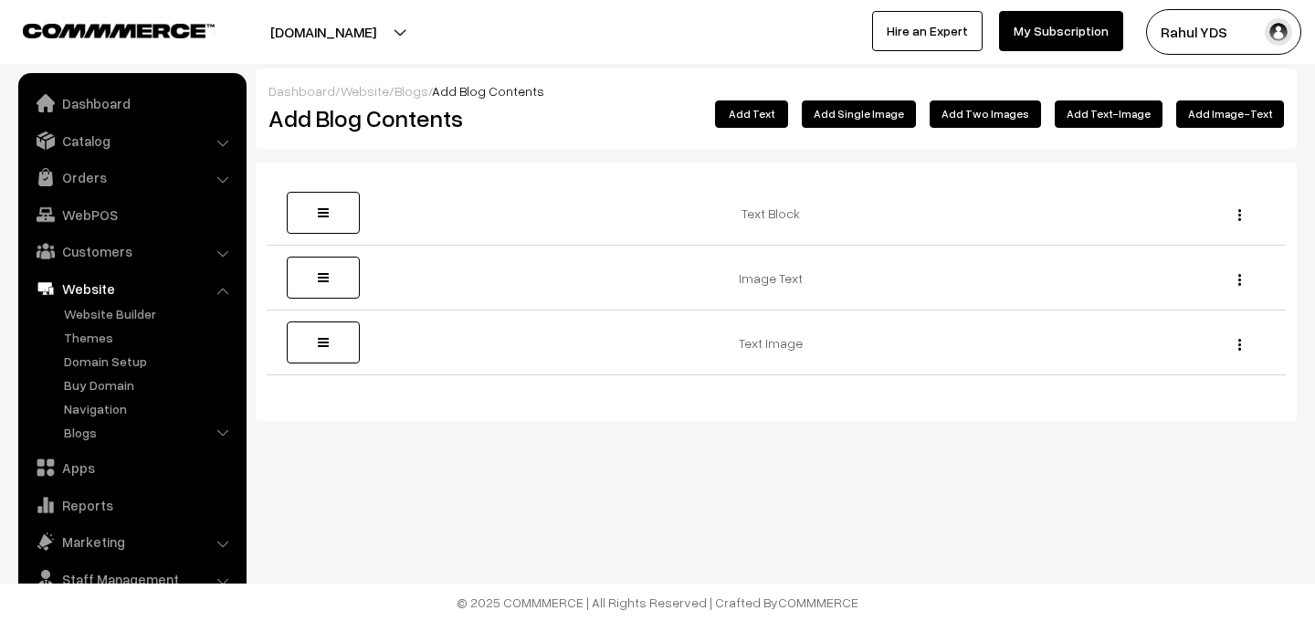
click at [1206, 114] on button "Add Image-Text" at bounding box center [1230, 113] width 108 height 27
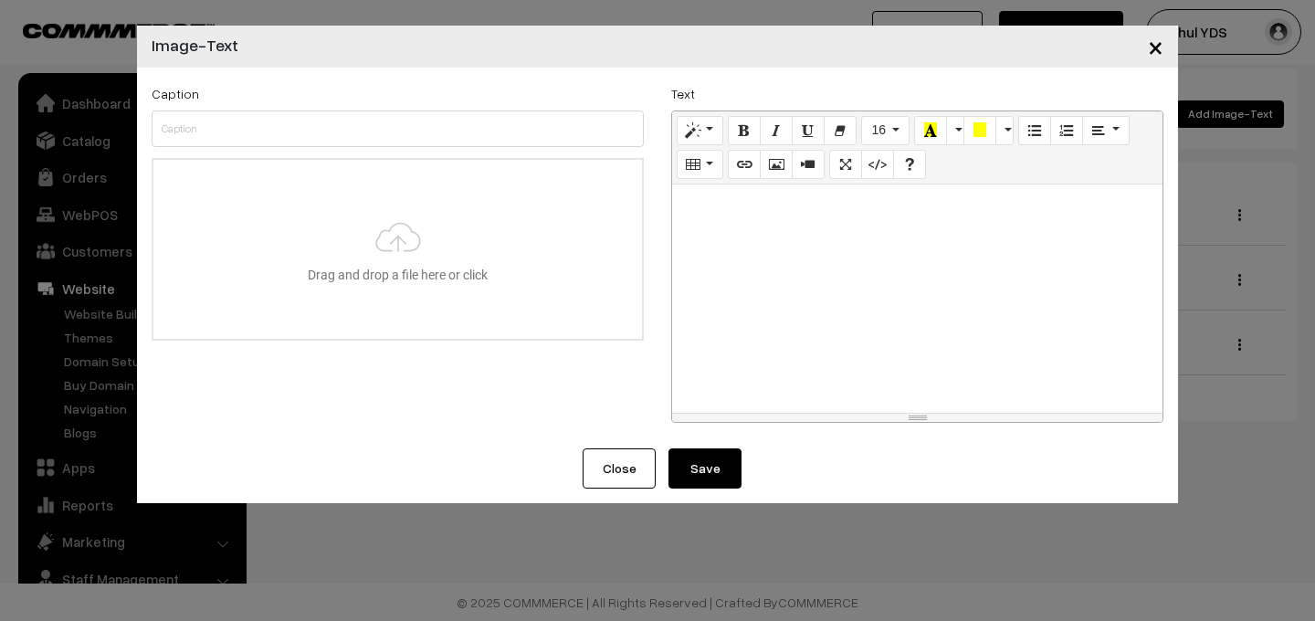
click at [770, 237] on div at bounding box center [917, 298] width 490 height 228
paste div
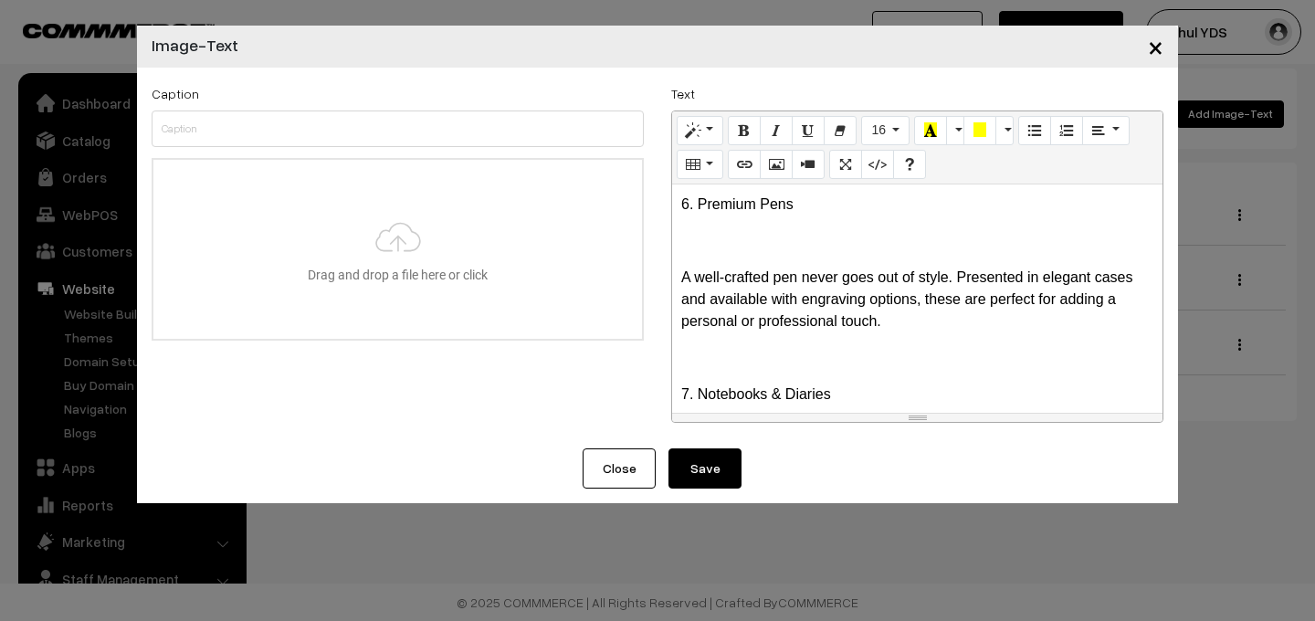
click at [726, 261] on div "6. Premium Pens A well-crafted pen never goes out of style. Presented in elegan…" at bounding box center [917, 298] width 490 height 228
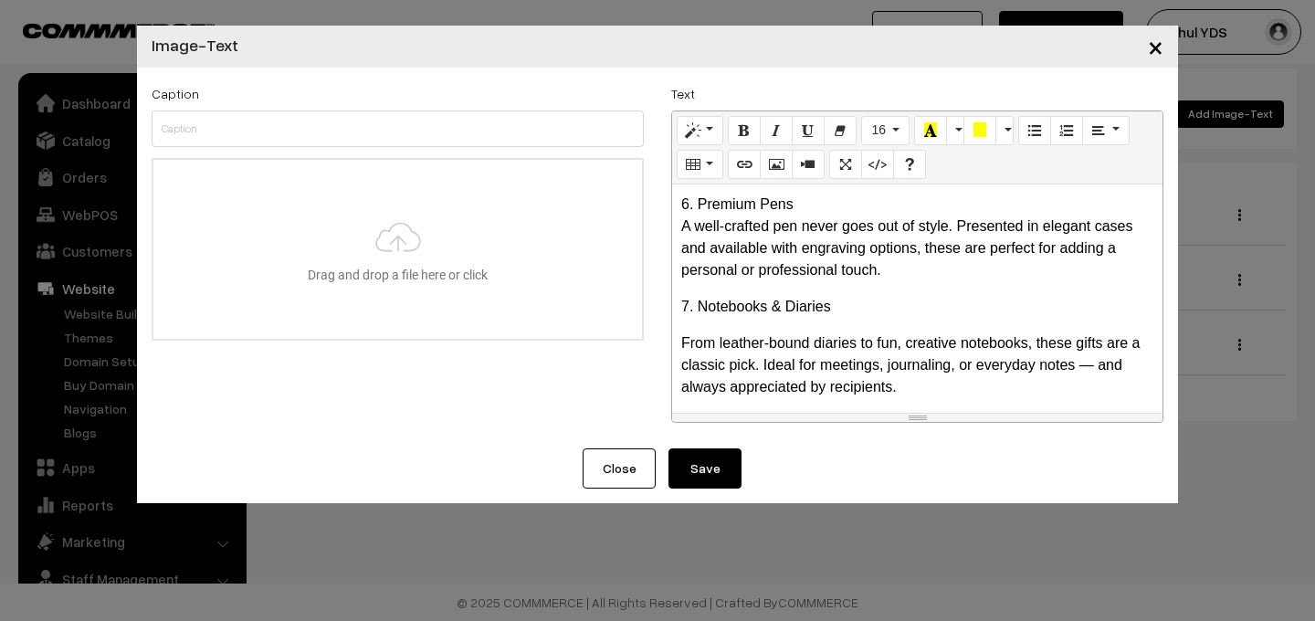
scroll to position [9, 0]
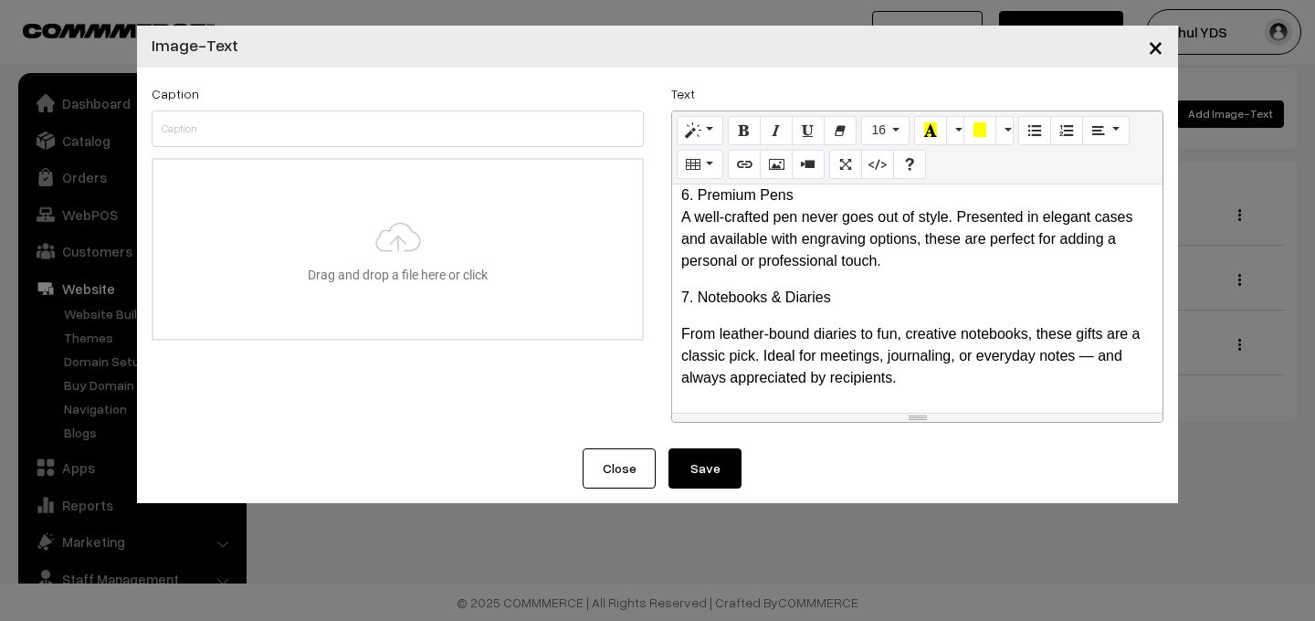
click at [681, 201] on p "6. Premium Pens A well-crafted pen never goes out of style. Presented in elegan…" at bounding box center [917, 228] width 472 height 88
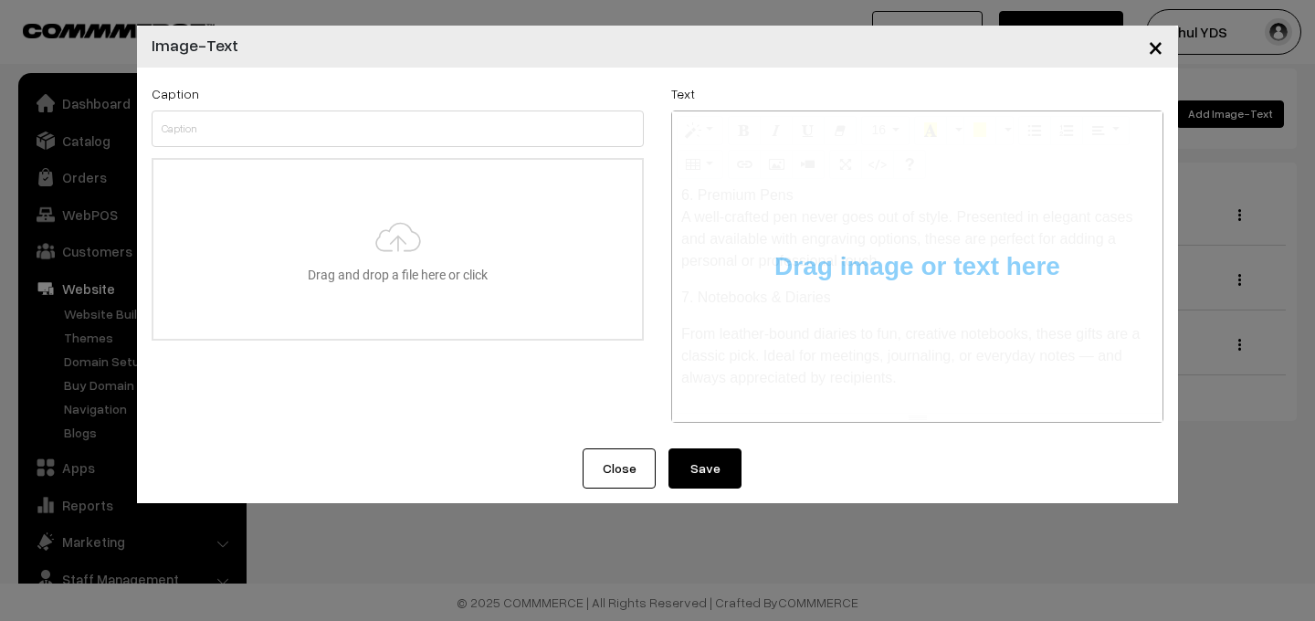
type input "C:\fakepath\ChatGPT Image [DATE], 01_48_25 PM.png"
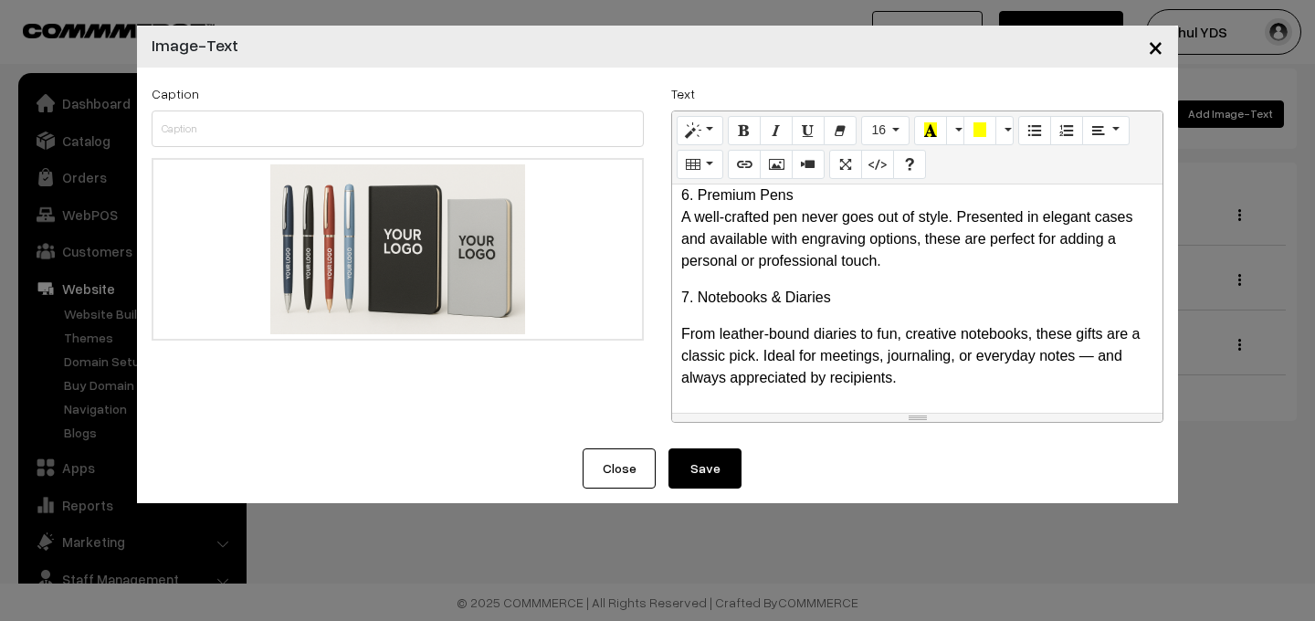
click at [769, 394] on div "6. Premium Pens A well-crafted pen never goes out of style. Presented in elegan…" at bounding box center [917, 298] width 490 height 228
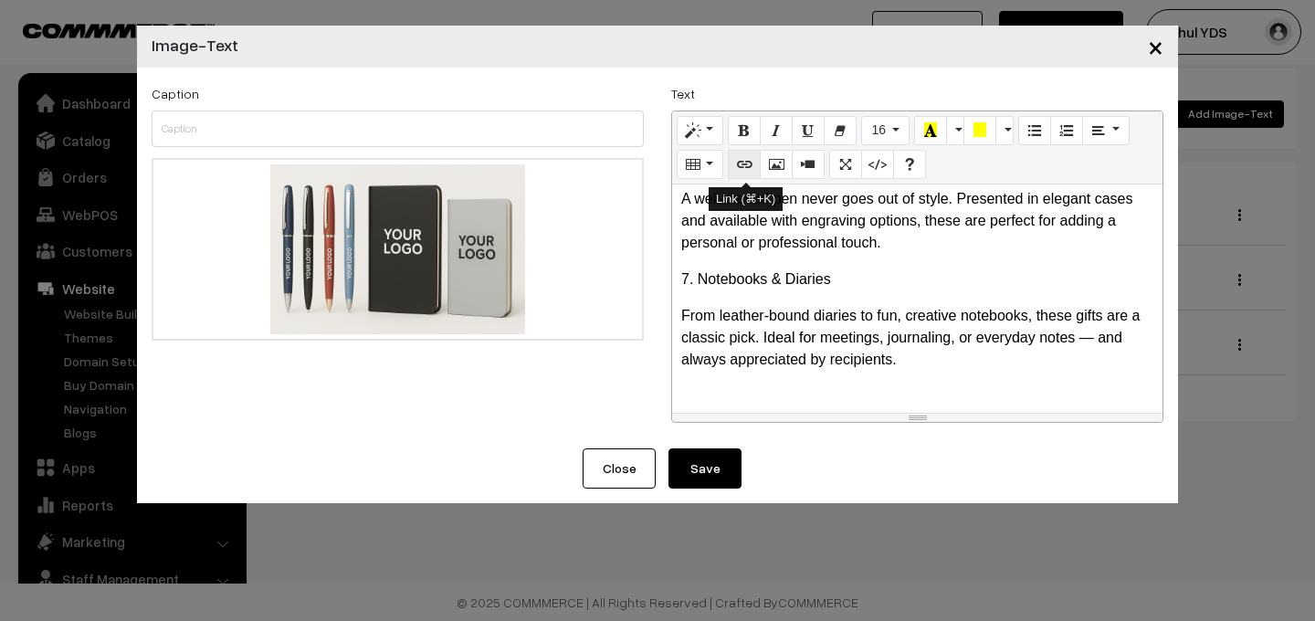
click at [742, 161] on icon "Link (⌘+K)" at bounding box center [744, 163] width 13 height 15
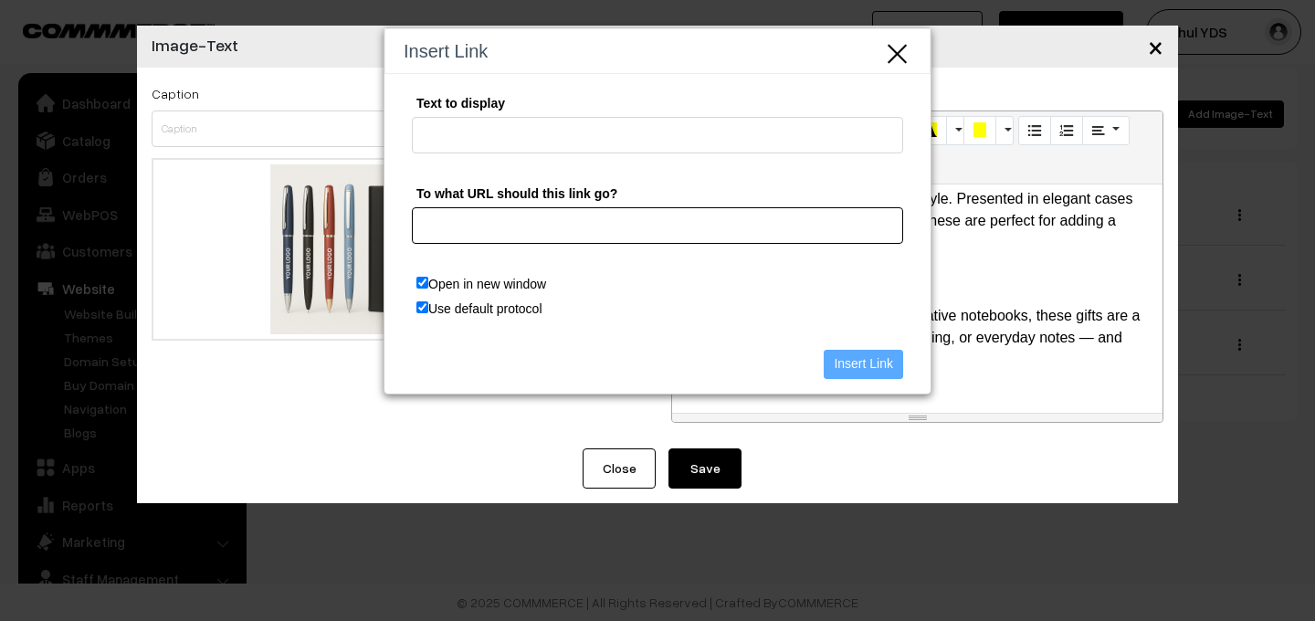
paste input "[URL][DOMAIN_NAME]"
type input "[URL][DOMAIN_NAME]"
type input "https://yourdesign.business/categories/stationery-1"
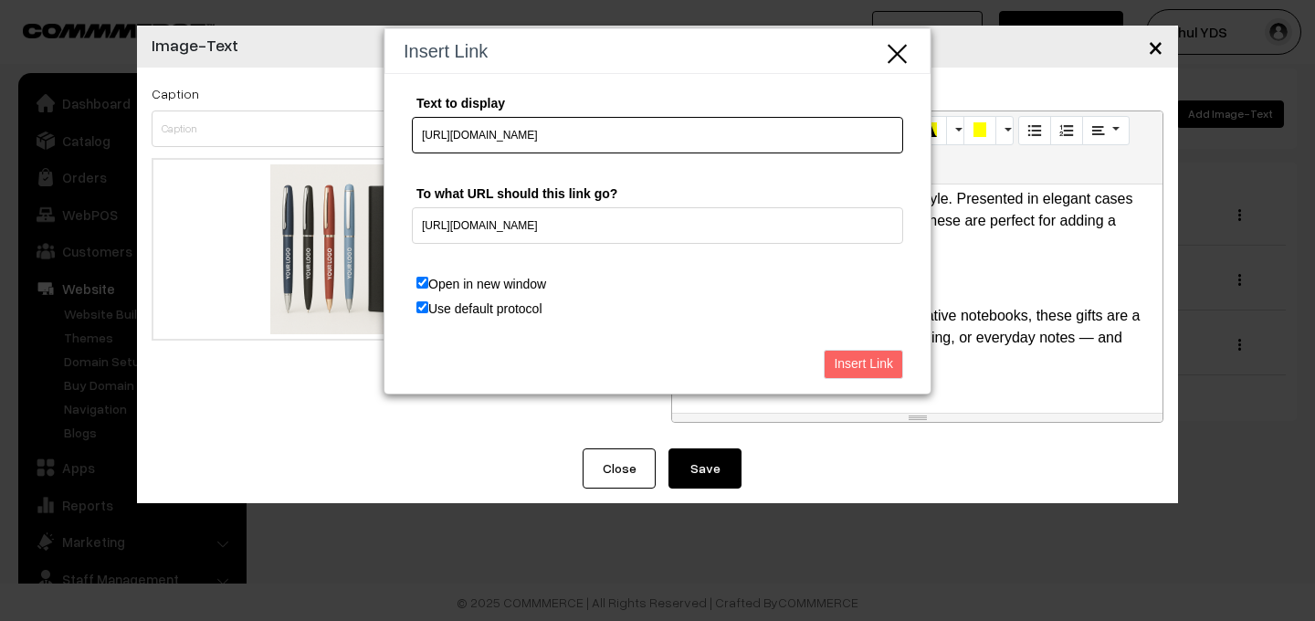
click at [692, 124] on input "https://yourdesign.business/categories/stationery-1" at bounding box center [657, 135] width 491 height 37
type input "View Stationery now"
click at [854, 363] on input "Insert Link" at bounding box center [862, 364] width 79 height 29
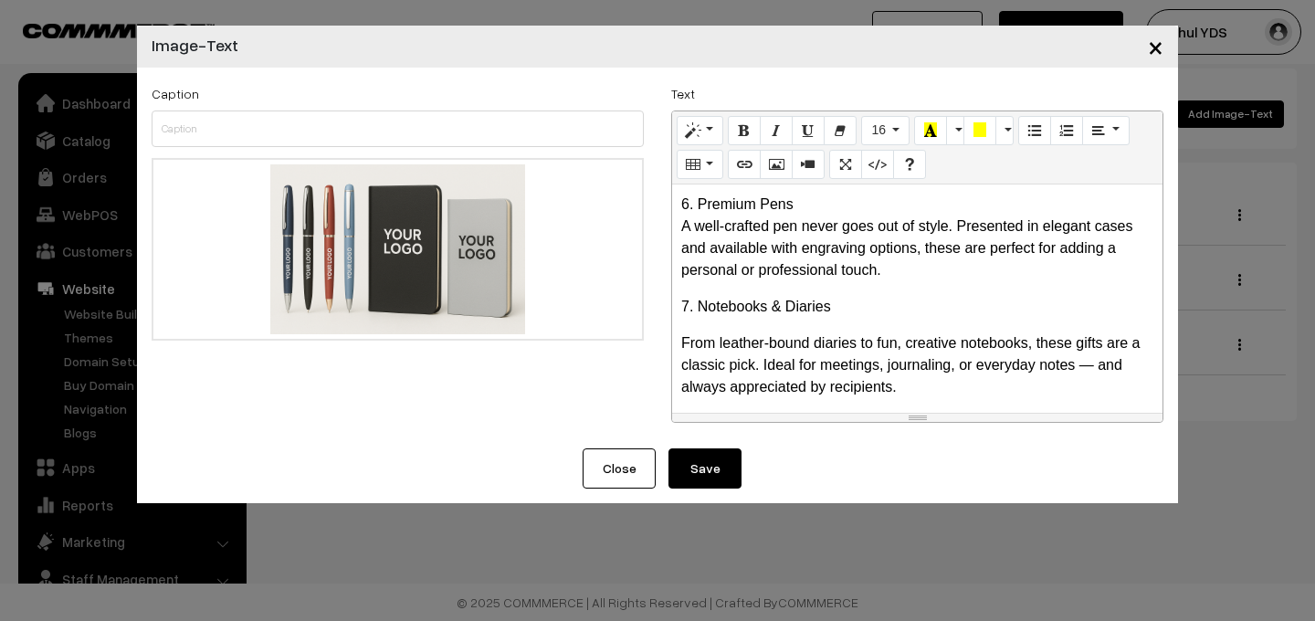
scroll to position [53, 0]
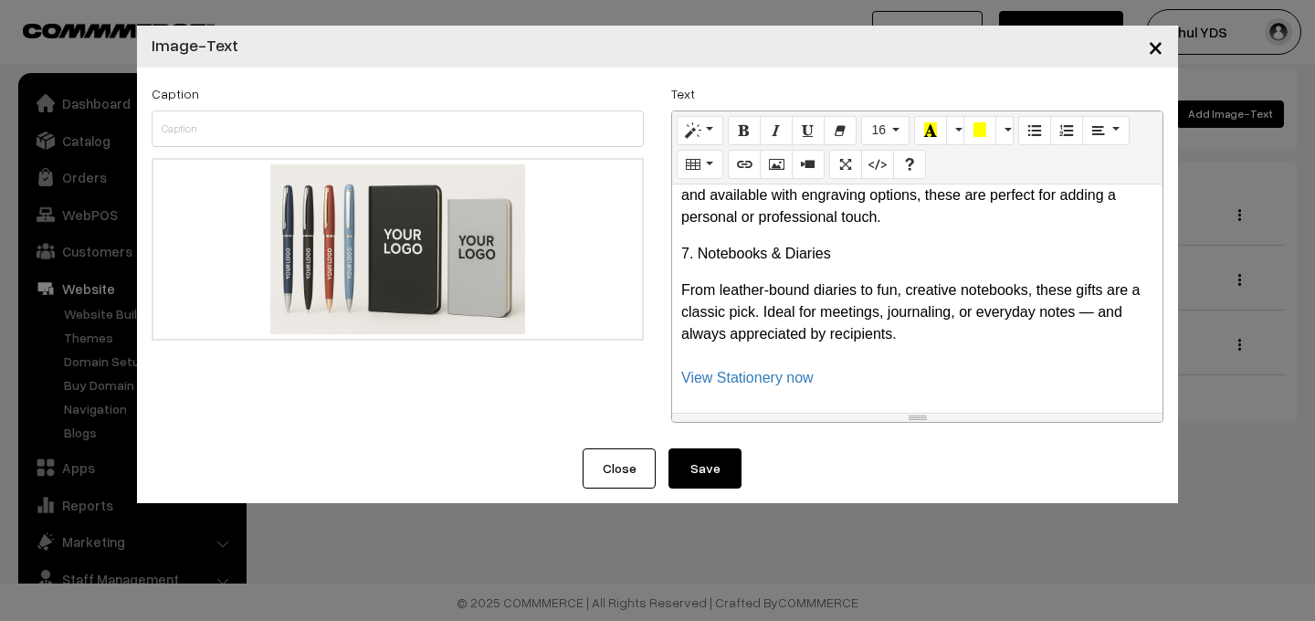
click at [640, 418] on div "Caption Drag and drop a file here or click Ooops, something wrong appended. Rem…" at bounding box center [397, 257] width 519 height 351
click at [711, 472] on button "Save" at bounding box center [704, 468] width 73 height 40
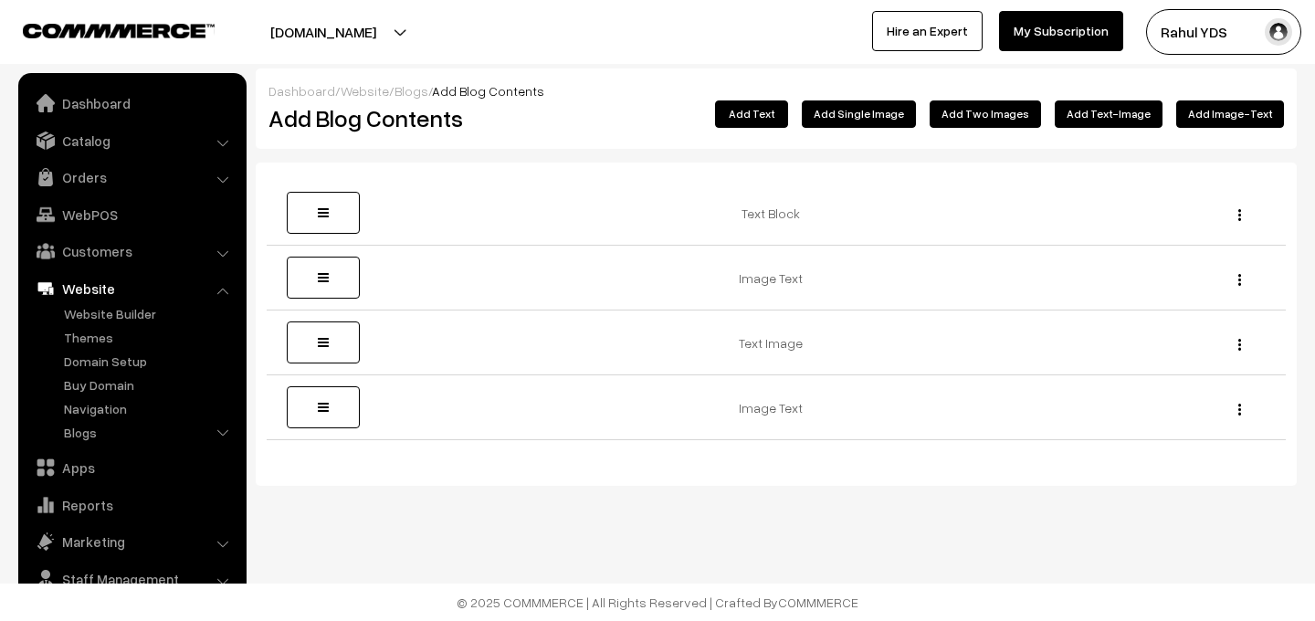
click at [1119, 124] on button "Add Text-Image" at bounding box center [1108, 113] width 108 height 27
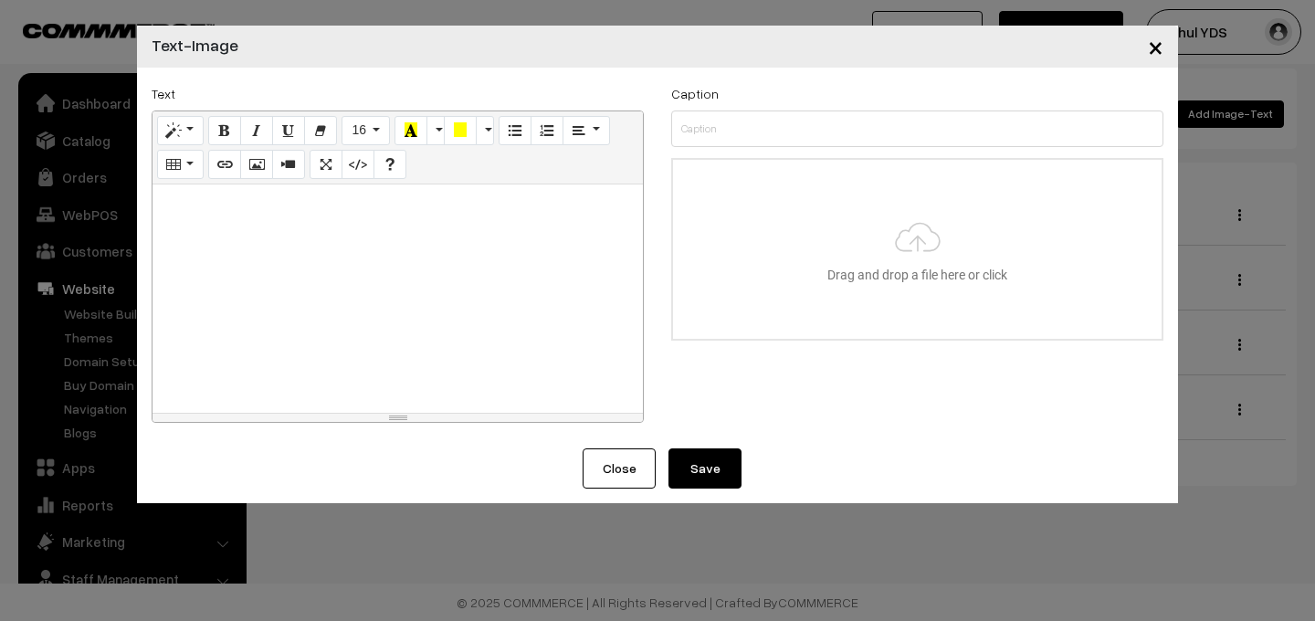
click at [611, 461] on button "Close" at bounding box center [618, 468] width 73 height 40
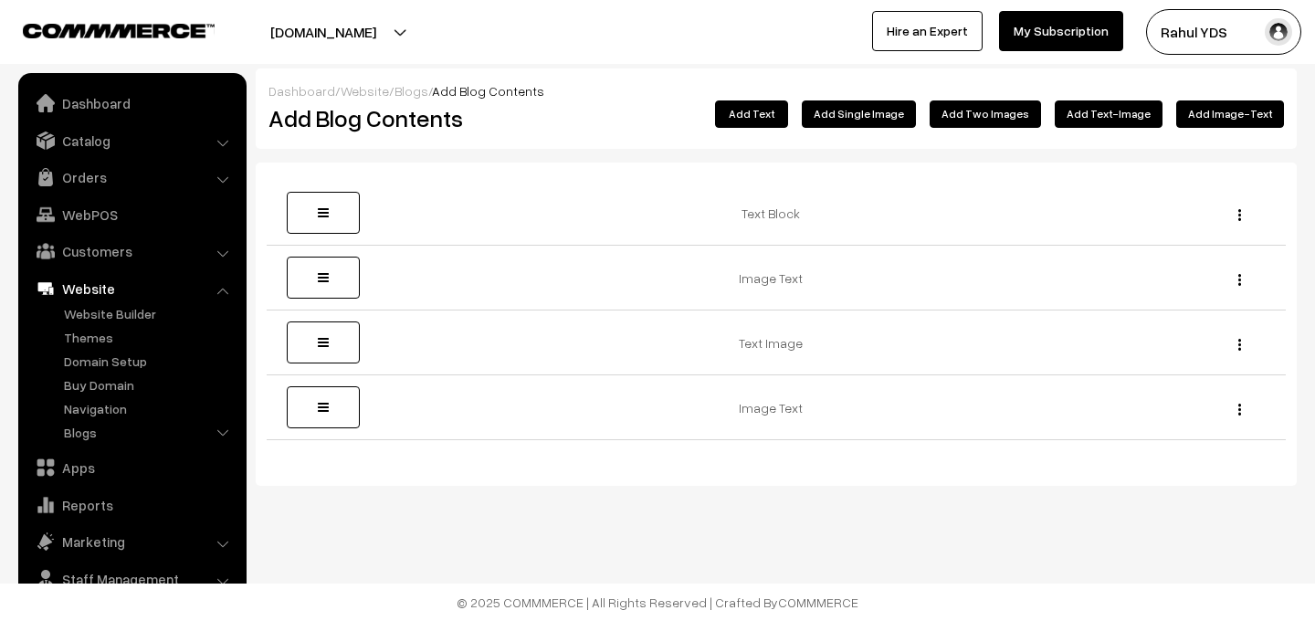
click at [787, 126] on button "Add Text" at bounding box center [751, 113] width 73 height 27
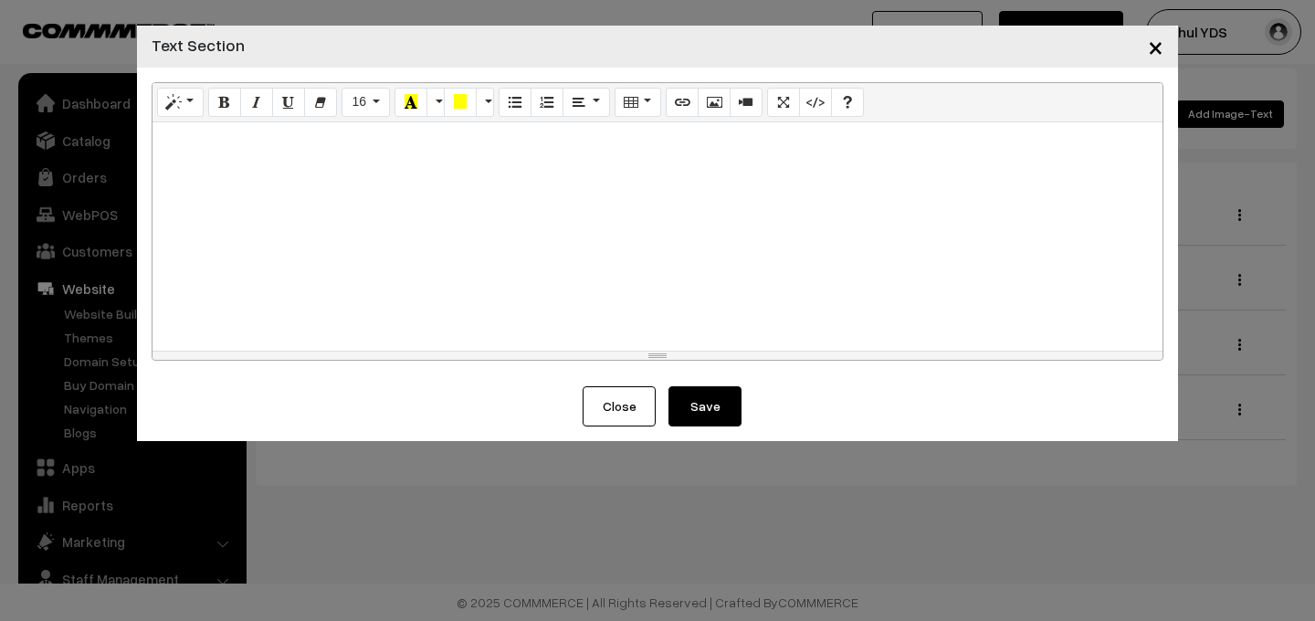
click at [632, 218] on div at bounding box center [657, 236] width 1010 height 228
paste div
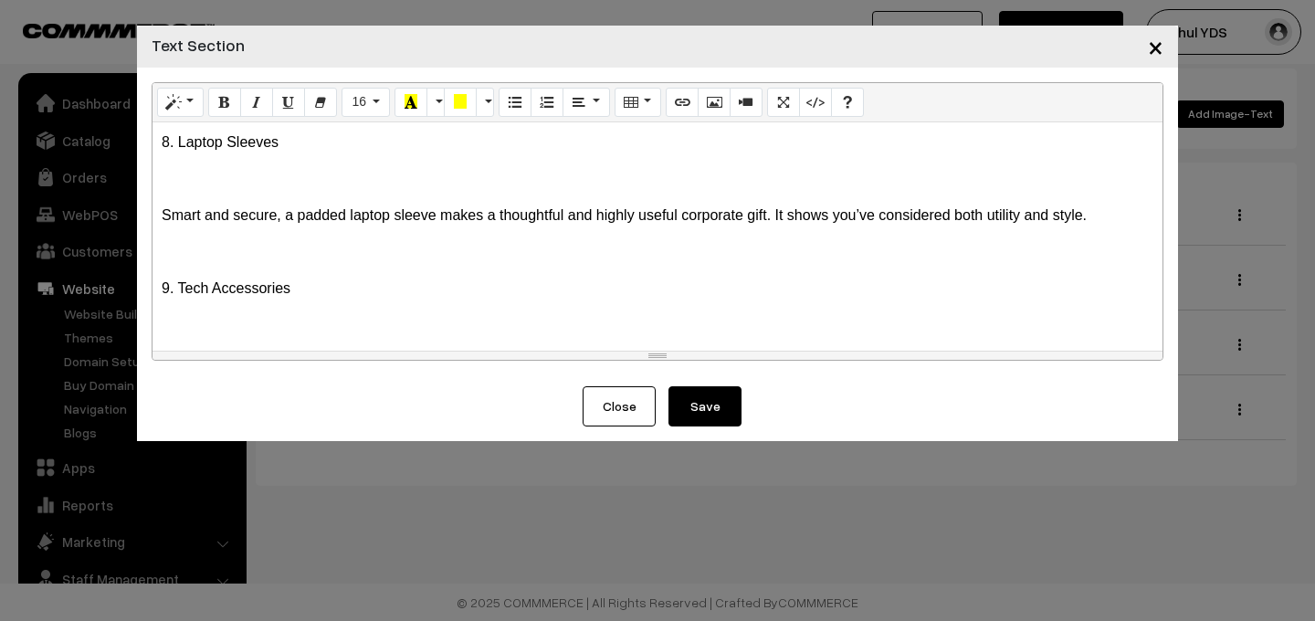
click at [377, 204] on p "Smart and secure, a padded laptop sleeve makes a thoughtful and highly useful c…" at bounding box center [657, 215] width 991 height 22
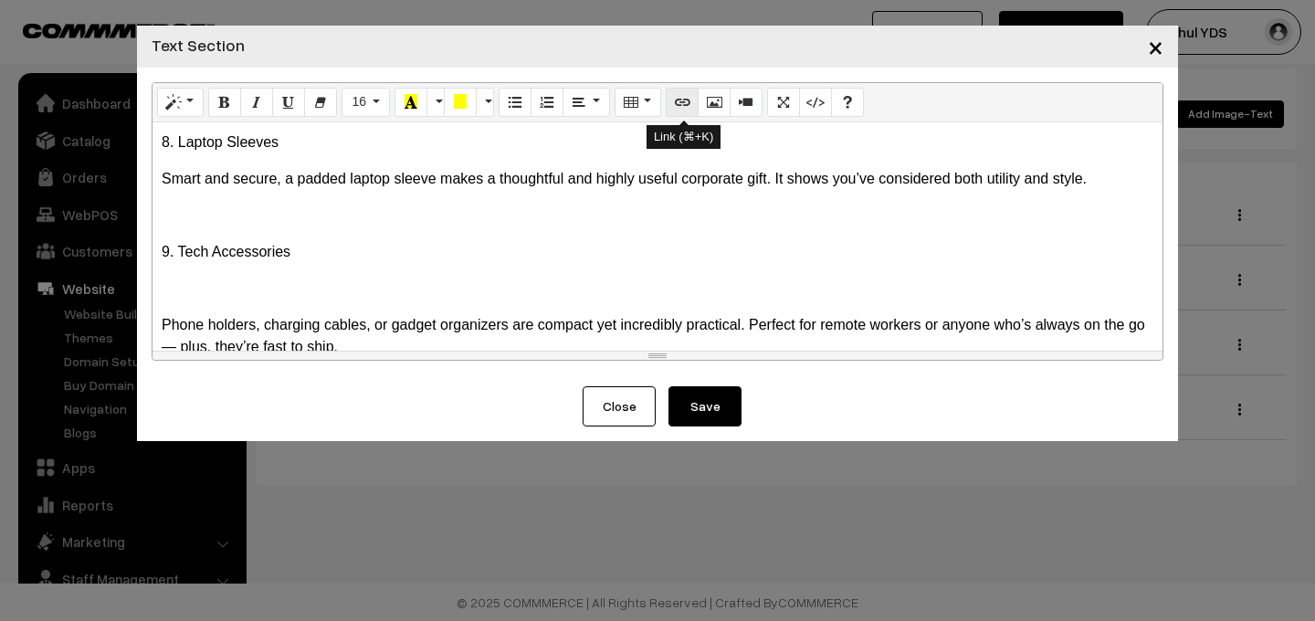
click at [676, 109] on icon "Link (⌘+K)" at bounding box center [682, 101] width 13 height 15
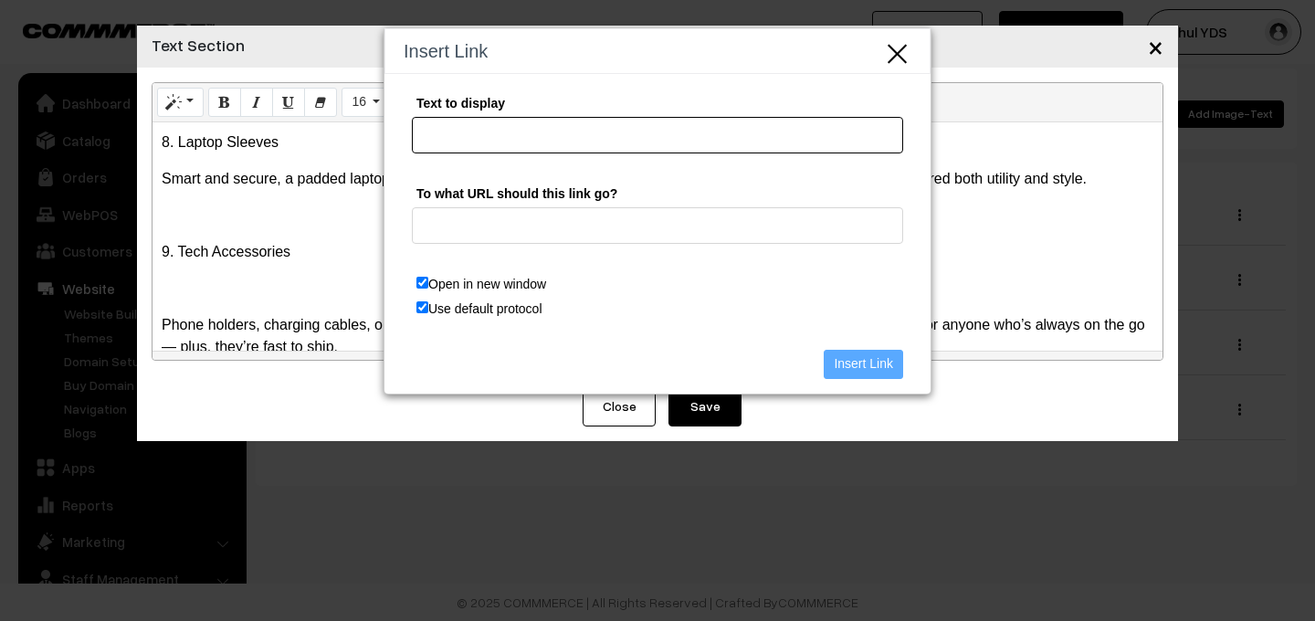
click at [521, 130] on input "Text to display" at bounding box center [657, 135] width 491 height 37
type input "View Laptop Sleeves"
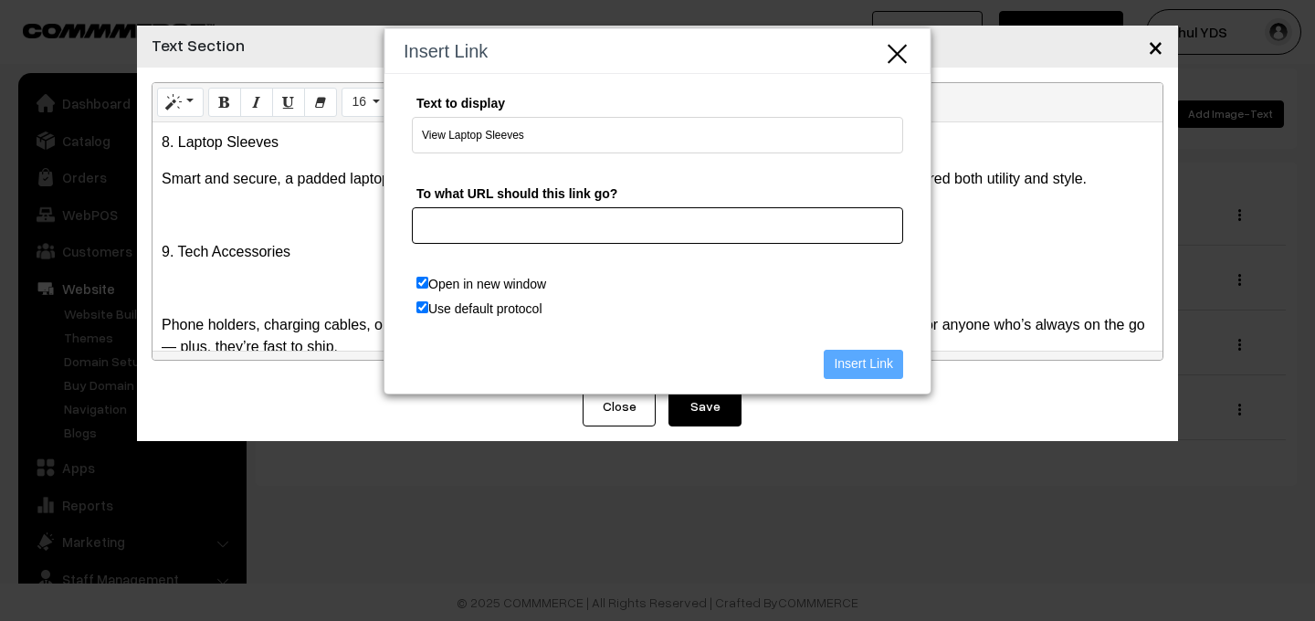
click at [545, 237] on input "To what URL should this link go?" at bounding box center [657, 225] width 491 height 37
paste input "https://yourdesign.business/categories/laptop-sleeve"
type input "https://yourdesign.business/categories/laptop-sleeve"
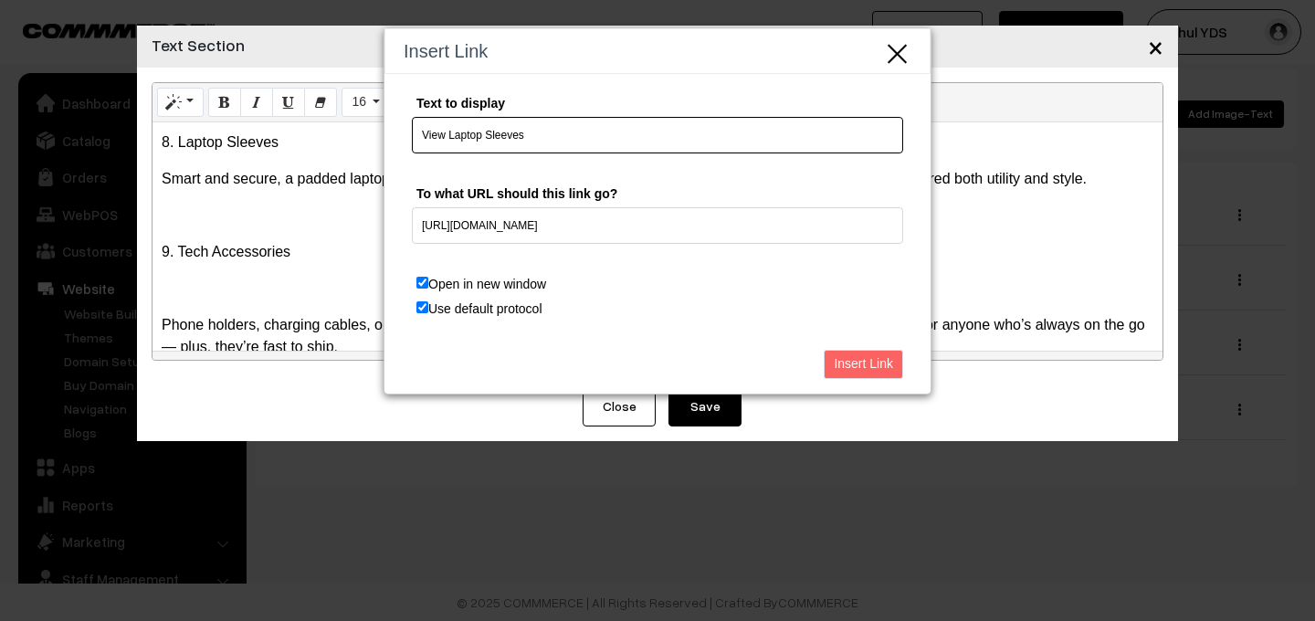
click at [814, 147] on input "View Laptop Sleeves" at bounding box center [657, 135] width 491 height 37
click at [870, 365] on input "Insert Link" at bounding box center [862, 364] width 79 height 29
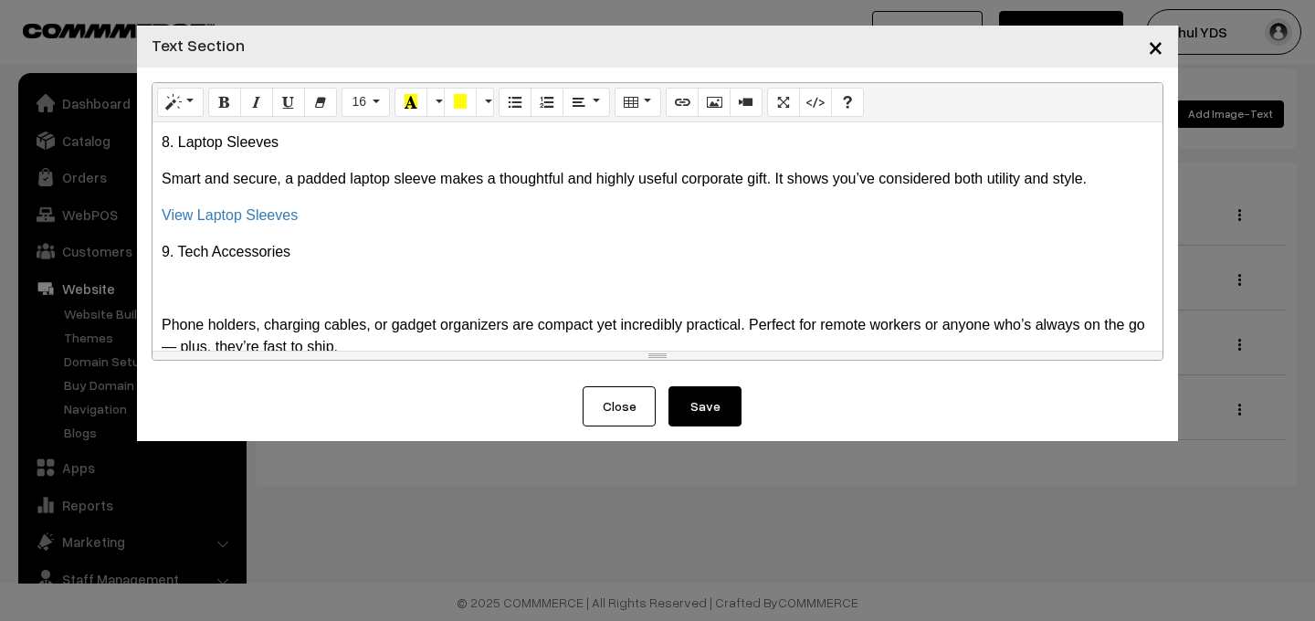
click at [557, 291] on p at bounding box center [657, 289] width 991 height 22
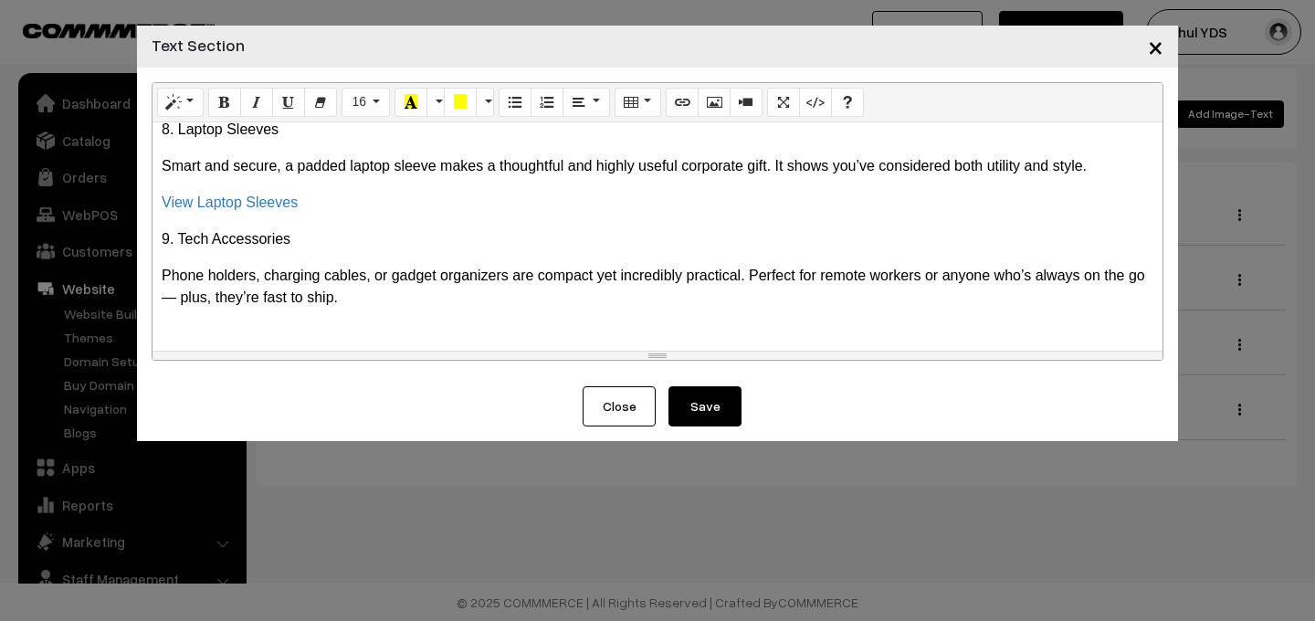
scroll to position [38, 0]
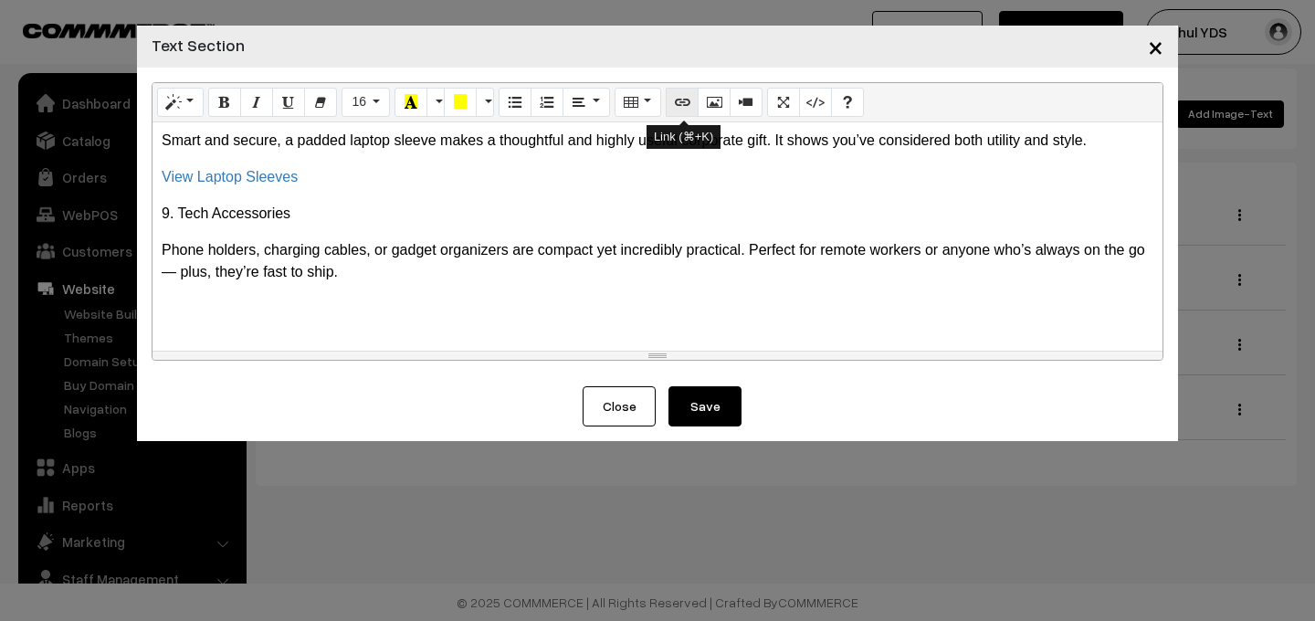
click at [676, 106] on icon "Link (⌘+K)" at bounding box center [682, 101] width 13 height 15
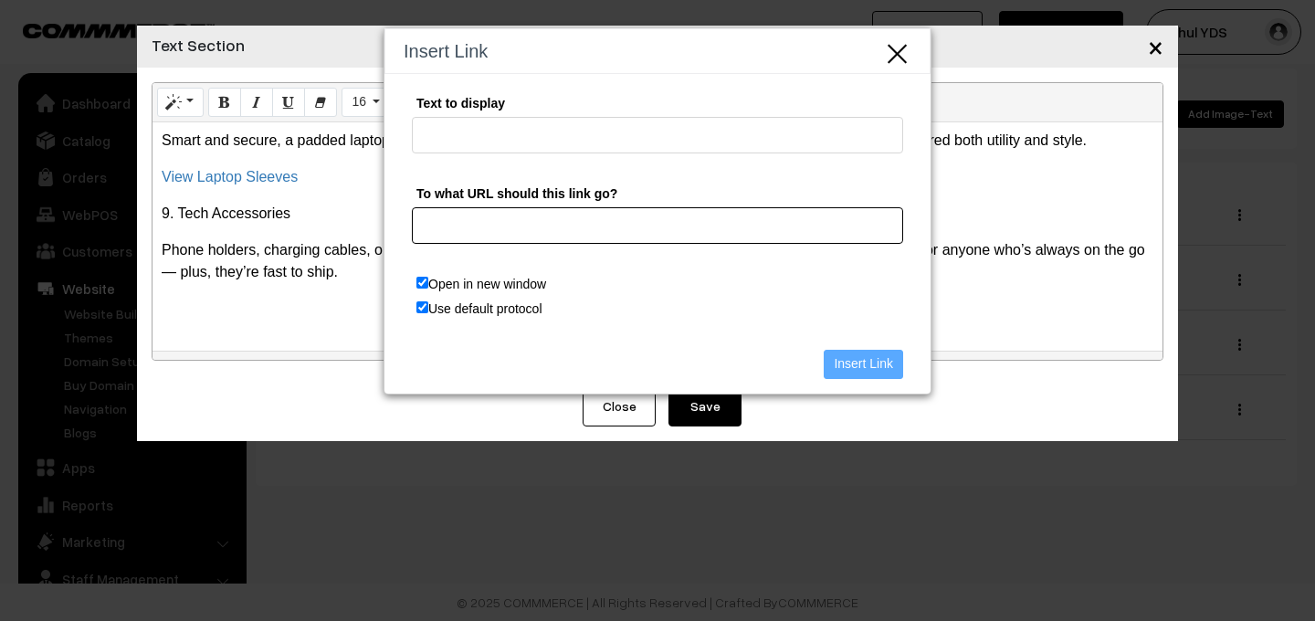
paste input "https://yourdesign.business/categories/gadgets-tech-1"
type input "https://yourdesign.business/categories/gadgets-tech-1"
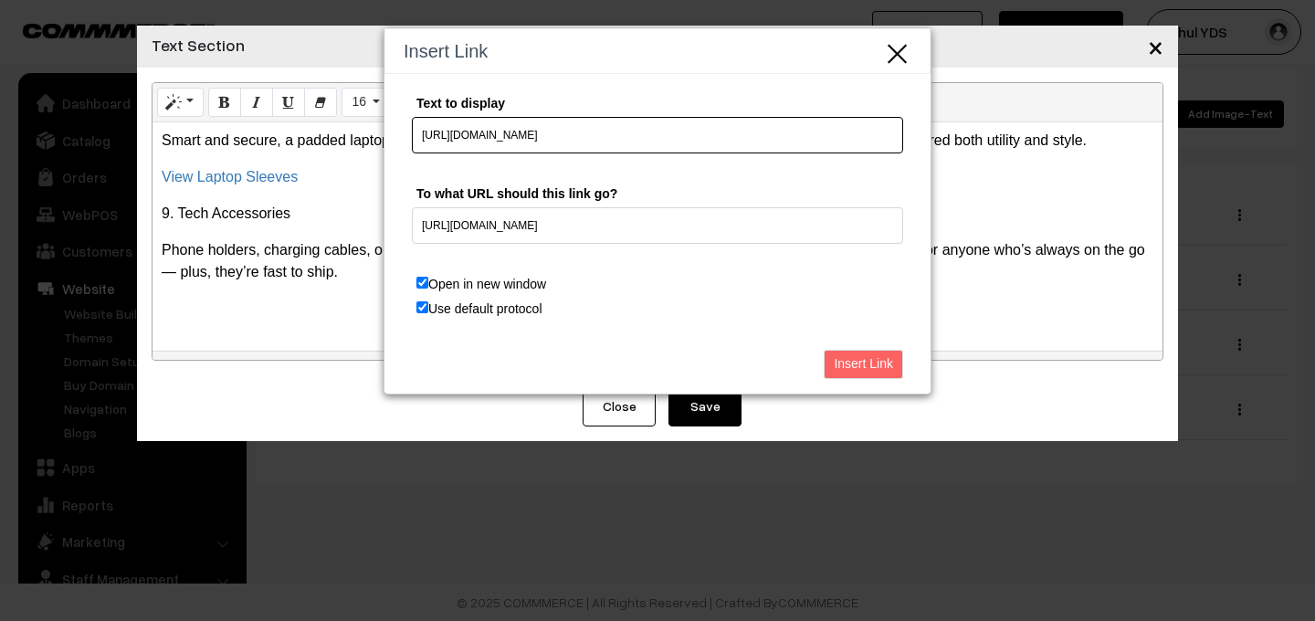
click at [696, 135] on input "https://yourdesign.business/categories/gadgets-tech-1" at bounding box center [657, 135] width 491 height 37
type input "View Tech Products"
click at [872, 369] on input "Insert Link" at bounding box center [862, 364] width 79 height 29
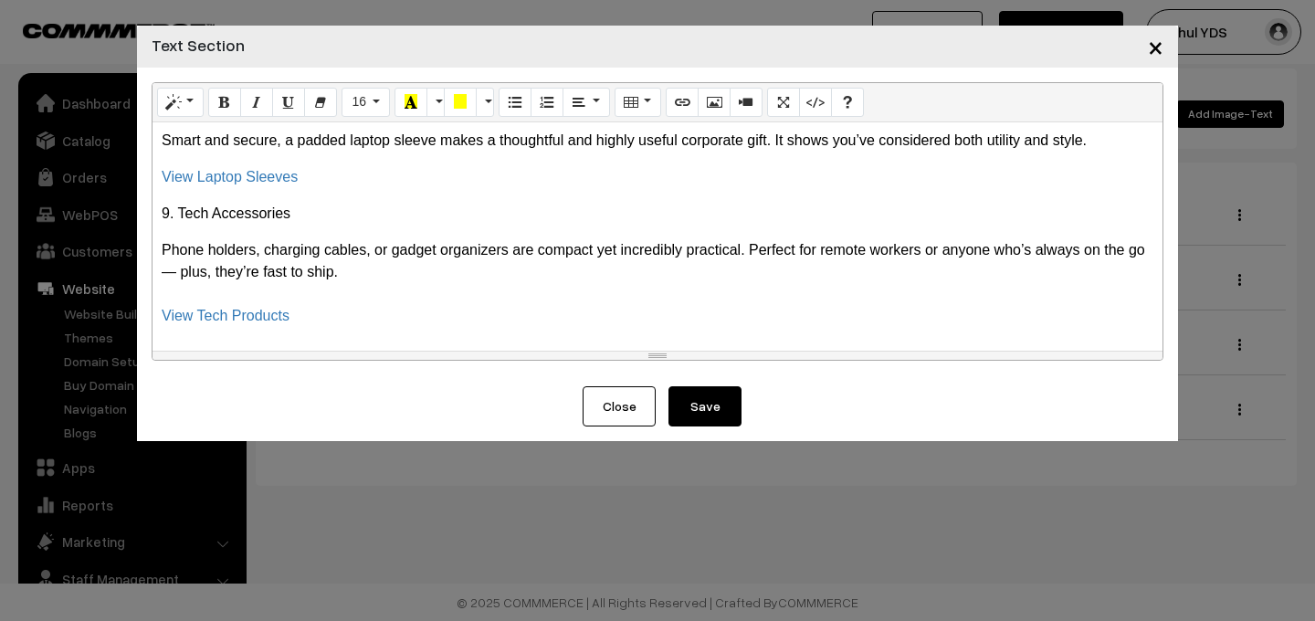
click at [695, 407] on button "Save" at bounding box center [704, 406] width 73 height 40
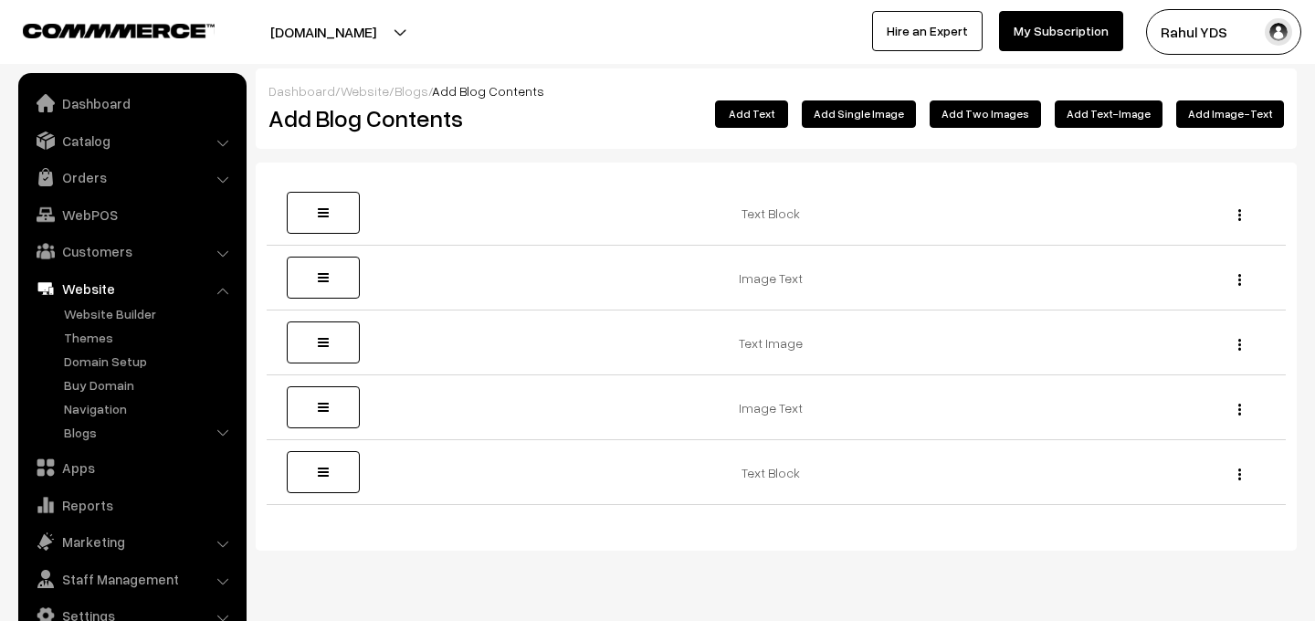
click at [1121, 120] on button "Add Text-Image" at bounding box center [1108, 113] width 108 height 27
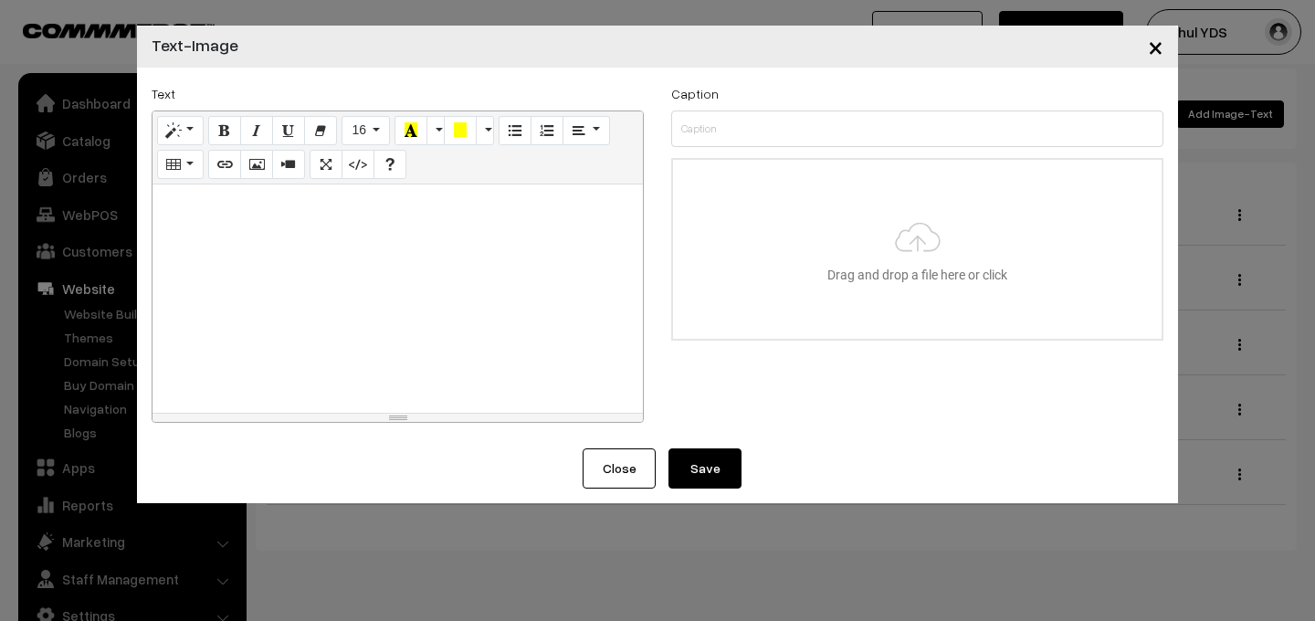
click at [462, 282] on div at bounding box center [397, 298] width 490 height 228
paste div
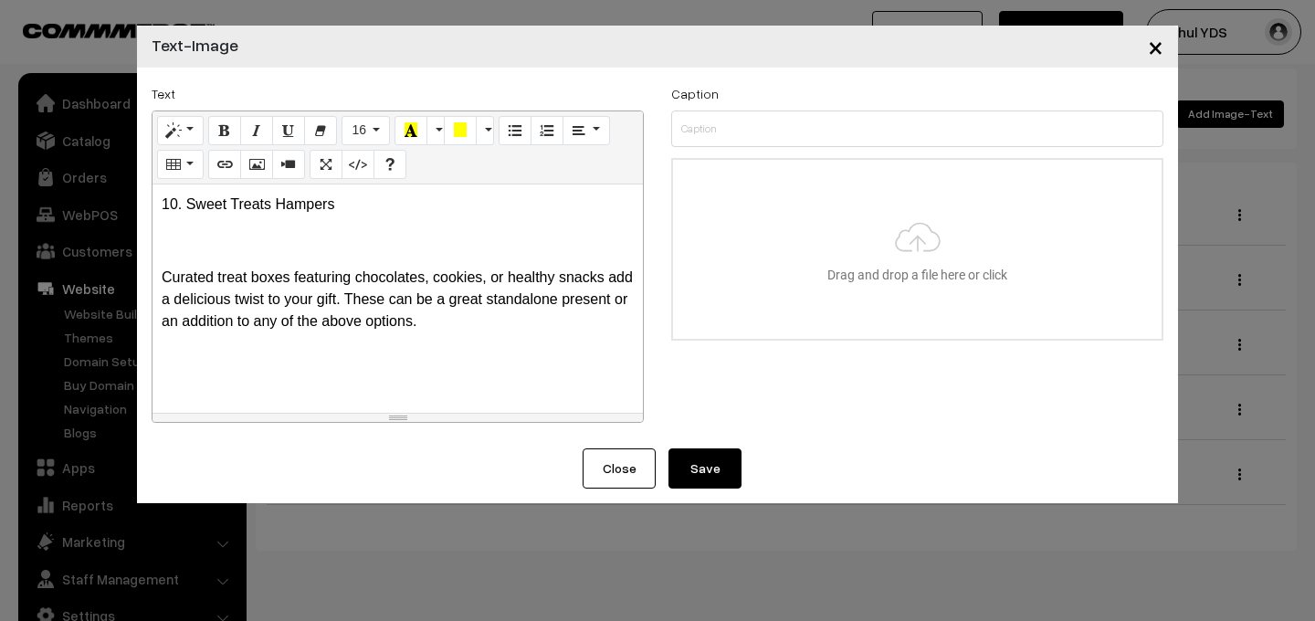
click at [400, 267] on p "Curated treat boxes featuring chocolates, cookies, or healthy snacks add a deli…" at bounding box center [398, 300] width 472 height 66
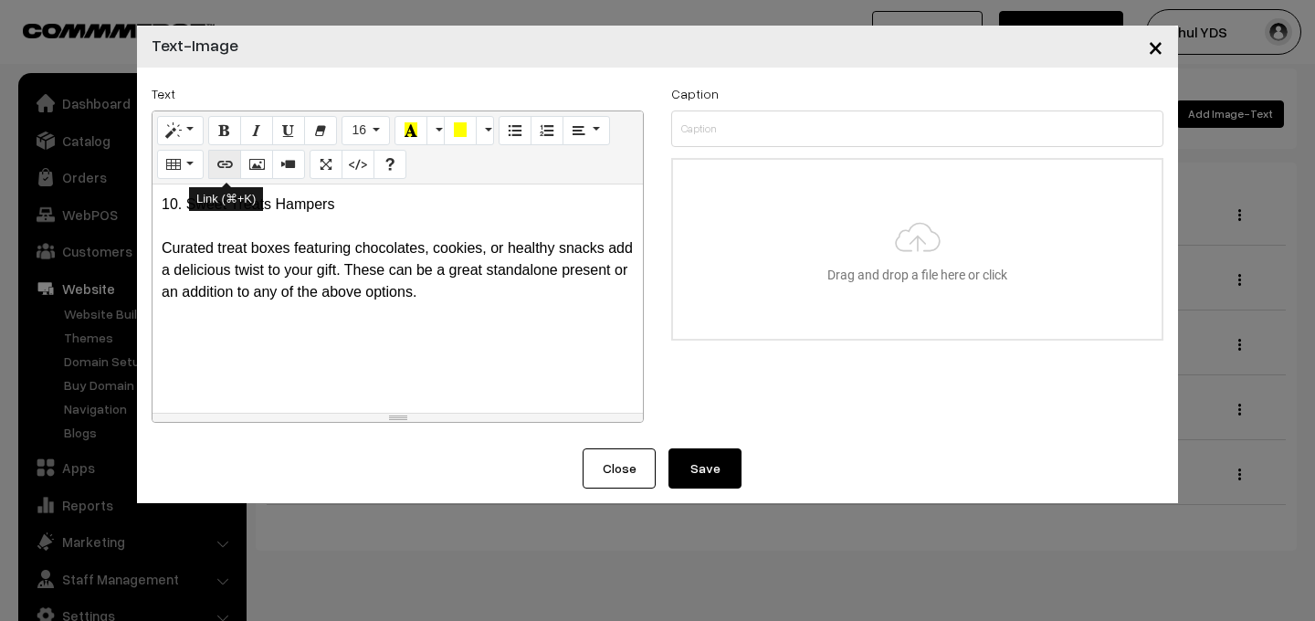
click at [225, 173] on button "Link (⌘+K)" at bounding box center [224, 164] width 33 height 29
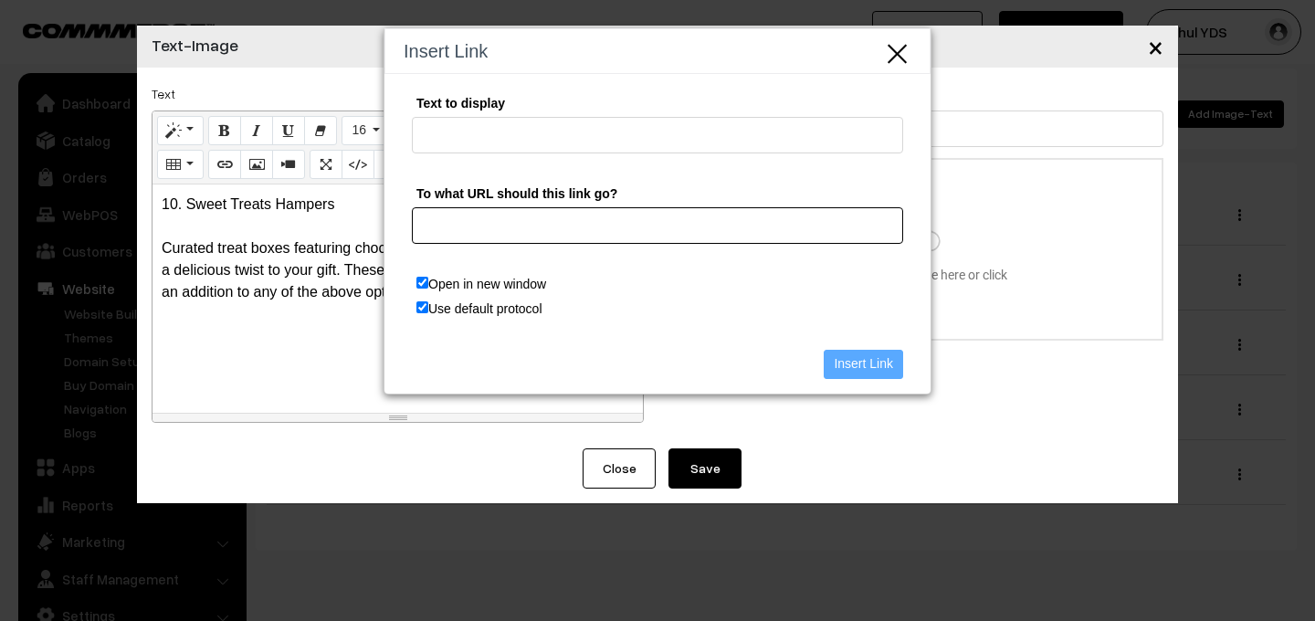
click at [571, 232] on input "To what URL should this link go?" at bounding box center [657, 225] width 491 height 37
paste input "Sweet Treat Hampers"
type input "Sweet Treat Hampers"
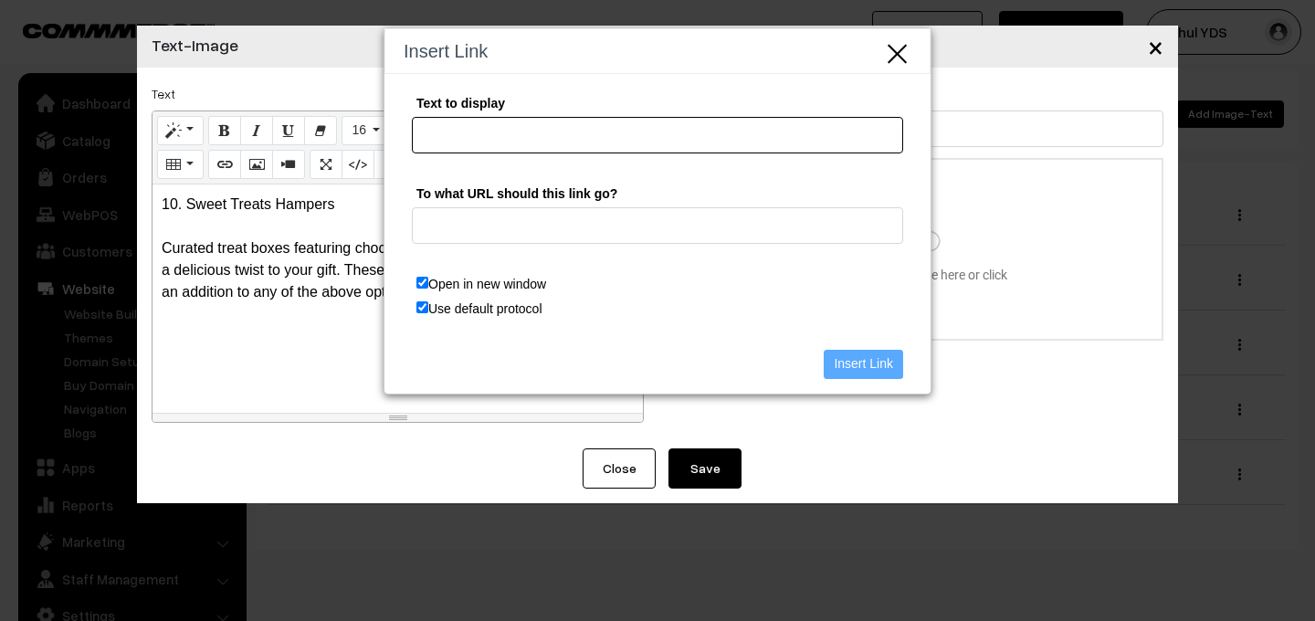
click at [484, 130] on input "Text to display" at bounding box center [657, 135] width 491 height 37
paste input "https://yourdesign.business/categories/gourmet"
type input "https://yourdesign.business/categories/gourmet"
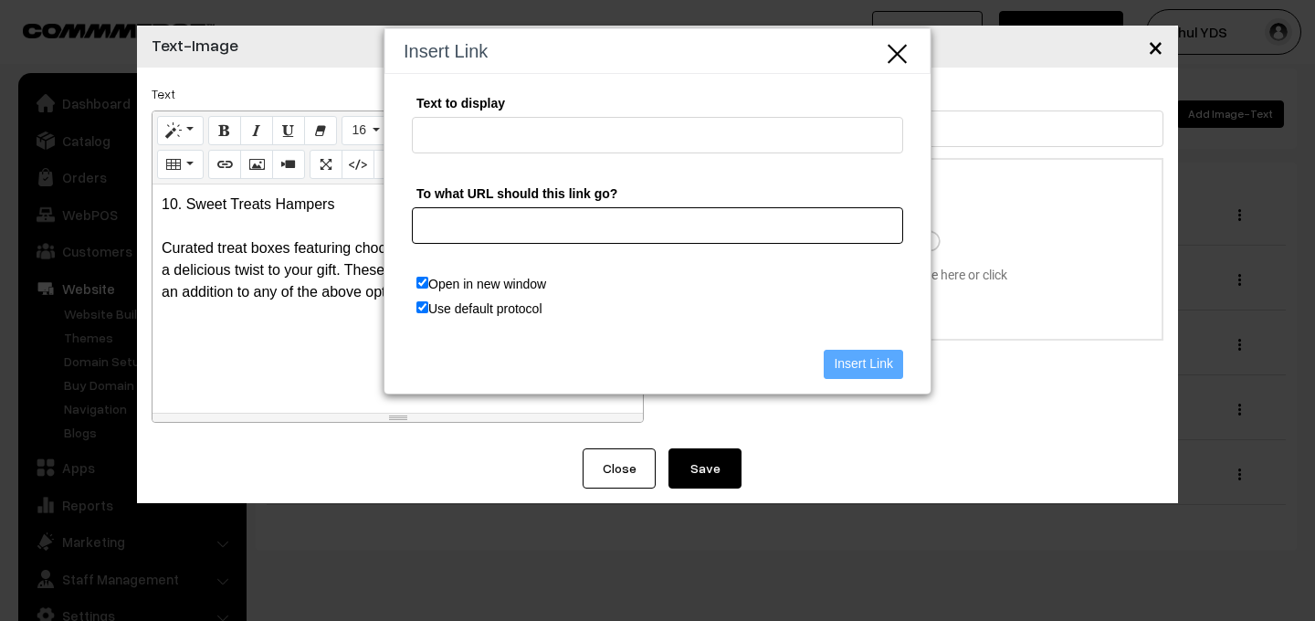
click at [464, 243] on input "To what URL should this link go?" at bounding box center [657, 225] width 491 height 37
paste input "https://yourdesign.business/categories/gourmet"
type input "https://yourdesign.business/categories/gourmet"
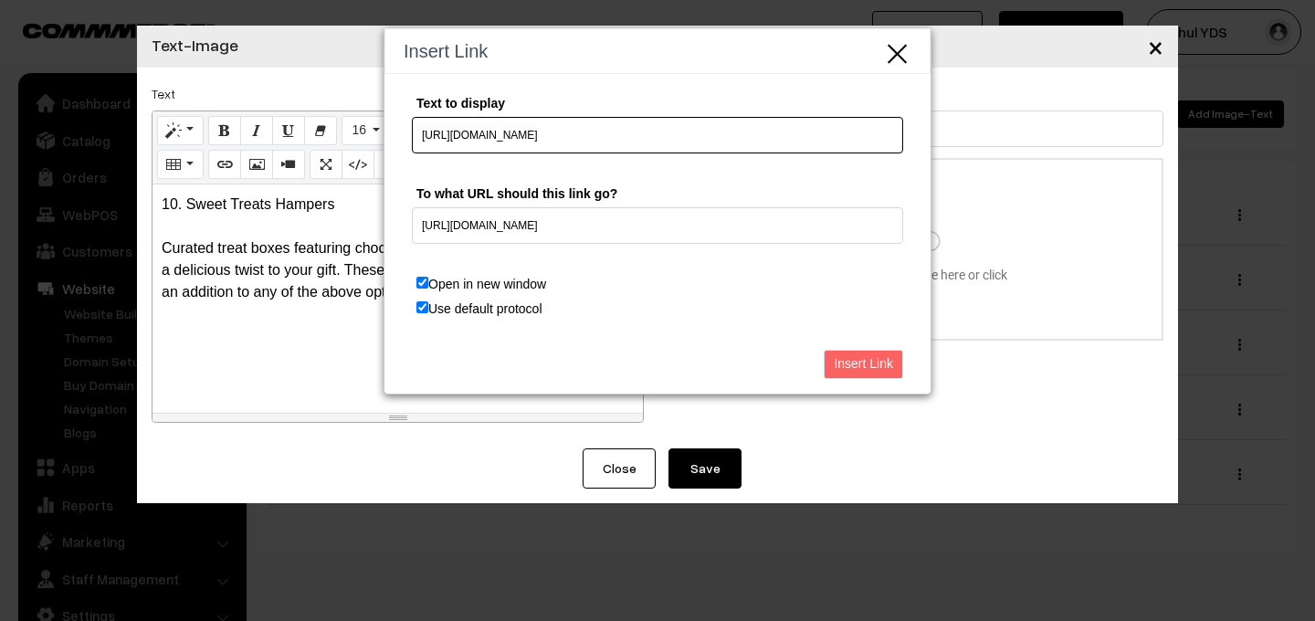
click at [676, 131] on input "https://yourdesign.business/categories/gourmet" at bounding box center [657, 135] width 491 height 37
type input "View Hampers"
click at [855, 365] on input "Insert Link" at bounding box center [862, 364] width 79 height 29
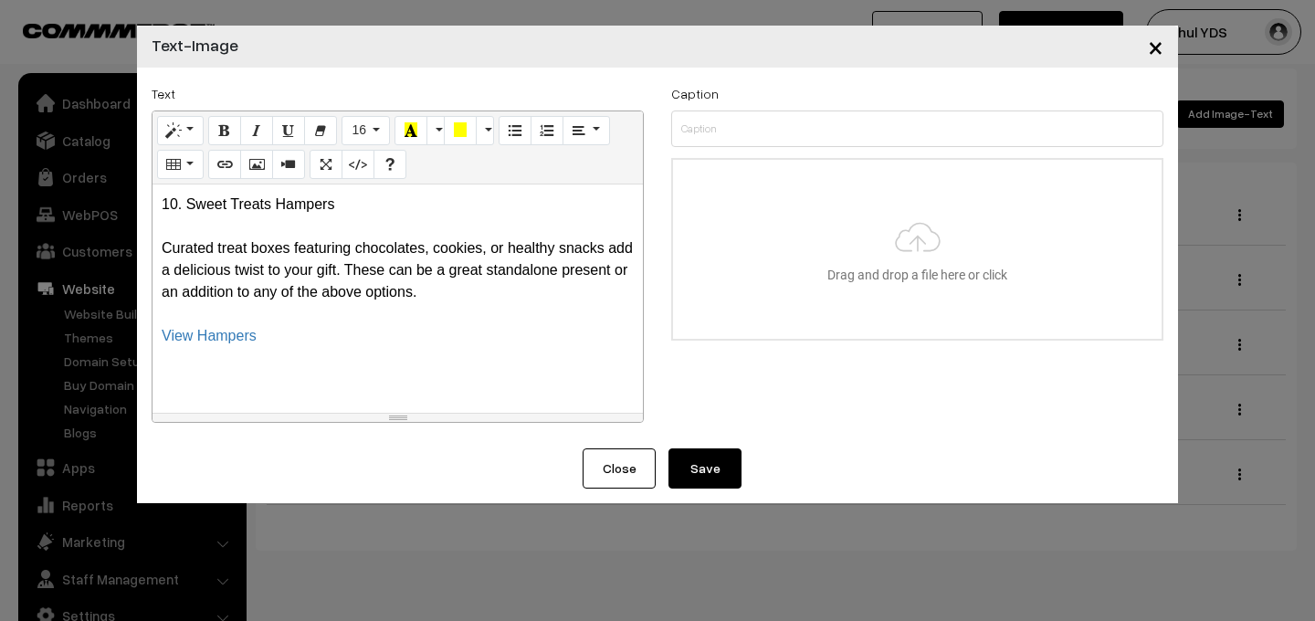
click at [439, 309] on p "10.⁠ ⁠Sweet Treats Hampers Curated treat boxes featuring chocolates, cookies, o…" at bounding box center [398, 270] width 472 height 153
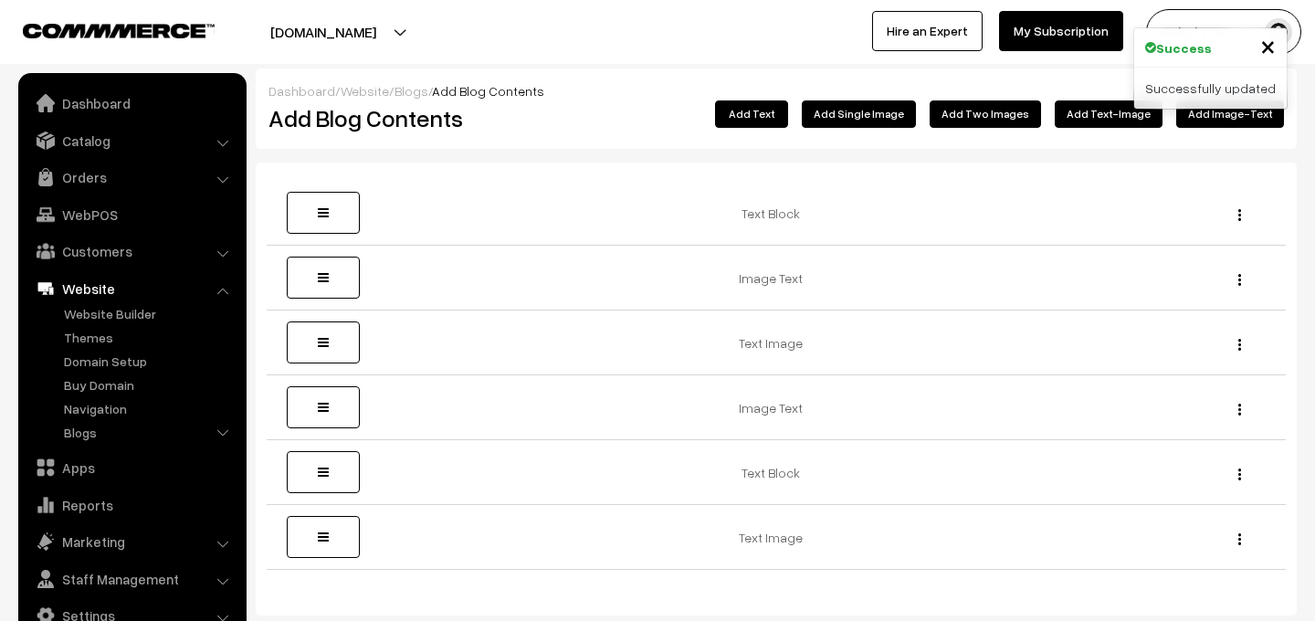
click at [788, 117] on button "Add Text" at bounding box center [751, 113] width 73 height 27
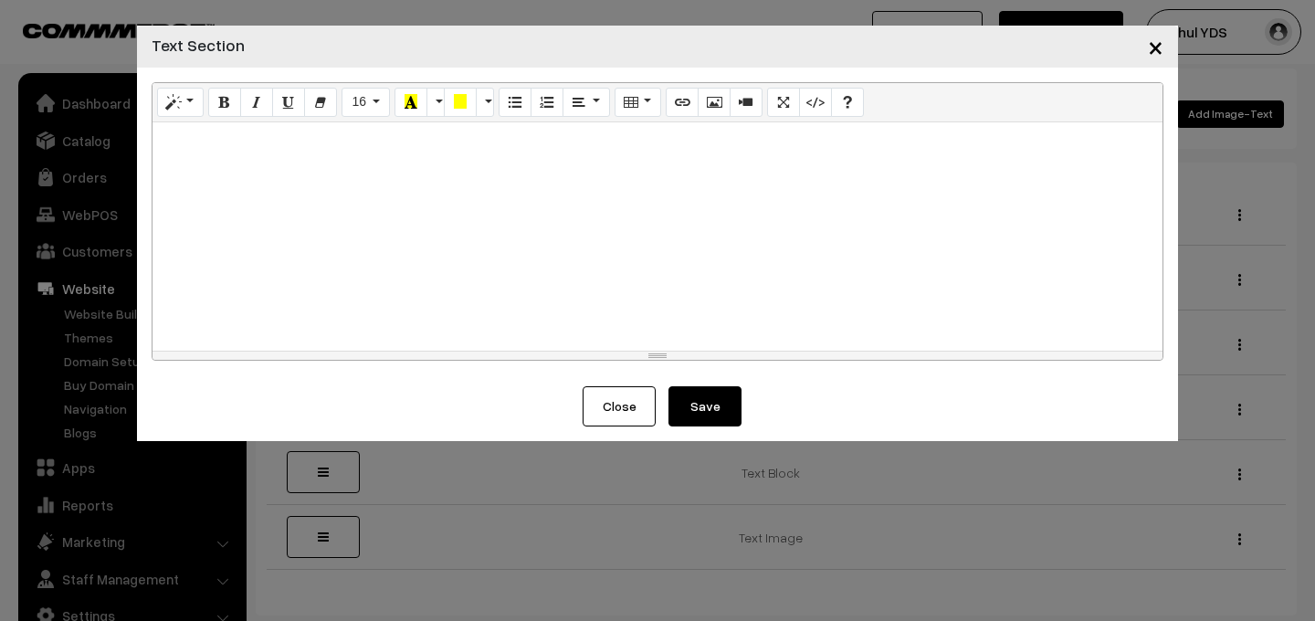
click at [526, 258] on div at bounding box center [657, 236] width 1010 height 228
paste div
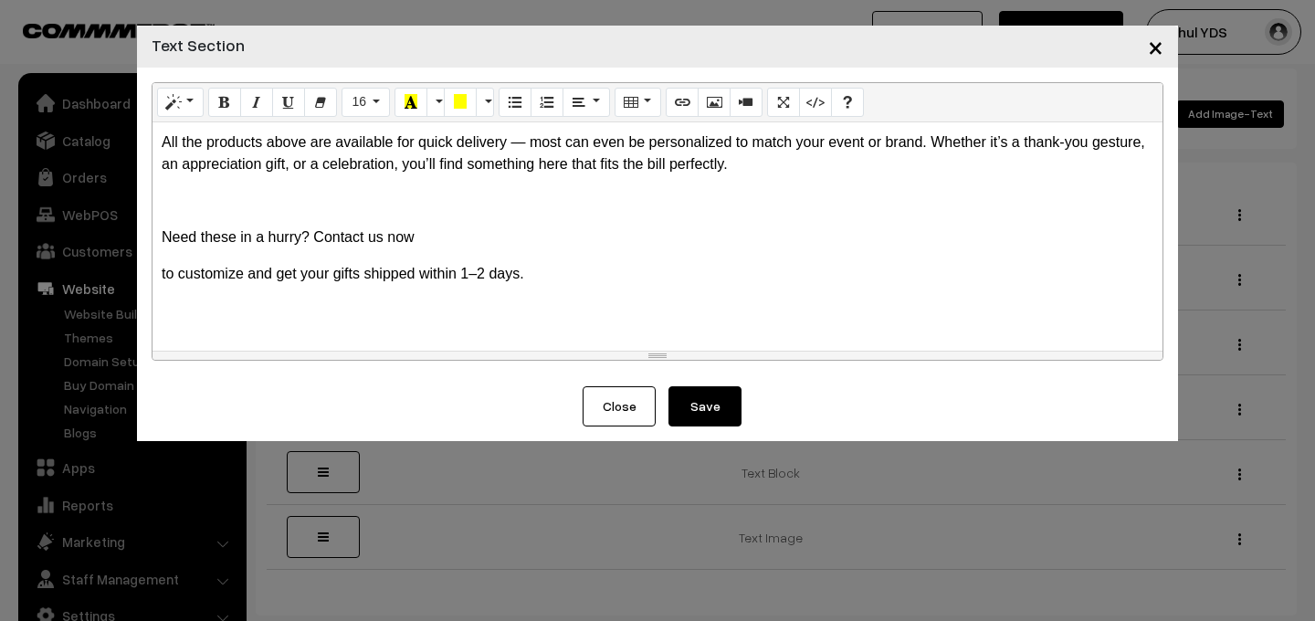
click at [307, 215] on div "All the products above are available for quick delivery — most can even be pers…" at bounding box center [657, 236] width 1010 height 228
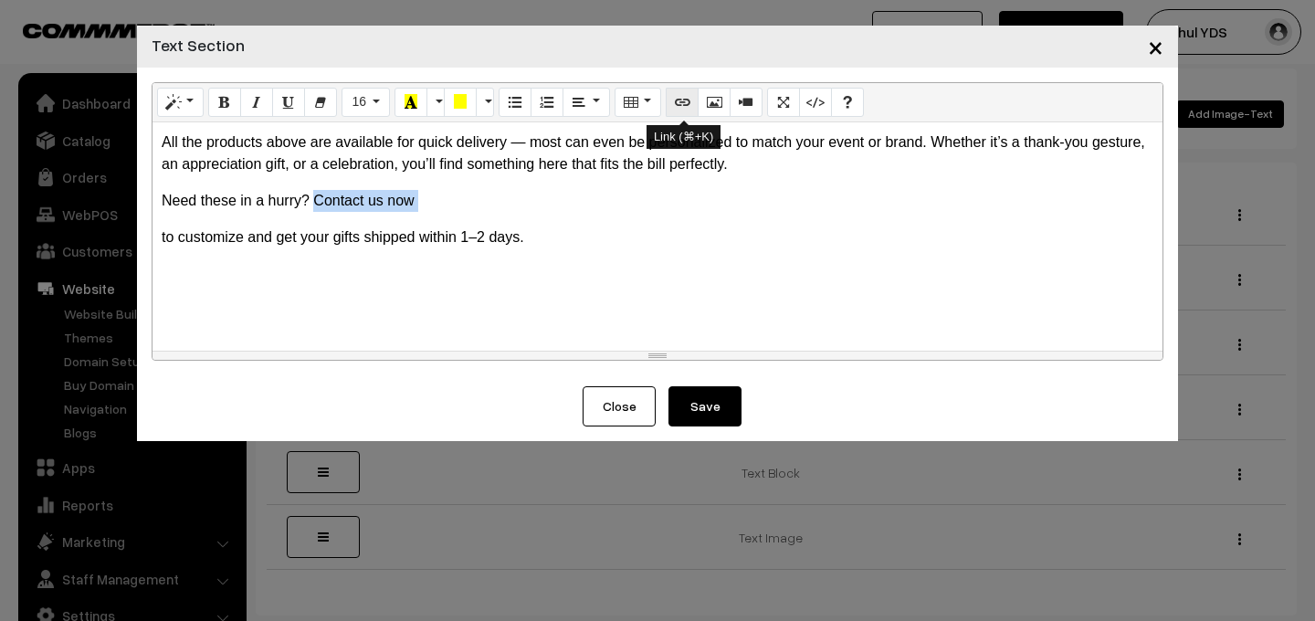
click at [676, 109] on icon "Link (⌘+K)" at bounding box center [682, 101] width 13 height 15
type input "Contact us now"
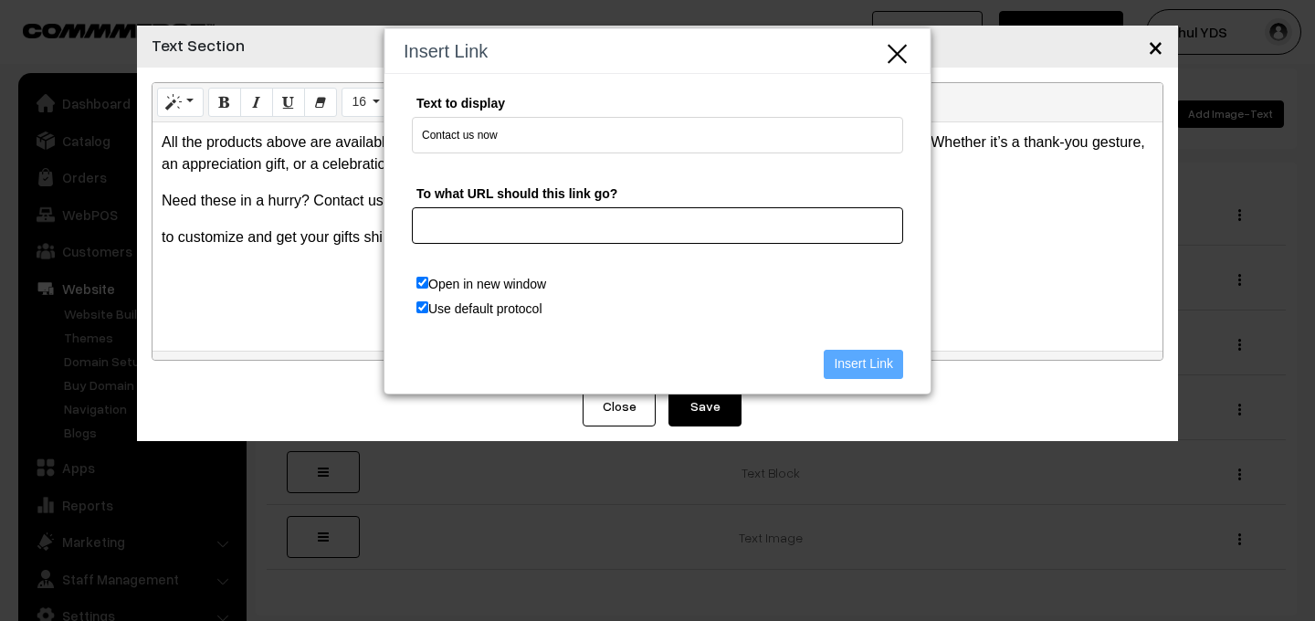
click at [527, 235] on input "To what URL should this link go?" at bounding box center [657, 225] width 491 height 37
paste input "https://yourdesign.business/contactus"
type input "https://yourdesign.business/contactus"
click at [850, 367] on input "Insert Link" at bounding box center [862, 364] width 79 height 29
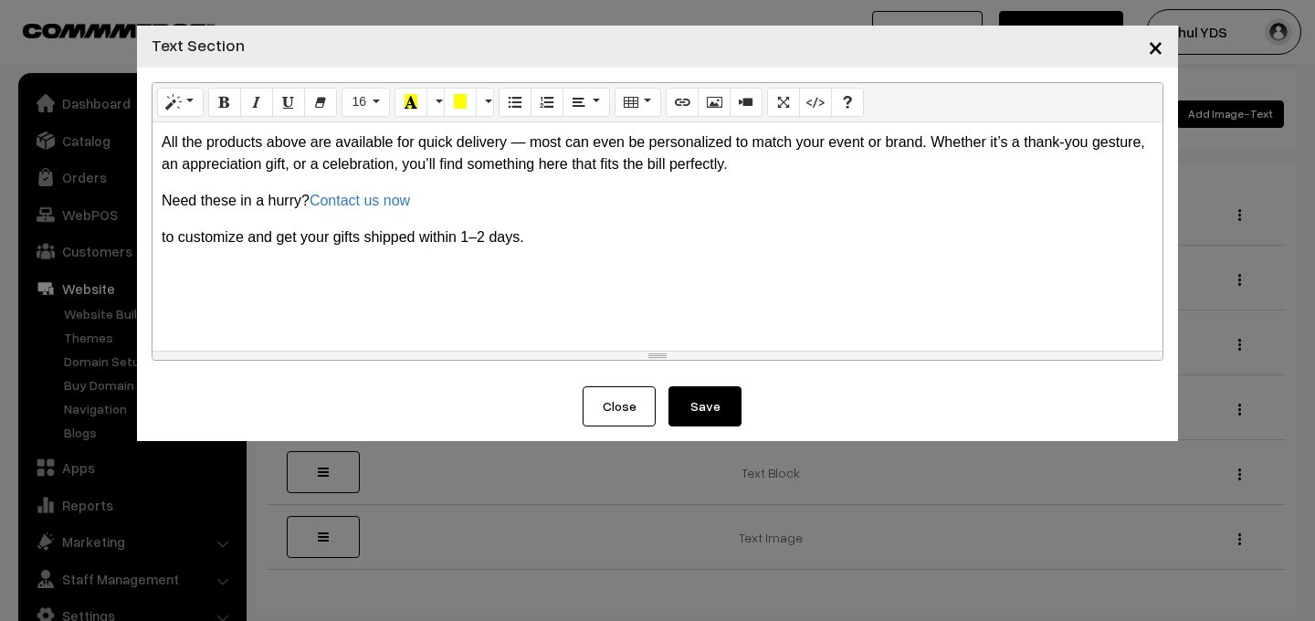
click at [162, 238] on p "to customize and get your gifts shipped within 1–2 days." at bounding box center [657, 237] width 991 height 22
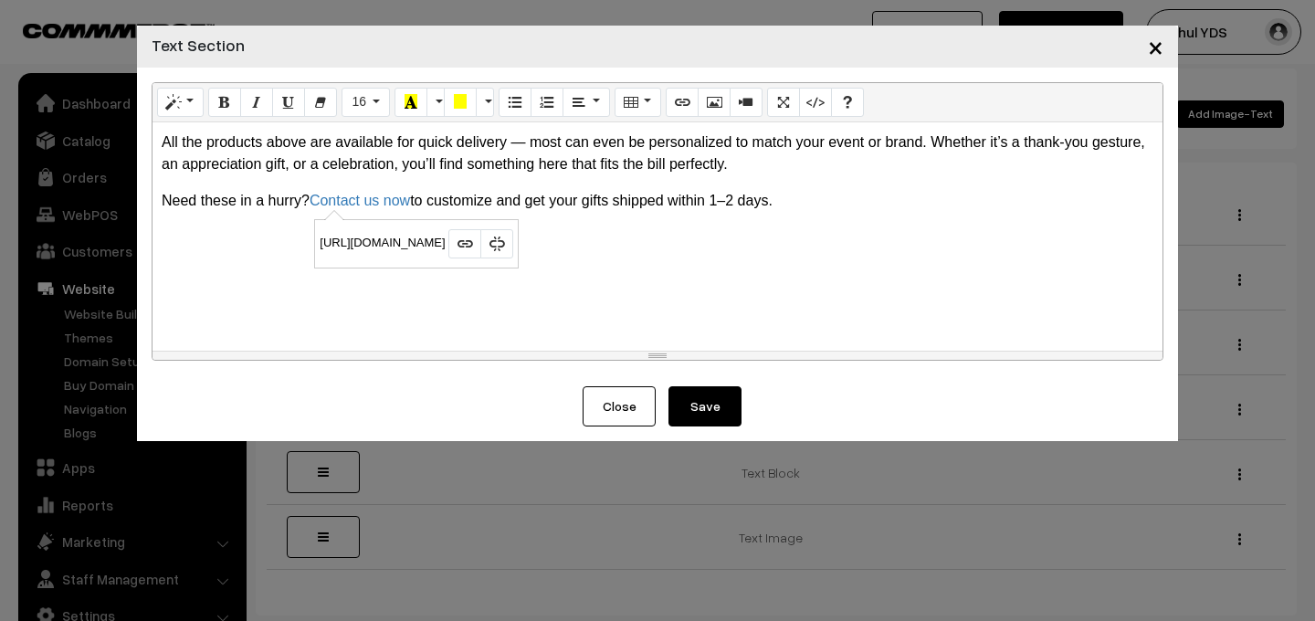
click at [708, 422] on button "Save" at bounding box center [704, 406] width 73 height 40
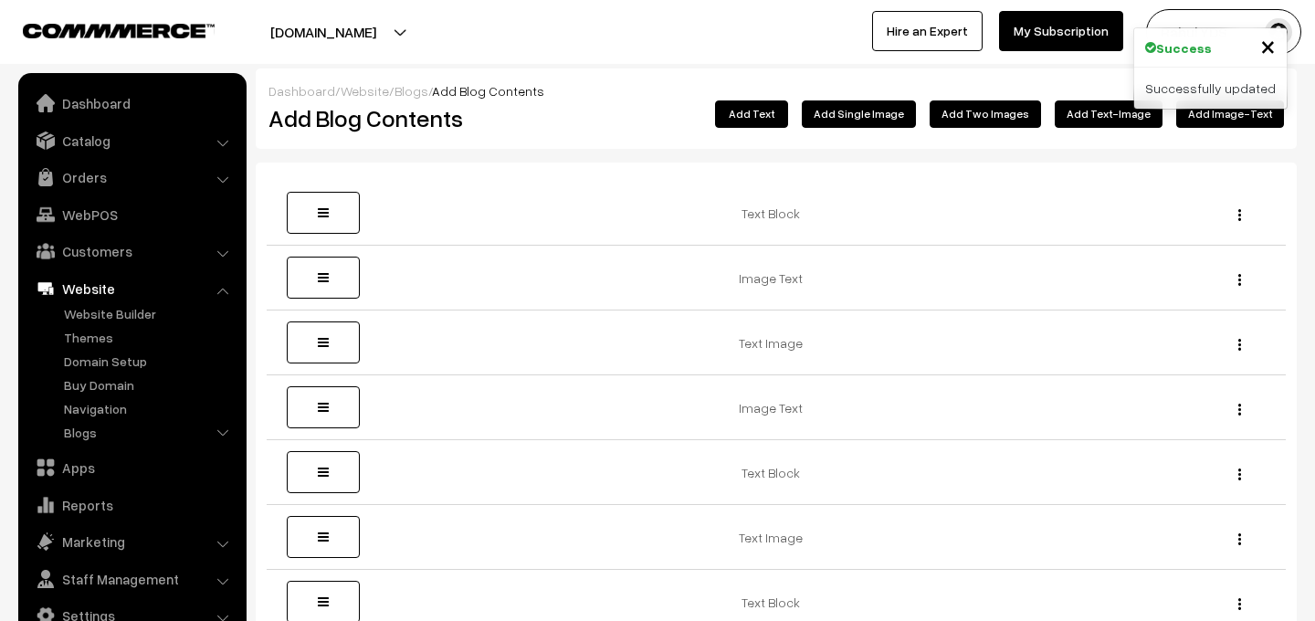
click at [1267, 47] on span "×" at bounding box center [1268, 45] width 16 height 34
